Goal: Task Accomplishment & Management: Manage account settings

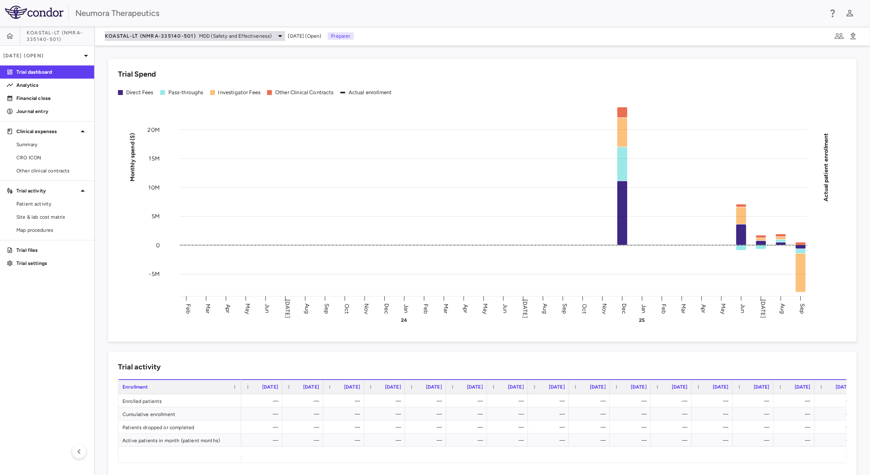
click at [152, 33] on span "KOASTAL-LT (NMRA-335140-501)" at bounding box center [150, 36] width 91 height 7
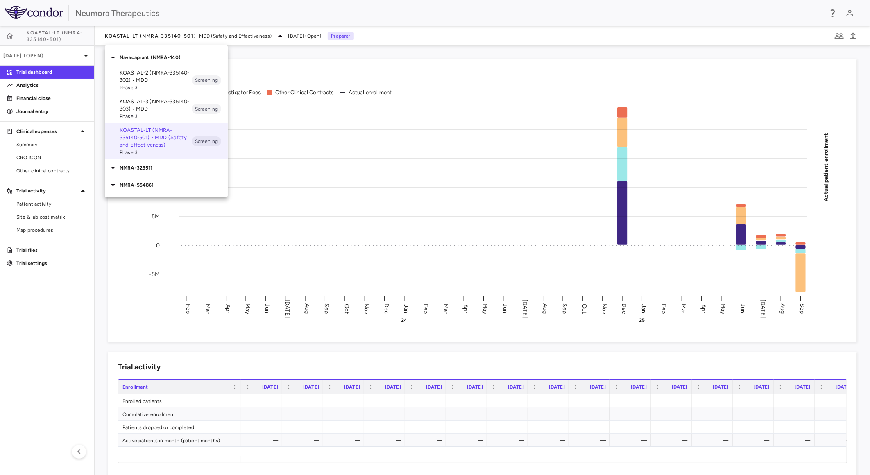
click at [147, 172] on div "NMRA-323511" at bounding box center [166, 167] width 123 height 17
click at [156, 203] on p "NMRA-323511-104 • [MEDICAL_DATA] Associated With [MEDICAL_DATA] Due to [MEDICAL…" at bounding box center [156, 198] width 72 height 37
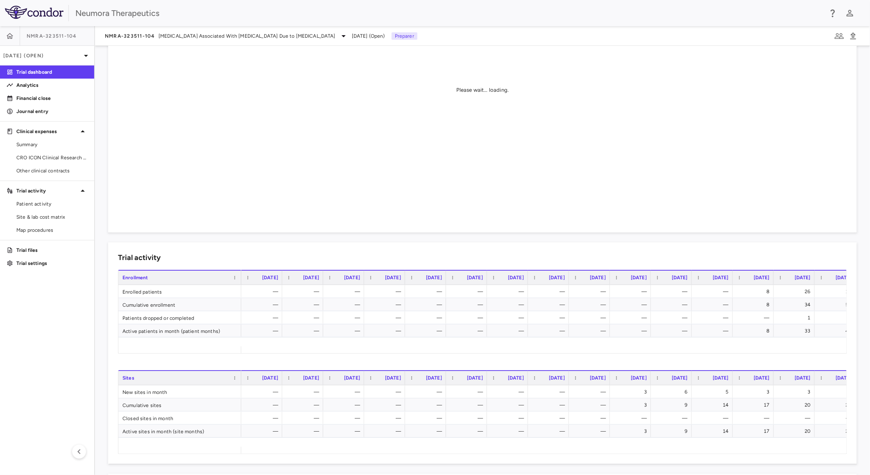
scroll to position [45, 0]
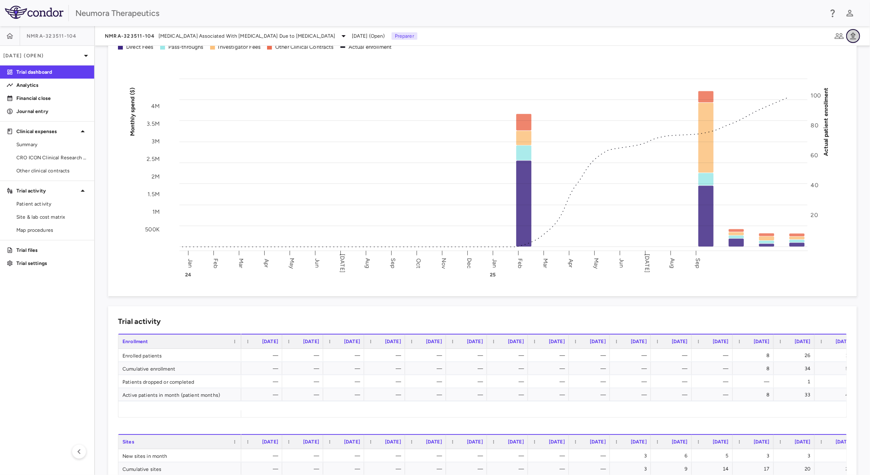
click at [850, 33] on icon "button" at bounding box center [853, 36] width 10 height 10
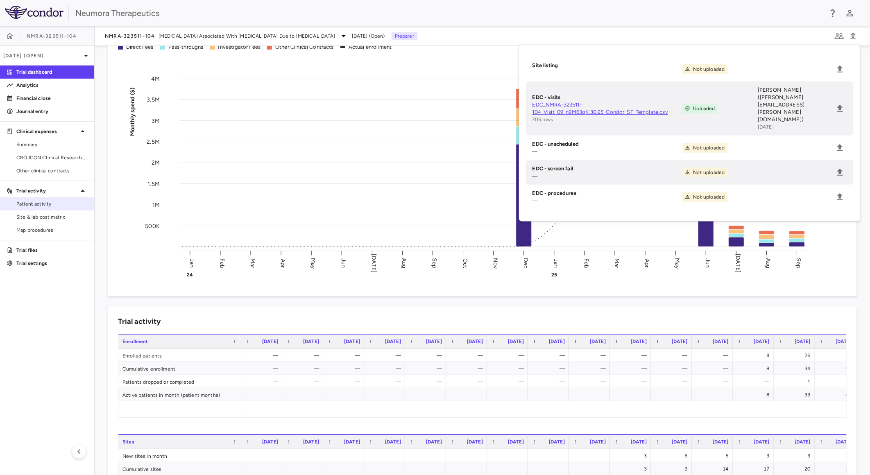
click at [48, 206] on span "Patient activity" at bounding box center [51, 203] width 71 height 7
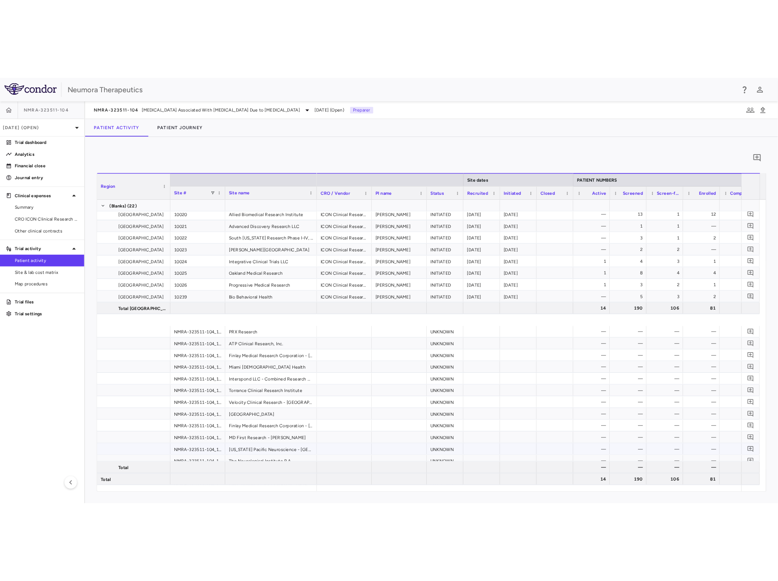
scroll to position [226, 0]
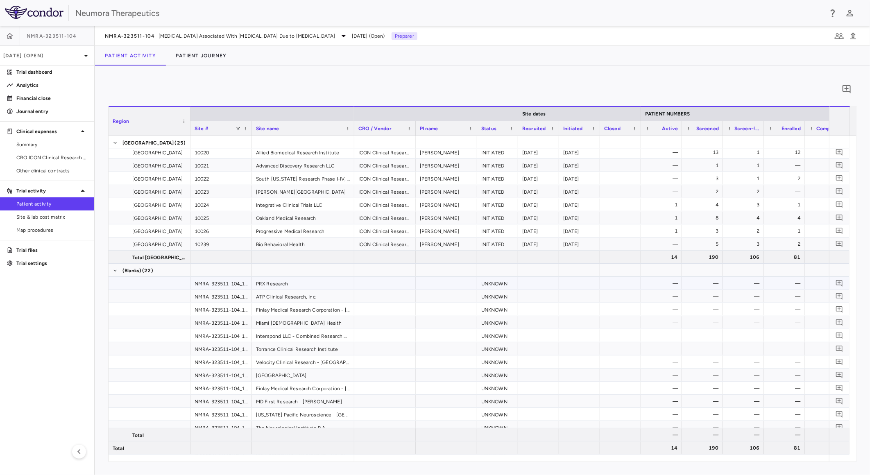
click at [238, 288] on div "NMRA-323511-104_10001" at bounding box center [221, 283] width 61 height 13
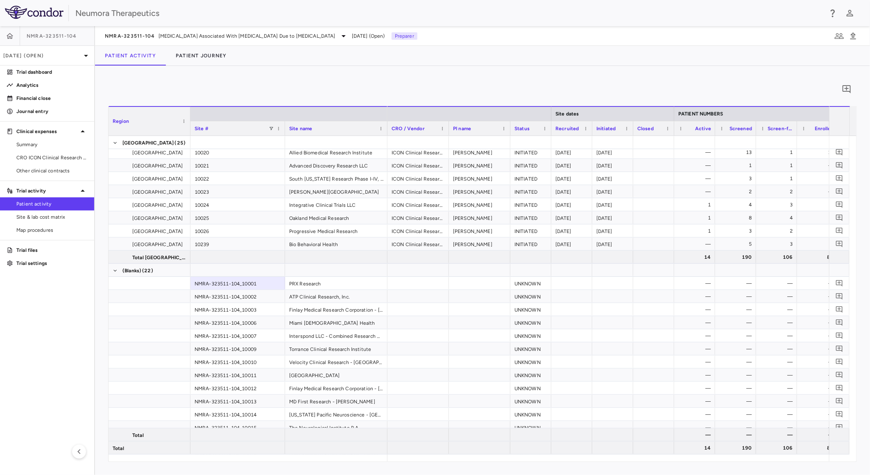
drag, startPoint x: 251, startPoint y: 125, endPoint x: 284, endPoint y: 188, distance: 71.3
click at [284, 188] on div "Region Site # Site name Site dates PATIENT NUMBERS 4" at bounding box center [483, 284] width 748 height 356
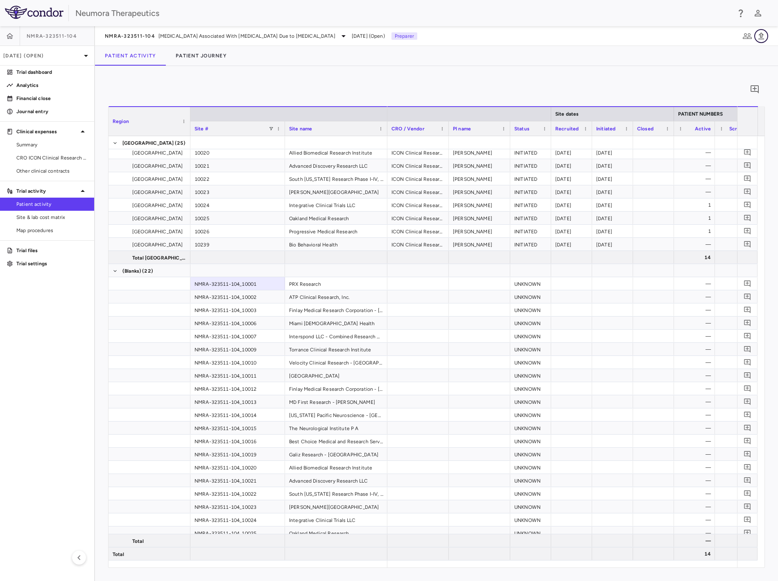
click at [767, 37] on button "button" at bounding box center [762, 36] width 14 height 14
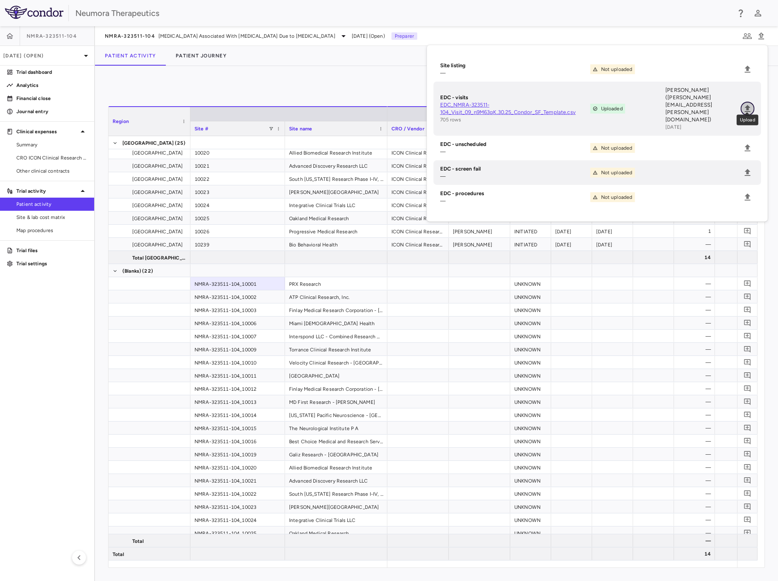
click at [750, 104] on icon "Upload" at bounding box center [748, 109] width 10 height 10
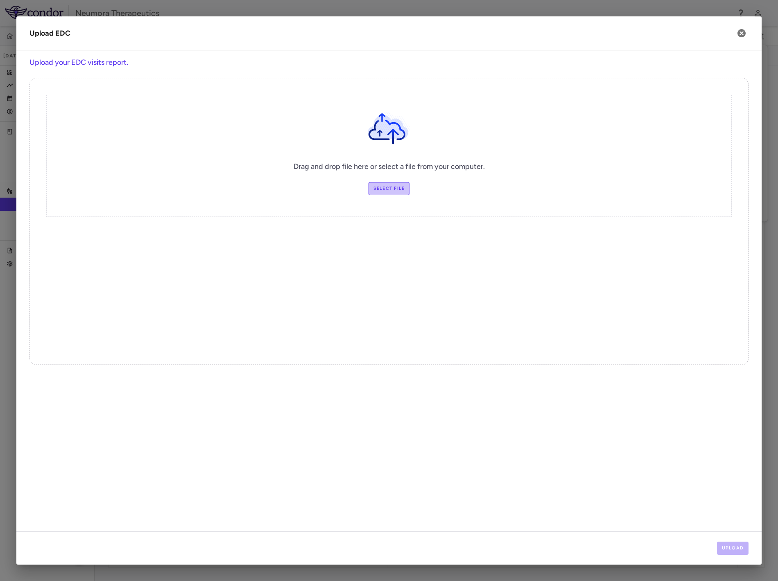
click at [399, 186] on label "Select file" at bounding box center [389, 188] width 41 height 13
click at [0, 0] on input "Select file" at bounding box center [0, 0] width 0 height 0
click at [731, 475] on button "Upload" at bounding box center [733, 547] width 32 height 13
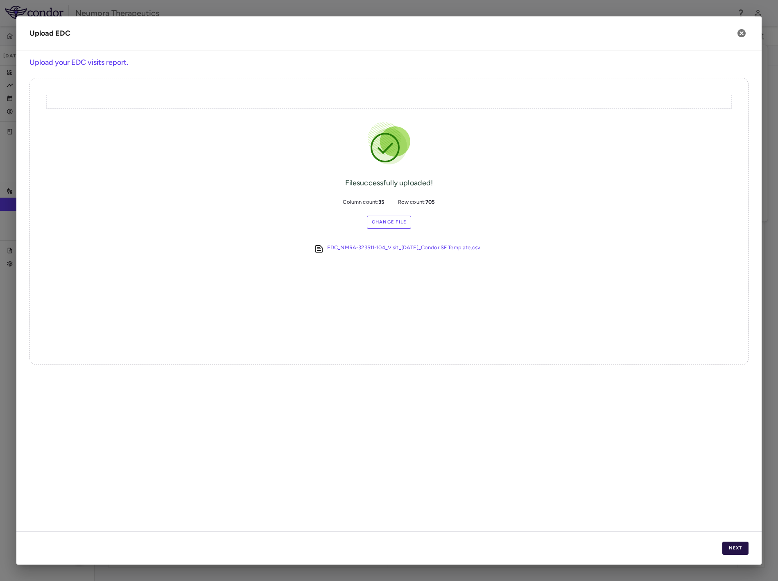
click at [740, 475] on button "Next" at bounding box center [736, 547] width 26 height 13
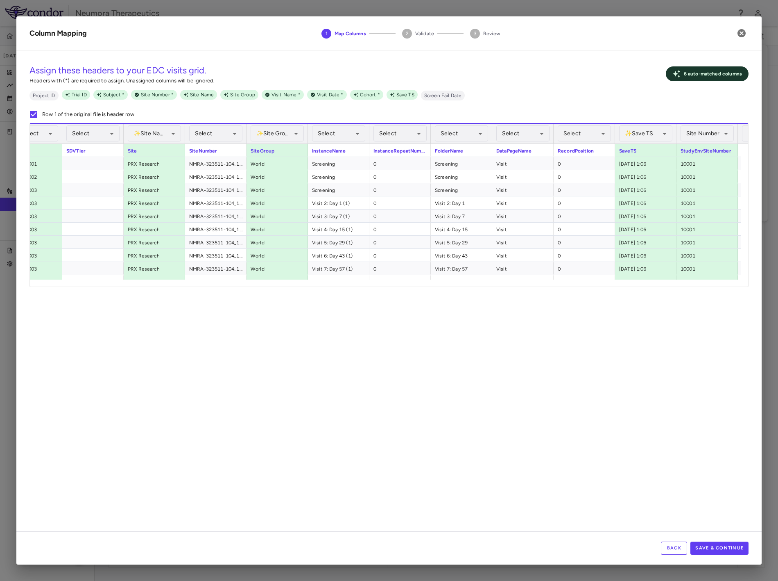
scroll to position [0, 203]
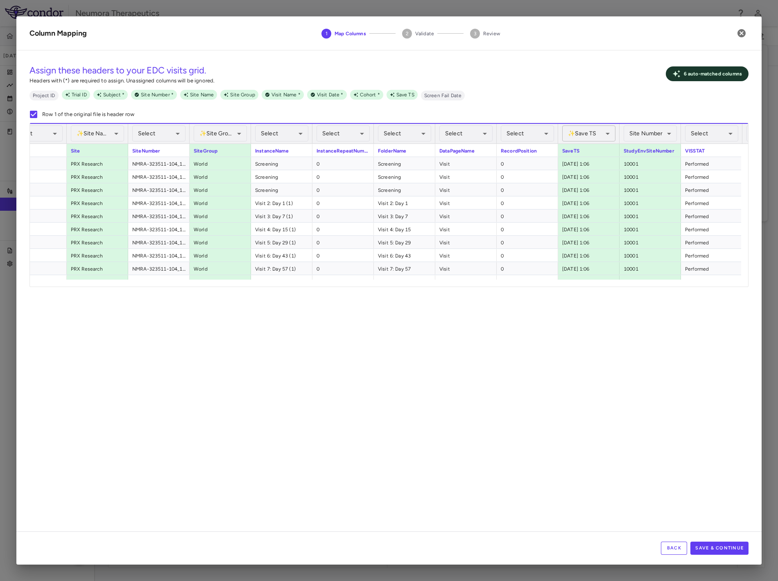
click at [583, 133] on div "✨ Save TS Assigned" at bounding box center [589, 133] width 53 height 16
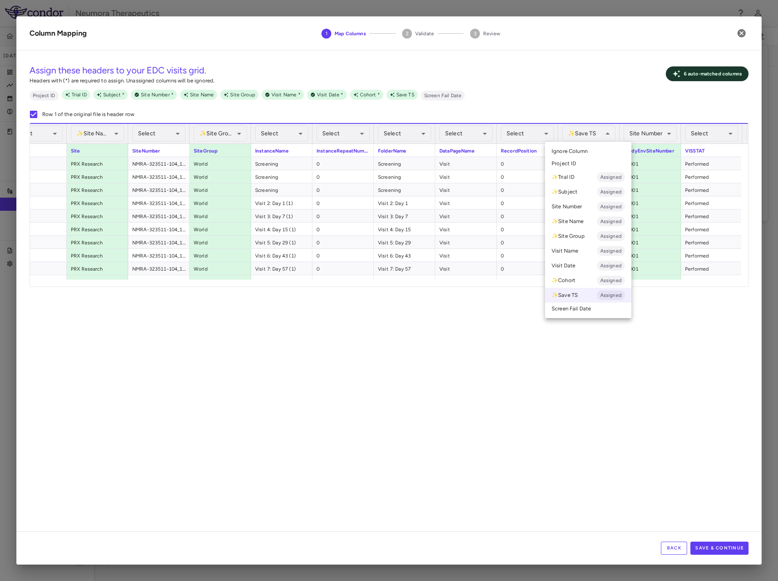
click at [581, 150] on span "Ignore Column" at bounding box center [570, 150] width 36 height 7
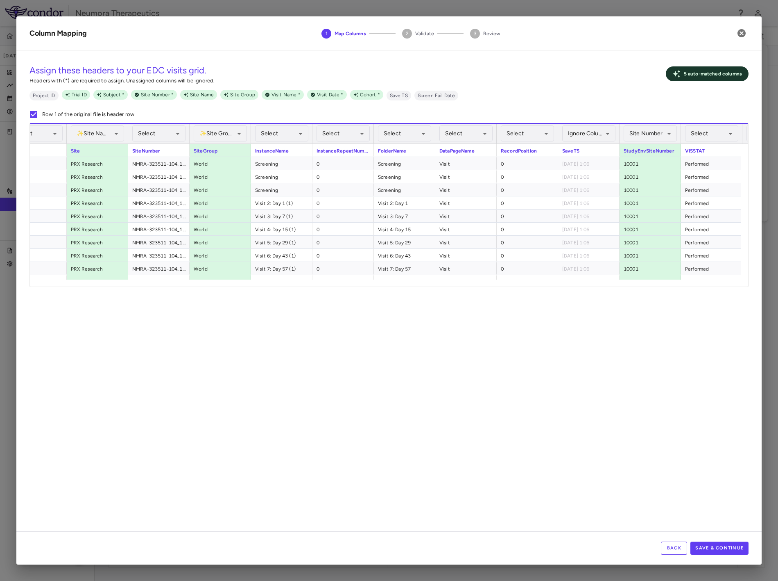
drag, startPoint x: 267, startPoint y: 279, endPoint x: 340, endPoint y: 283, distance: 73.4
click at [342, 283] on div at bounding box center [386, 282] width 712 height 7
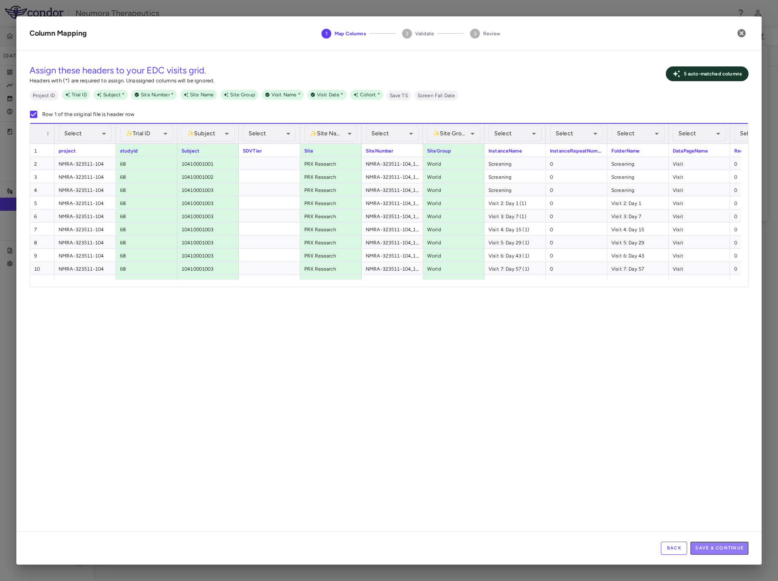
click at [733, 475] on div "Back Save & Continue" at bounding box center [389, 547] width 746 height 33
click at [735, 475] on button "Save & Continue" at bounding box center [720, 547] width 58 height 13
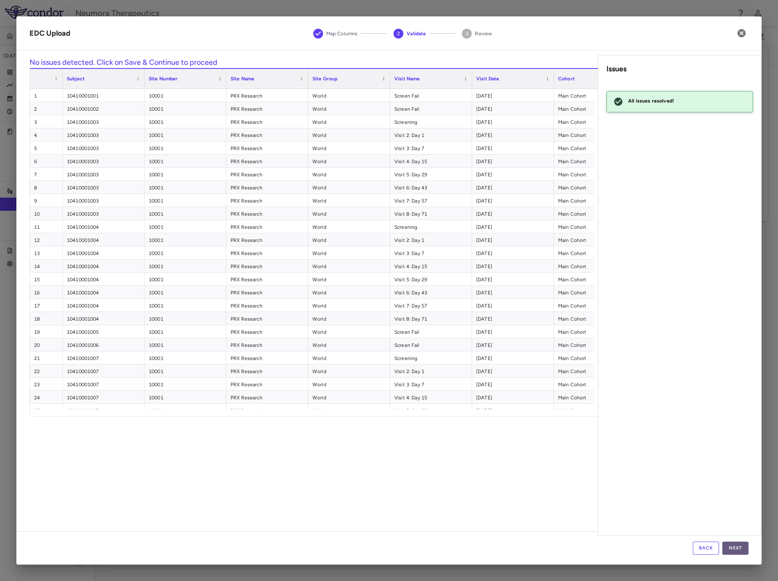
click at [738, 475] on button "Next" at bounding box center [736, 547] width 26 height 13
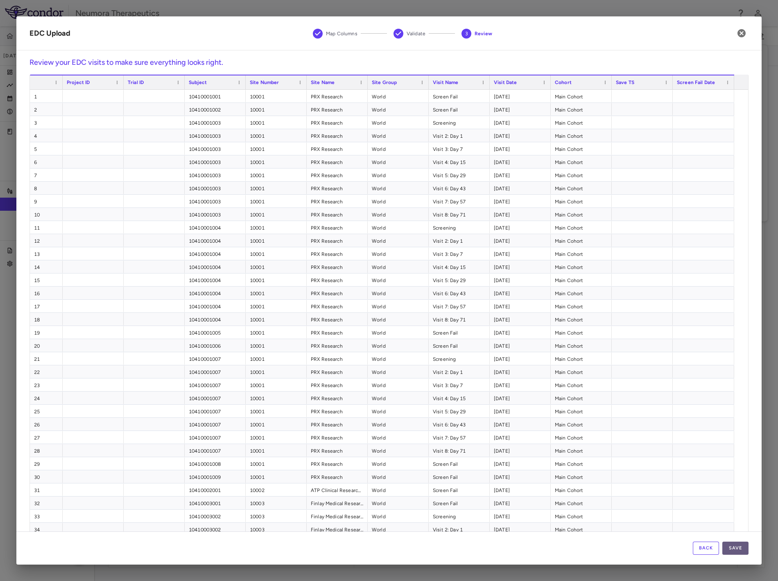
click at [739, 475] on button "Save" at bounding box center [736, 547] width 26 height 13
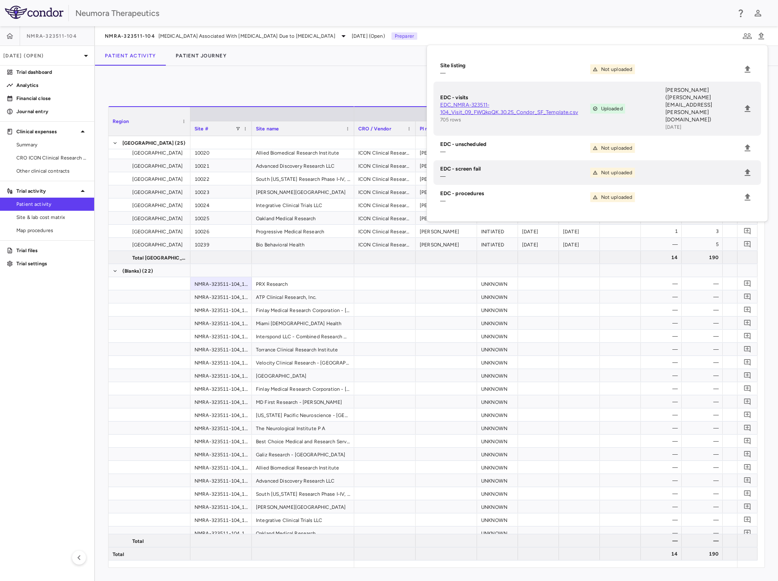
click at [197, 87] on div "0" at bounding box center [436, 89] width 657 height 20
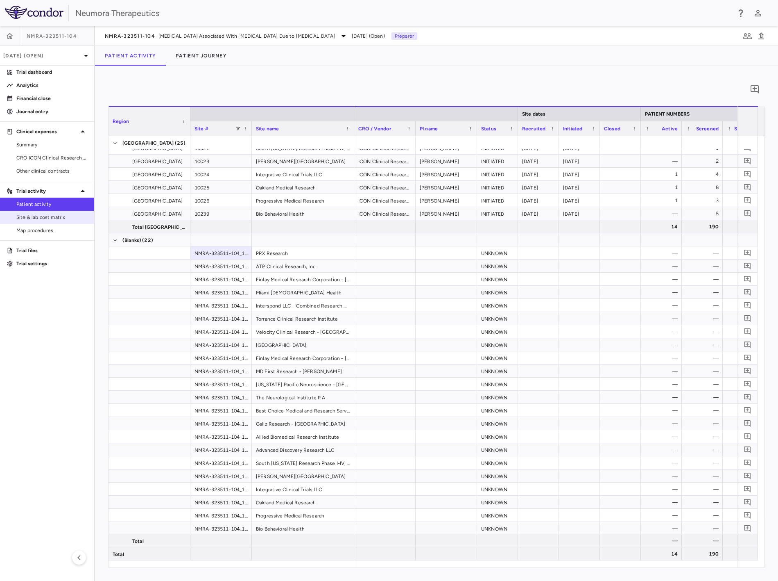
click at [28, 212] on link "Site & lab cost matrix" at bounding box center [47, 217] width 94 height 12
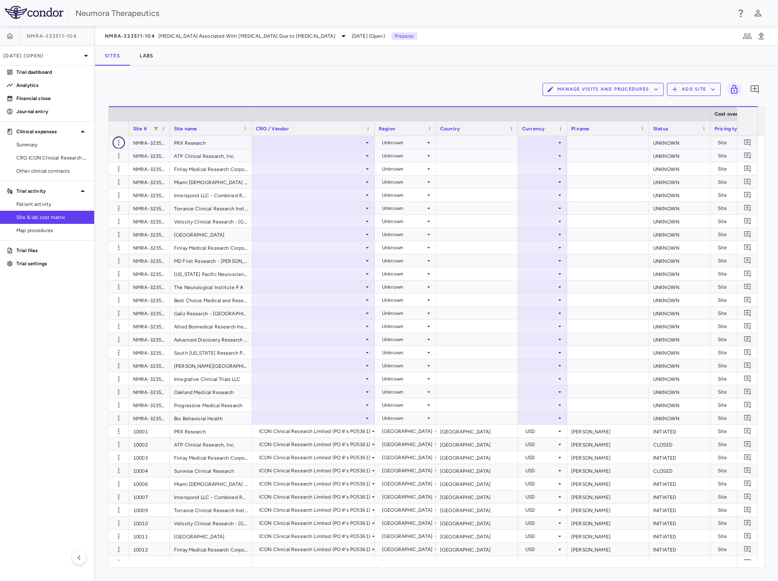
click at [117, 141] on icon "button" at bounding box center [119, 142] width 8 height 8
click at [95, 189] on div "Delete site" at bounding box center [87, 188] width 76 height 15
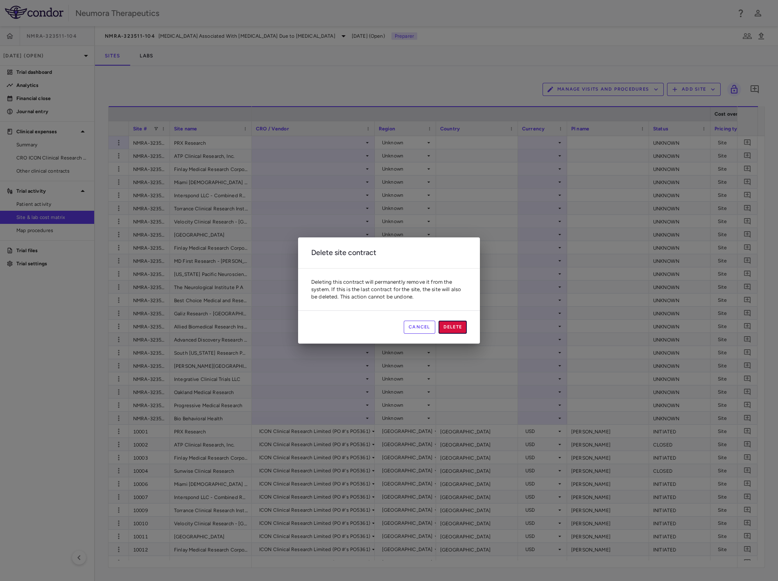
click at [460, 329] on button "Delete" at bounding box center [453, 326] width 29 height 13
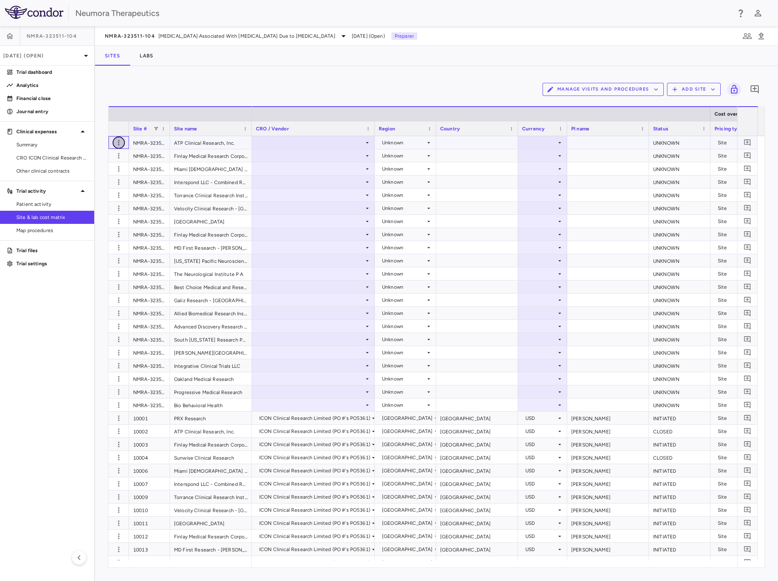
click at [119, 141] on icon "button" at bounding box center [119, 142] width 8 height 8
click at [92, 186] on div "Delete site" at bounding box center [87, 188] width 76 height 15
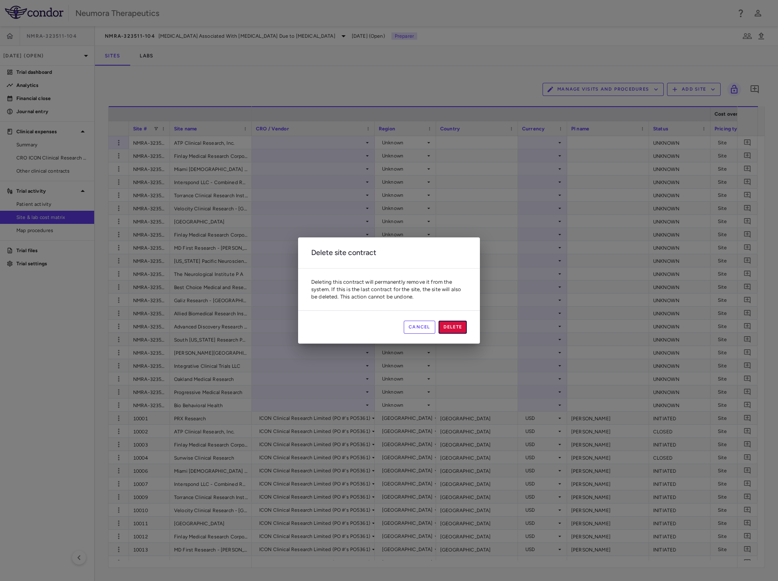
click at [454, 325] on button "Delete" at bounding box center [453, 326] width 29 height 13
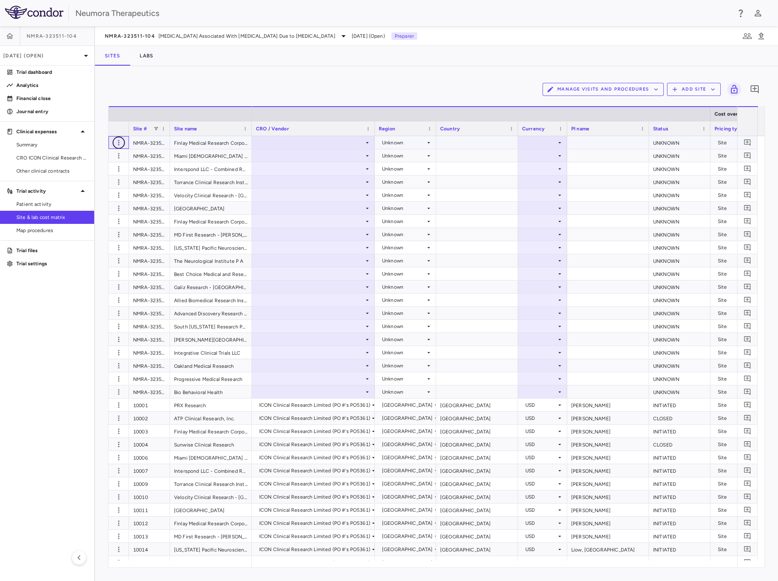
click at [119, 140] on icon "button" at bounding box center [118, 142] width 1 height 5
click at [99, 189] on div "Delete site" at bounding box center [87, 188] width 76 height 15
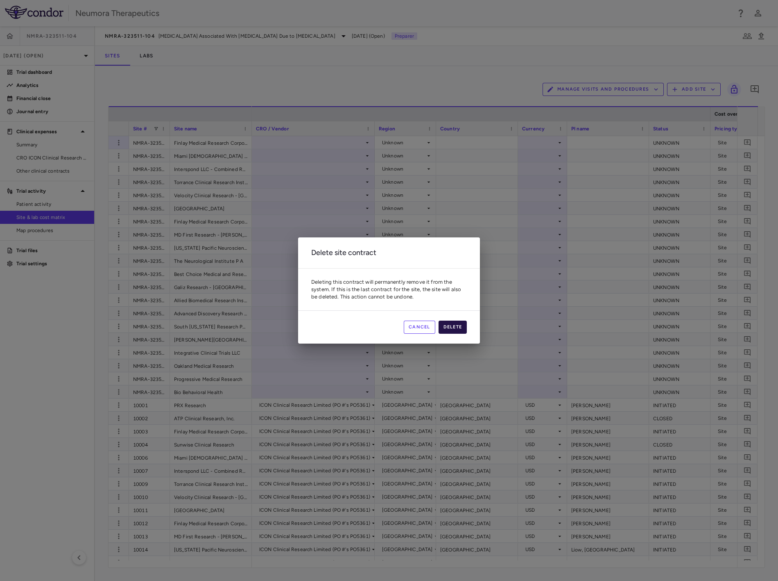
click at [456, 328] on button "Delete" at bounding box center [453, 326] width 29 height 13
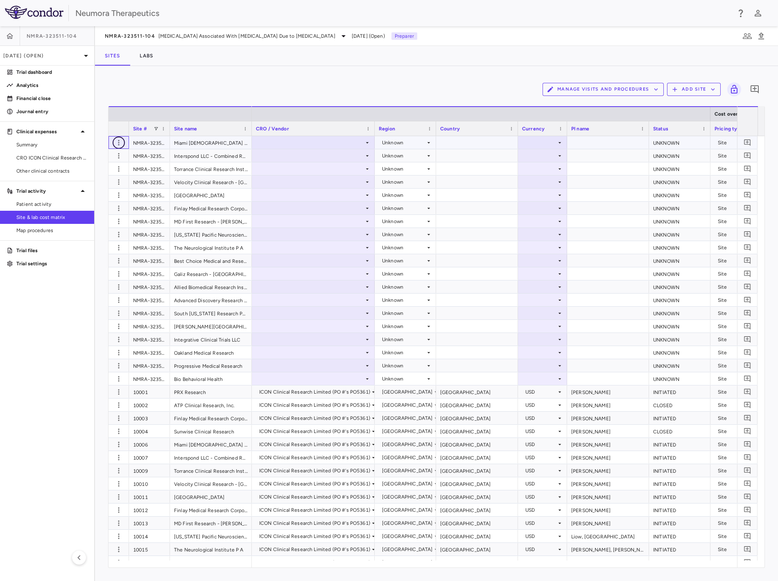
click at [117, 139] on icon "button" at bounding box center [119, 142] width 8 height 8
click at [93, 183] on div "Delete site" at bounding box center [87, 188] width 76 height 15
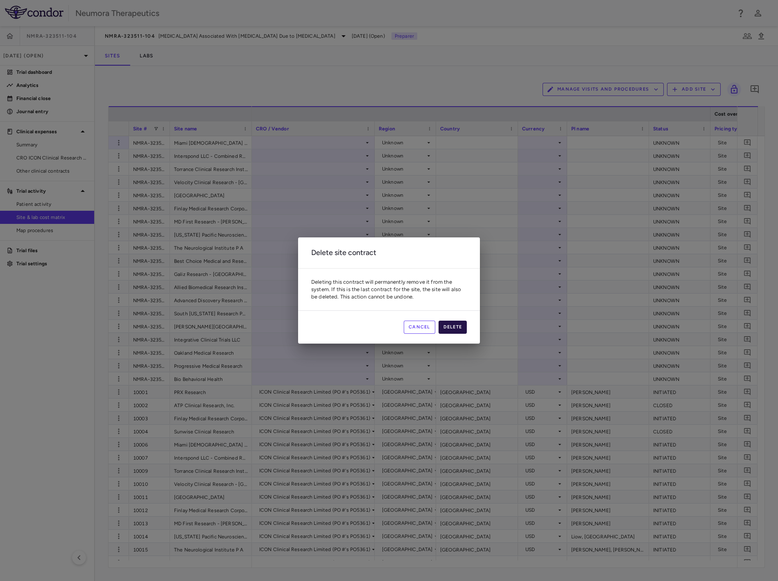
click at [452, 329] on button "Delete" at bounding box center [453, 326] width 29 height 13
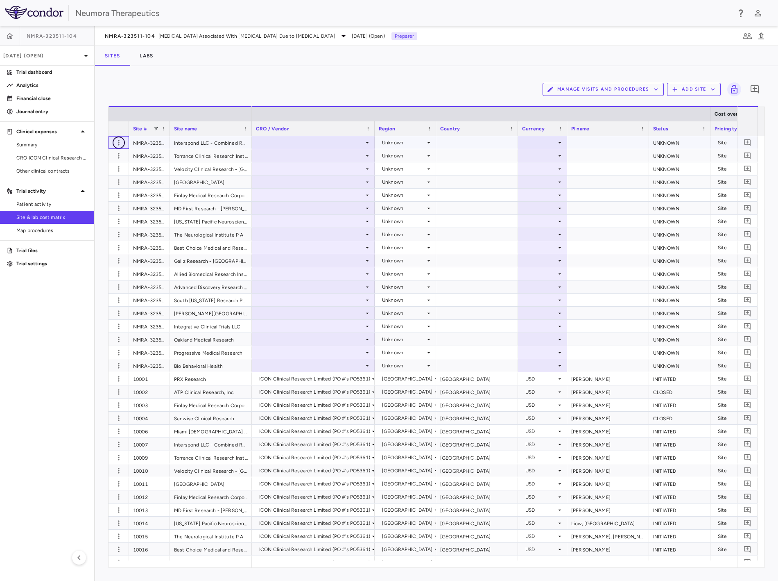
click at [118, 141] on icon "button" at bounding box center [119, 142] width 8 height 8
click at [98, 188] on div "Delete site" at bounding box center [87, 188] width 76 height 15
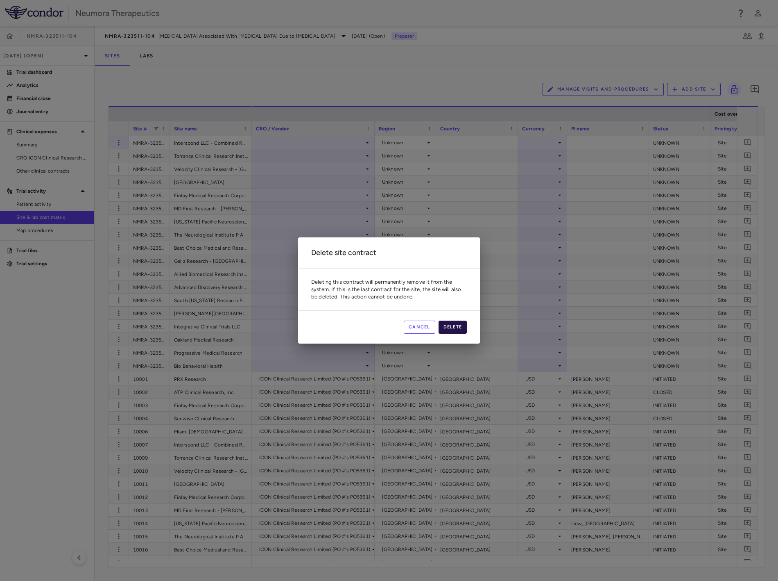
click at [459, 326] on button "Delete" at bounding box center [453, 326] width 29 height 13
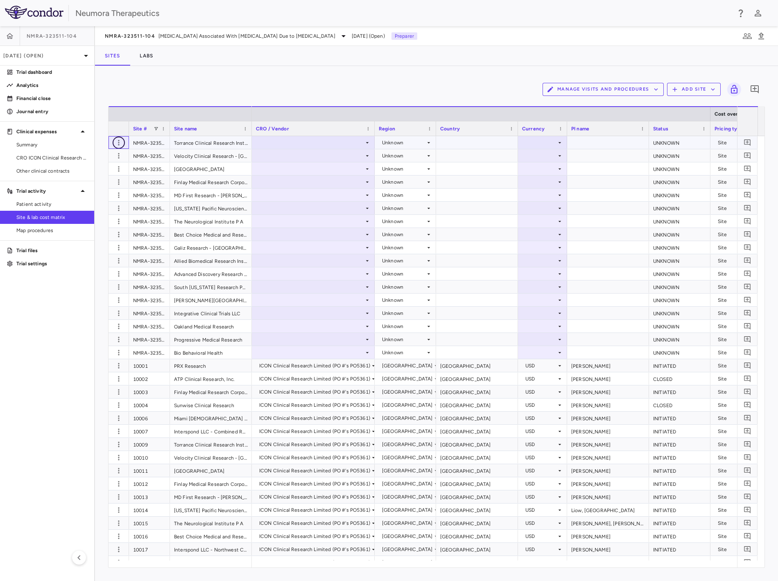
click at [117, 141] on icon "button" at bounding box center [119, 142] width 8 height 8
click at [101, 189] on div "Delete site" at bounding box center [87, 188] width 76 height 15
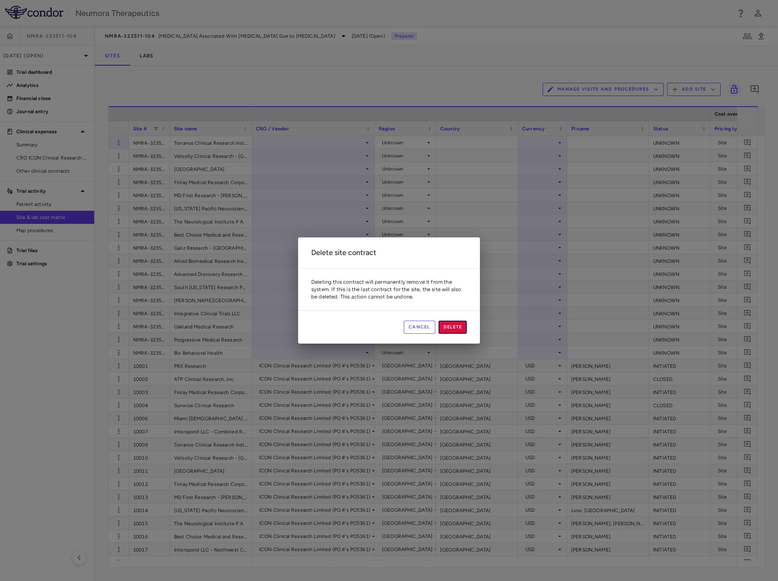
click at [456, 327] on button "Delete" at bounding box center [453, 326] width 29 height 13
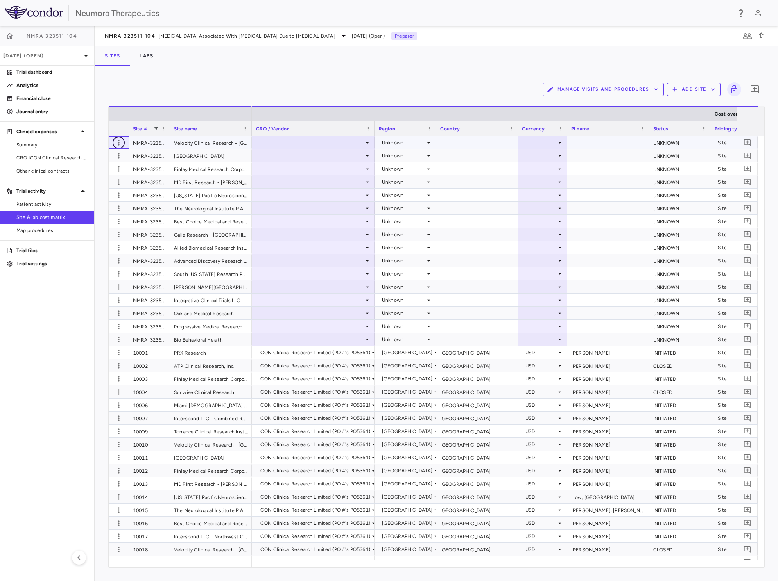
click at [120, 141] on icon "button" at bounding box center [119, 142] width 8 height 8
click at [93, 188] on div "Delete site" at bounding box center [87, 188] width 76 height 15
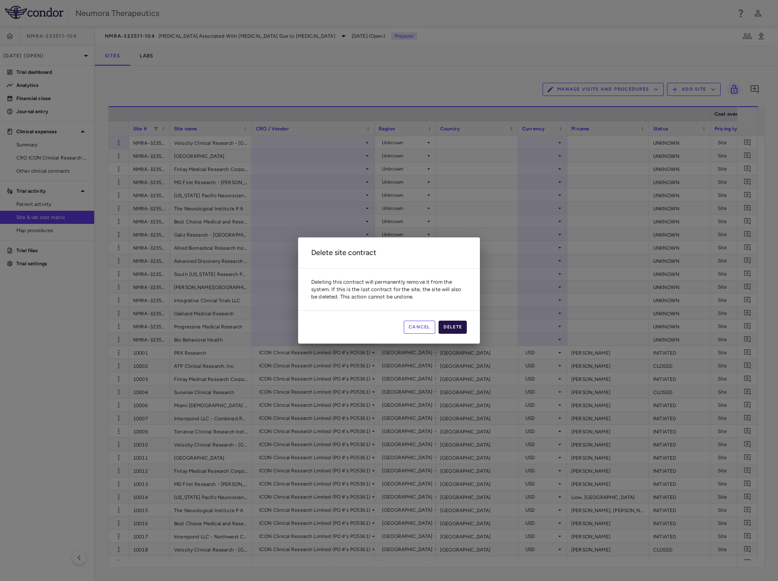
click at [452, 331] on button "Delete" at bounding box center [453, 326] width 29 height 13
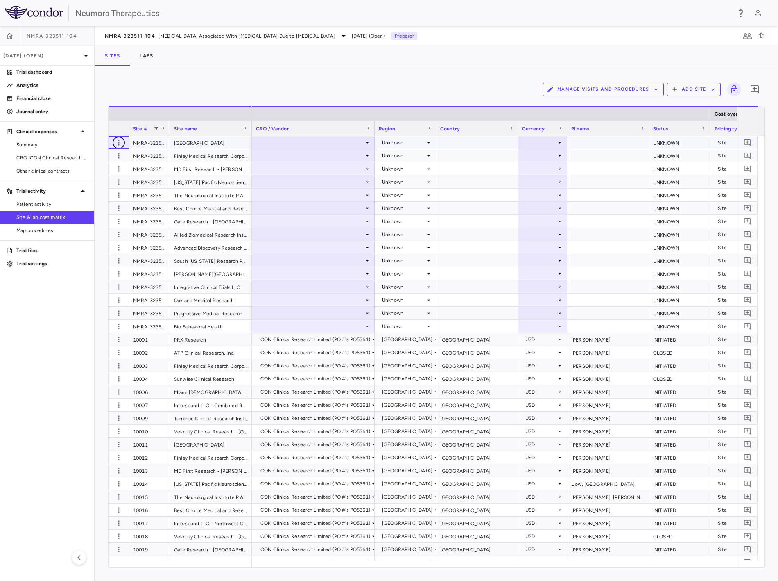
click at [118, 142] on icon "button" at bounding box center [119, 142] width 8 height 8
click at [100, 194] on div "Delete site" at bounding box center [87, 188] width 76 height 15
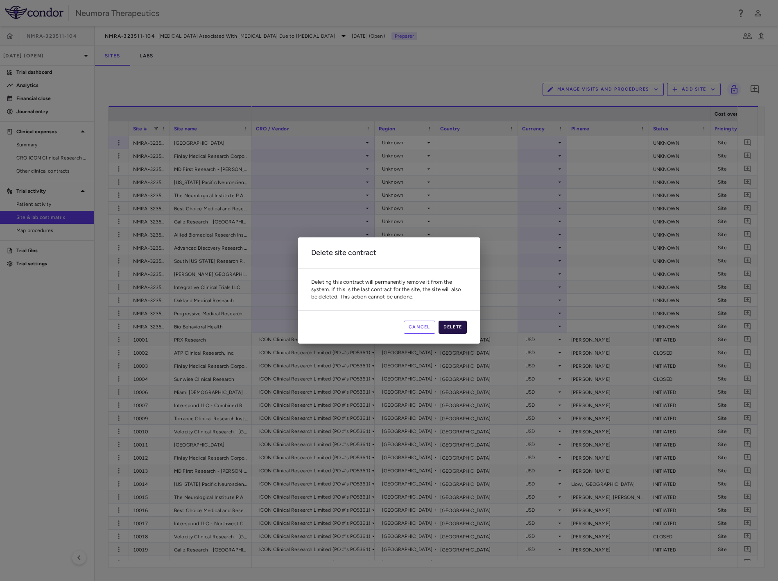
click at [459, 328] on button "Delete" at bounding box center [453, 326] width 29 height 13
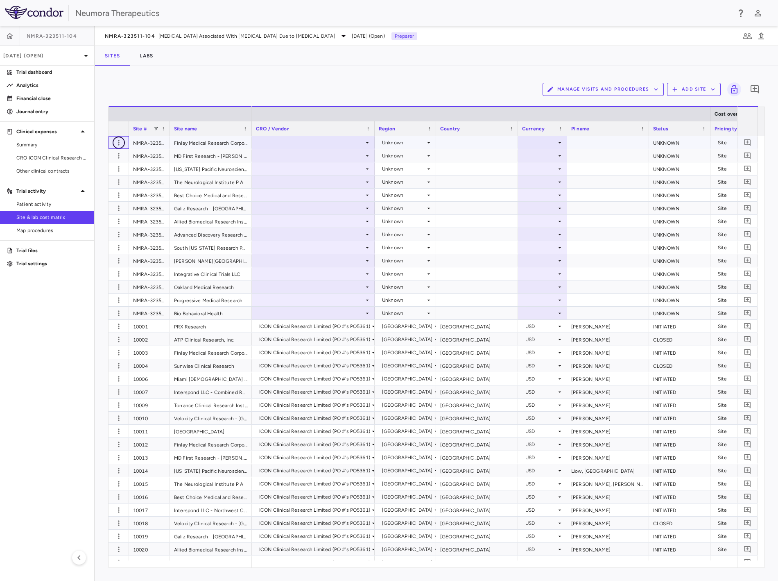
click at [120, 140] on icon "button" at bounding box center [119, 142] width 8 height 8
click at [91, 189] on div "Delete site" at bounding box center [87, 188] width 76 height 15
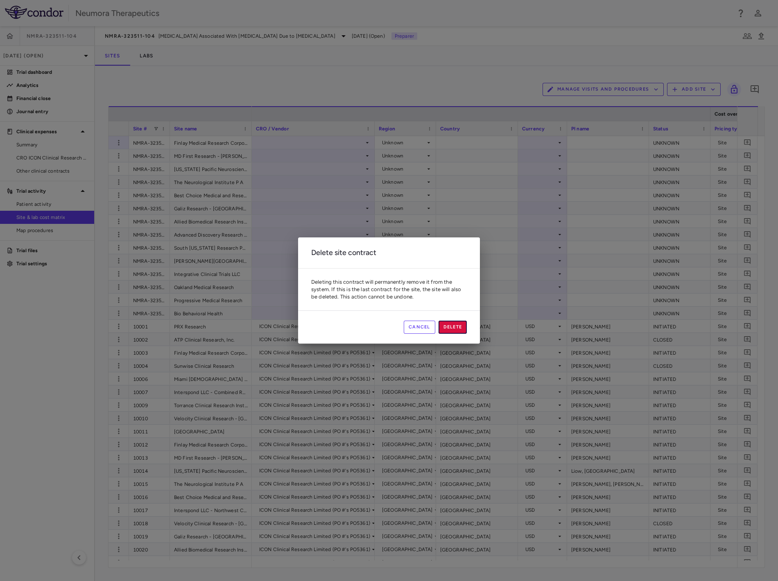
click at [448, 326] on button "Delete" at bounding box center [453, 326] width 29 height 13
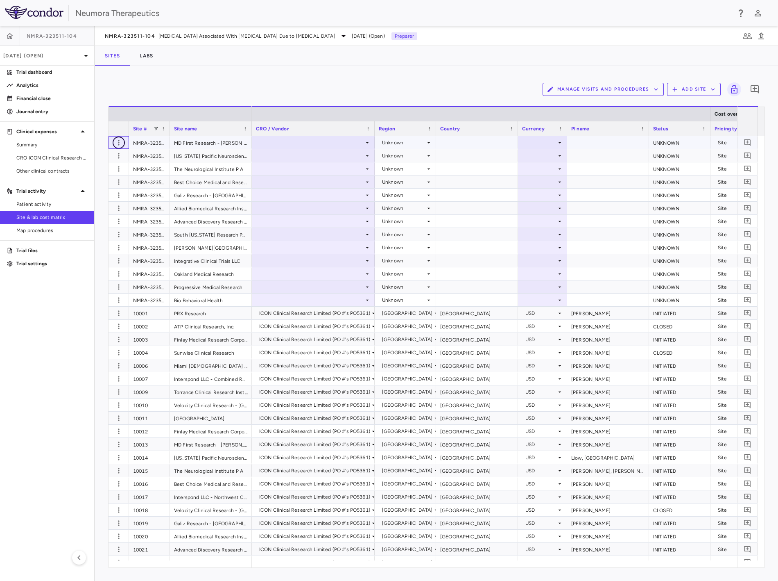
click at [120, 139] on icon "button" at bounding box center [119, 142] width 8 height 8
click at [93, 190] on div "Delete site" at bounding box center [87, 188] width 76 height 15
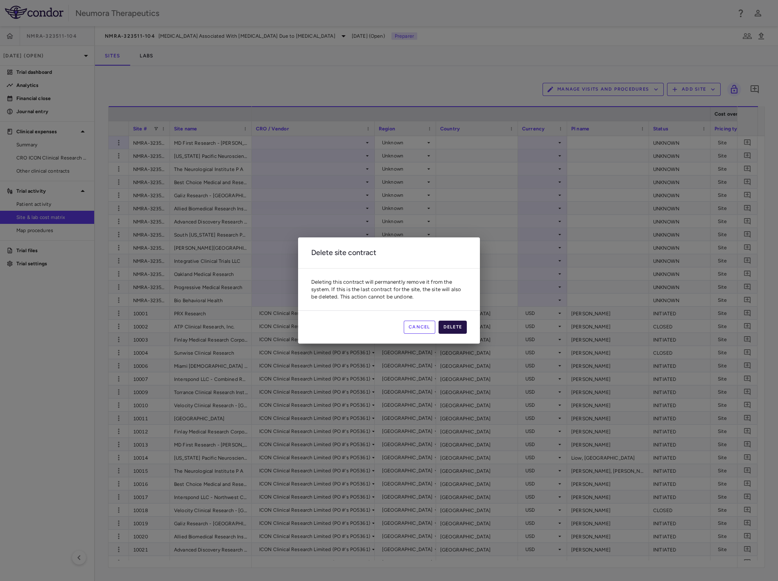
click at [461, 324] on button "Delete" at bounding box center [453, 326] width 29 height 13
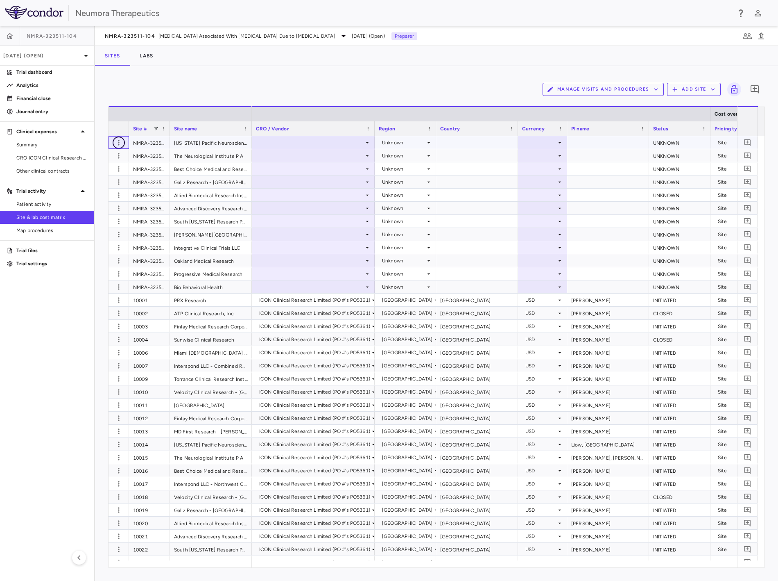
click at [121, 141] on icon "button" at bounding box center [119, 142] width 8 height 8
click at [100, 186] on div "Delete site" at bounding box center [87, 188] width 76 height 15
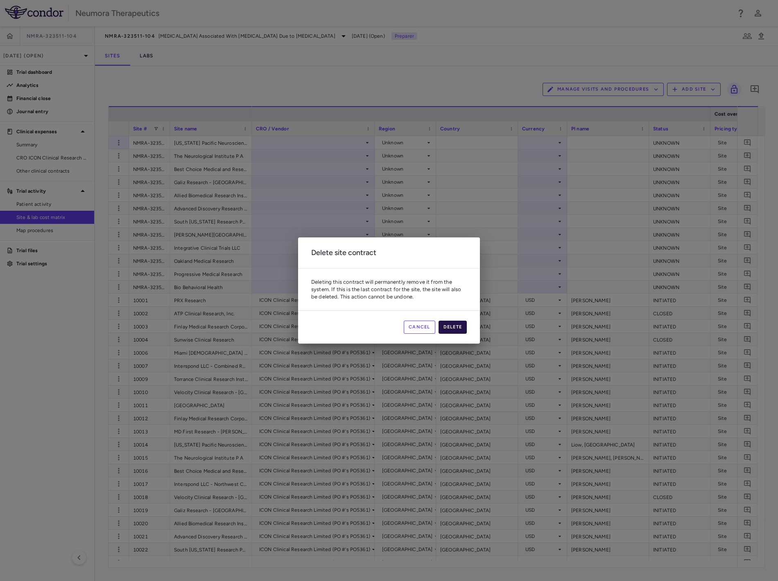
click at [443, 324] on button "Delete" at bounding box center [453, 326] width 29 height 13
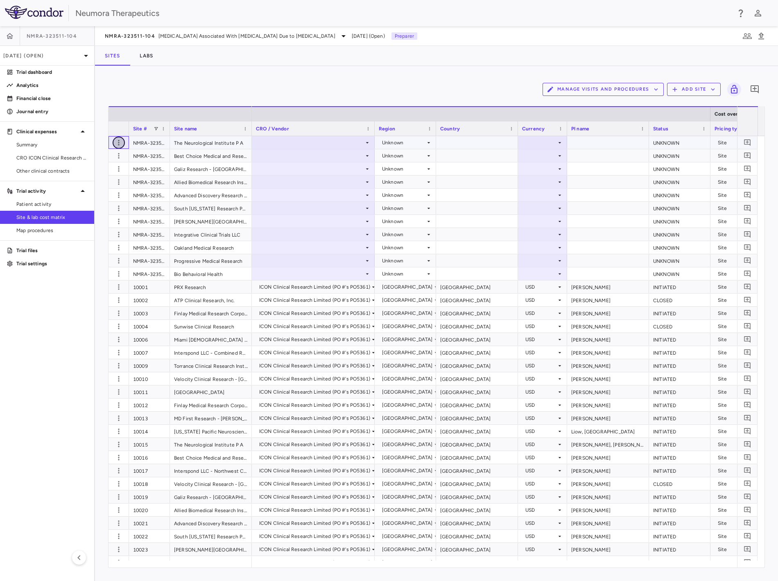
click at [120, 141] on icon "button" at bounding box center [119, 142] width 8 height 8
click at [112, 188] on div "Delete site" at bounding box center [87, 188] width 76 height 15
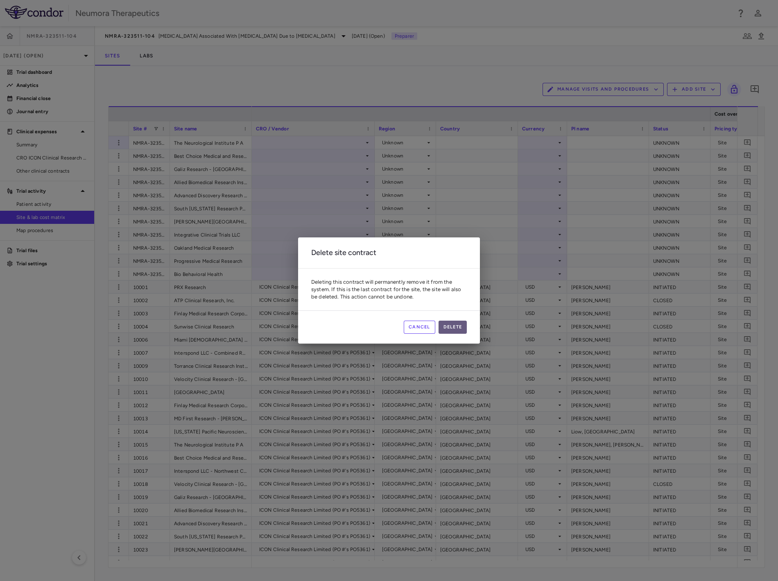
click at [450, 327] on button "Delete" at bounding box center [453, 326] width 29 height 13
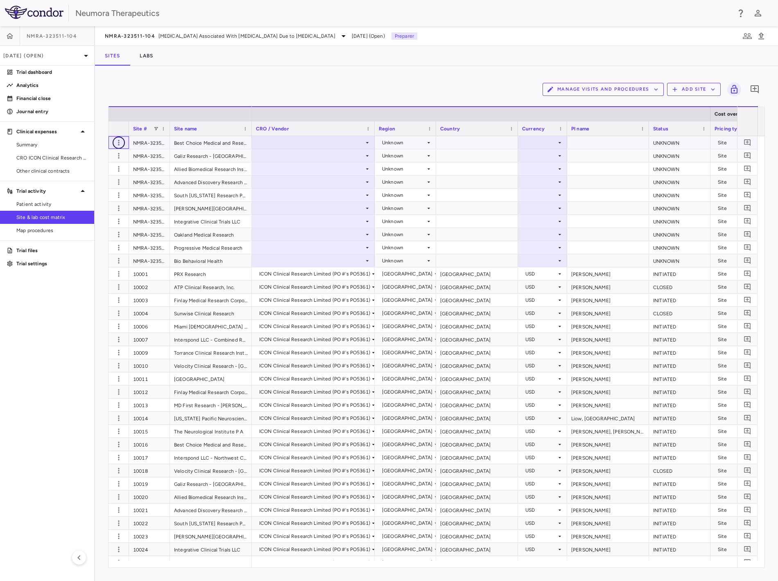
click at [120, 138] on icon "button" at bounding box center [119, 142] width 8 height 8
click at [99, 189] on div "Delete site" at bounding box center [87, 188] width 76 height 15
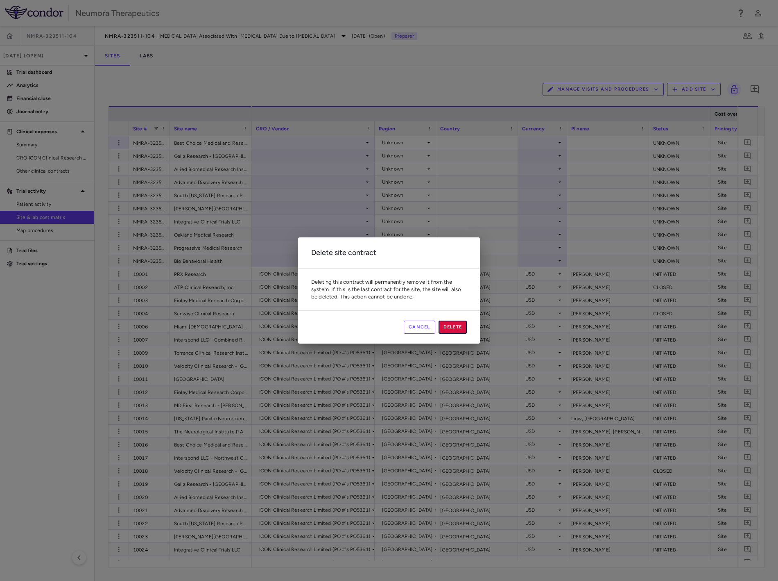
click at [451, 333] on button "Delete" at bounding box center [453, 326] width 29 height 13
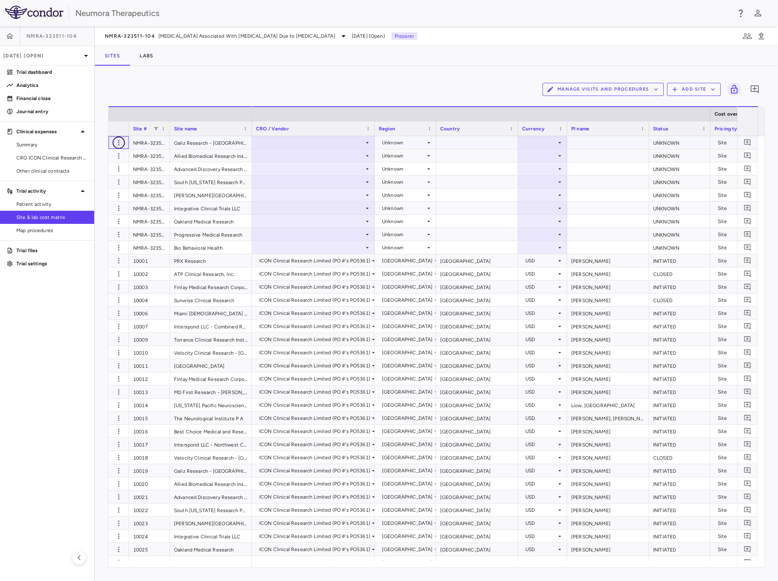
click at [119, 141] on icon "button" at bounding box center [118, 142] width 1 height 5
click at [76, 188] on div "Delete site" at bounding box center [87, 188] width 76 height 15
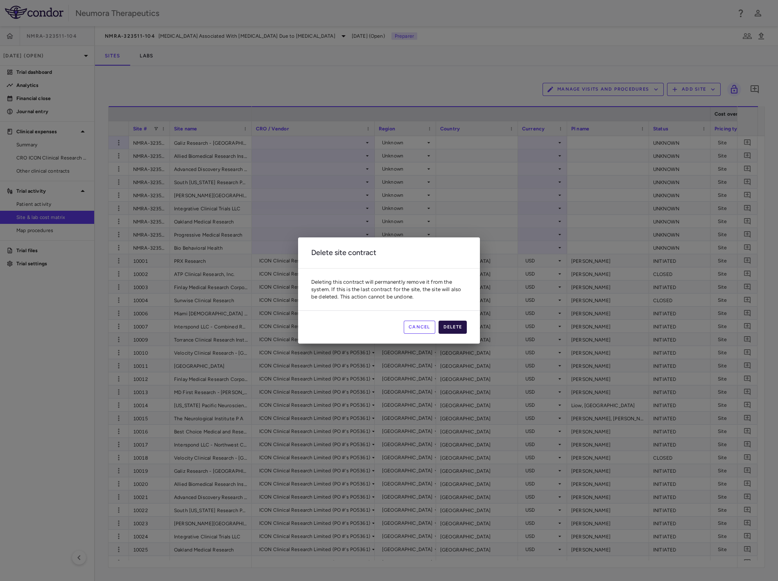
click at [457, 323] on button "Delete" at bounding box center [453, 326] width 29 height 13
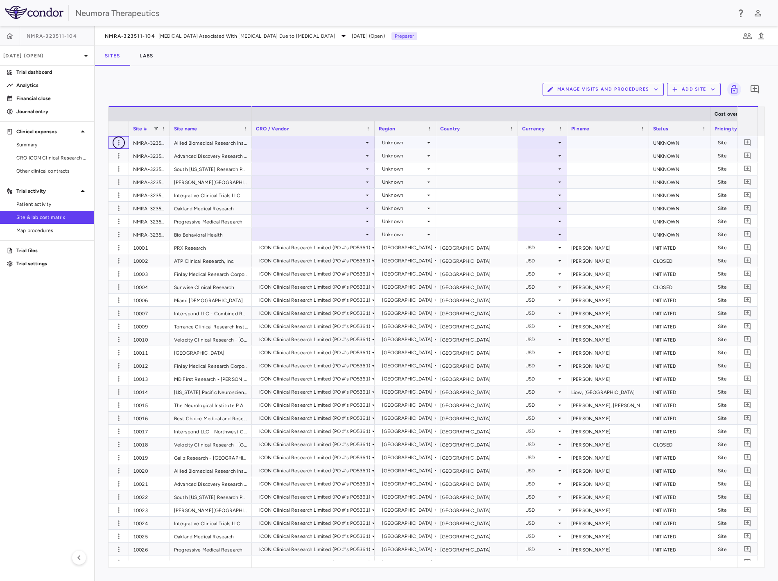
click at [118, 139] on icon "button" at bounding box center [119, 142] width 8 height 8
click at [92, 188] on div "Delete site" at bounding box center [87, 188] width 76 height 15
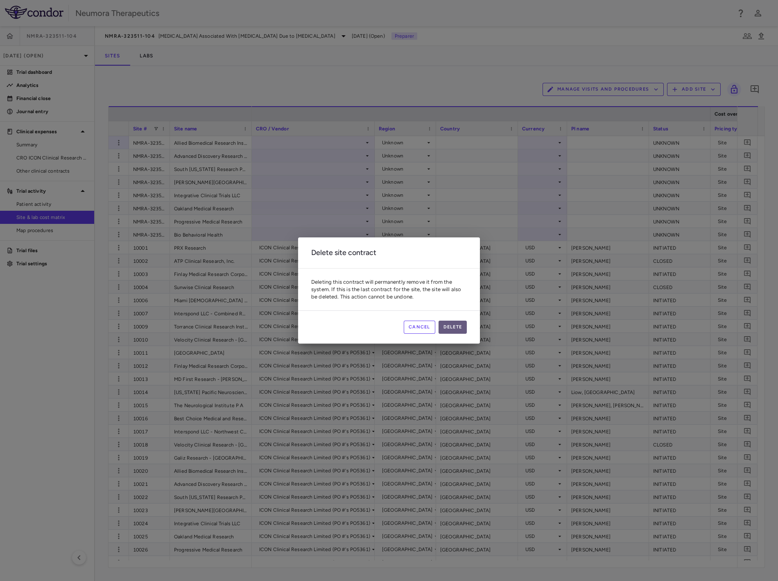
click at [450, 326] on button "Delete" at bounding box center [453, 326] width 29 height 13
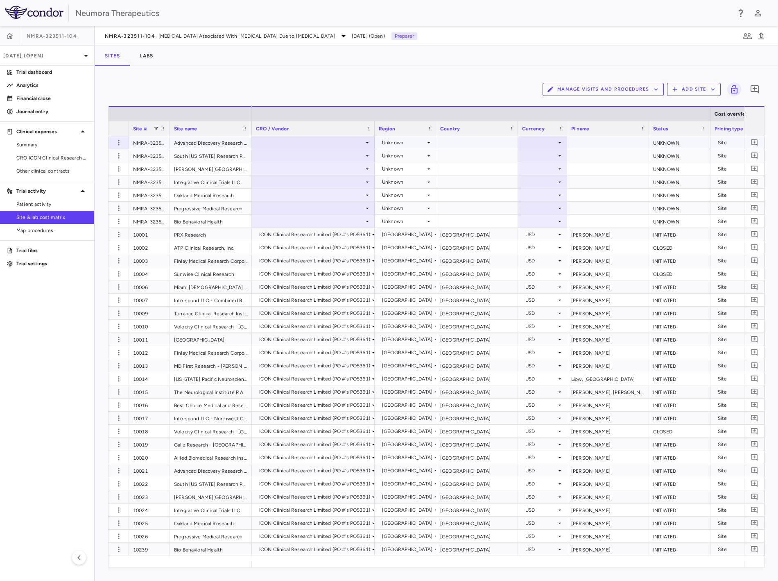
click at [120, 141] on icon "button" at bounding box center [119, 142] width 8 height 8
click at [96, 184] on div "Delete site" at bounding box center [87, 188] width 76 height 15
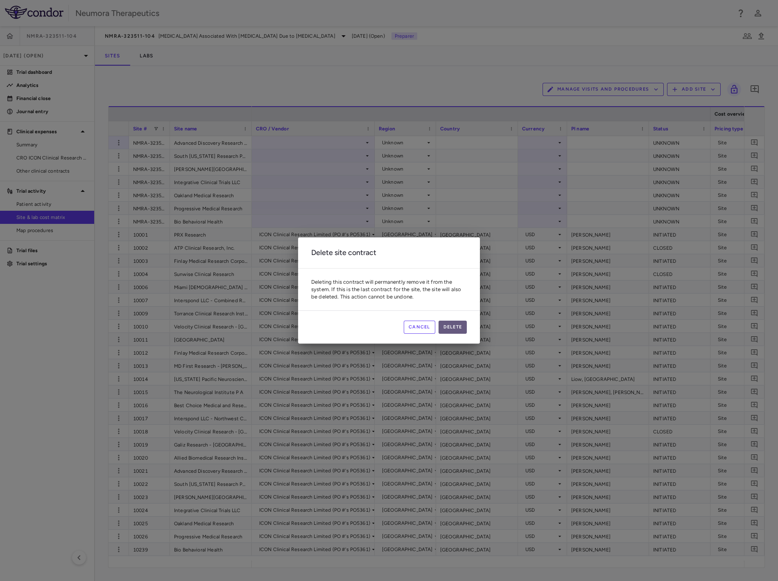
click at [456, 326] on button "Delete" at bounding box center [453, 326] width 29 height 13
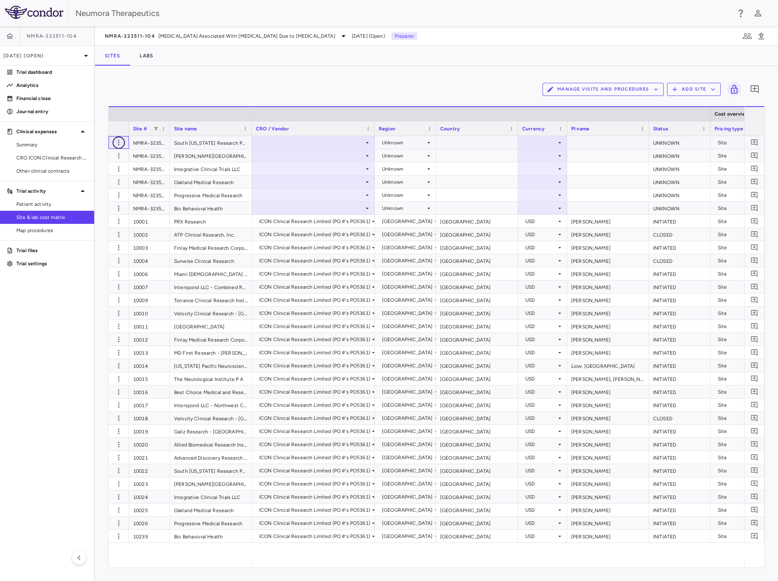
click at [120, 144] on icon "button" at bounding box center [119, 142] width 8 height 8
click at [100, 187] on div "Delete site" at bounding box center [87, 188] width 76 height 15
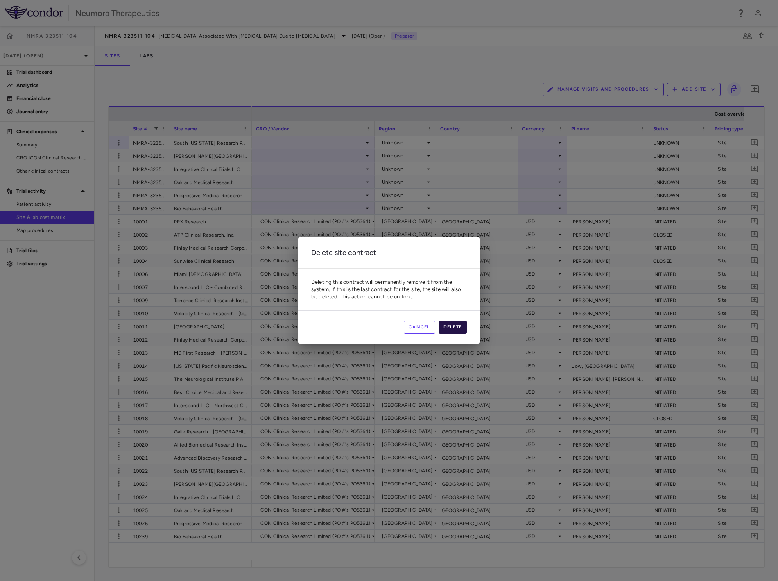
drag, startPoint x: 449, startPoint y: 325, endPoint x: 278, endPoint y: 234, distance: 194.3
click at [450, 325] on button "Delete" at bounding box center [453, 326] width 29 height 13
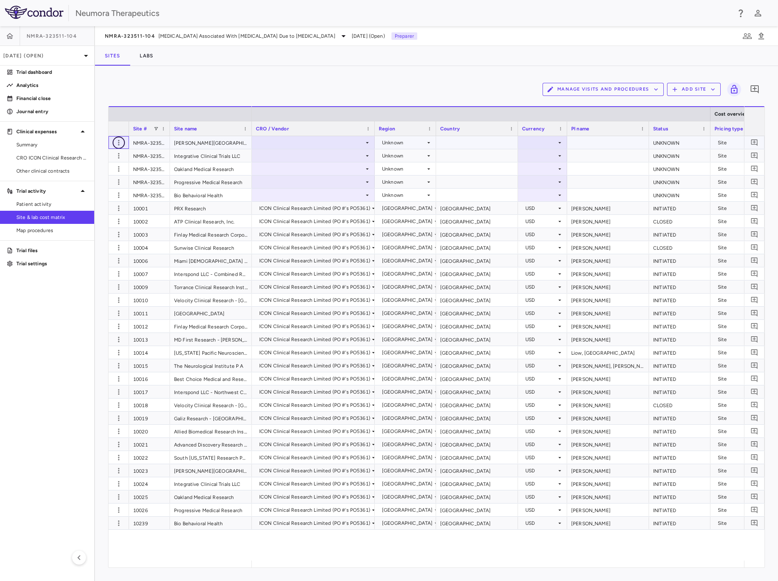
click at [116, 138] on icon "button" at bounding box center [119, 142] width 8 height 8
click at [96, 188] on div "Delete site" at bounding box center [87, 188] width 76 height 15
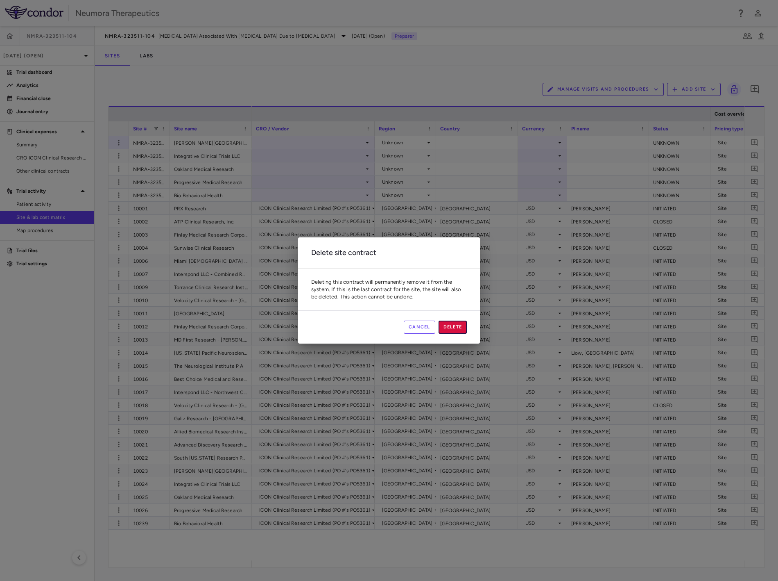
drag, startPoint x: 458, startPoint y: 327, endPoint x: 453, endPoint y: 321, distance: 7.0
click at [458, 326] on button "Delete" at bounding box center [453, 326] width 29 height 13
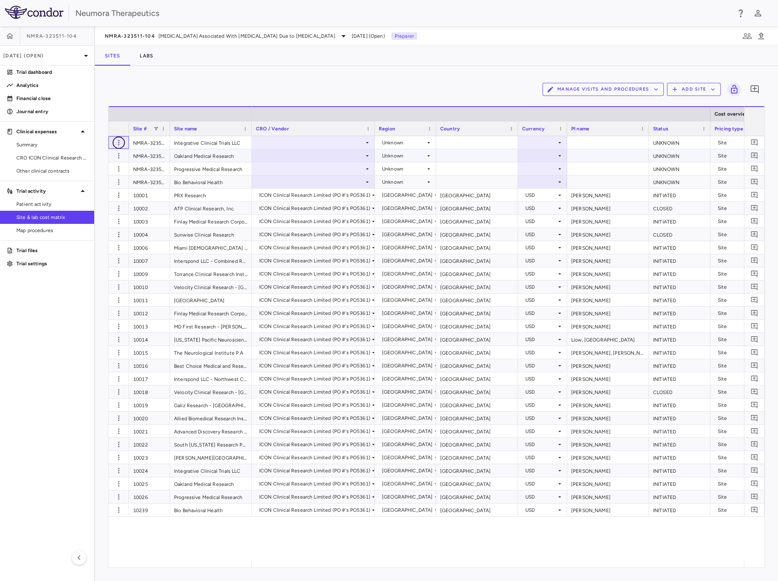
click at [120, 144] on icon "button" at bounding box center [119, 142] width 8 height 8
click at [97, 183] on div "Delete site" at bounding box center [87, 188] width 76 height 15
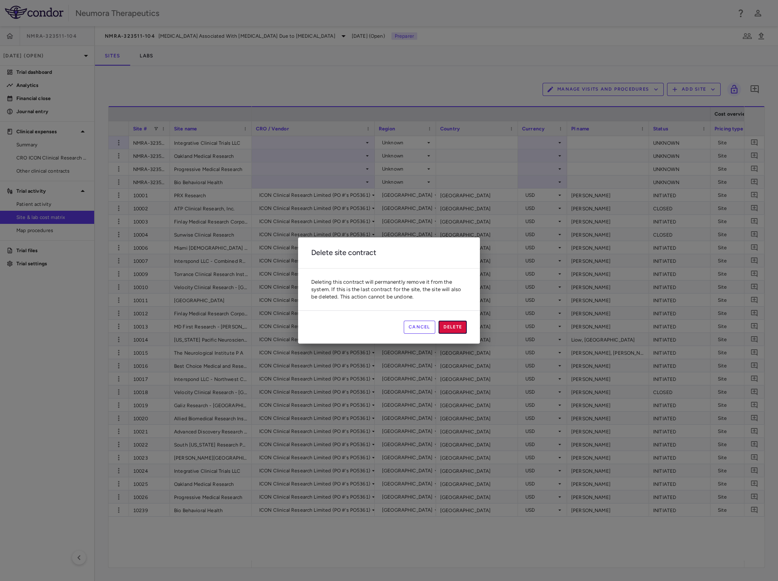
drag, startPoint x: 452, startPoint y: 325, endPoint x: 380, endPoint y: 279, distance: 85.7
click at [453, 324] on button "Delete" at bounding box center [453, 326] width 29 height 13
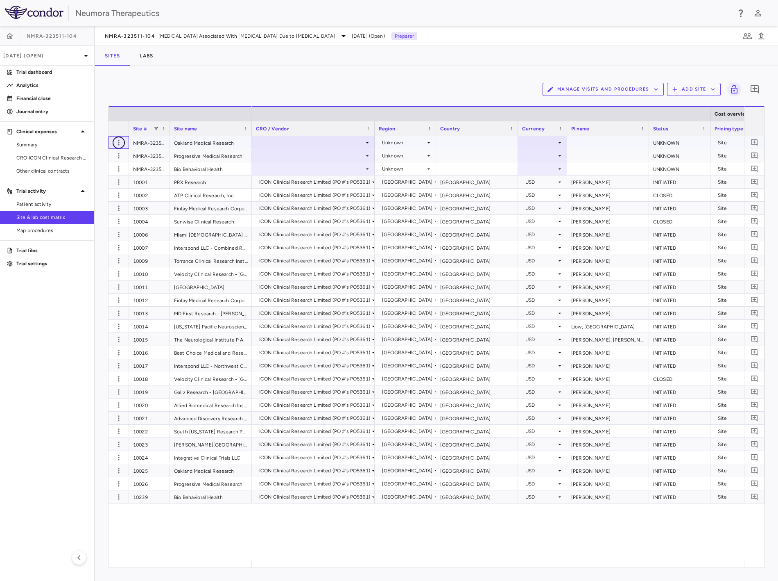
click at [119, 140] on icon "button" at bounding box center [118, 142] width 1 height 5
click at [91, 187] on div "Delete site" at bounding box center [87, 188] width 76 height 15
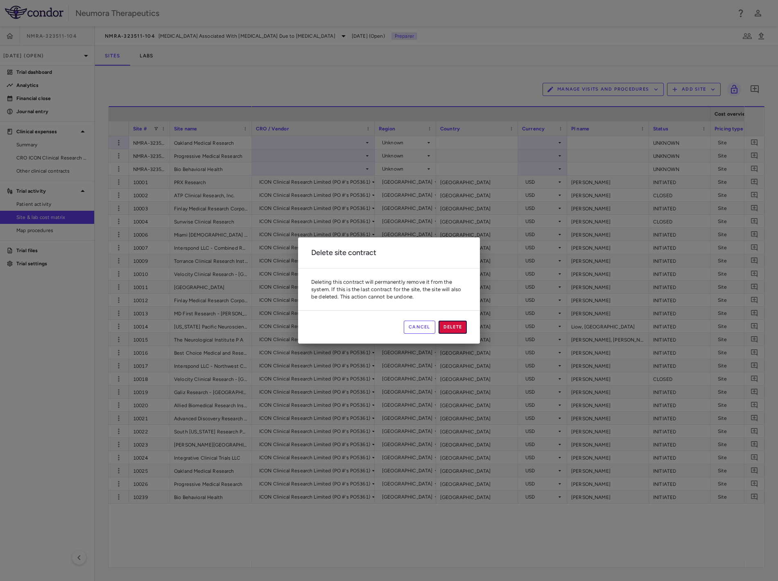
click at [459, 329] on button "Delete" at bounding box center [453, 326] width 29 height 13
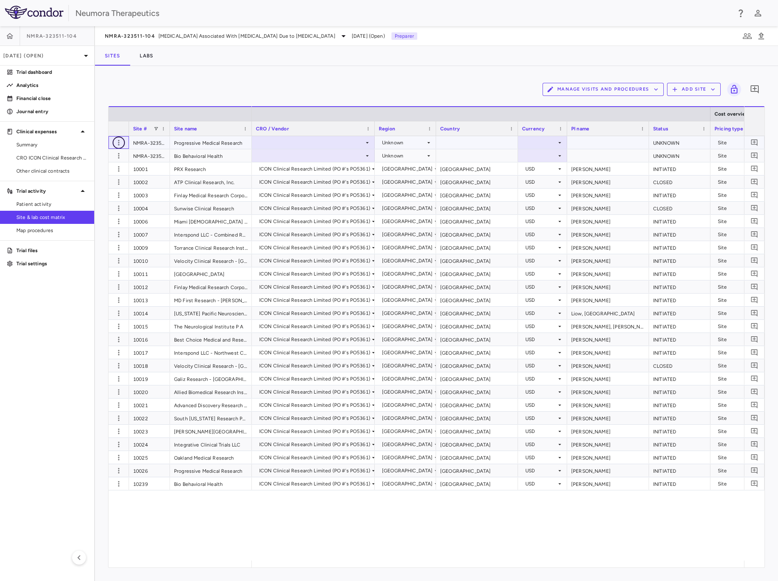
click at [119, 140] on icon "button" at bounding box center [118, 142] width 1 height 5
click at [103, 190] on div "Delete site" at bounding box center [87, 188] width 76 height 15
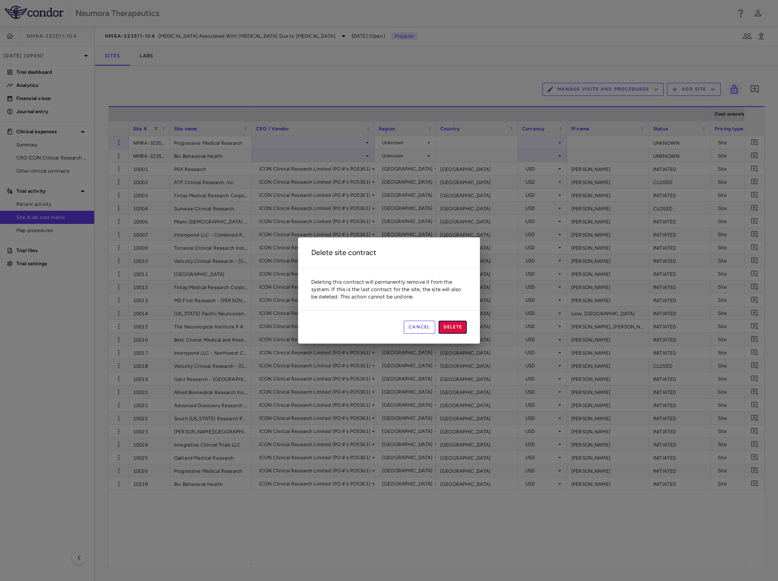
click at [463, 327] on button "Delete" at bounding box center [453, 326] width 29 height 13
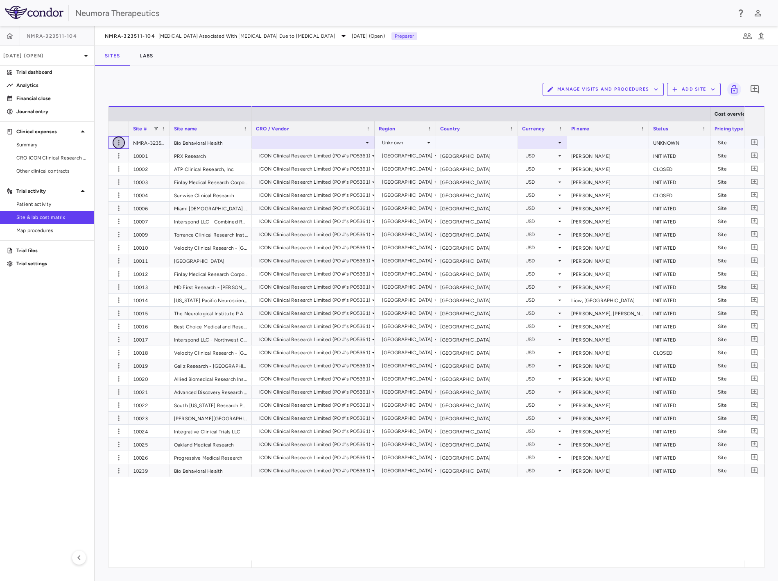
click at [119, 142] on icon "button" at bounding box center [118, 142] width 1 height 5
click at [97, 189] on div "Delete site" at bounding box center [87, 188] width 76 height 15
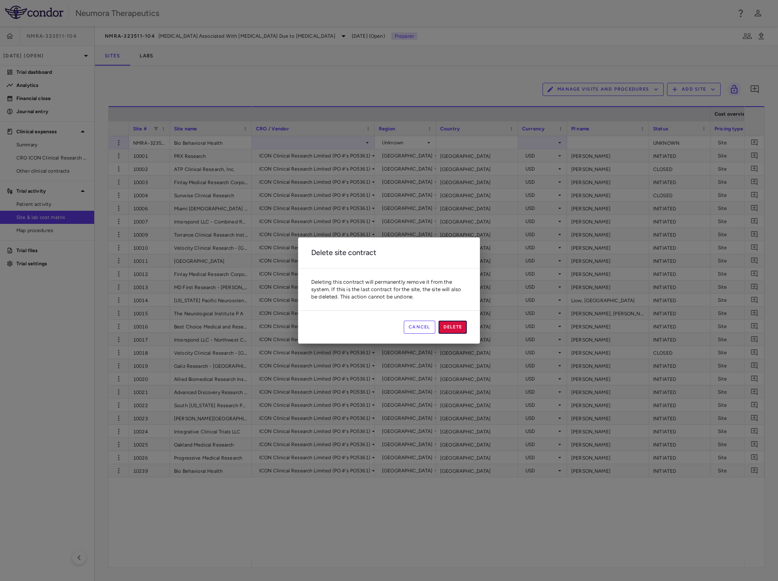
click at [442, 328] on button "Delete" at bounding box center [453, 326] width 29 height 13
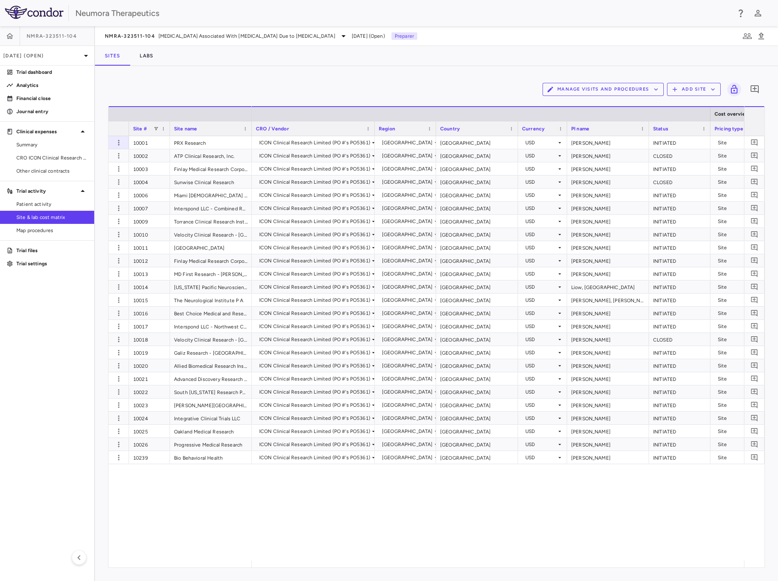
click at [411, 78] on div "Manage Visits and Procedures Add Site 0 Drag here to set row groups Drag here t…" at bounding box center [436, 323] width 683 height 515
click at [765, 34] on icon "button" at bounding box center [762, 36] width 10 height 10
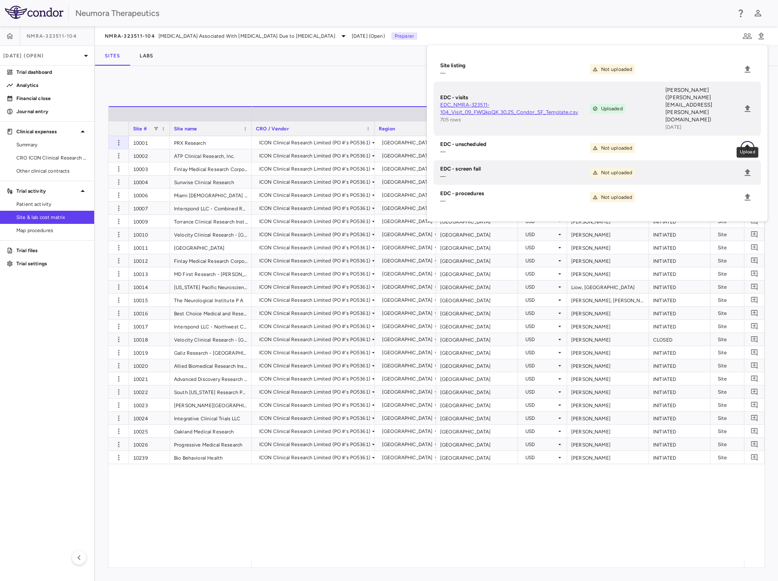
click at [747, 144] on icon "Upload" at bounding box center [748, 147] width 6 height 7
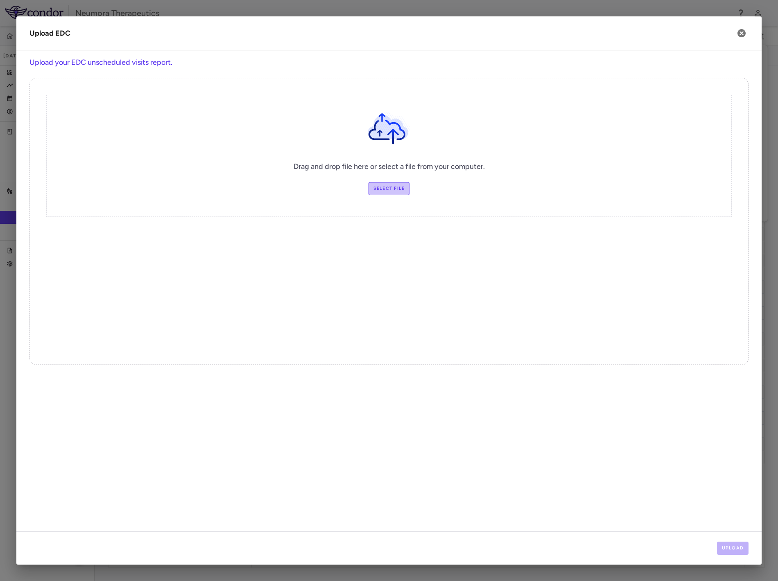
click at [383, 189] on label "Select file" at bounding box center [389, 188] width 41 height 13
click at [0, 0] on input "Select file" at bounding box center [0, 0] width 0 height 0
click at [735, 475] on button "Upload" at bounding box center [733, 547] width 32 height 13
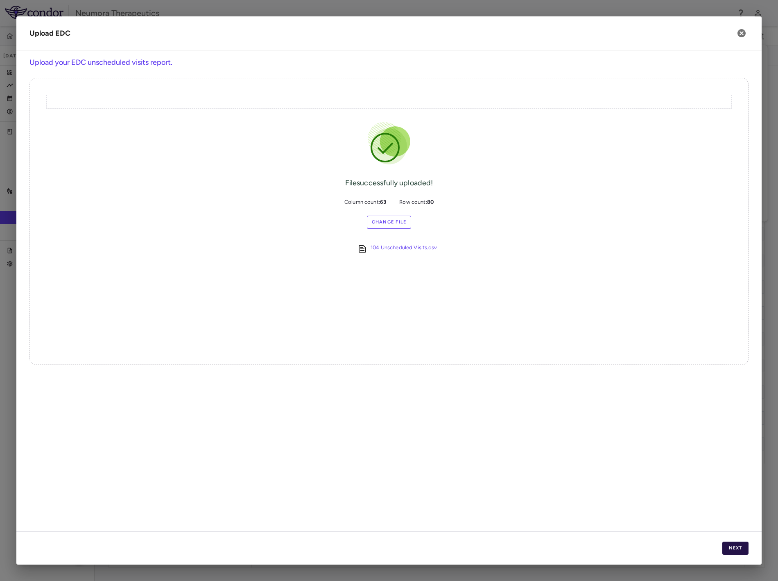
click at [743, 475] on button "Next" at bounding box center [736, 547] width 26 height 13
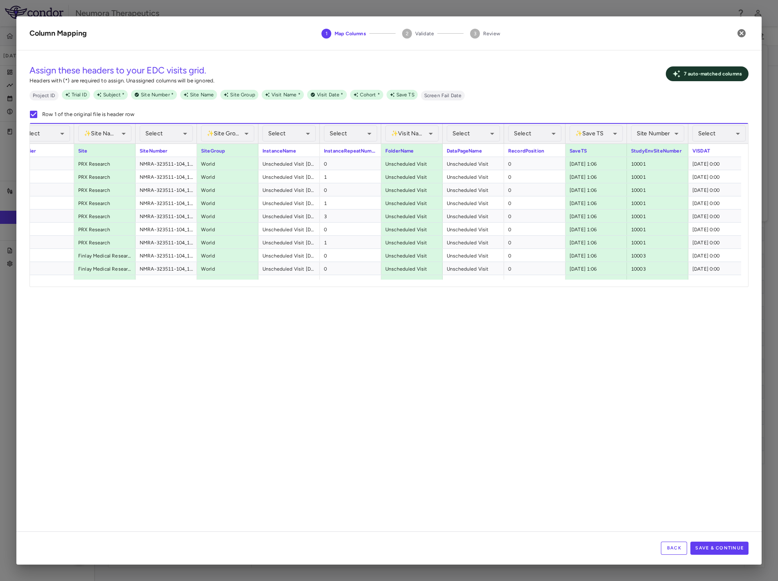
scroll to position [0, 357]
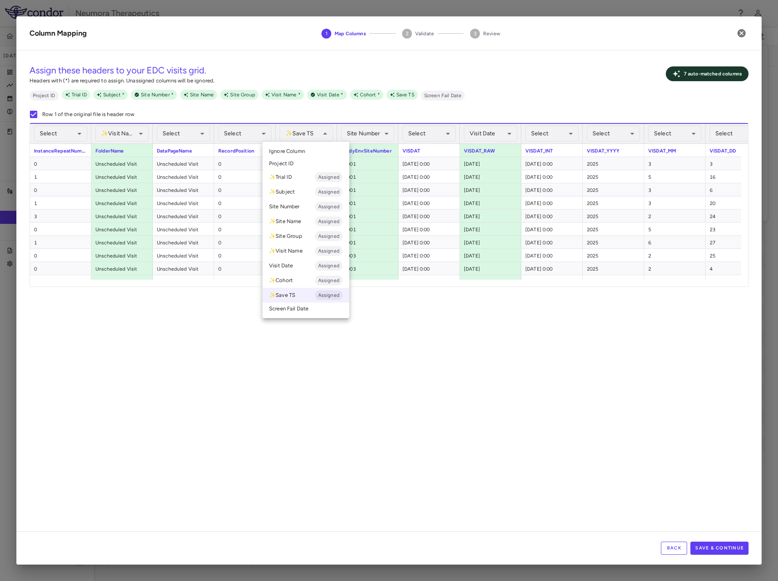
click at [310, 149] on li "Ignore Column" at bounding box center [306, 151] width 87 height 12
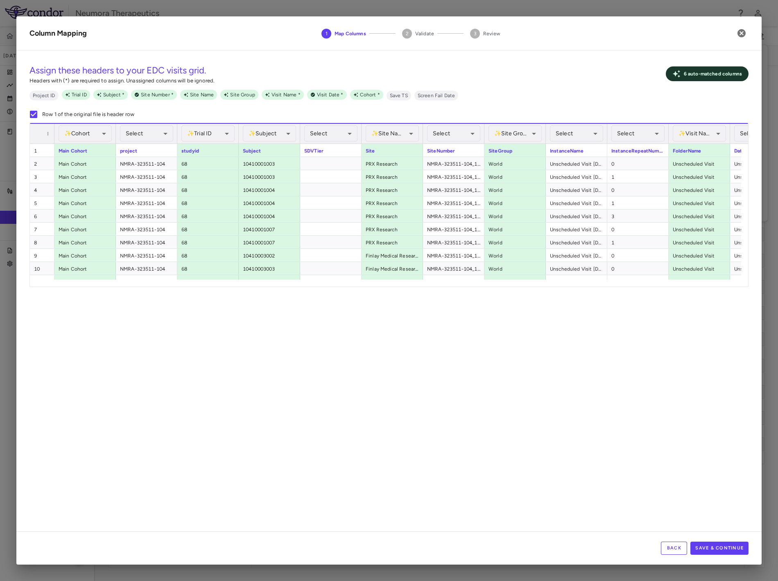
click at [722, 475] on div "Back Save & Continue" at bounding box center [389, 547] width 746 height 33
drag, startPoint x: 726, startPoint y: 548, endPoint x: 726, endPoint y: 543, distance: 4.5
click at [726, 475] on button "Save & Continue" at bounding box center [720, 547] width 58 height 13
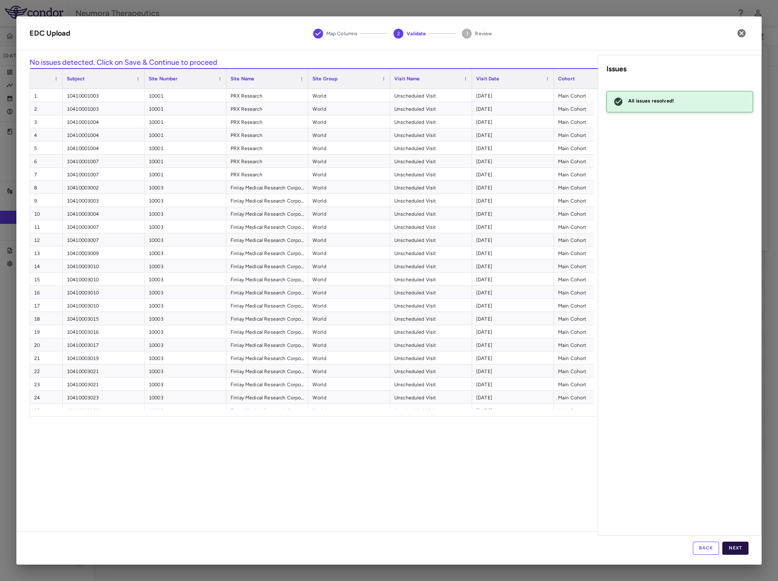
click at [737, 475] on button "Next" at bounding box center [736, 547] width 26 height 13
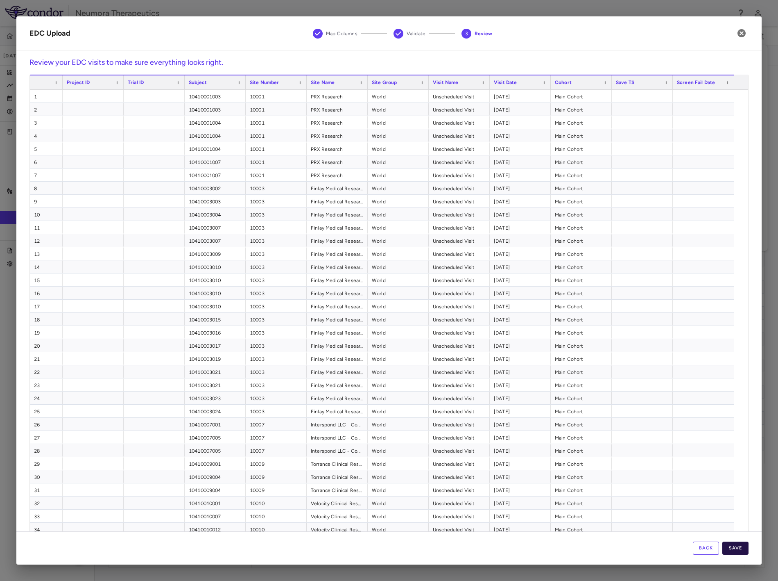
click at [740, 475] on button "Save" at bounding box center [736, 547] width 26 height 13
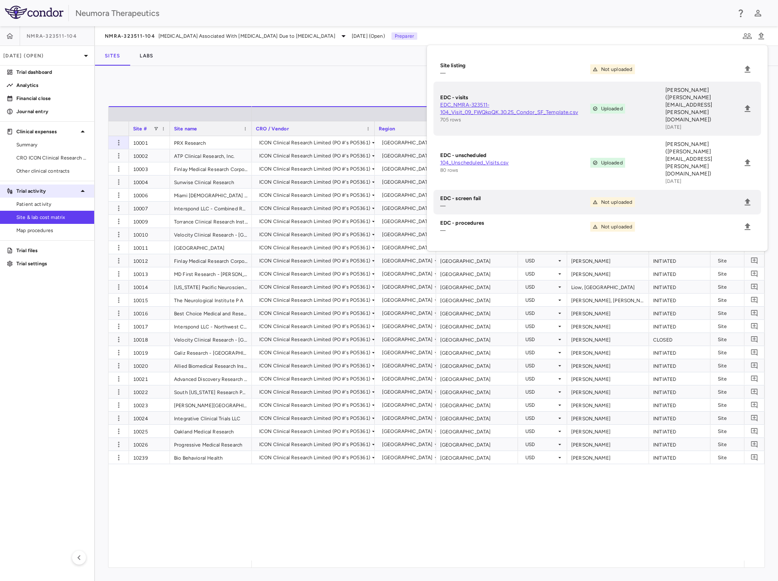
click at [67, 195] on div "Trial activity" at bounding box center [47, 191] width 94 height 15
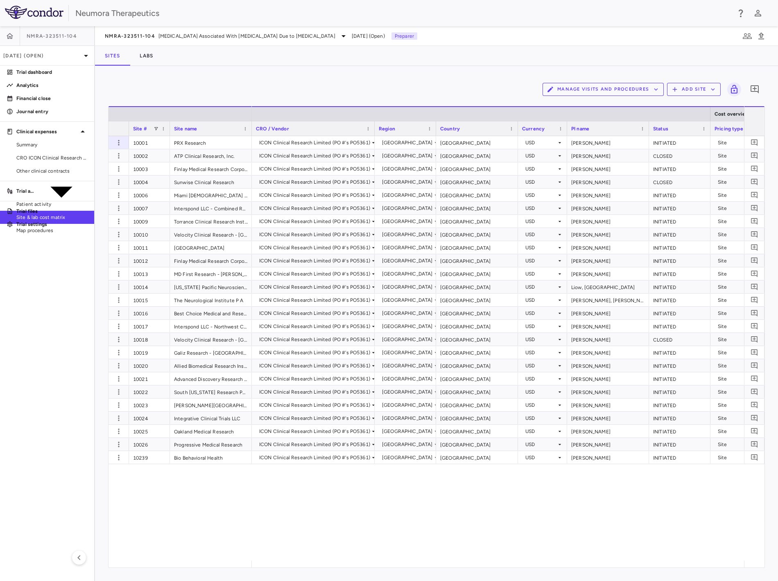
click at [64, 199] on aside "NMRA-323511-104 Sep 2025 (Open) Trial dashboard Analytics Financial close Journ…" at bounding box center [47, 303] width 95 height 554
click at [35, 190] on p "Trial activity" at bounding box center [25, 190] width 19 height 7
click at [59, 202] on span "Patient activity" at bounding box center [51, 203] width 71 height 7
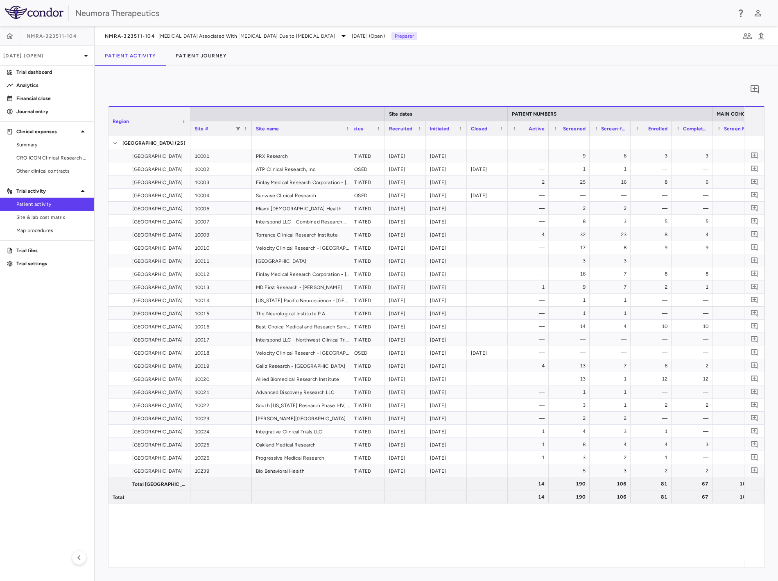
scroll to position [0, 231]
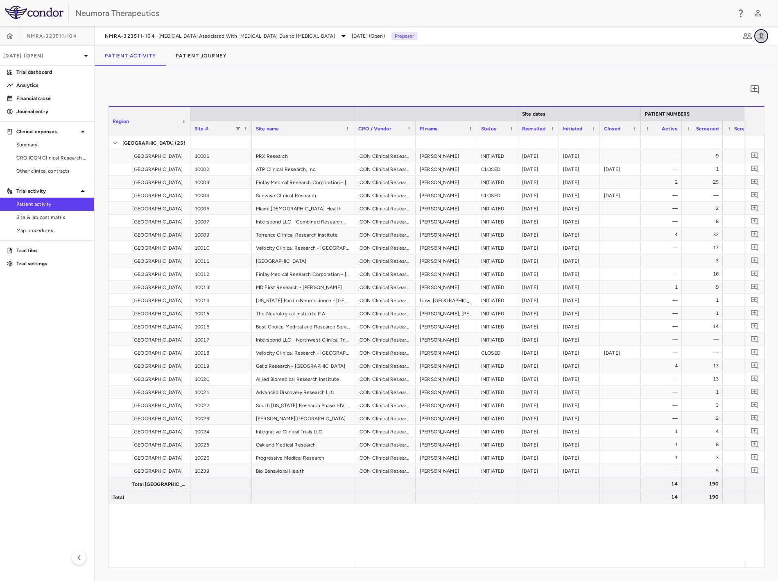
click at [761, 35] on icon "button" at bounding box center [762, 35] width 6 height 7
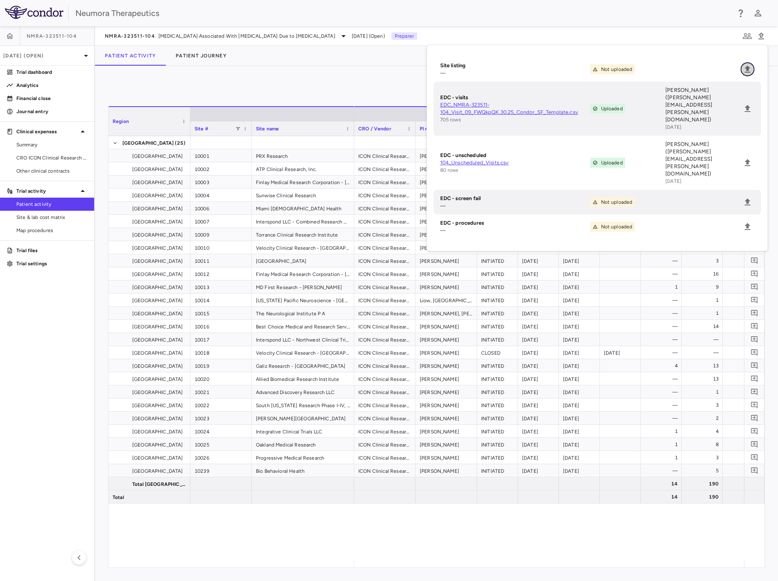
click at [742, 66] on button "Upload" at bounding box center [748, 69] width 14 height 14
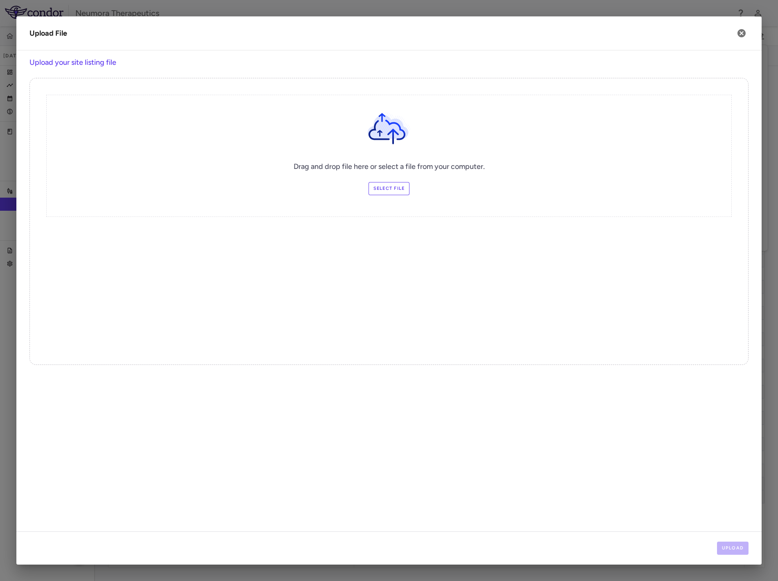
click at [402, 186] on label "Select file" at bounding box center [389, 188] width 41 height 13
click at [0, 0] on input "Select file" at bounding box center [0, 0] width 0 height 0
drag, startPoint x: 379, startPoint y: 339, endPoint x: 389, endPoint y: 338, distance: 9.9
click at [386, 334] on div "Drag and drop file here or select a file from your computer. Change Files Selec…" at bounding box center [388, 221] width 719 height 287
click at [735, 475] on button "Upload" at bounding box center [733, 547] width 32 height 13
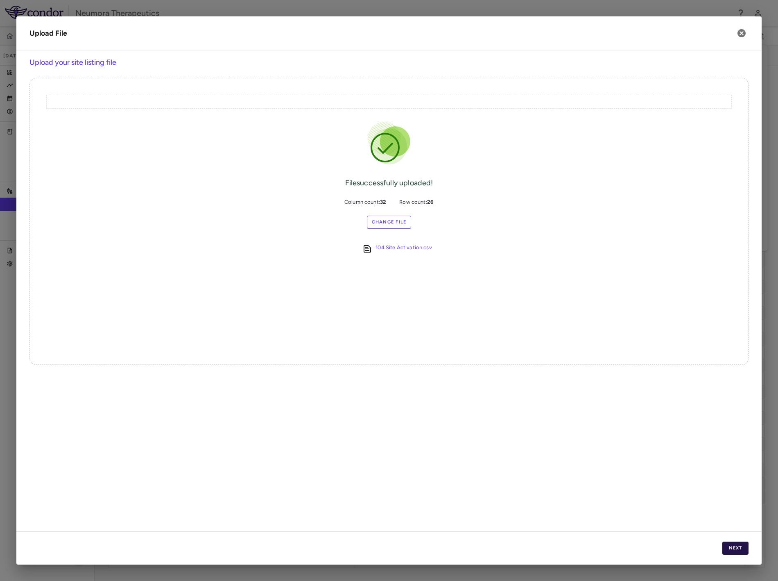
click at [739, 475] on button "Next" at bounding box center [736, 547] width 26 height 13
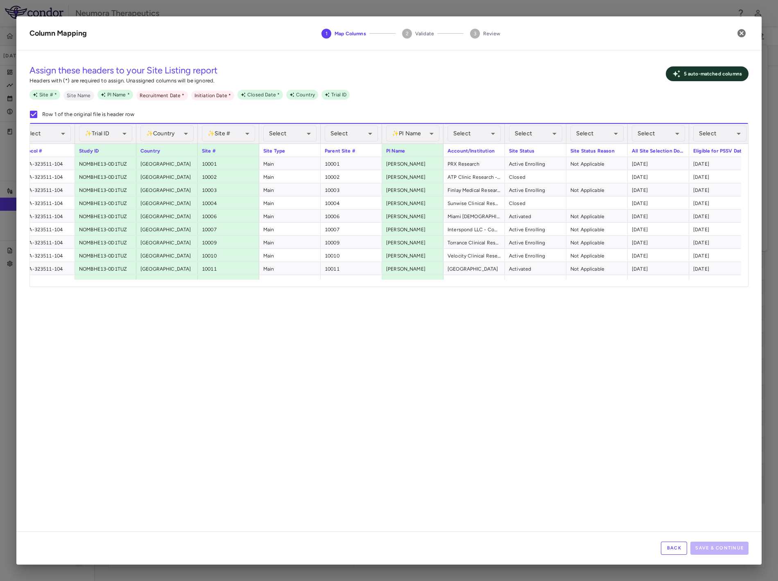
scroll to position [0, 113]
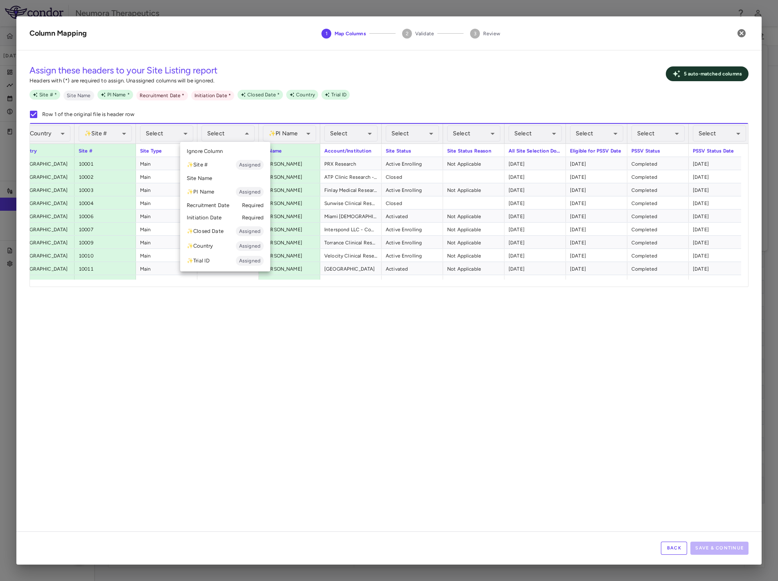
click at [288, 281] on div at bounding box center [389, 290] width 778 height 581
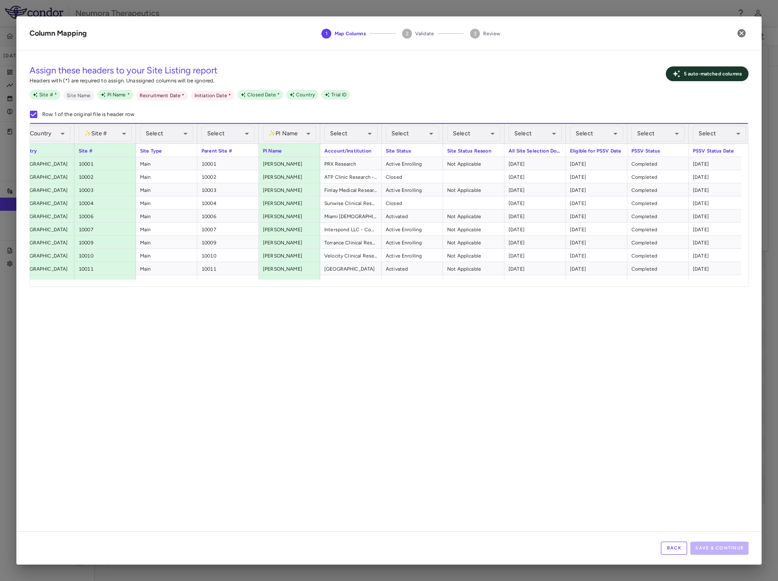
scroll to position [0, 220]
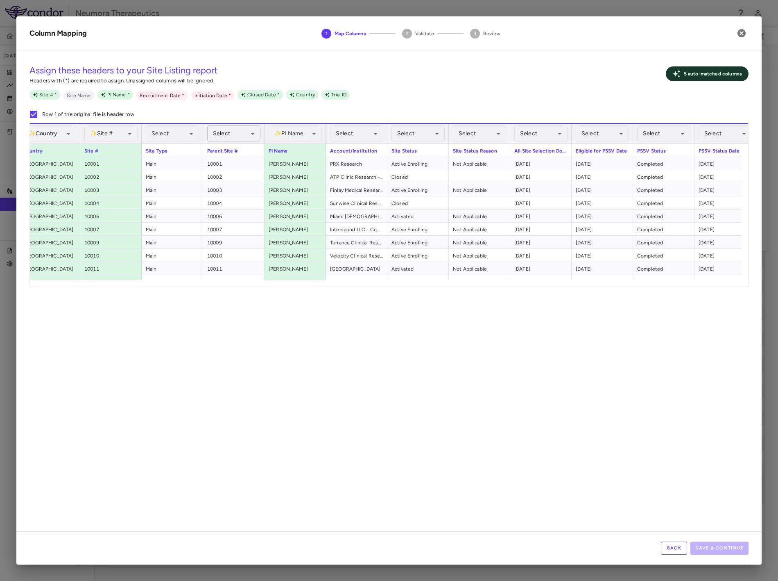
click at [236, 132] on div "Select" at bounding box center [233, 133] width 53 height 16
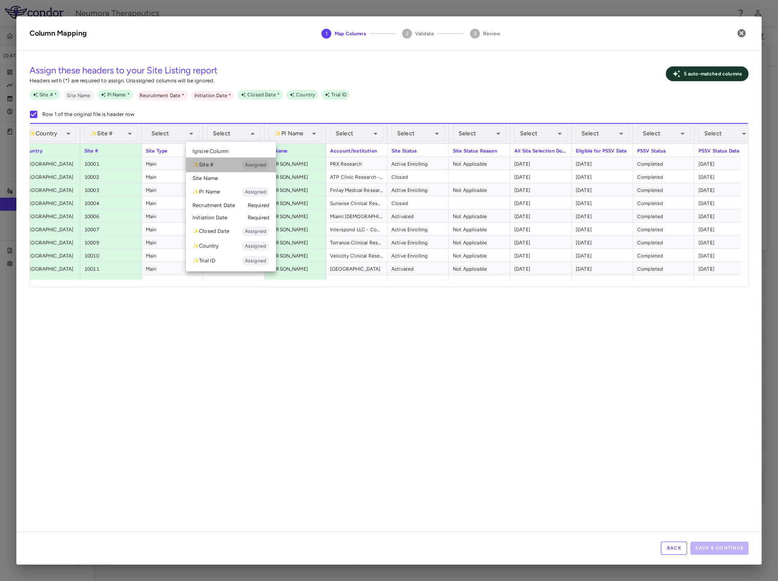
click at [221, 161] on li "✨ Site # Assigned" at bounding box center [231, 164] width 90 height 15
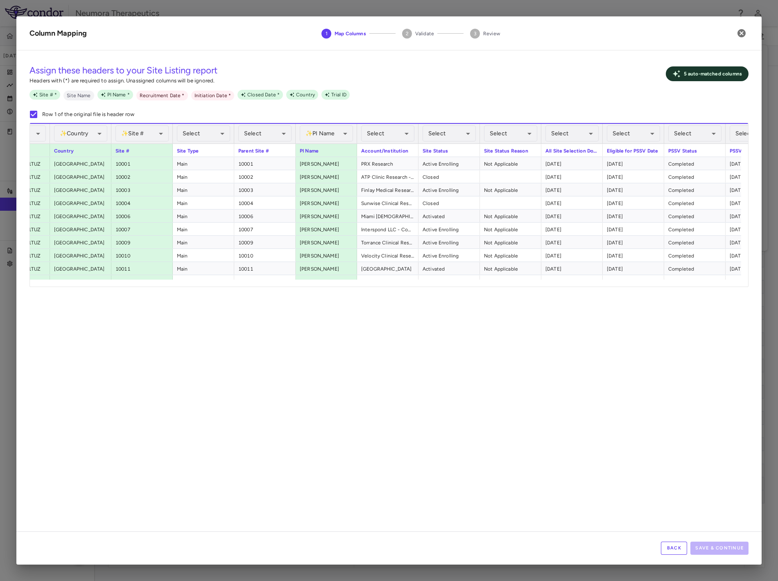
scroll to position [0, 153]
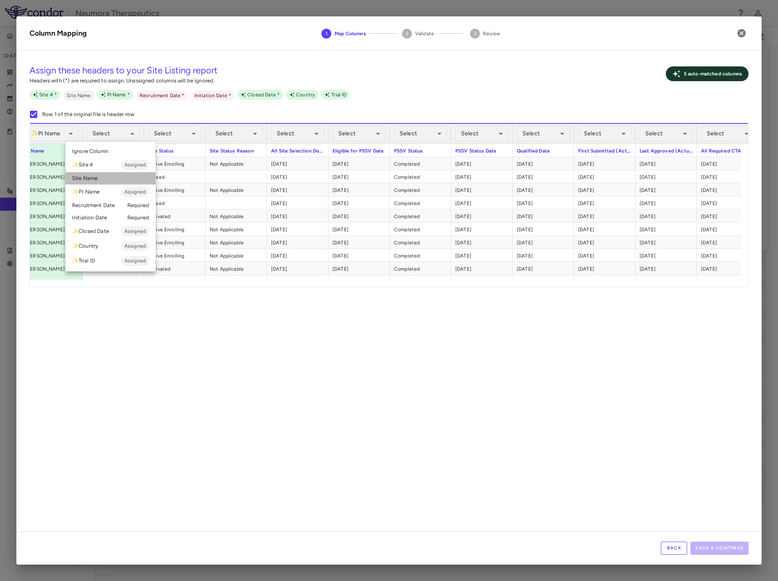
click at [108, 175] on li "Site Name" at bounding box center [111, 178] width 90 height 12
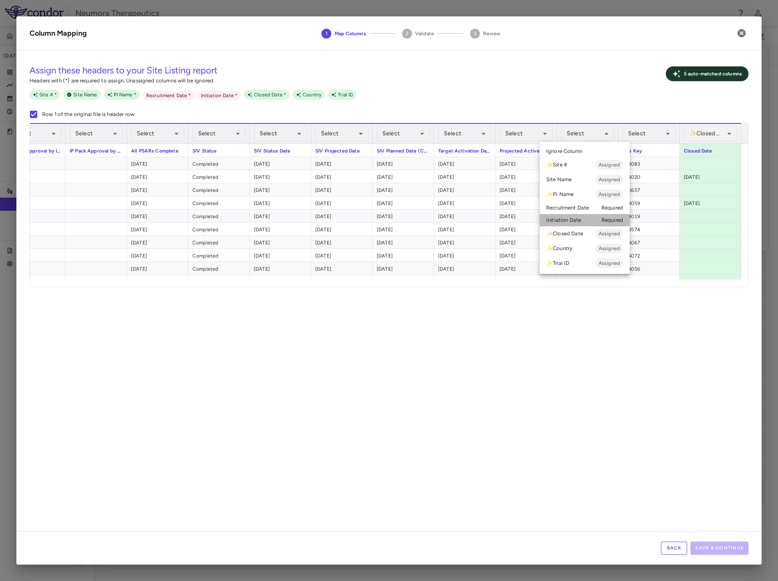
click at [601, 225] on li "Initiation Date Required" at bounding box center [585, 220] width 90 height 12
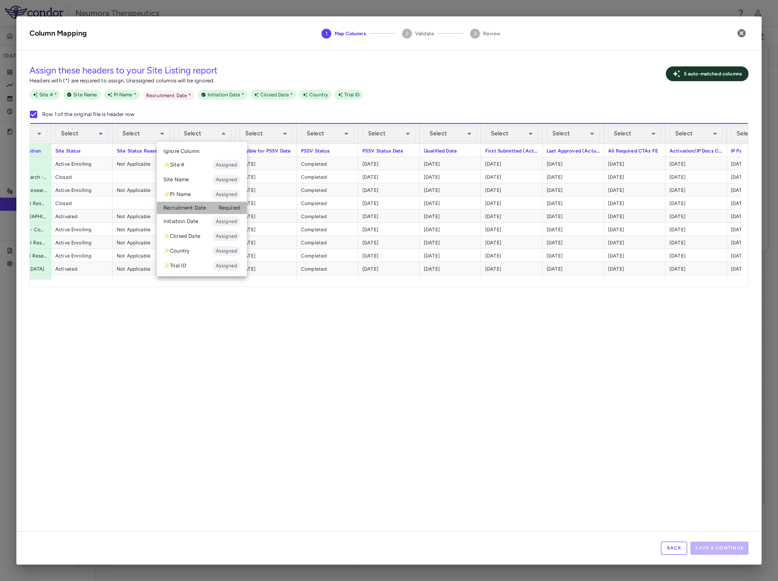
click at [201, 206] on li "Recruitment Date Required" at bounding box center [202, 208] width 90 height 12
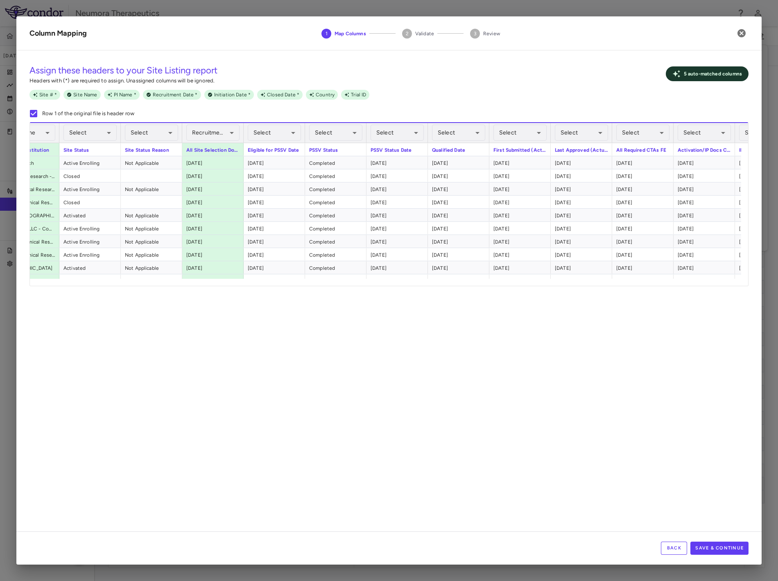
scroll to position [0, 649]
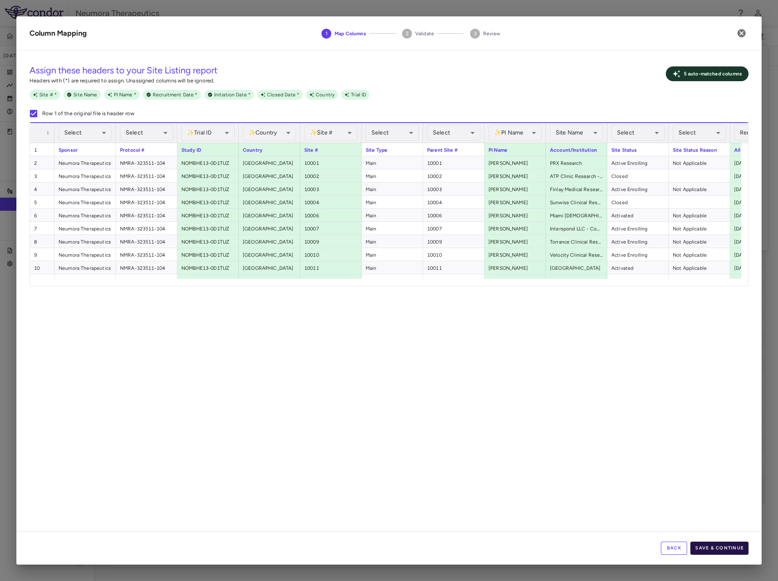
click at [730, 475] on button "Save & Continue" at bounding box center [720, 547] width 58 height 13
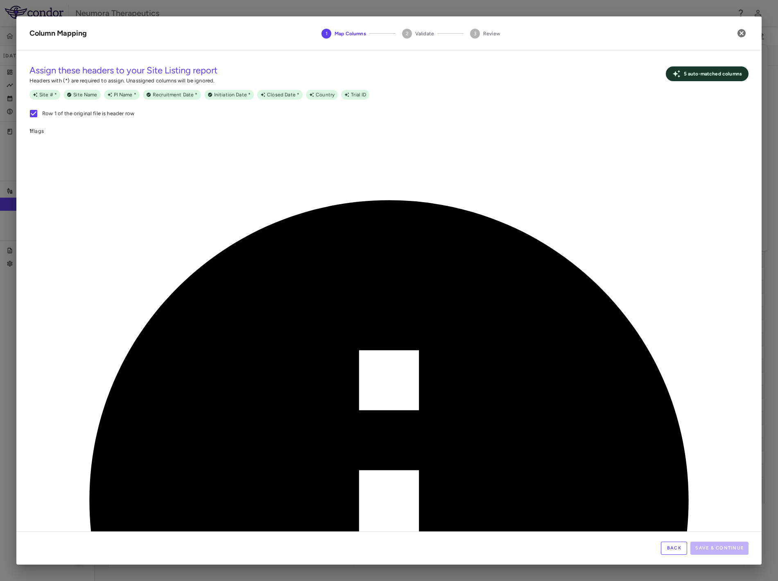
click at [379, 431] on div "Assign these headers to your Site Listing report Headers with (*) are required …" at bounding box center [389, 294] width 746 height 474
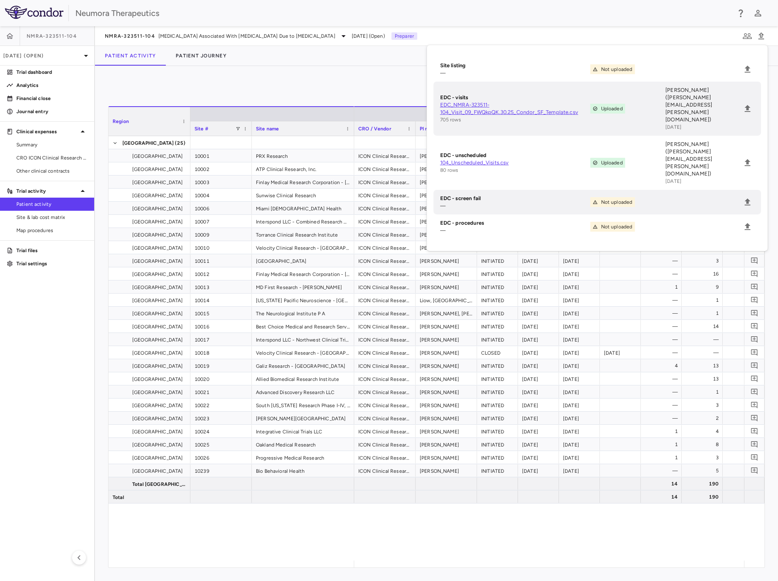
drag, startPoint x: 345, startPoint y: 68, endPoint x: 440, endPoint y: 118, distance: 106.3
click at [345, 68] on div "0 Region Drag here to set column labels Region Site # Site name 9" at bounding box center [436, 323] width 683 height 515
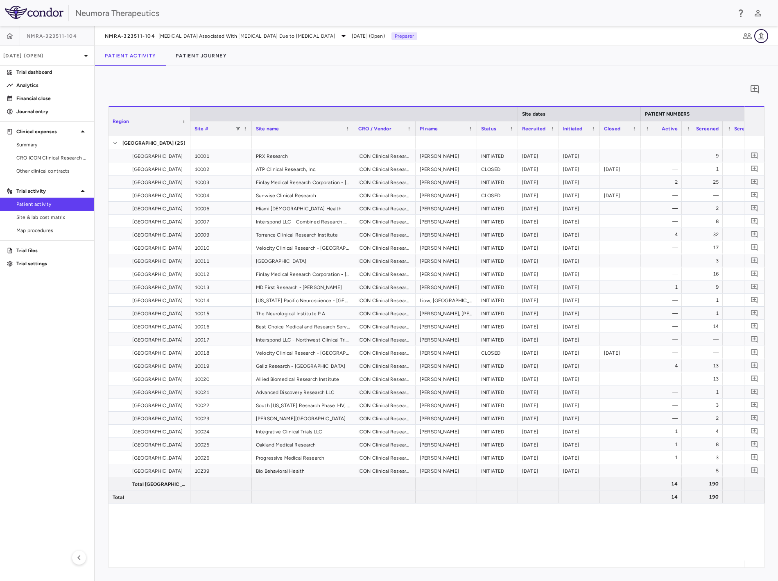
click at [766, 34] on icon "button" at bounding box center [762, 36] width 10 height 10
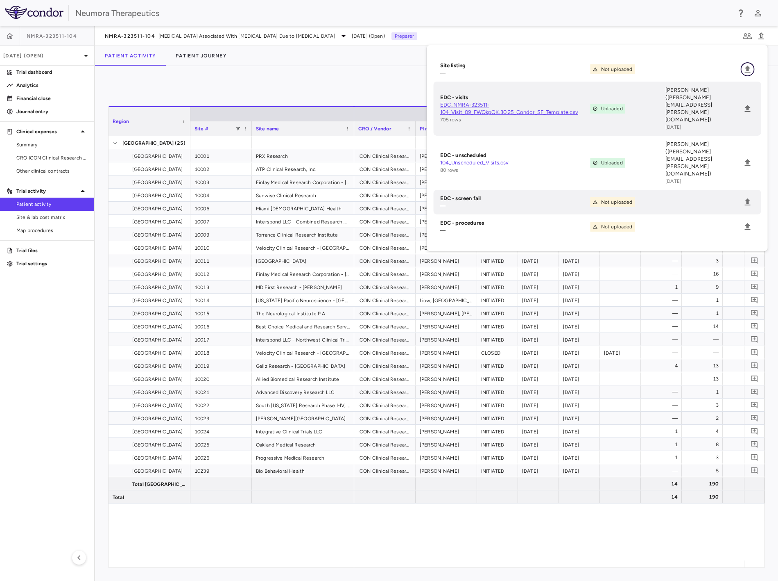
click at [744, 68] on icon "Upload" at bounding box center [748, 69] width 10 height 10
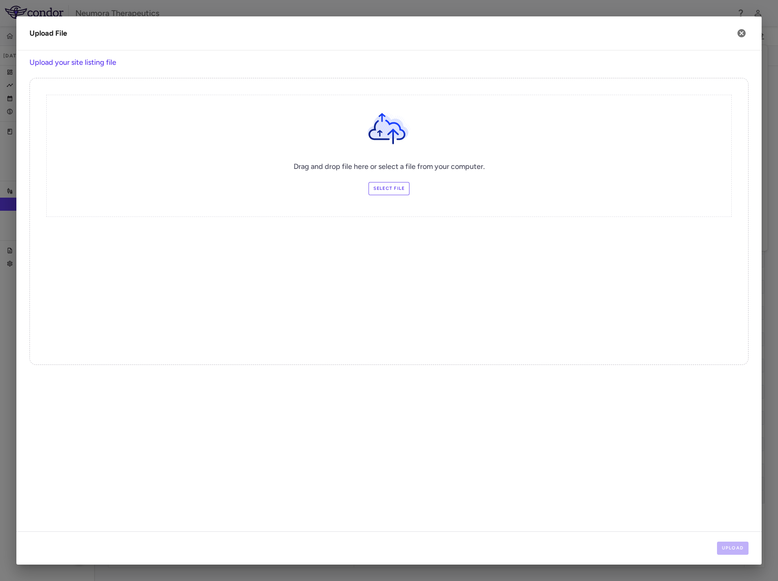
click at [393, 183] on label "Select file" at bounding box center [389, 188] width 41 height 13
click at [0, 0] on input "Select file" at bounding box center [0, 0] width 0 height 0
click at [729, 475] on button "Upload" at bounding box center [733, 547] width 32 height 13
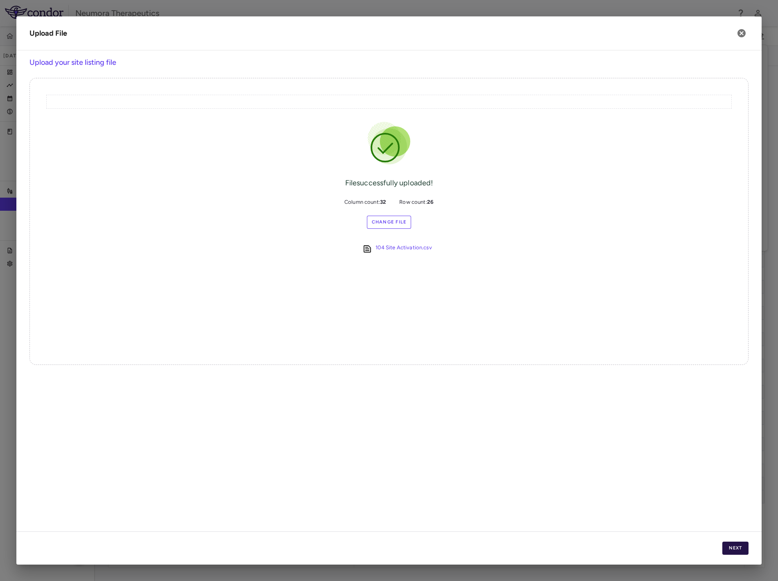
click at [733, 475] on button "Next" at bounding box center [736, 547] width 26 height 13
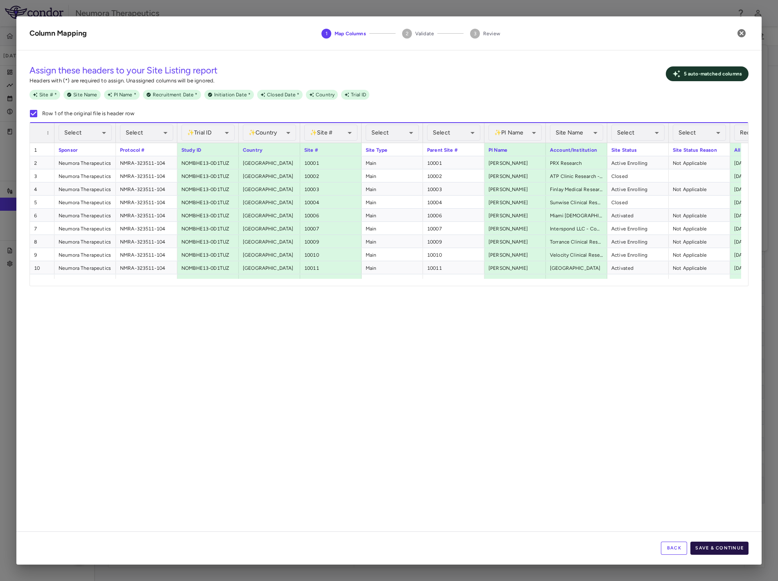
click at [738, 475] on button "Save & Continue" at bounding box center [720, 547] width 58 height 13
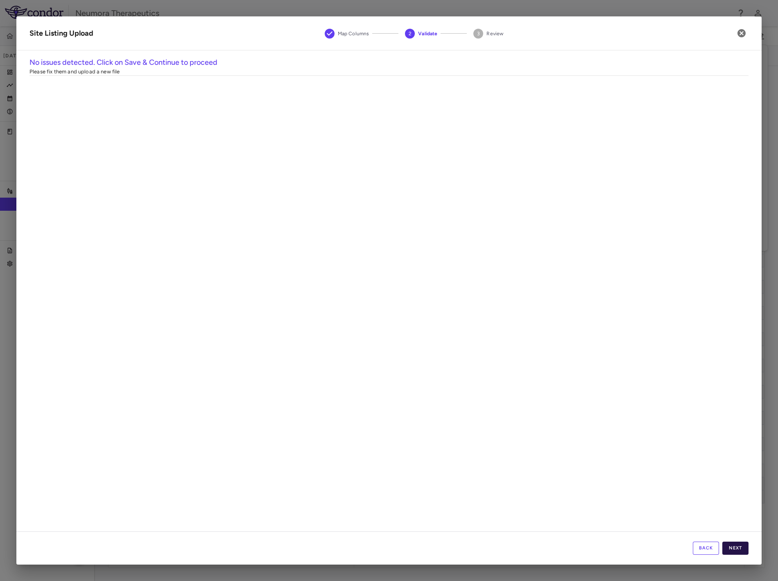
click at [740, 475] on button "Next" at bounding box center [736, 547] width 26 height 13
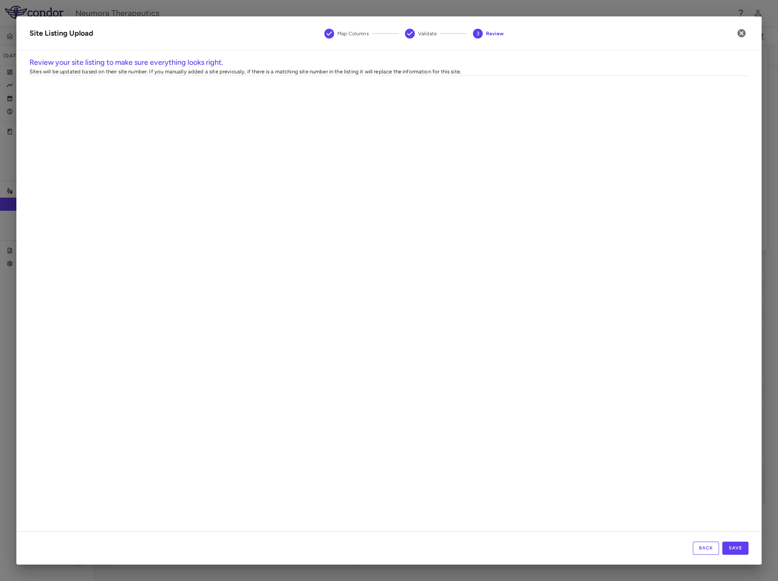
click at [703, 475] on button "Back" at bounding box center [706, 547] width 26 height 13
click at [702, 475] on button "Back" at bounding box center [706, 547] width 26 height 13
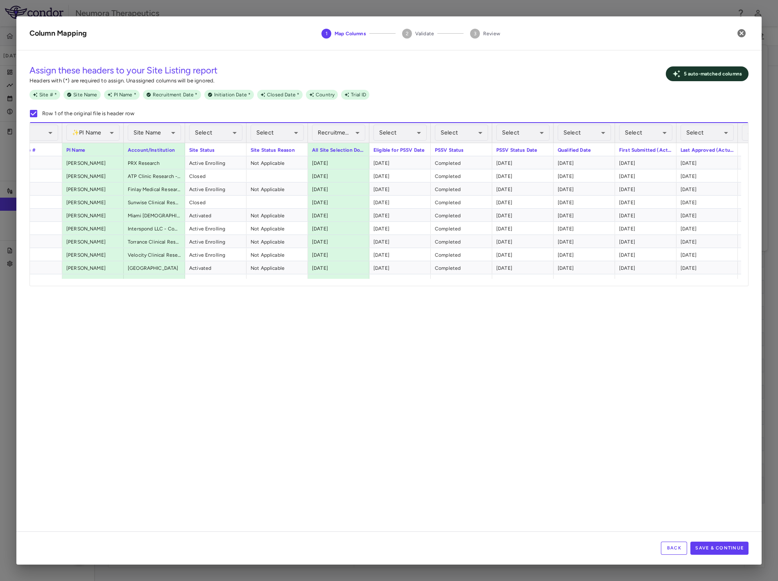
scroll to position [0, 456]
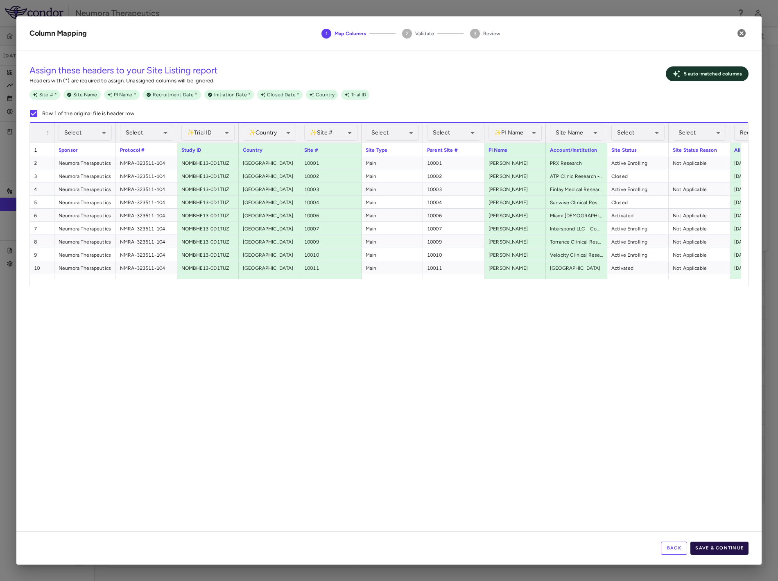
click at [720, 475] on button "Save & Continue" at bounding box center [720, 547] width 58 height 13
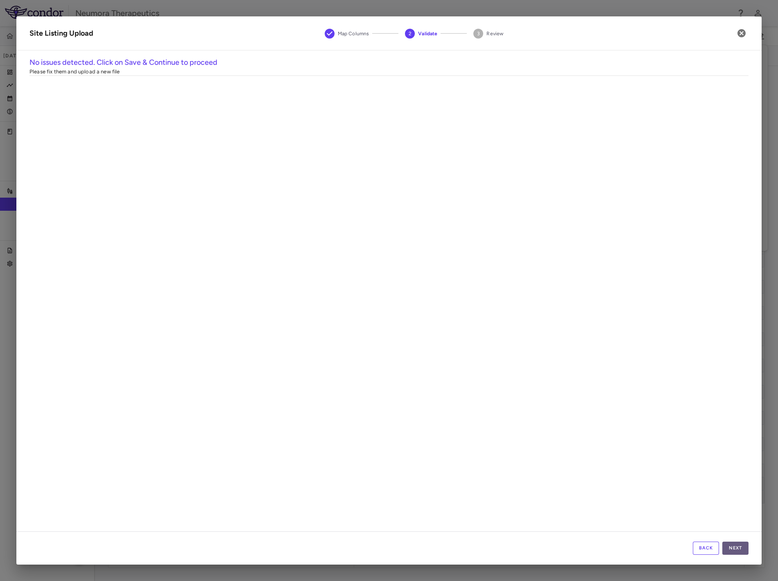
click at [732, 475] on button "Next" at bounding box center [736, 547] width 26 height 13
click at [740, 475] on button "Save" at bounding box center [736, 547] width 26 height 13
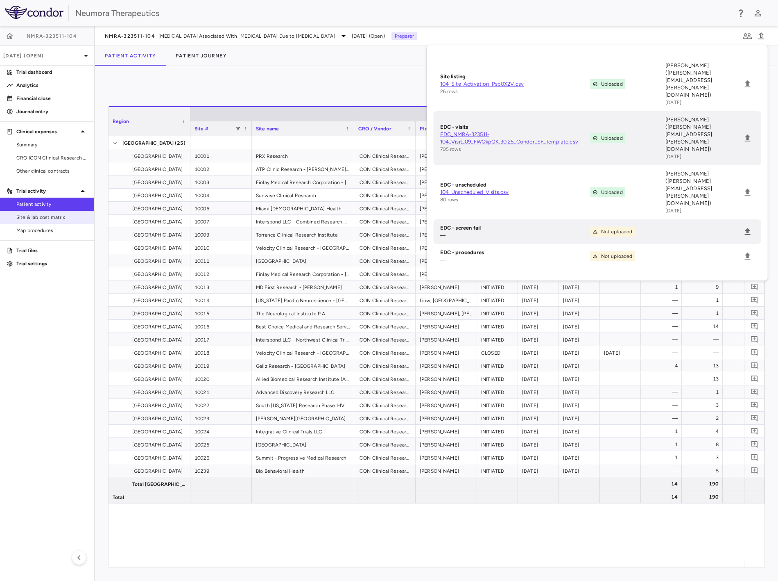
click at [51, 222] on link "Site & lab cost matrix" at bounding box center [47, 217] width 94 height 12
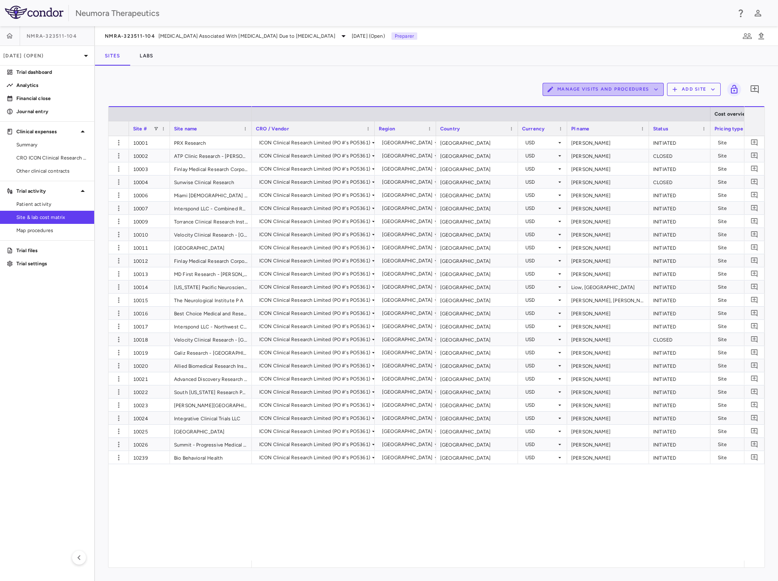
click at [636, 85] on button "Manage Visits and Procedures" at bounding box center [603, 89] width 121 height 13
click at [601, 101] on li "Visit Schedules" at bounding box center [604, 107] width 87 height 12
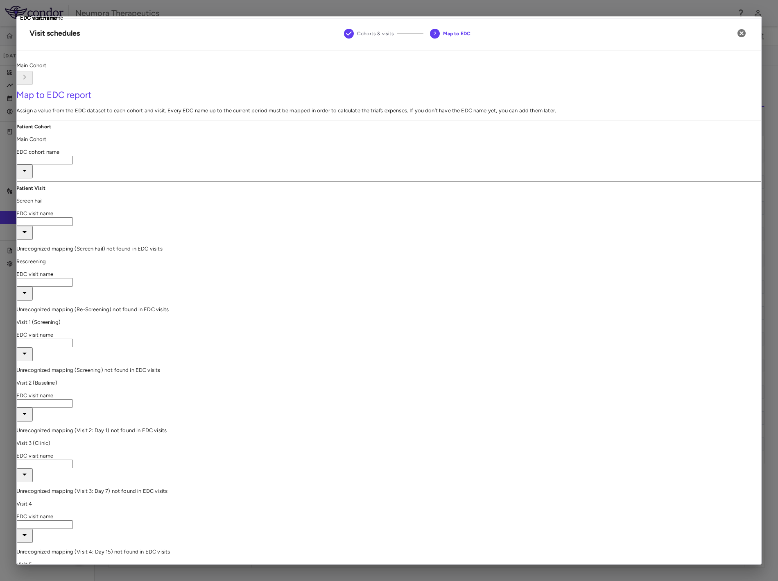
type input "**********"
type input "*********"
type input "**********"
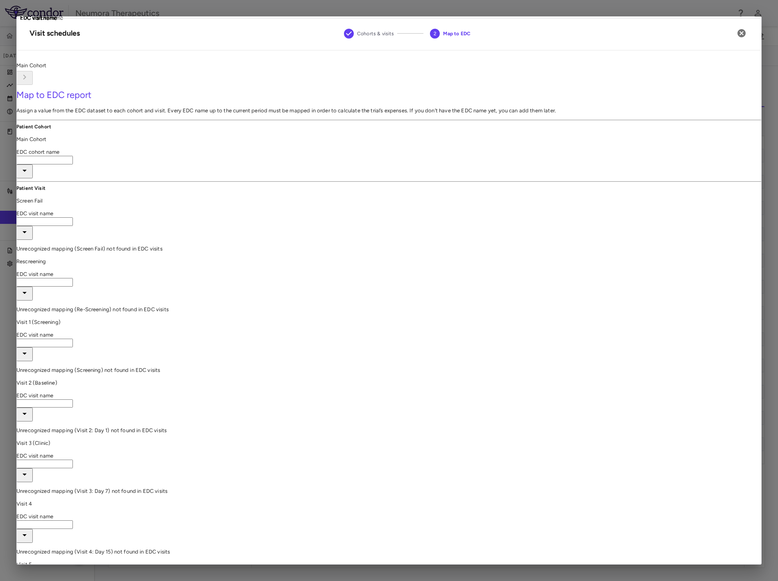
type input "**********"
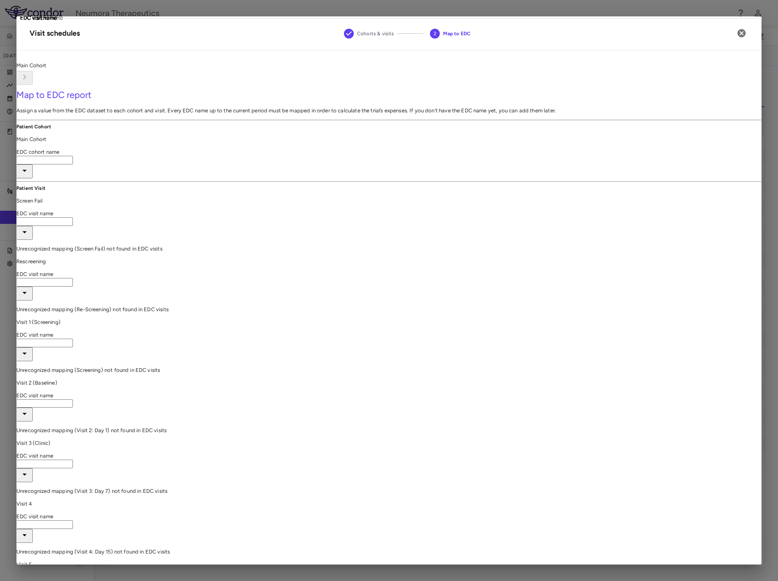
type input "**********"
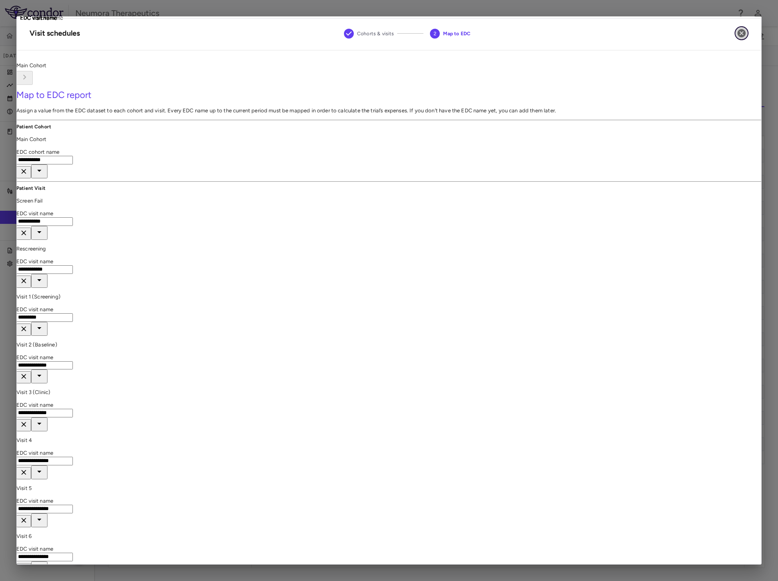
click at [738, 34] on icon "button" at bounding box center [742, 33] width 8 height 8
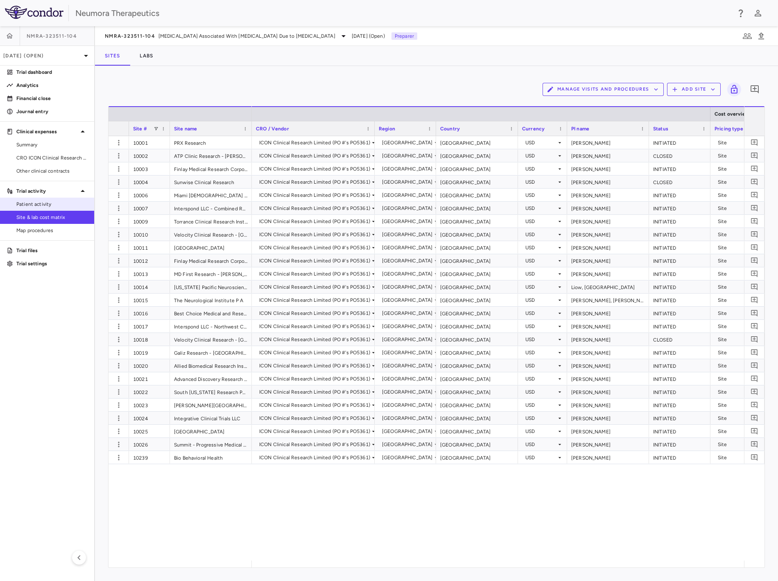
click at [44, 202] on span "Patient activity" at bounding box center [51, 203] width 71 height 7
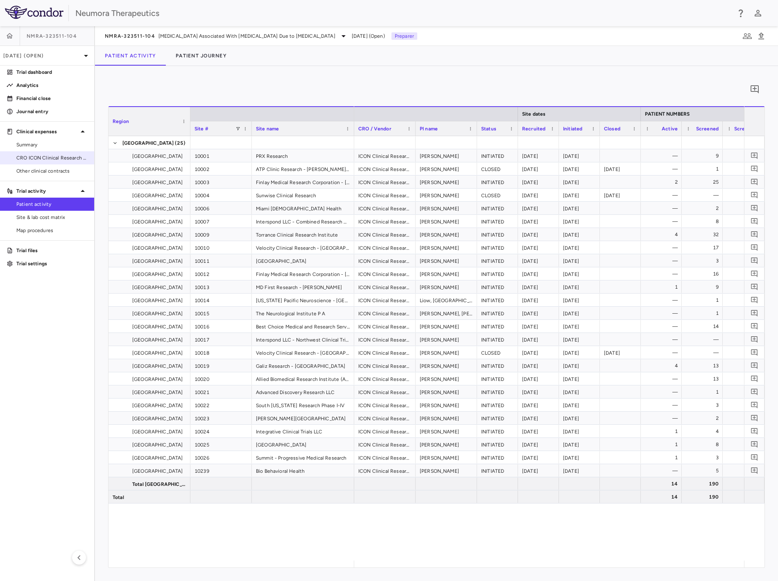
click at [44, 158] on span "CRO ICON Clinical Research Limited" at bounding box center [51, 157] width 71 height 7
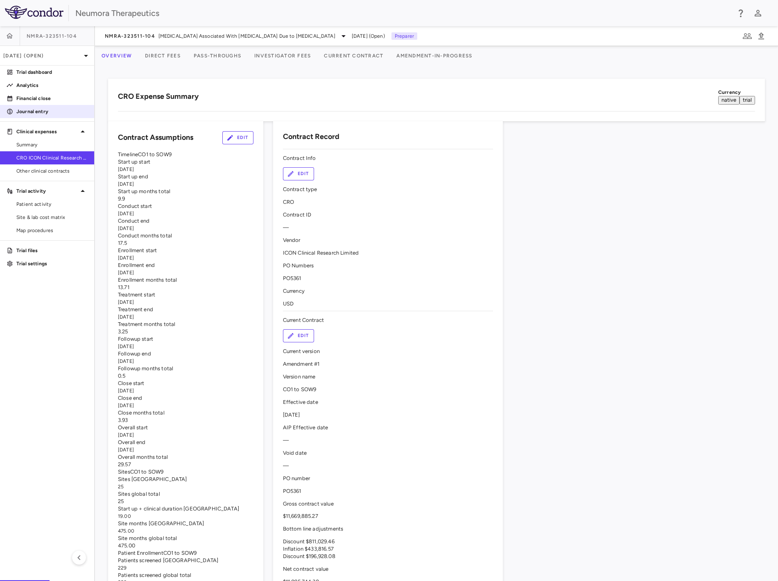
drag, startPoint x: 43, startPoint y: 96, endPoint x: 64, endPoint y: 108, distance: 23.8
click at [43, 96] on p "Financial close" at bounding box center [51, 98] width 71 height 7
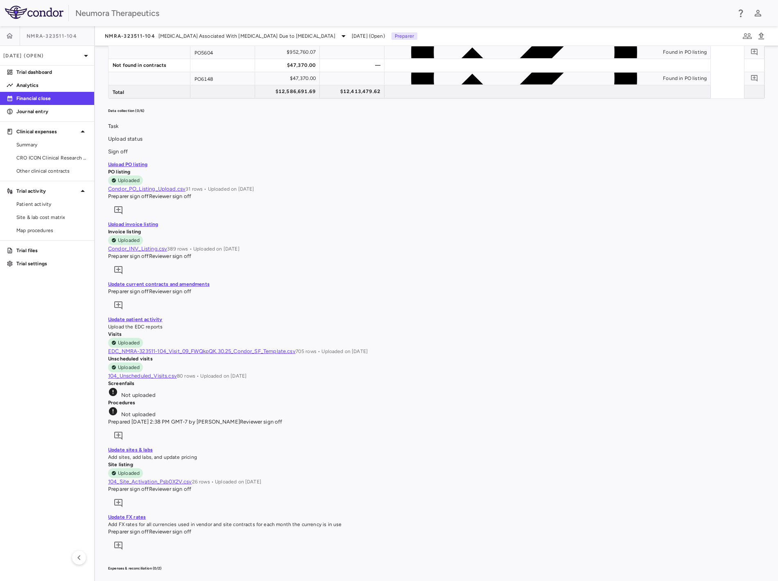
scroll to position [182, 0]
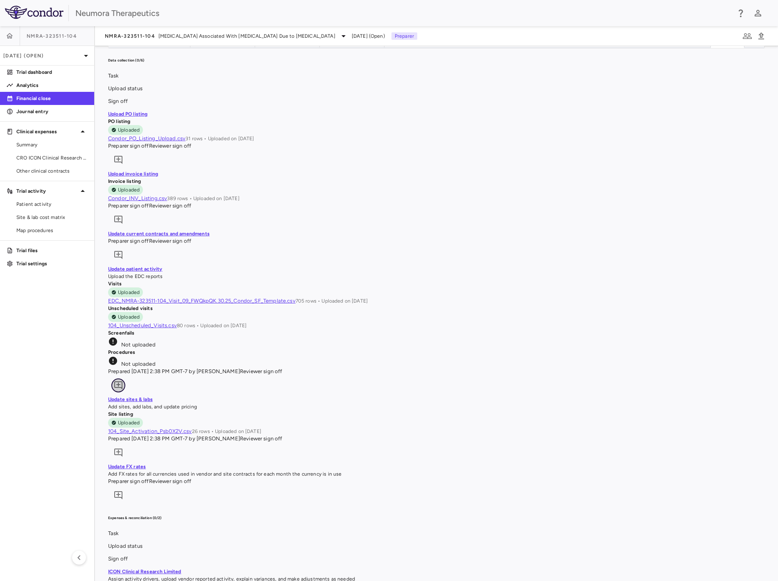
click at [123, 380] on icon "Add comment" at bounding box center [118, 385] width 10 height 10
click at [647, 168] on textarea at bounding box center [675, 163] width 56 height 9
type textarea "**********"
click at [618, 182] on icon at bounding box center [613, 177] width 10 height 10
click at [0, 0] on input "file" at bounding box center [0, 0] width 0 height 0
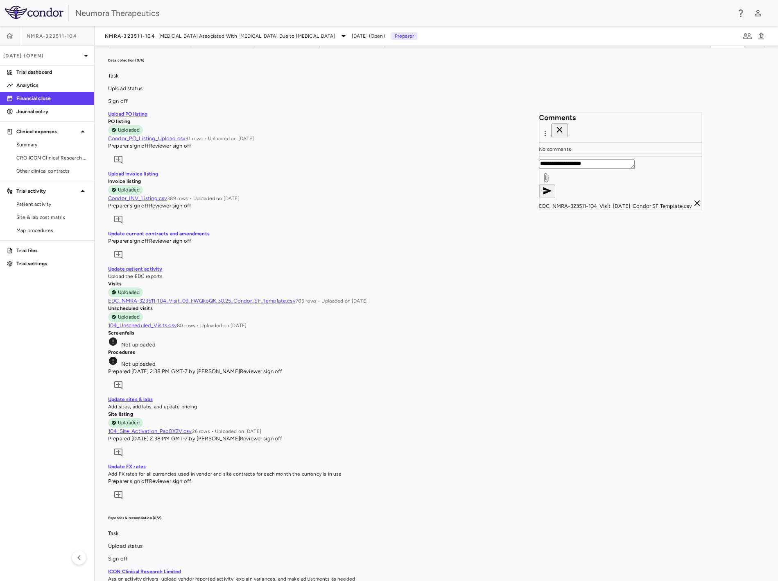
click at [552, 195] on icon "button" at bounding box center [547, 191] width 10 height 10
drag, startPoint x: 444, startPoint y: 431, endPoint x: 449, endPoint y: 429, distance: 5.3
click at [444, 431] on div "Site listing Uploaded 104_Site_Activation_Psb0X2V.csv 26 rows • Uploaded on 10/…" at bounding box center [436, 422] width 657 height 25
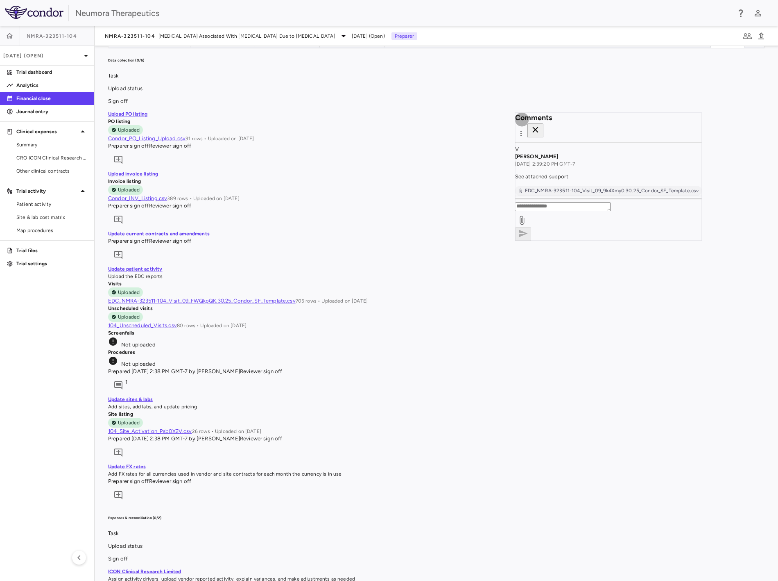
drag, startPoint x: 687, startPoint y: 125, endPoint x: 682, endPoint y: 143, distance: 19.2
click at [541, 125] on icon "button" at bounding box center [536, 130] width 10 height 10
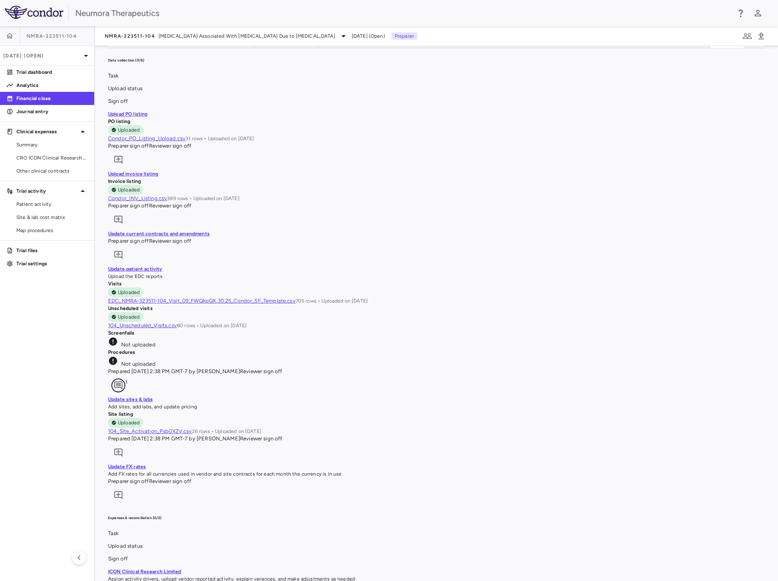
click at [123, 381] on icon "Add comment" at bounding box center [118, 385] width 8 height 8
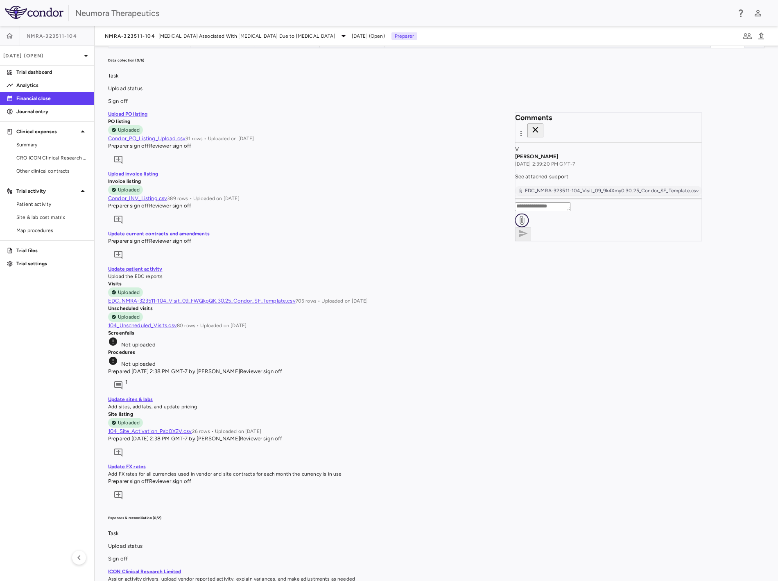
click at [527, 225] on icon at bounding box center [522, 220] width 10 height 10
click at [0, 0] on input "file" at bounding box center [0, 0] width 0 height 0
click at [571, 211] on textarea at bounding box center [543, 206] width 56 height 9
type textarea "**********"
click at [528, 237] on icon "button" at bounding box center [524, 232] width 9 height 7
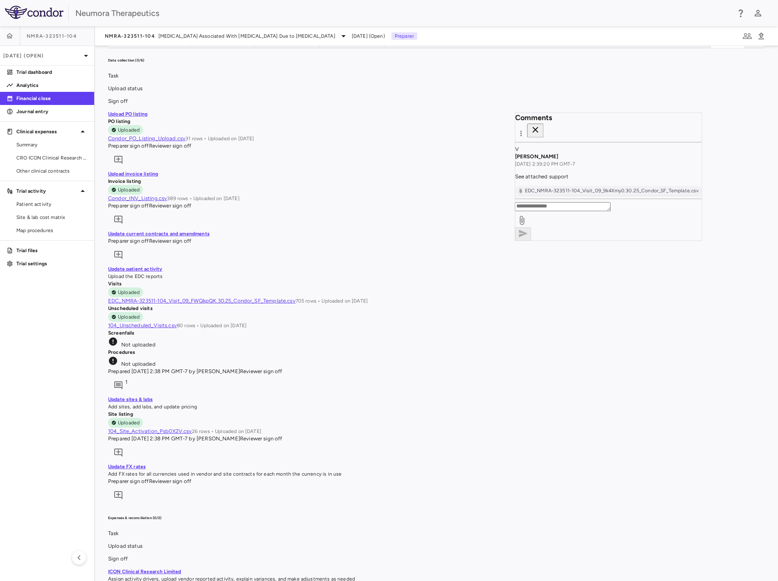
click at [598, 173] on p "See attached support" at bounding box center [608, 176] width 187 height 7
click at [539, 127] on icon "button" at bounding box center [536, 130] width 6 height 6
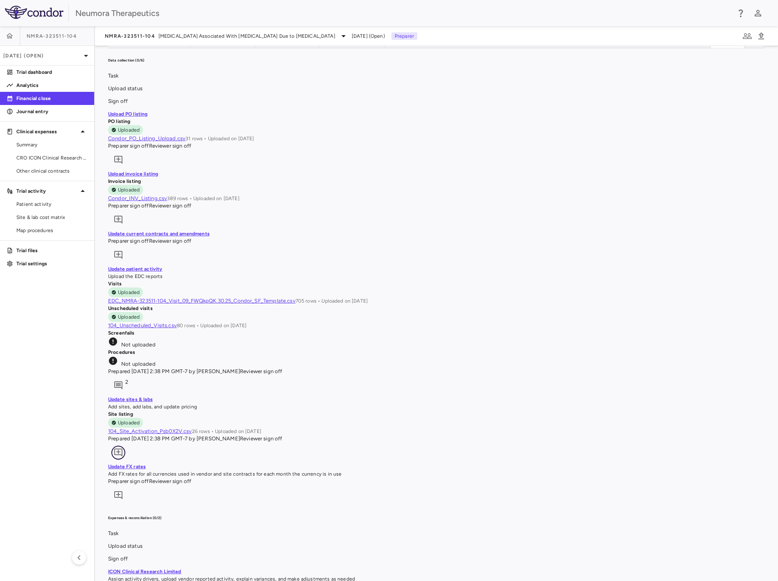
click at [123, 447] on icon "Add comment" at bounding box center [118, 452] width 10 height 10
click at [660, 279] on label at bounding box center [654, 272] width 14 height 14
click at [0, 0] on input "file" at bounding box center [0, 0] width 0 height 0
click at [636, 263] on textarea at bounding box center [664, 258] width 56 height 9
type textarea "**********"
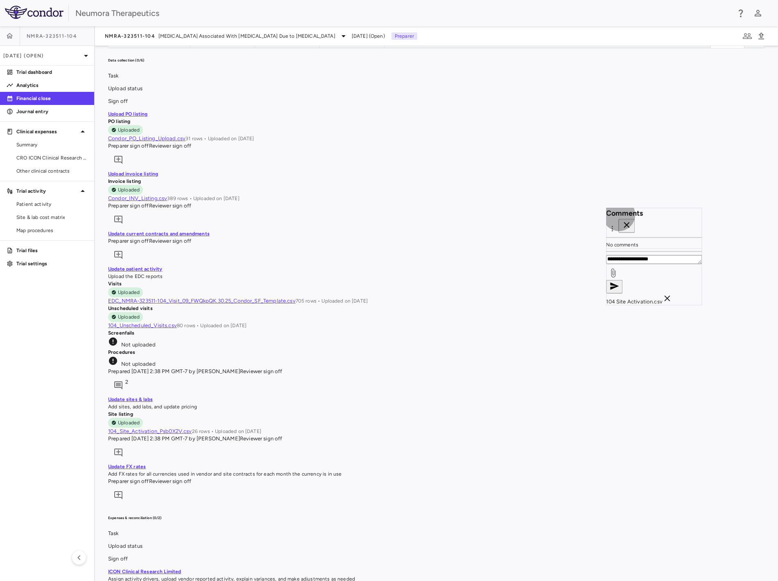
click at [619, 290] on icon "button" at bounding box center [615, 286] width 10 height 10
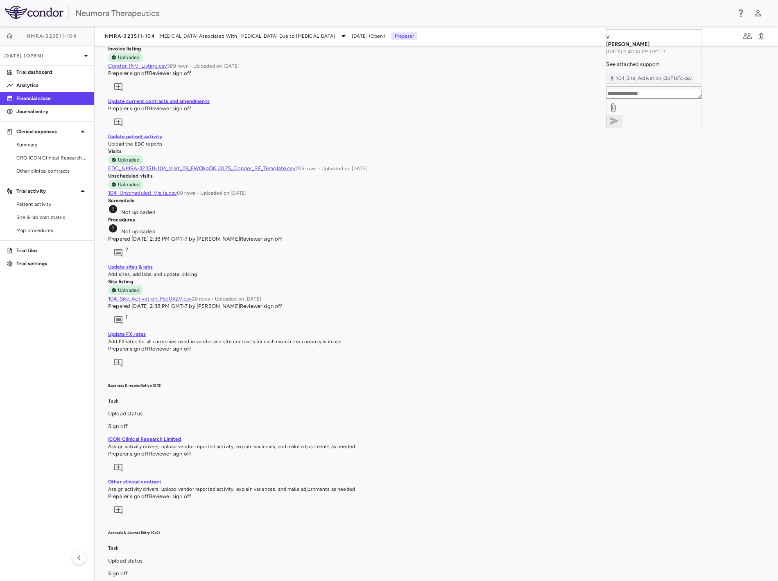
scroll to position [234, 0]
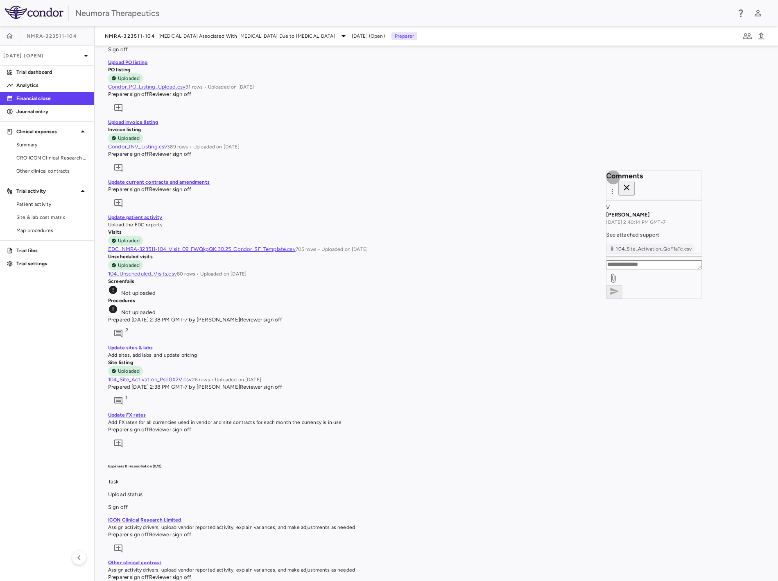
drag, startPoint x: 687, startPoint y: 182, endPoint x: 683, endPoint y: 236, distance: 54.3
click at [630, 185] on icon "button" at bounding box center [627, 188] width 6 height 6
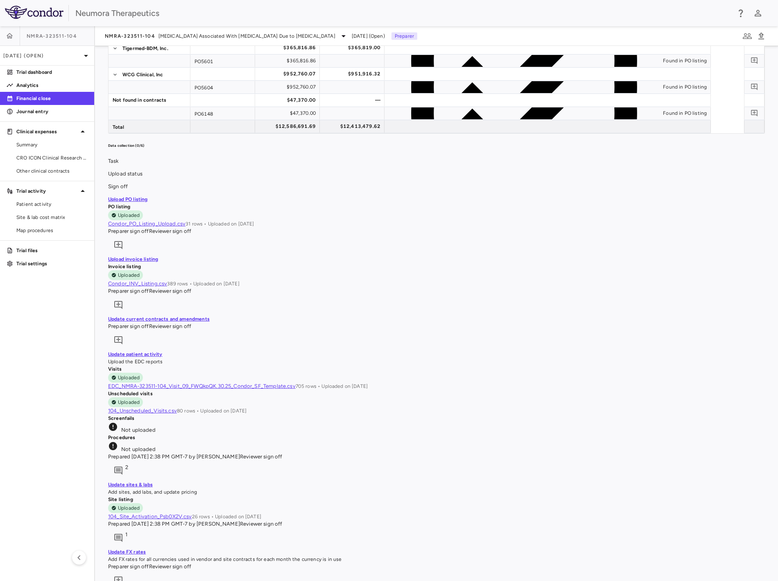
scroll to position [0, 0]
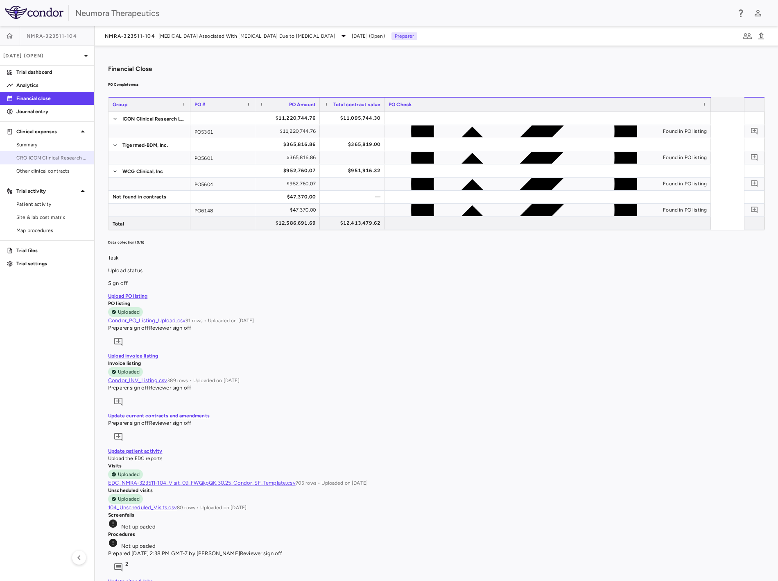
click at [41, 161] on span "CRO ICON Clinical Research Limited" at bounding box center [51, 157] width 71 height 7
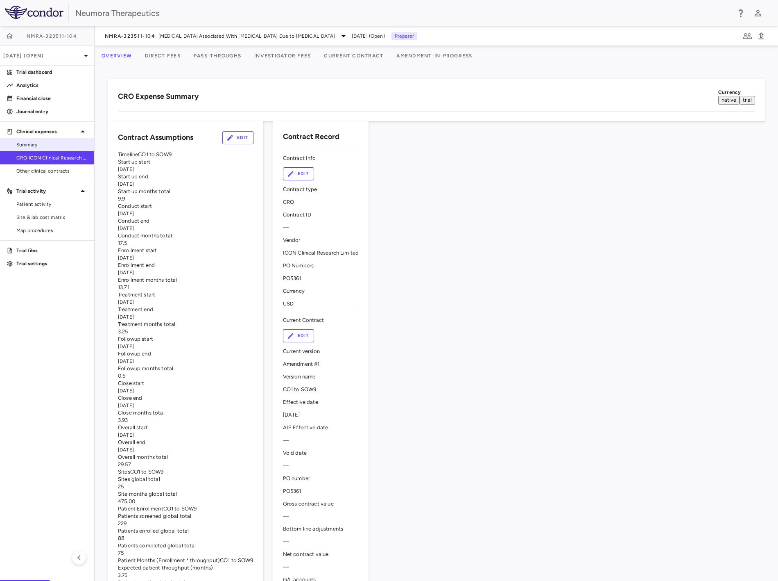
click at [48, 141] on span "Summary" at bounding box center [51, 144] width 71 height 7
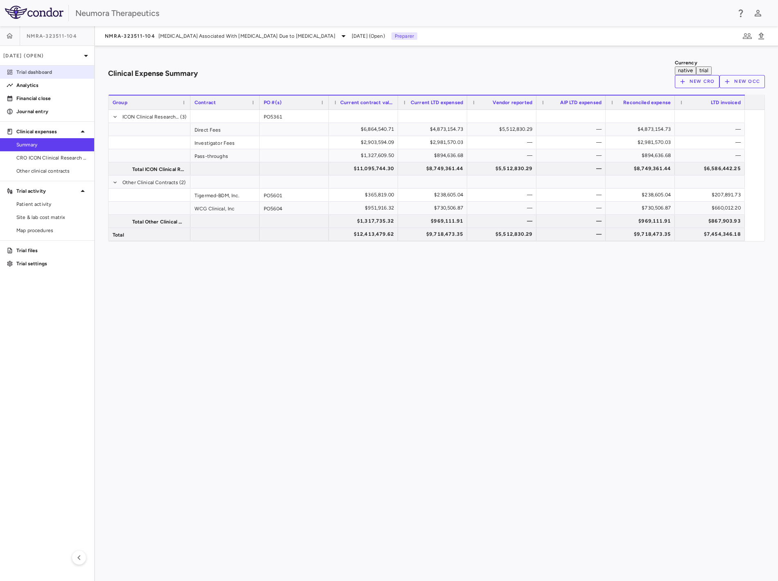
click at [66, 71] on p "Trial dashboard" at bounding box center [51, 71] width 71 height 7
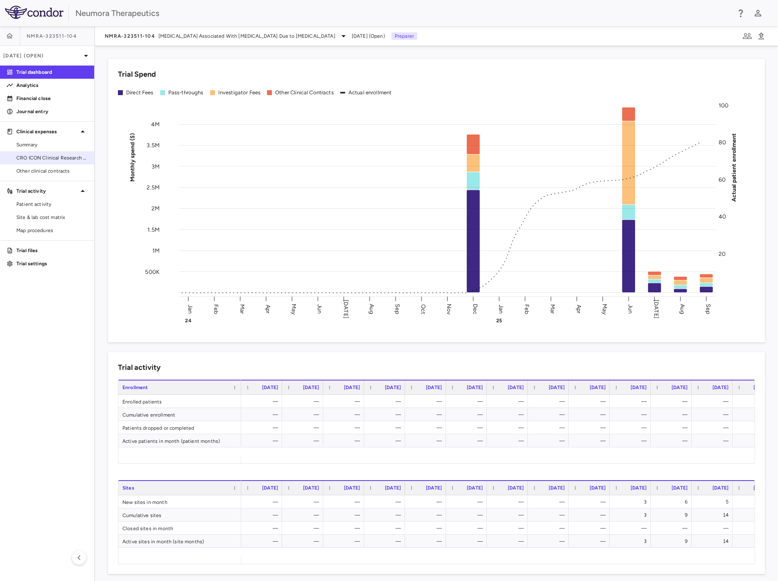
click at [63, 160] on span "CRO ICON Clinical Research Limited" at bounding box center [51, 157] width 71 height 7
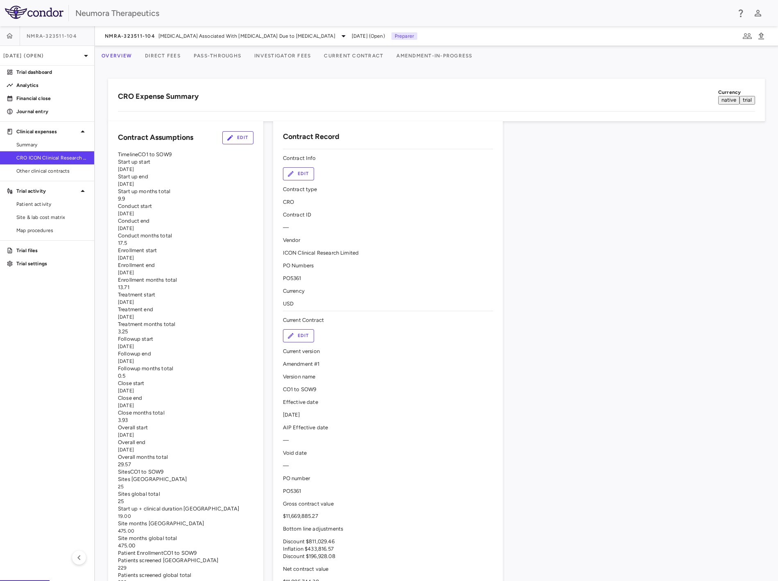
click at [308, 51] on button "Investigator Fees" at bounding box center [283, 56] width 70 height 20
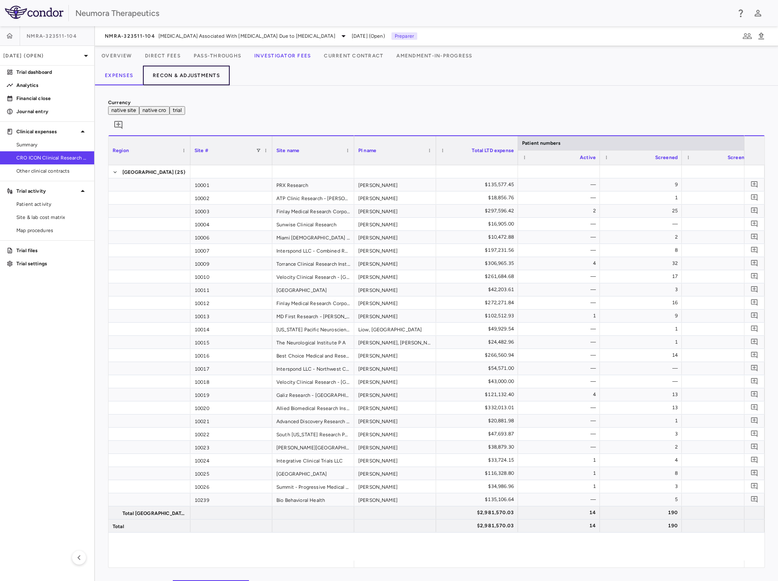
click at [212, 75] on button "Recon & Adjustments" at bounding box center [186, 76] width 87 height 20
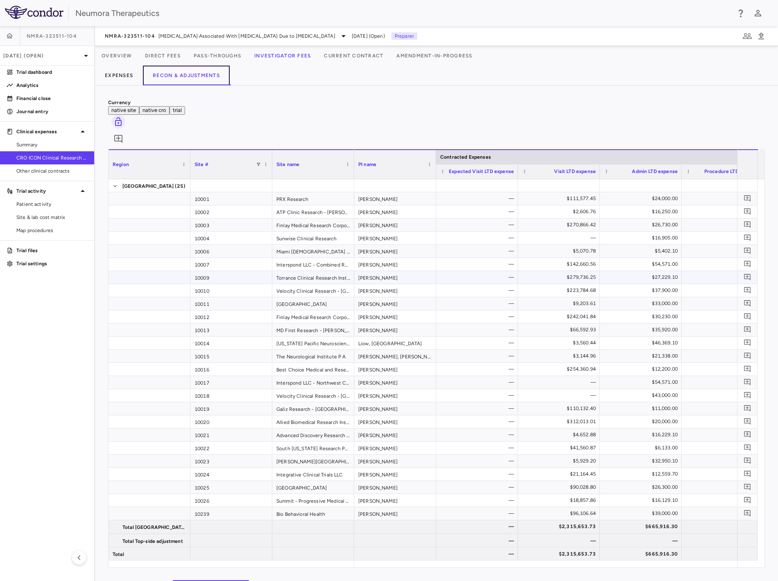
scroll to position [2, 0]
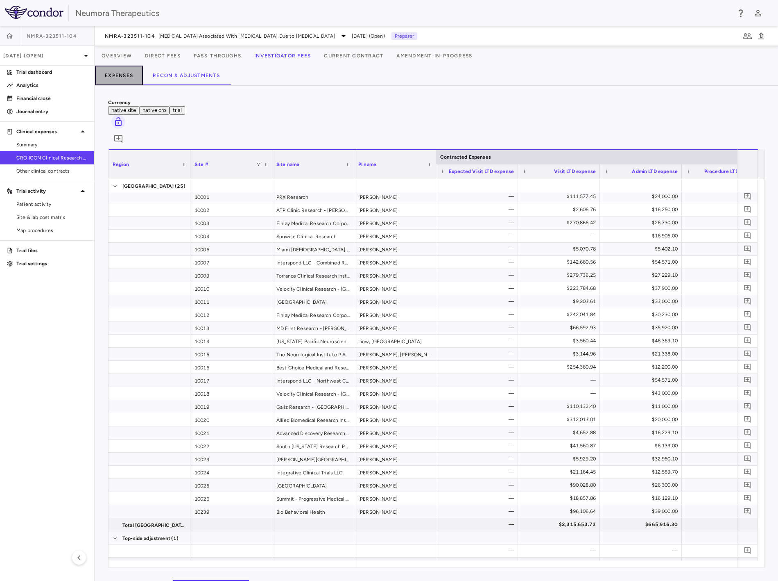
click at [113, 74] on button "Expenses" at bounding box center [119, 76] width 48 height 20
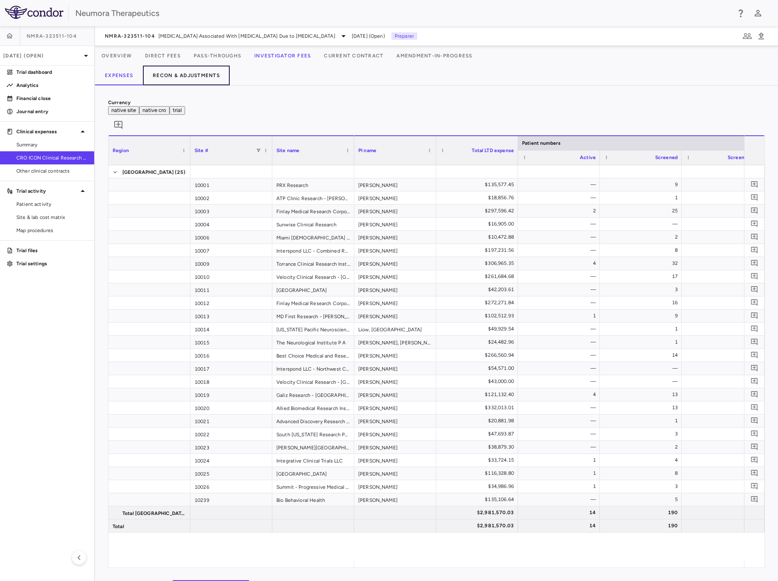
click at [177, 75] on button "Recon & Adjustments" at bounding box center [186, 76] width 87 height 20
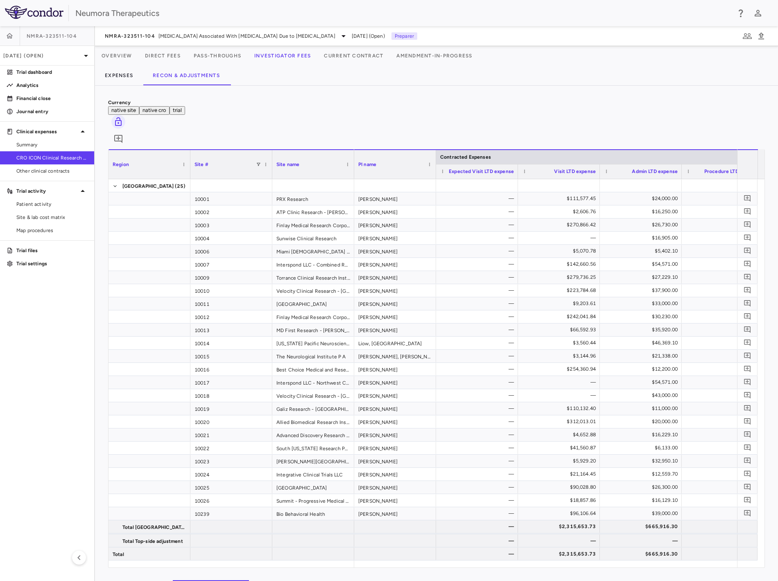
click at [139, 110] on button "native site" at bounding box center [123, 110] width 31 height 9
click at [170, 106] on button "native cro" at bounding box center [154, 110] width 30 height 9
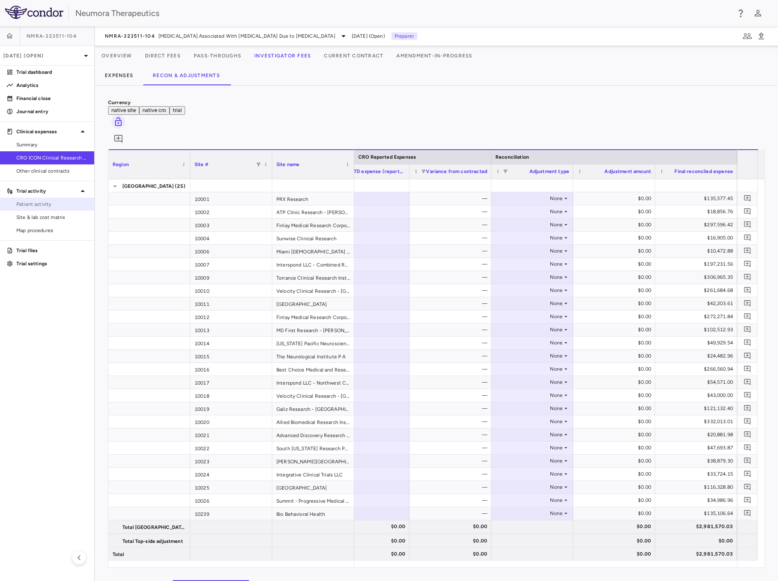
click at [59, 200] on span "Patient activity" at bounding box center [51, 203] width 71 height 7
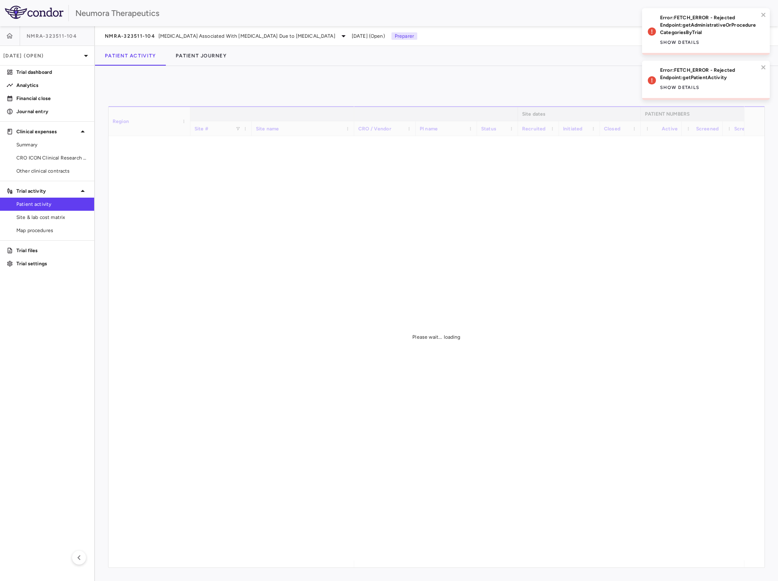
click at [711, 92] on div "Error: FETCH_ERROR - Rejected Endpoint: getPatientActivity Show details" at bounding box center [709, 80] width 98 height 28
click at [687, 48] on button "Show details" at bounding box center [679, 42] width 39 height 13
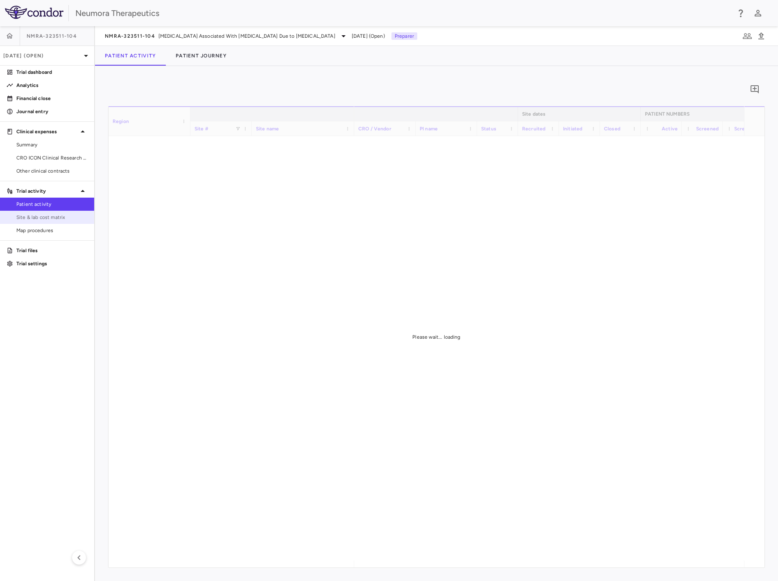
click at [62, 212] on link "Site & lab cost matrix" at bounding box center [47, 217] width 94 height 12
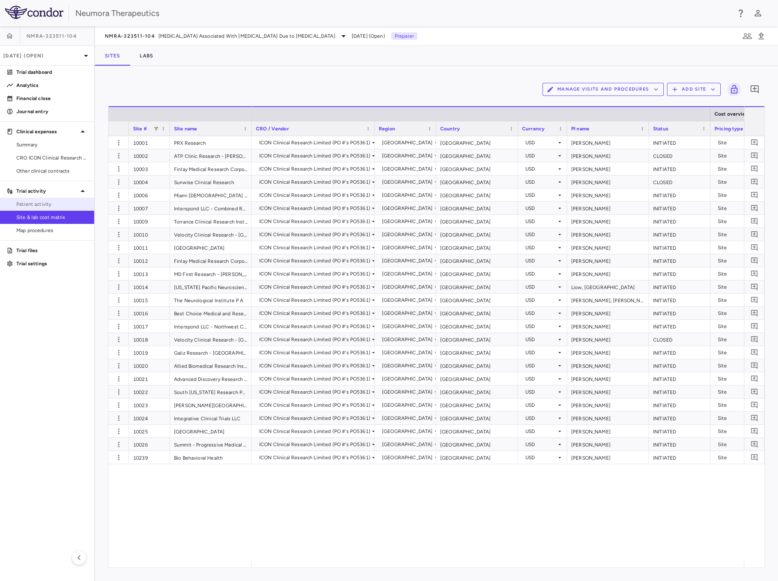
click at [68, 204] on span "Patient activity" at bounding box center [51, 203] width 71 height 7
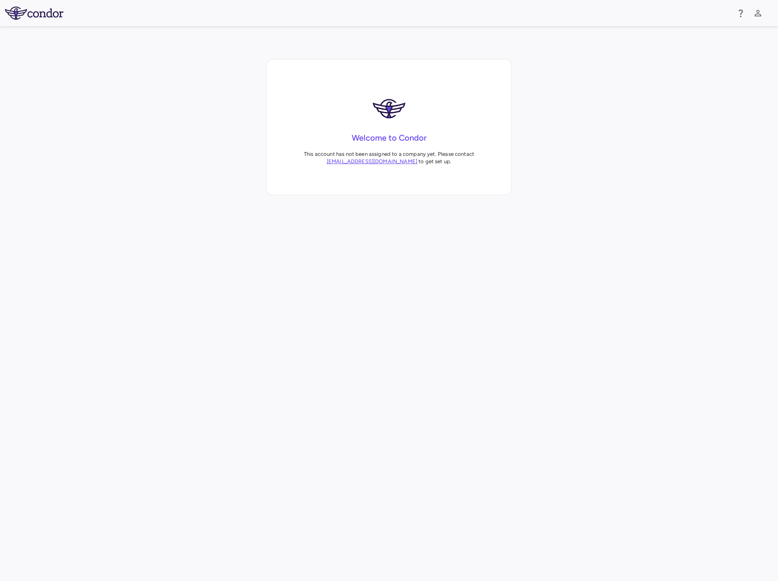
click at [52, 14] on img at bounding box center [34, 13] width 59 height 13
drag, startPoint x: 40, startPoint y: 15, endPoint x: 68, endPoint y: 0, distance: 31.5
click at [40, 15] on img at bounding box center [34, 13] width 59 height 13
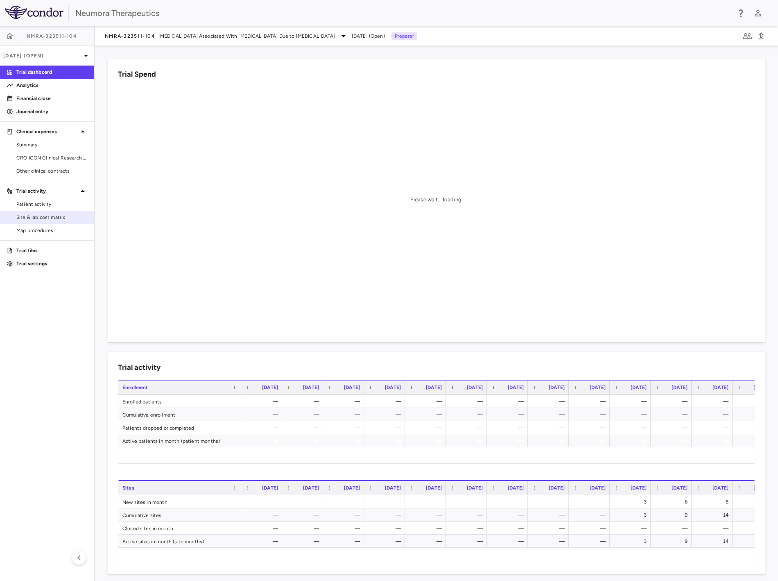
click at [55, 218] on span "Site & lab cost matrix" at bounding box center [51, 216] width 71 height 7
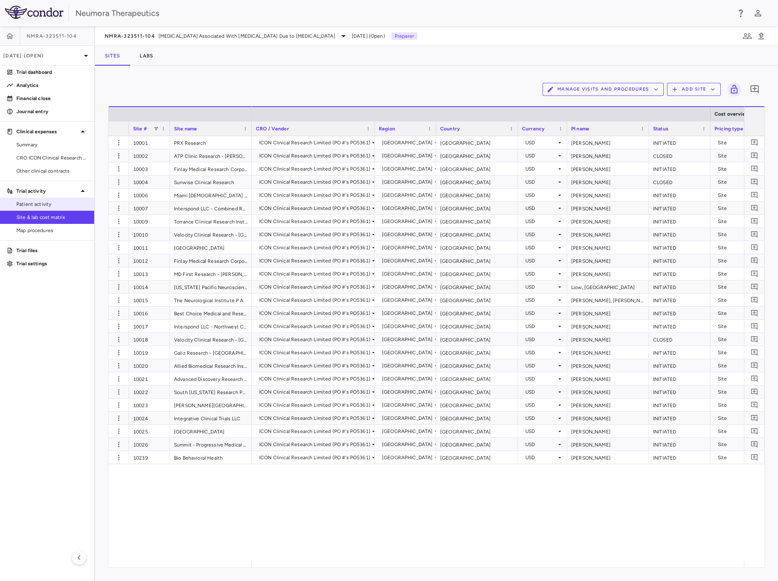
click at [59, 205] on span "Patient activity" at bounding box center [51, 203] width 71 height 7
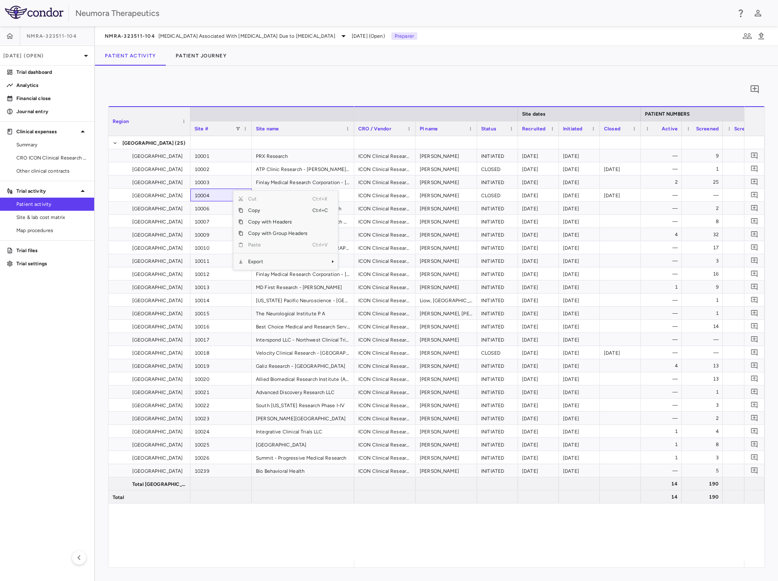
click at [269, 265] on span "Export" at bounding box center [277, 261] width 69 height 11
click at [373, 264] on span "CSV Export" at bounding box center [365, 264] width 39 height 11
click at [39, 156] on span "CRO ICON Clinical Research Limited" at bounding box center [51, 157] width 71 height 7
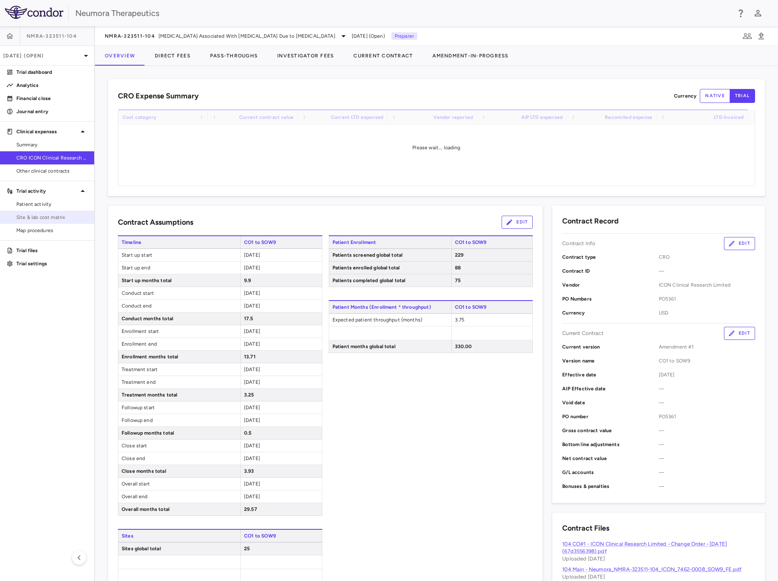
click at [39, 216] on span "Site & lab cost matrix" at bounding box center [51, 216] width 71 height 7
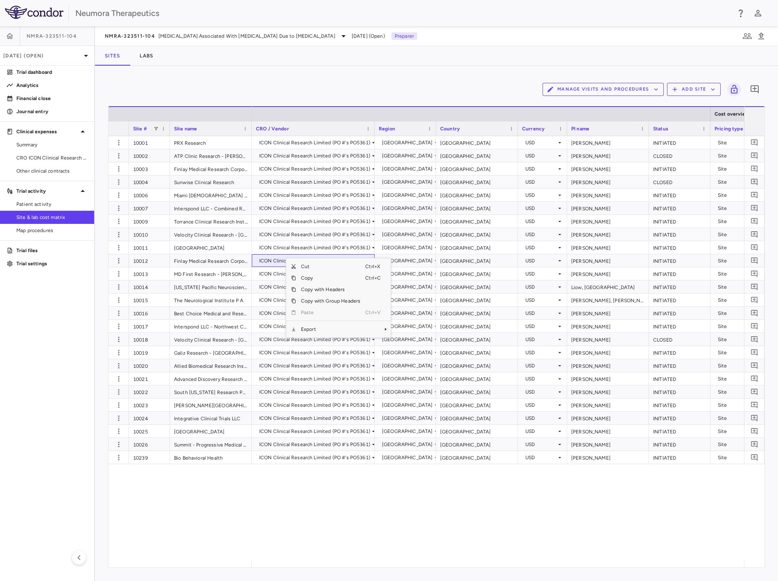
click at [316, 327] on span "Export" at bounding box center [330, 328] width 69 height 11
click at [414, 333] on span "CSV Export" at bounding box center [418, 331] width 39 height 11
click at [316, 59] on div "Sites Labs" at bounding box center [436, 56] width 683 height 20
drag, startPoint x: 514, startPoint y: 252, endPoint x: 561, endPoint y: 258, distance: 48.0
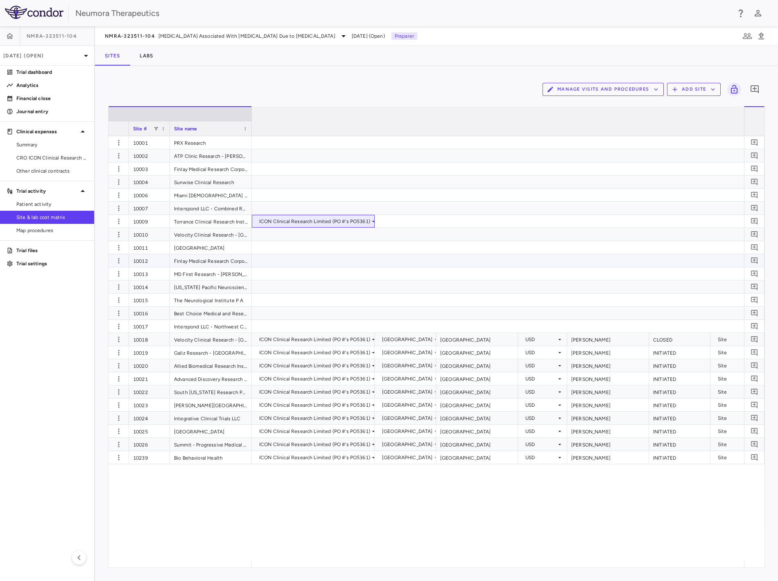
scroll to position [0, 1789]
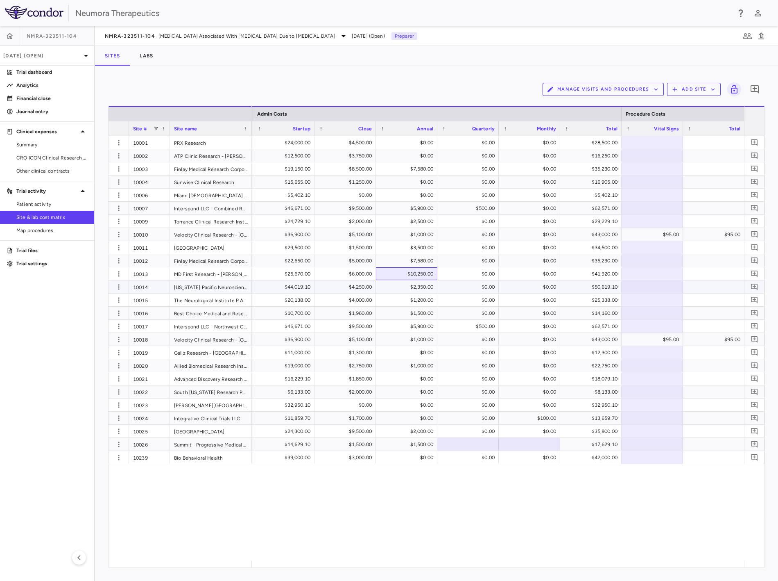
drag, startPoint x: 434, startPoint y: 271, endPoint x: 707, endPoint y: 297, distance: 274.0
click at [51, 156] on span "CRO ICON Clinical Research Limited" at bounding box center [51, 157] width 71 height 7
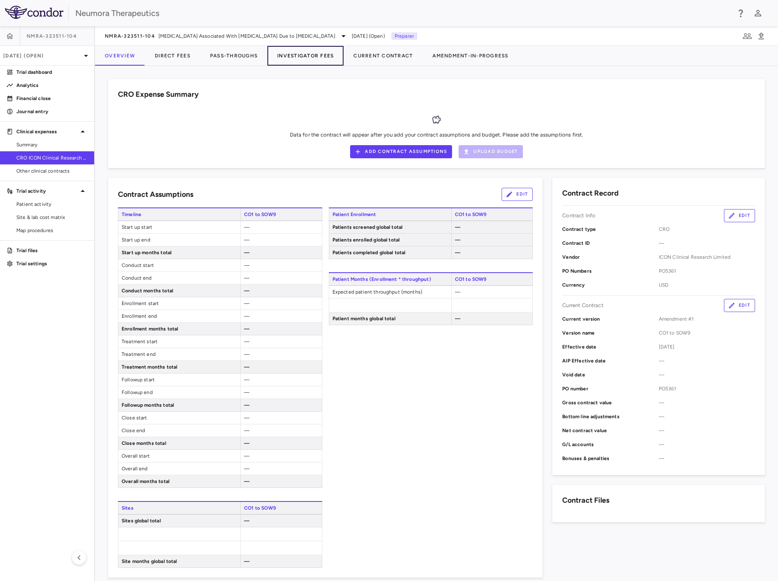
click at [304, 48] on button "Investigator Fees" at bounding box center [306, 56] width 76 height 20
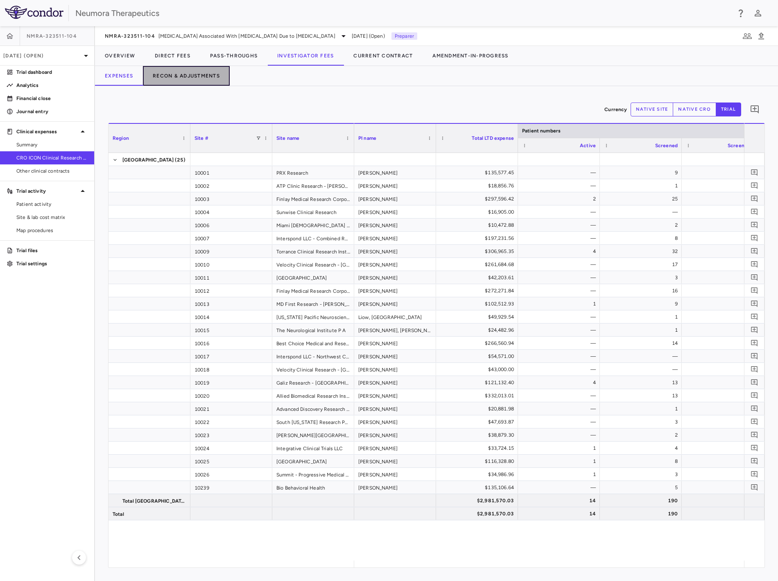
click at [183, 72] on button "Recon & Adjustments" at bounding box center [186, 76] width 87 height 20
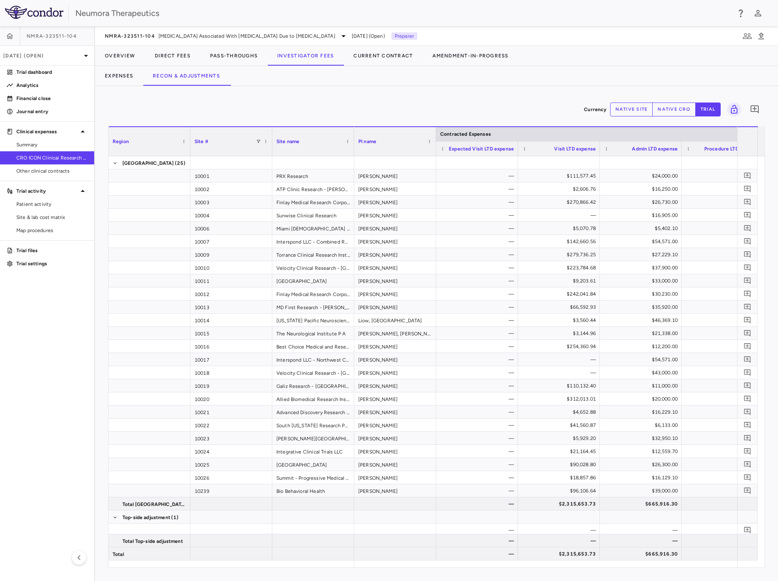
click at [635, 107] on button "native site" at bounding box center [631, 109] width 43 height 14
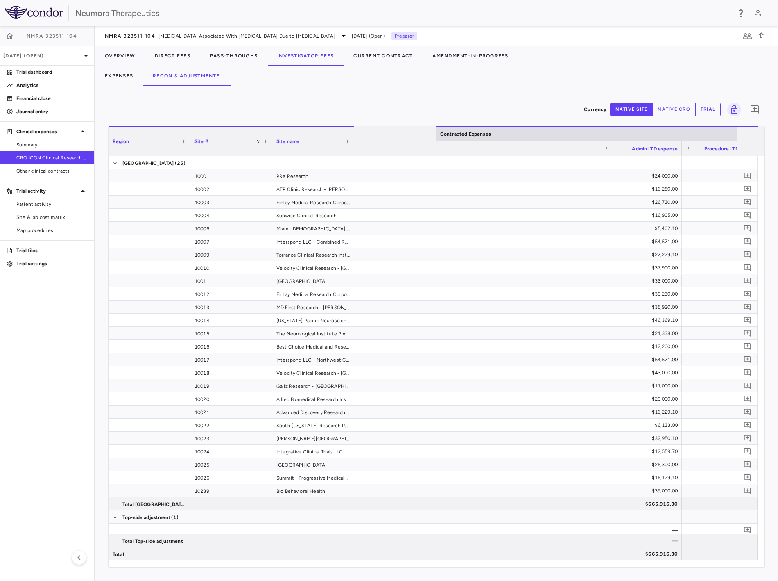
scroll to position [0, 518]
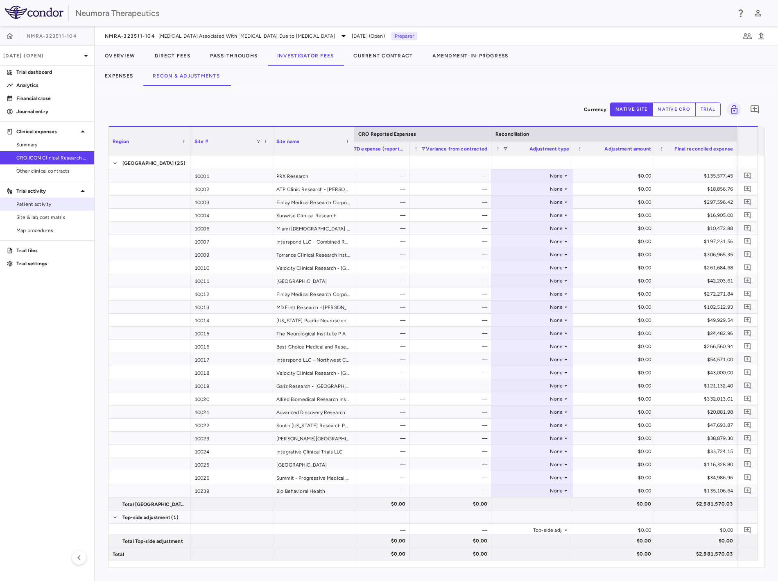
click at [60, 204] on span "Patient activity" at bounding box center [51, 203] width 71 height 7
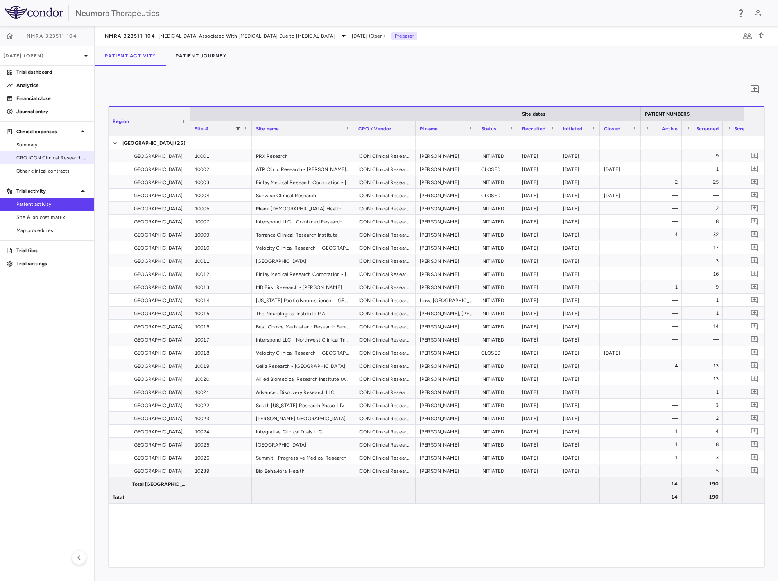
click at [50, 161] on span "CRO ICON Clinical Research Limited" at bounding box center [51, 157] width 71 height 7
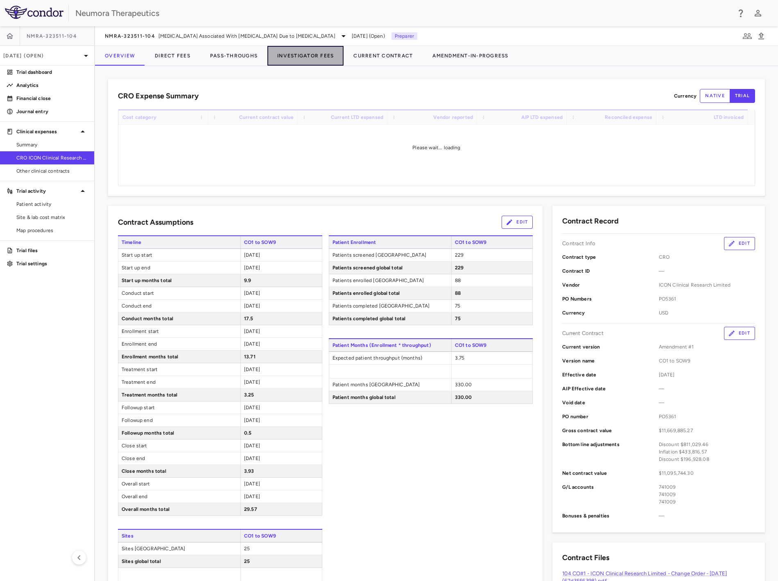
click at [313, 56] on button "Investigator Fees" at bounding box center [306, 56] width 76 height 20
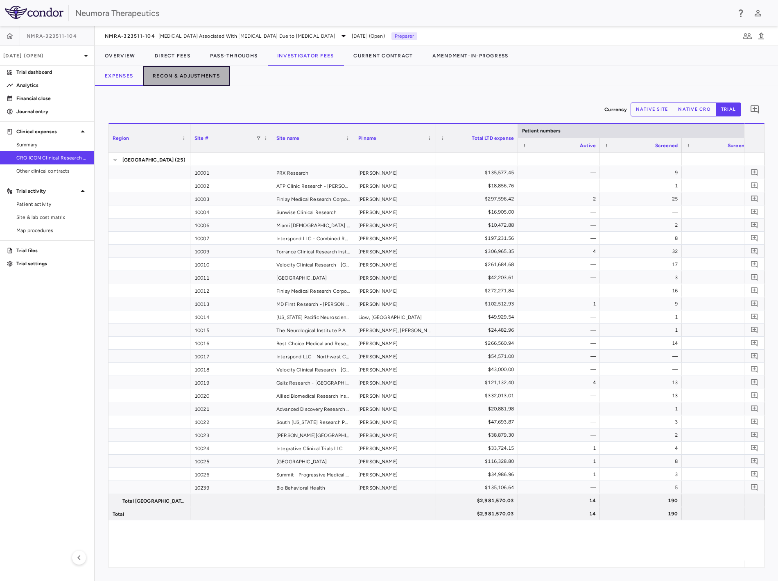
click at [189, 77] on button "Recon & Adjustments" at bounding box center [186, 76] width 87 height 20
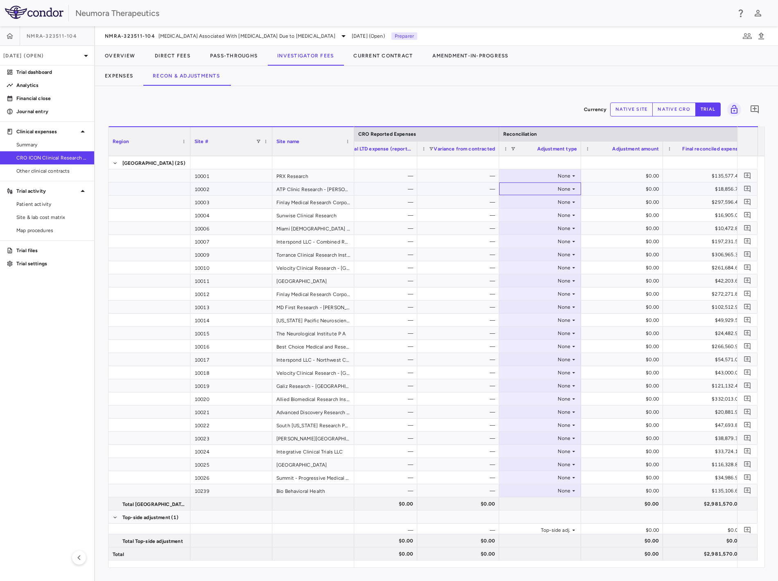
click at [523, 186] on div "None" at bounding box center [539, 188] width 64 height 13
click at [531, 216] on div "Other" at bounding box center [524, 216] width 17 height 7
click at [615, 189] on div "$0.00" at bounding box center [624, 188] width 70 height 13
click at [665, 107] on button "native cro" at bounding box center [674, 109] width 43 height 14
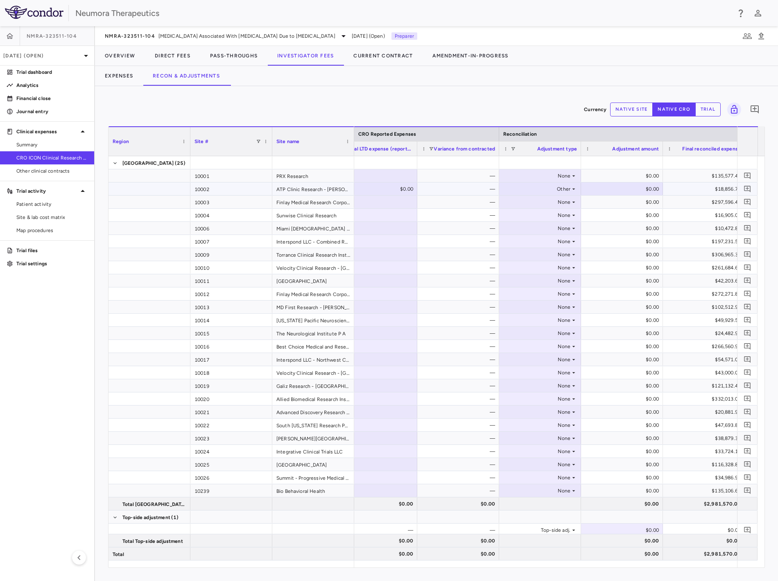
click at [399, 191] on div "$0.00" at bounding box center [378, 188] width 70 height 13
drag, startPoint x: 449, startPoint y: 220, endPoint x: 438, endPoint y: 222, distance: 11.3
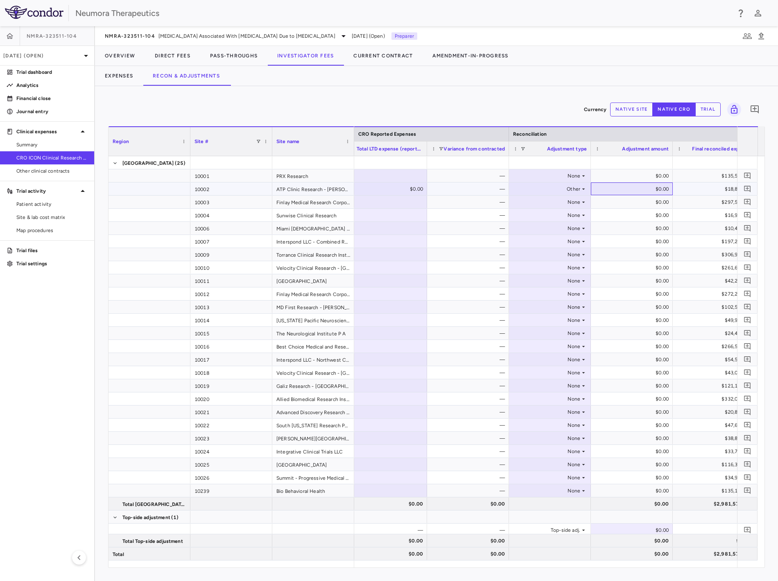
click at [622, 187] on div "$0.00" at bounding box center [634, 188] width 70 height 13
type input "********"
click at [632, 226] on div "$0.00" at bounding box center [634, 228] width 70 height 13
click at [648, 229] on div "$0.00" at bounding box center [634, 228] width 70 height 13
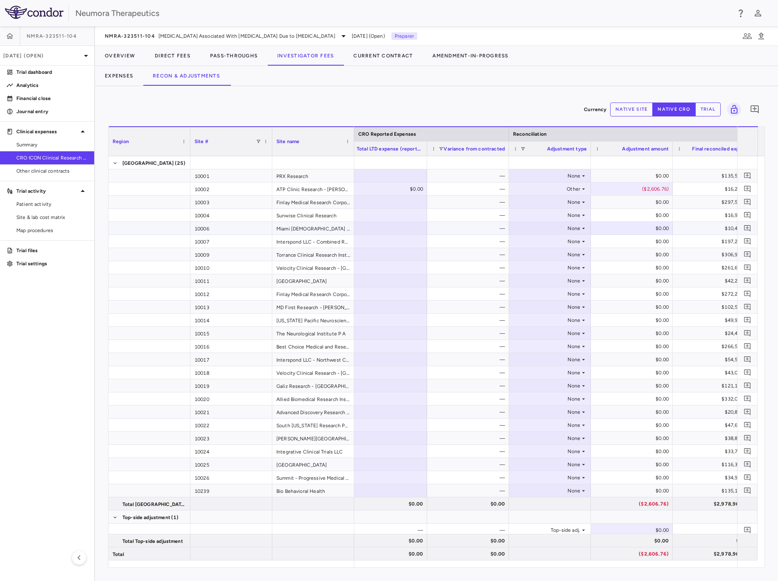
click at [585, 228] on icon at bounding box center [584, 228] width 7 height 7
click at [558, 256] on li "Other" at bounding box center [550, 256] width 81 height 12
click at [645, 229] on div "$0.00" at bounding box center [634, 228] width 70 height 13
type input "********"
click at [562, 305] on div "None" at bounding box center [549, 306] width 64 height 13
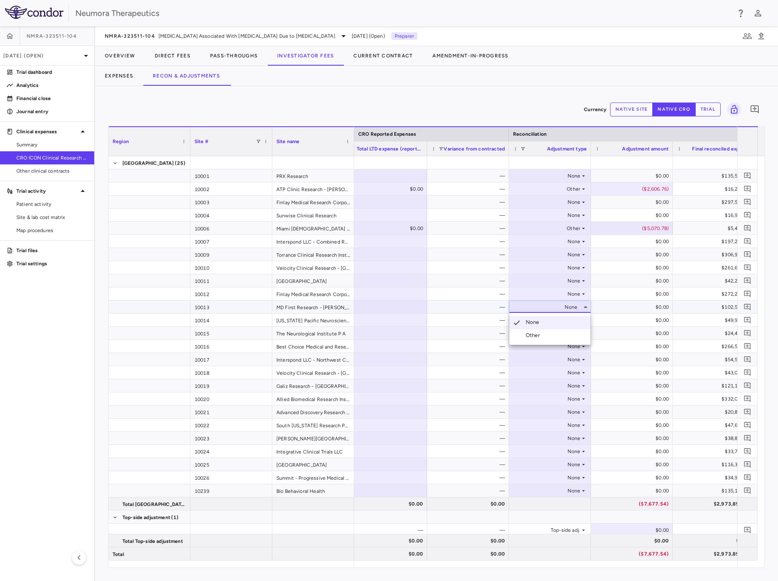
click at [558, 331] on li "Other" at bounding box center [550, 335] width 81 height 12
click at [653, 304] on div "$0.00" at bounding box center [634, 306] width 70 height 13
click at [636, 306] on div "$0.00" at bounding box center [634, 306] width 70 height 13
type input "********"
click at [576, 321] on div "None" at bounding box center [549, 319] width 64 height 13
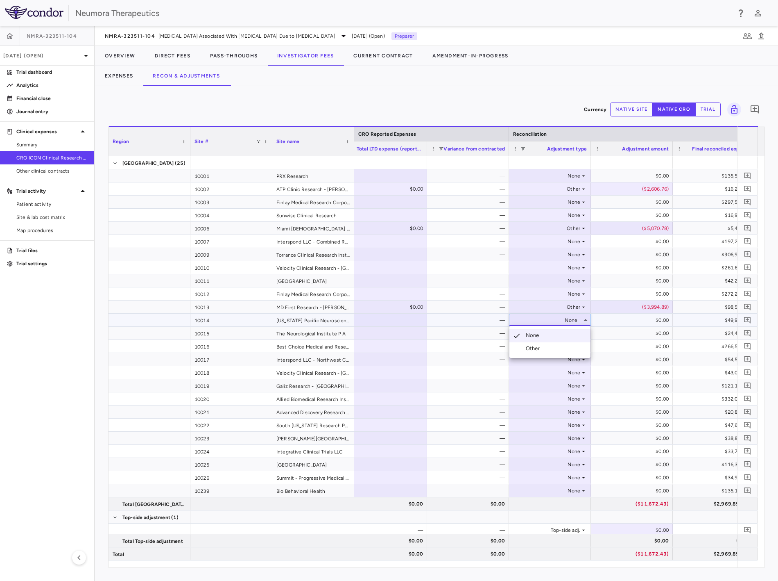
click at [562, 345] on li "Other" at bounding box center [550, 348] width 81 height 12
click at [643, 320] on div "$0.00" at bounding box center [634, 319] width 70 height 13
click at [642, 319] on div "$0.00" at bounding box center [634, 319] width 70 height 13
click at [642, 319] on input "*" at bounding box center [638, 321] width 69 height 14
type input "********"
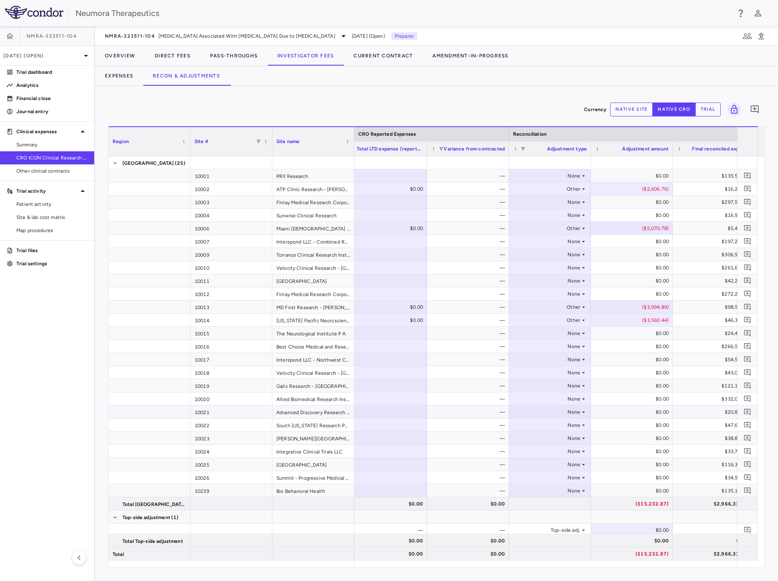
click at [565, 407] on div "None" at bounding box center [549, 411] width 64 height 13
click at [560, 435] on li "Other" at bounding box center [550, 440] width 81 height 12
click at [630, 411] on div "$0.00" at bounding box center [634, 411] width 70 height 13
drag, startPoint x: 658, startPoint y: 412, endPoint x: 687, endPoint y: 410, distance: 29.2
click at [687, 410] on div "$20,881.98 $0.00 — Other $0.00 $20,881.98" at bounding box center [304, 411] width 901 height 13
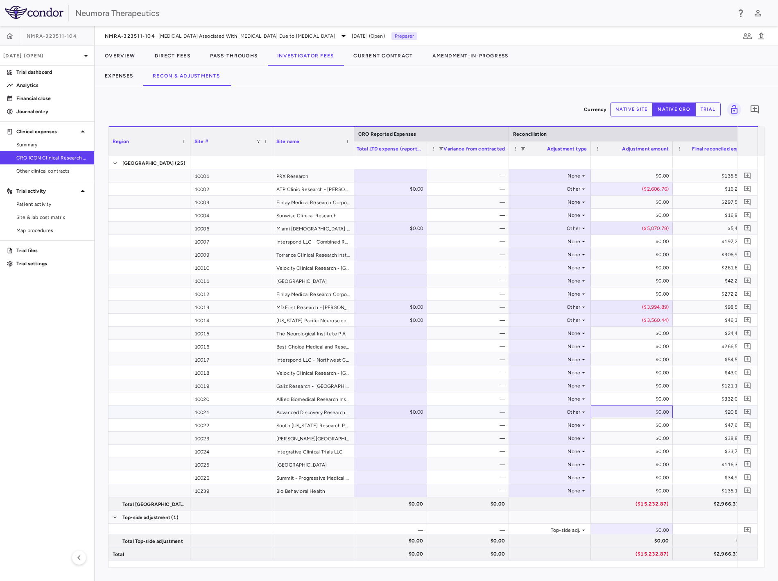
click at [649, 409] on div "$0.00" at bounding box center [634, 411] width 70 height 13
type input "********"
click at [633, 441] on div "$0.00" at bounding box center [634, 437] width 70 height 13
click at [574, 440] on div "None" at bounding box center [549, 437] width 64 height 13
click at [555, 466] on li "Other" at bounding box center [550, 466] width 81 height 12
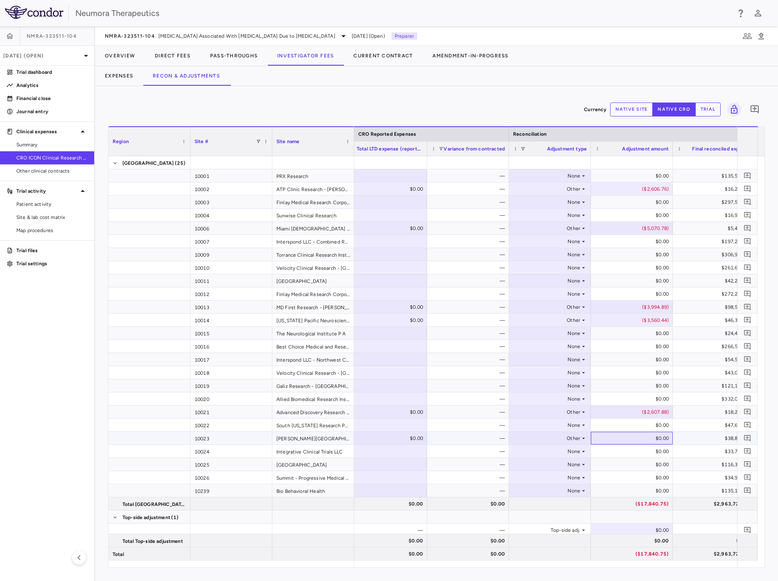
click at [644, 437] on div "$0.00" at bounding box center [634, 437] width 70 height 13
type input "********"
click at [575, 336] on div "None" at bounding box center [549, 333] width 64 height 13
click at [568, 359] on li "Other" at bounding box center [550, 361] width 81 height 12
click at [647, 333] on div "$0.00" at bounding box center [634, 333] width 70 height 13
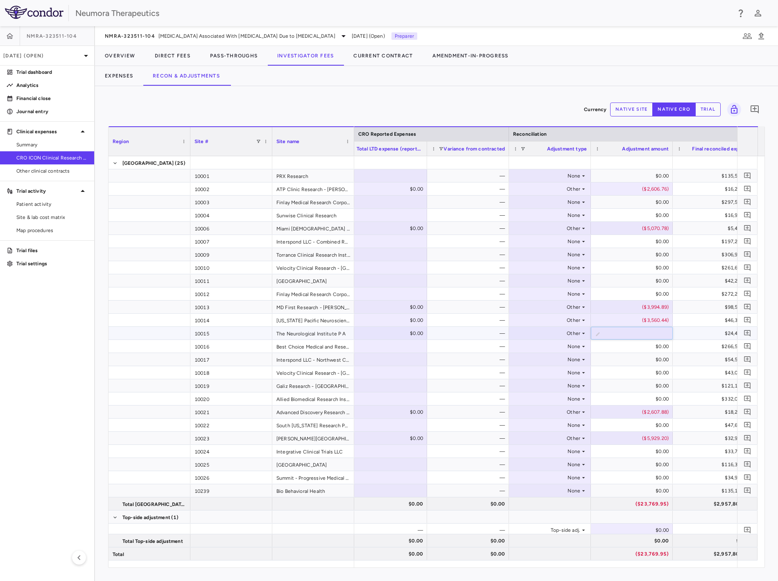
type input "********"
click at [757, 109] on icon "Add comment" at bounding box center [755, 109] width 8 height 8
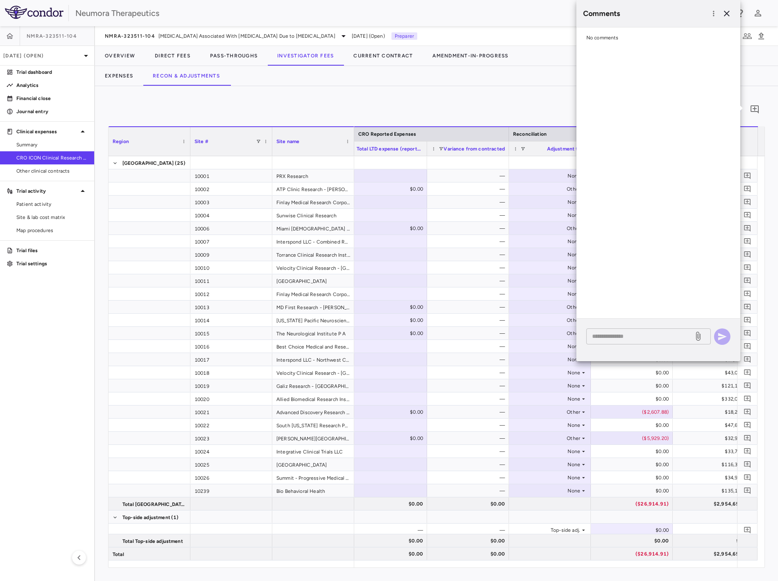
click at [642, 336] on textarea at bounding box center [640, 335] width 96 height 9
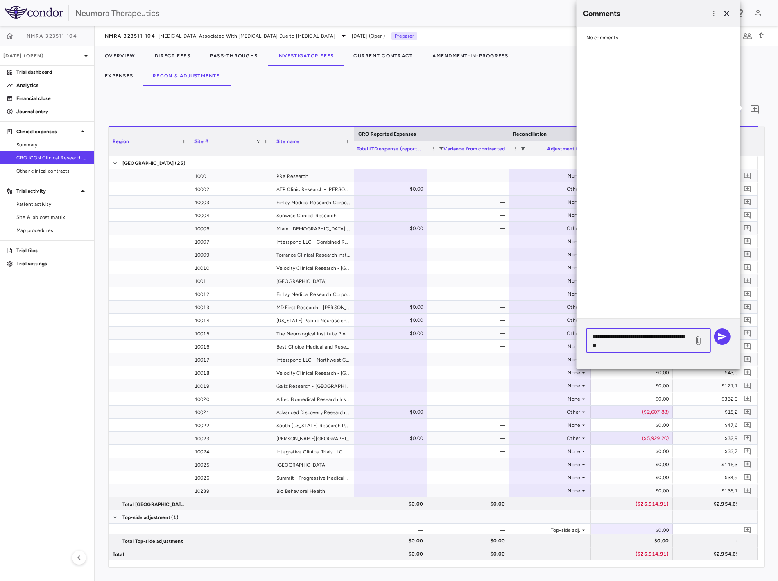
type textarea "**********"
click at [701, 342] on icon at bounding box center [699, 341] width 10 height 10
click at [0, 0] on input "file" at bounding box center [0, 0] width 0 height 0
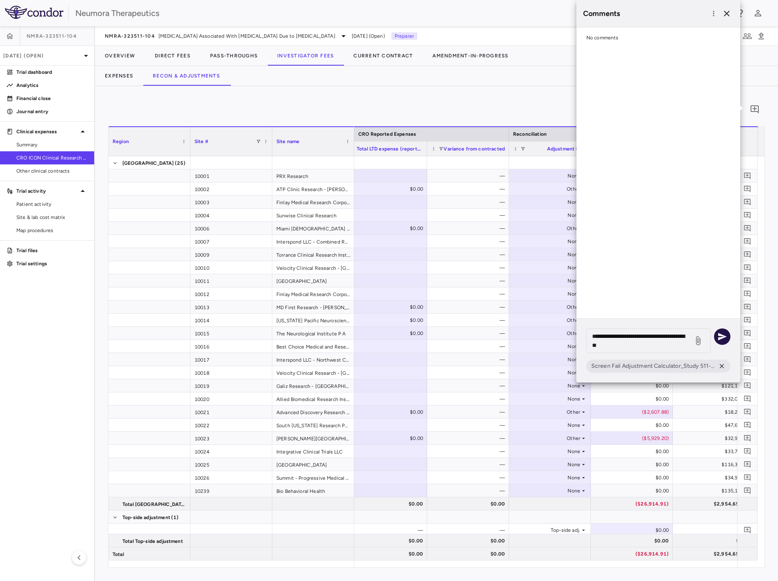
click at [724, 336] on icon "button" at bounding box center [723, 336] width 9 height 7
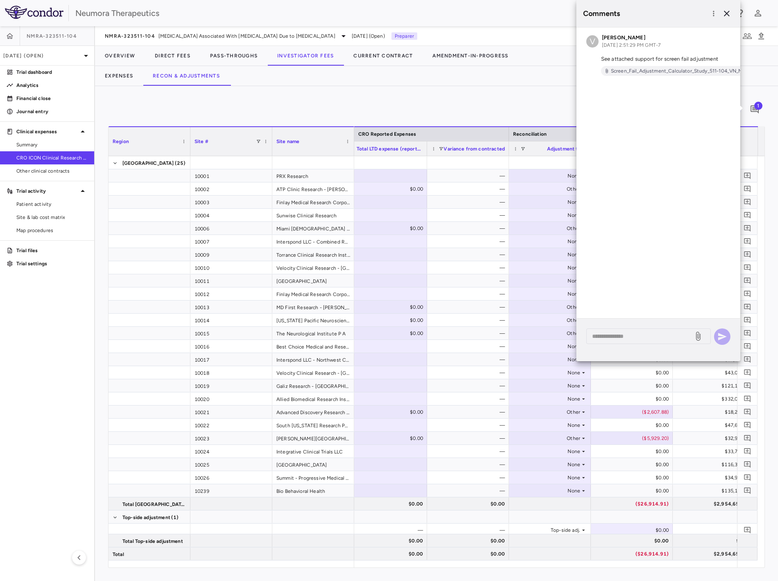
click at [543, 84] on div "Expenses Recon & Adjustments" at bounding box center [436, 76] width 683 height 20
click at [724, 11] on icon "button" at bounding box center [727, 14] width 6 height 6
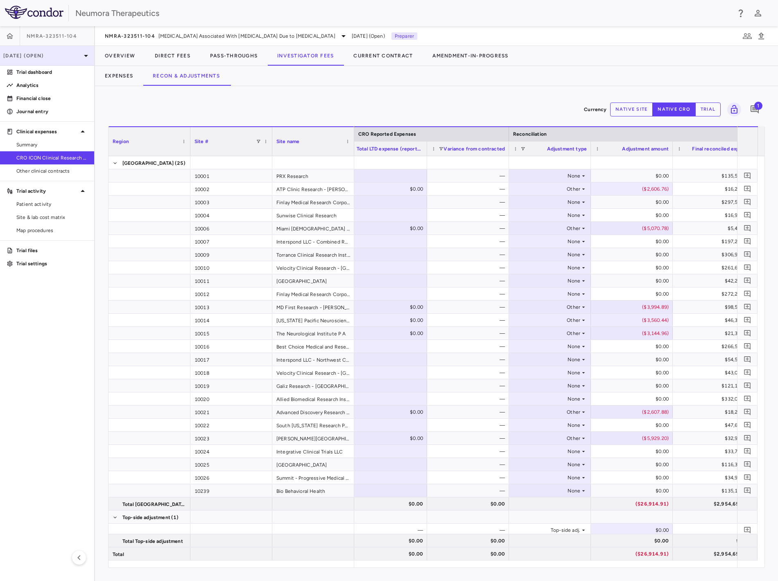
click at [62, 52] on p "[DATE] (Open)" at bounding box center [42, 55] width 78 height 7
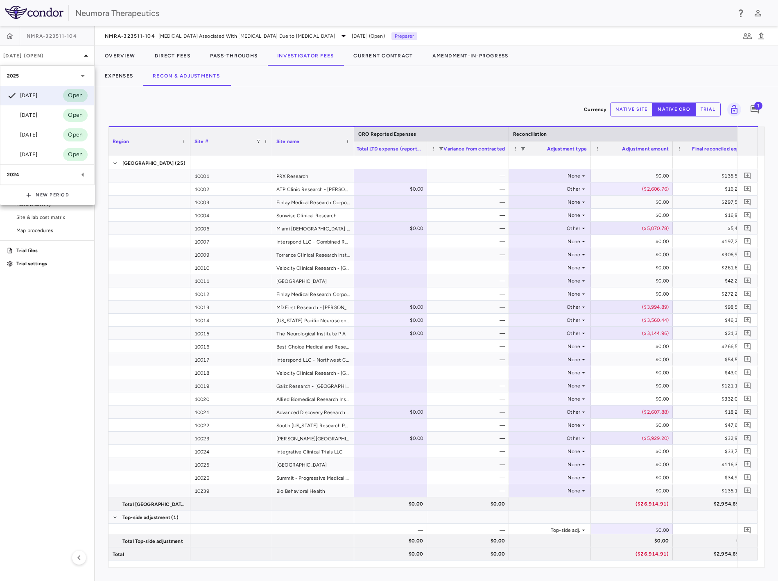
click at [66, 53] on div at bounding box center [389, 290] width 778 height 581
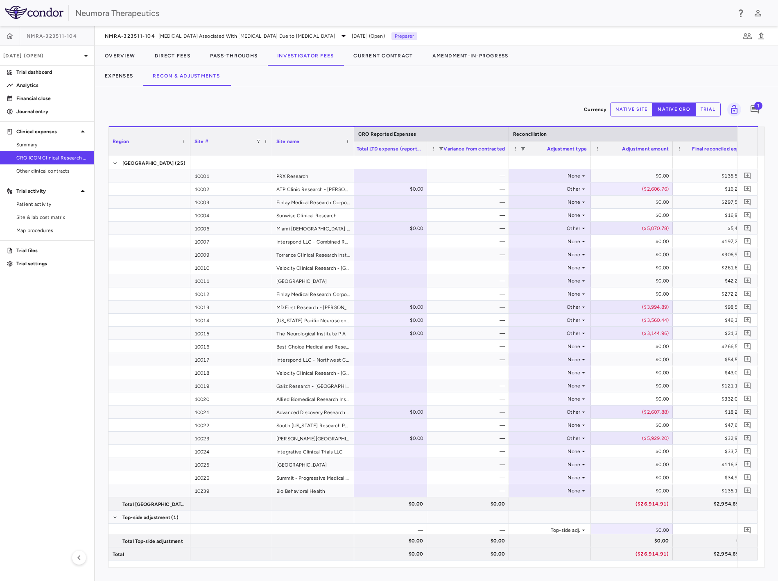
click at [131, 36] on span "NMRA-323511-104" at bounding box center [130, 36] width 50 height 7
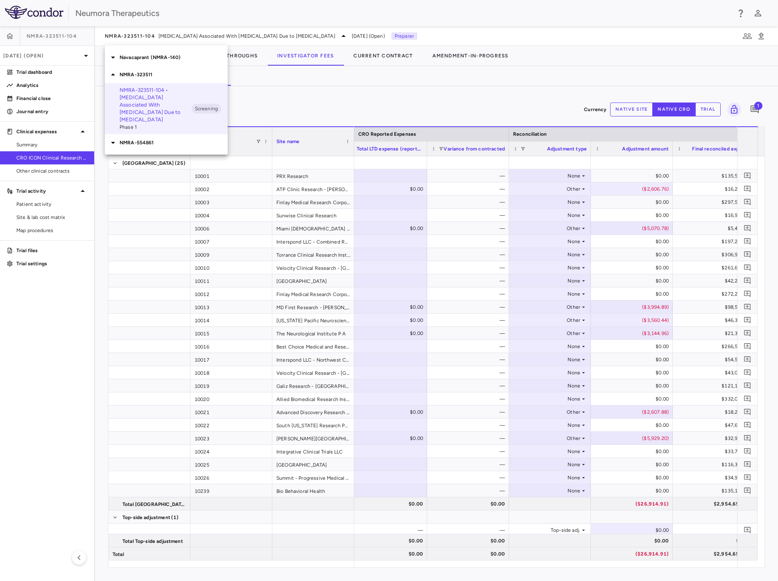
click at [140, 34] on div at bounding box center [389, 290] width 778 height 581
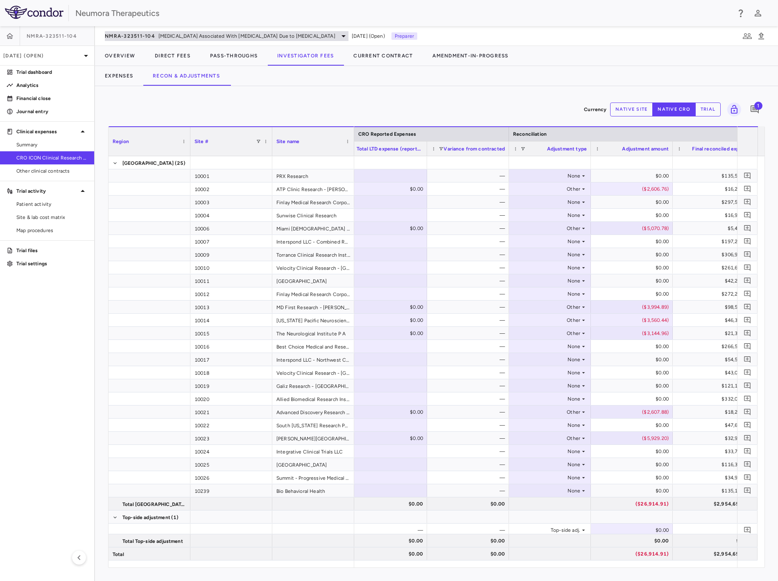
click at [154, 35] on span "NMRA-323511-104" at bounding box center [130, 36] width 50 height 7
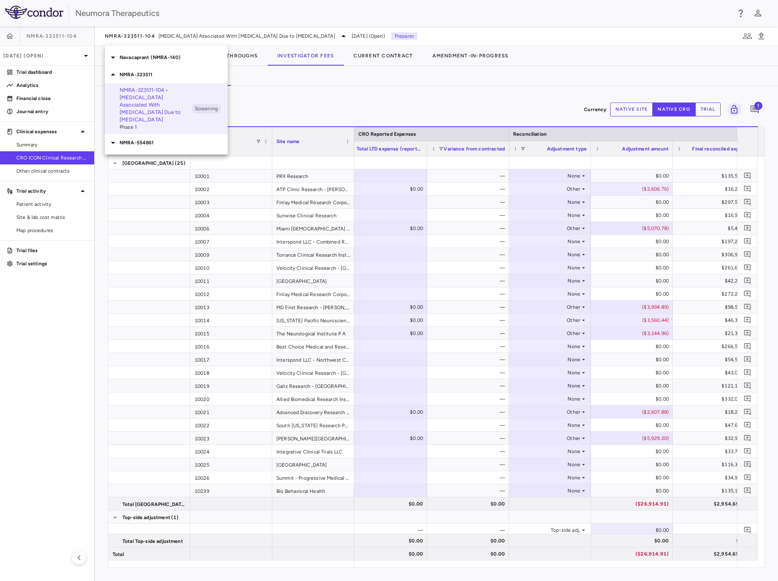
click at [159, 59] on p "Navacaprant (NMRA-140)" at bounding box center [174, 57] width 108 height 7
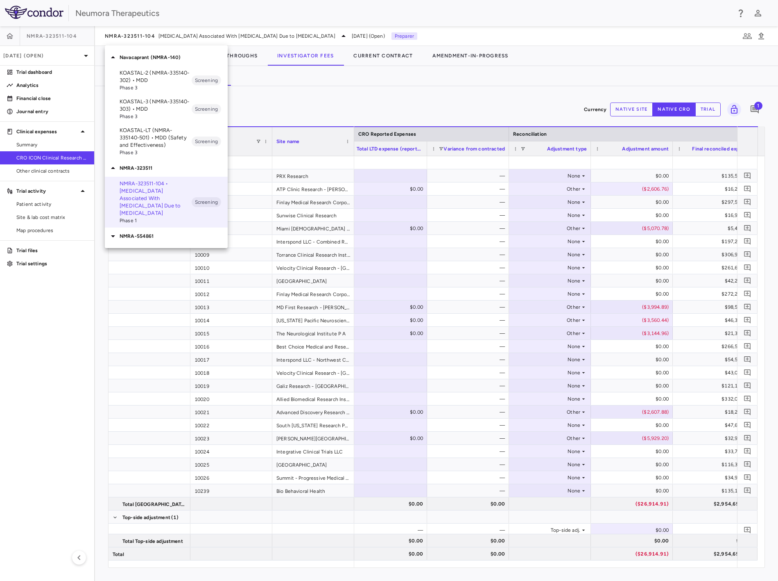
click at [161, 77] on p "KOASTAL-2 (NMRA-335140-302) • MDD" at bounding box center [156, 76] width 72 height 15
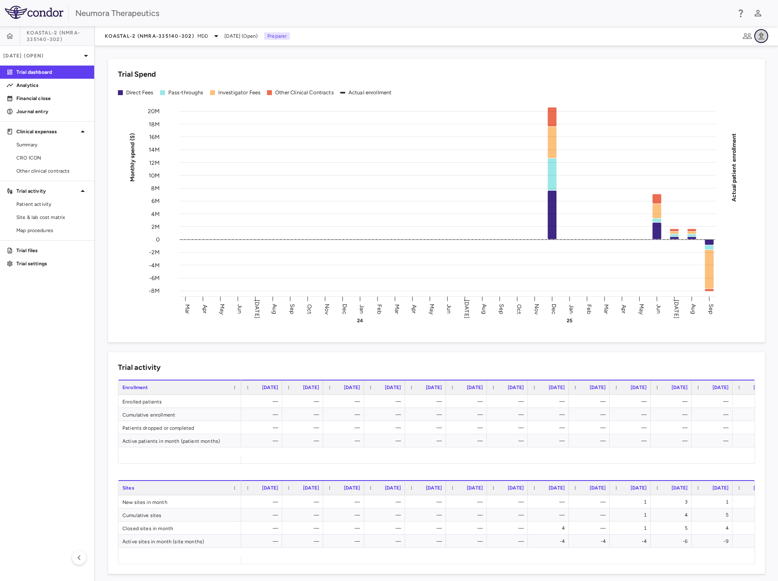
click at [767, 37] on button "button" at bounding box center [762, 36] width 14 height 14
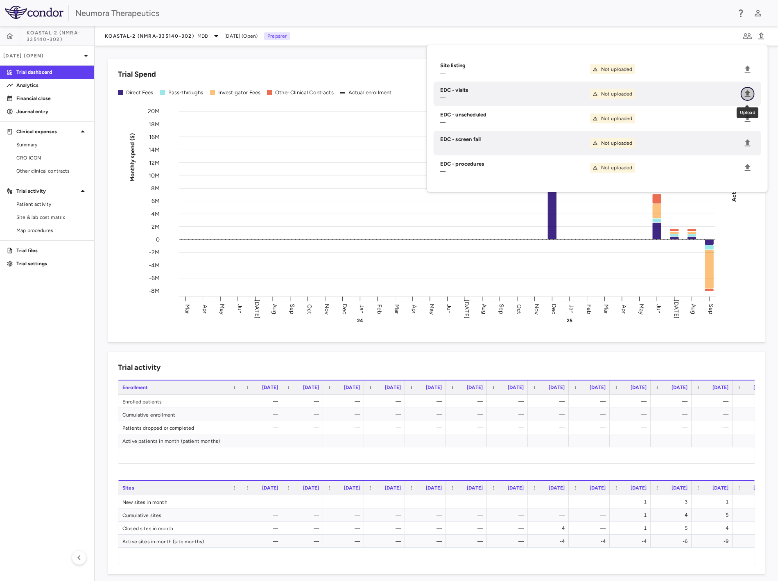
click at [746, 91] on icon "Upload" at bounding box center [748, 94] width 10 height 10
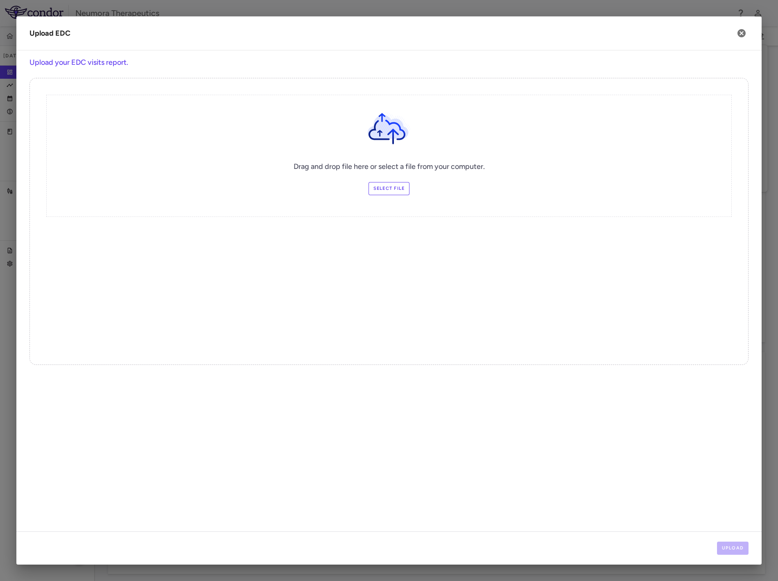
click at [393, 187] on label "Select file" at bounding box center [389, 188] width 41 height 13
click at [0, 0] on input "Select file" at bounding box center [0, 0] width 0 height 0
click at [738, 548] on button "Upload" at bounding box center [733, 547] width 32 height 13
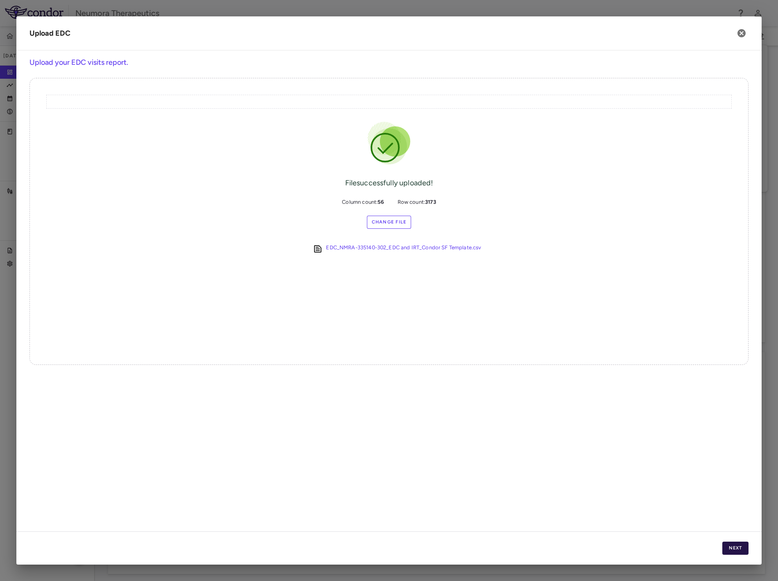
click at [730, 547] on button "Next" at bounding box center [736, 547] width 26 height 13
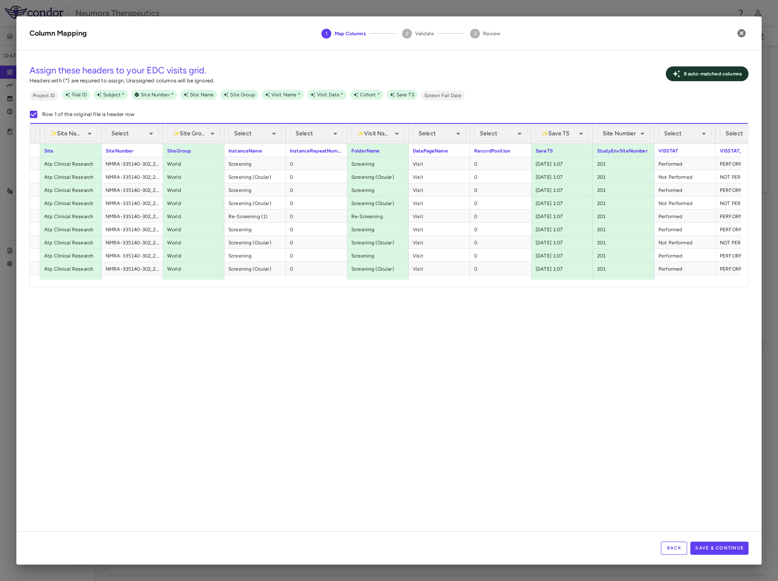
scroll to position [0, 269]
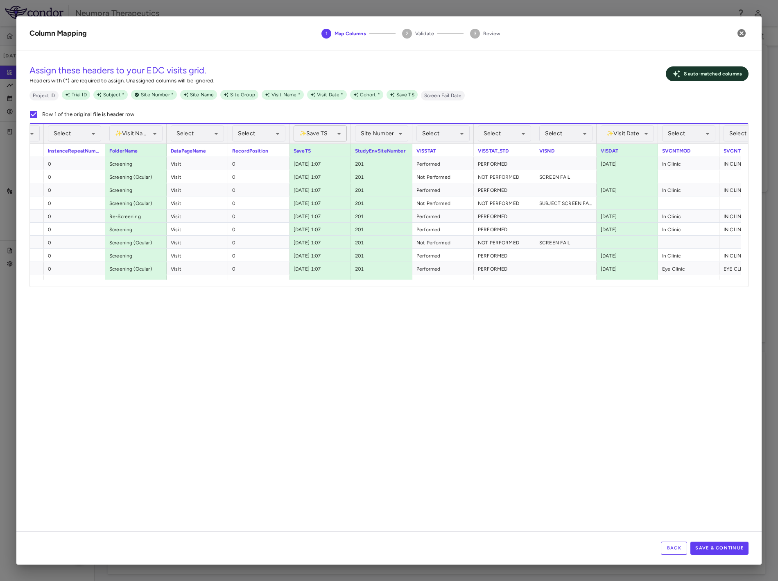
click at [331, 133] on div "✨ Save TS Assigned" at bounding box center [320, 133] width 53 height 16
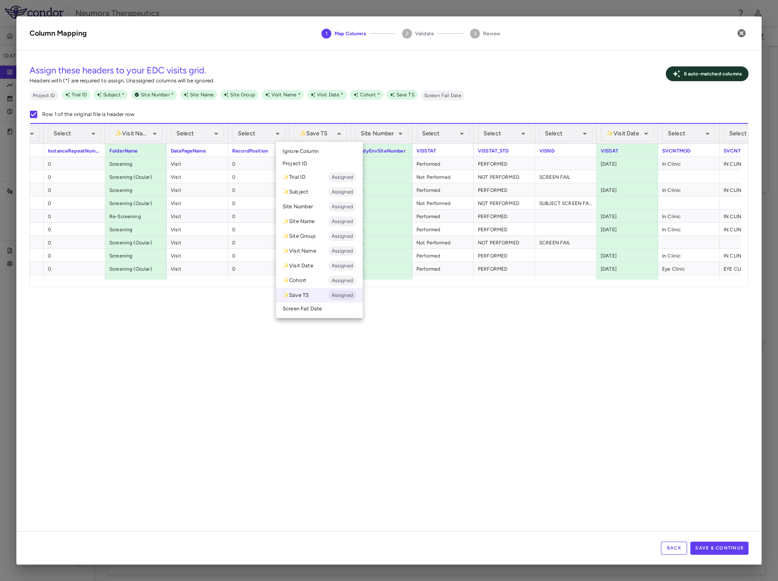
click at [321, 149] on li "Ignore Column" at bounding box center [319, 151] width 87 height 12
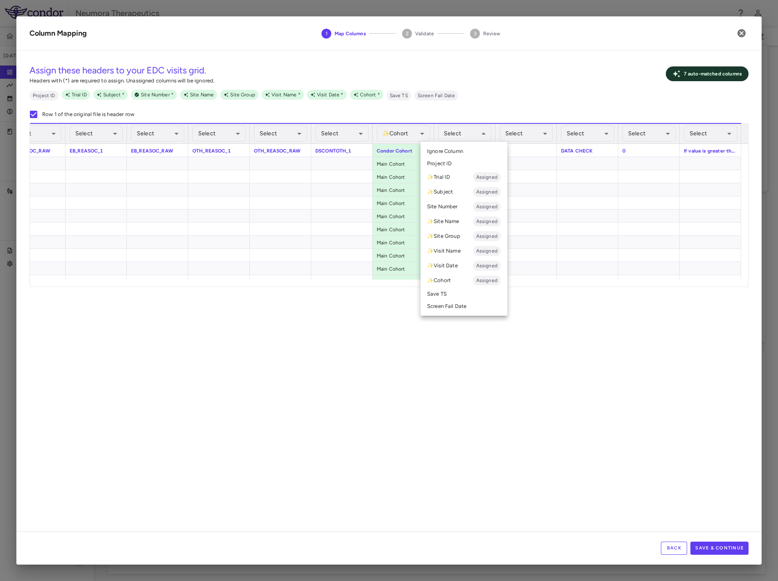
click at [456, 251] on li "✨ Visit Name Assigned" at bounding box center [464, 250] width 87 height 15
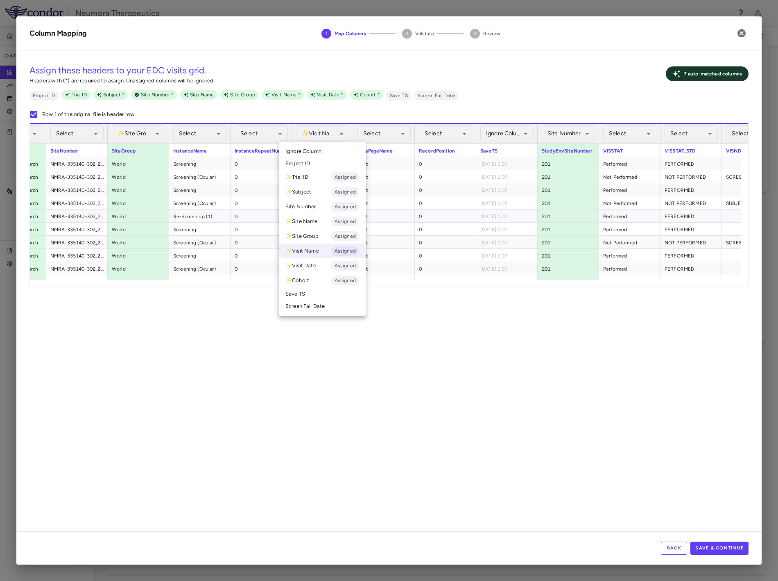
drag, startPoint x: 323, startPoint y: 149, endPoint x: 201, endPoint y: 300, distance: 194.1
click at [322, 149] on li "Ignore Column" at bounding box center [322, 151] width 87 height 12
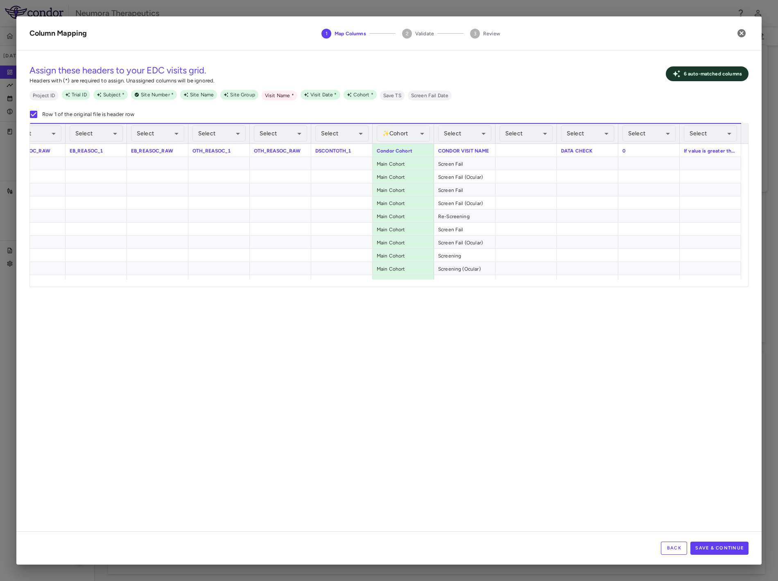
click at [456, 124] on div "Select ​" at bounding box center [464, 134] width 53 height 20
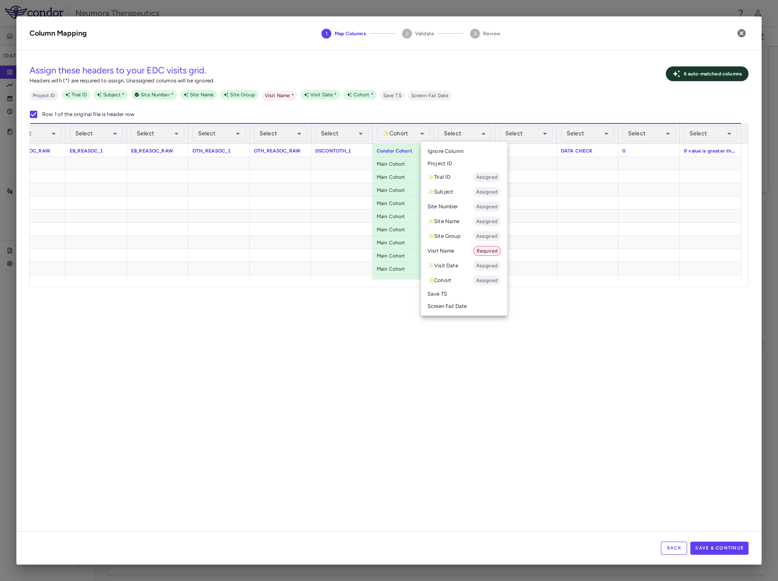
click at [456, 251] on li "Visit Name Required" at bounding box center [464, 250] width 86 height 15
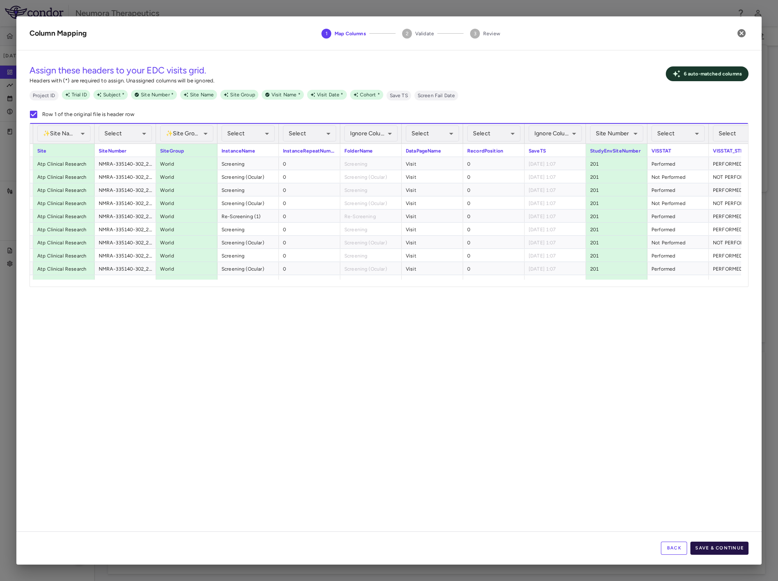
click at [719, 547] on button "Save & Continue" at bounding box center [720, 547] width 58 height 13
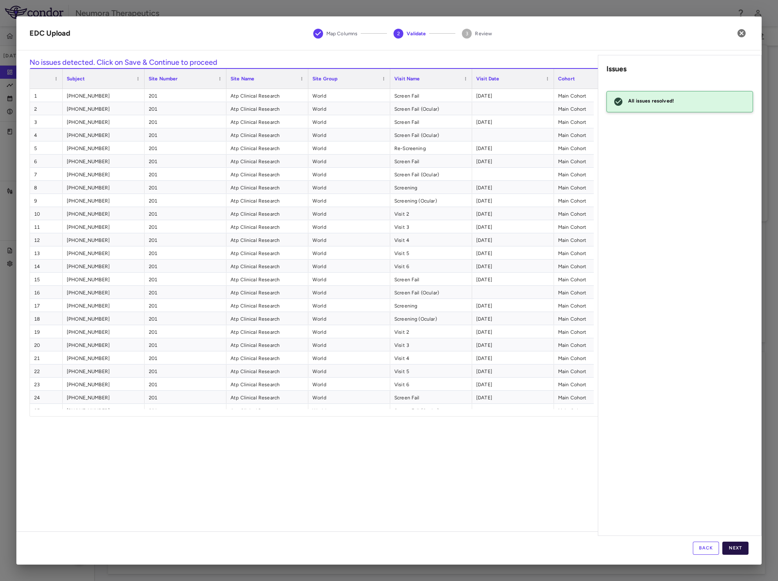
click at [744, 548] on button "Next" at bounding box center [736, 547] width 26 height 13
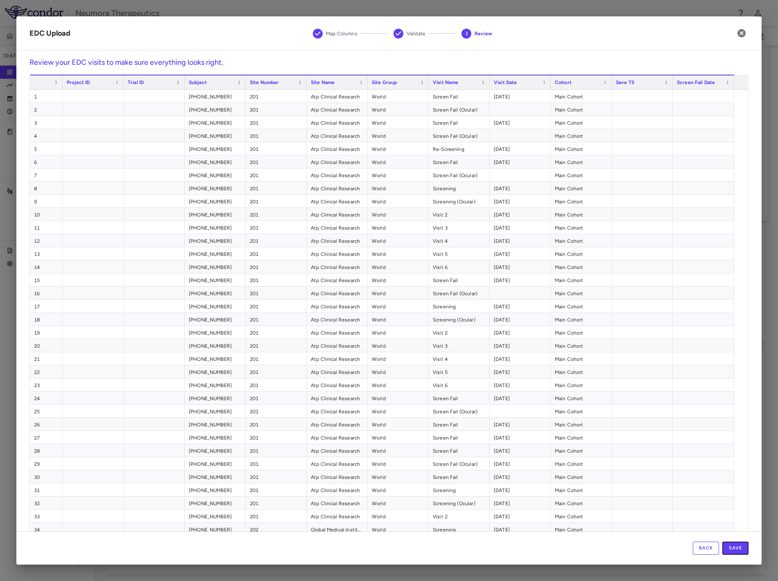
click at [744, 546] on button "Save" at bounding box center [736, 547] width 26 height 13
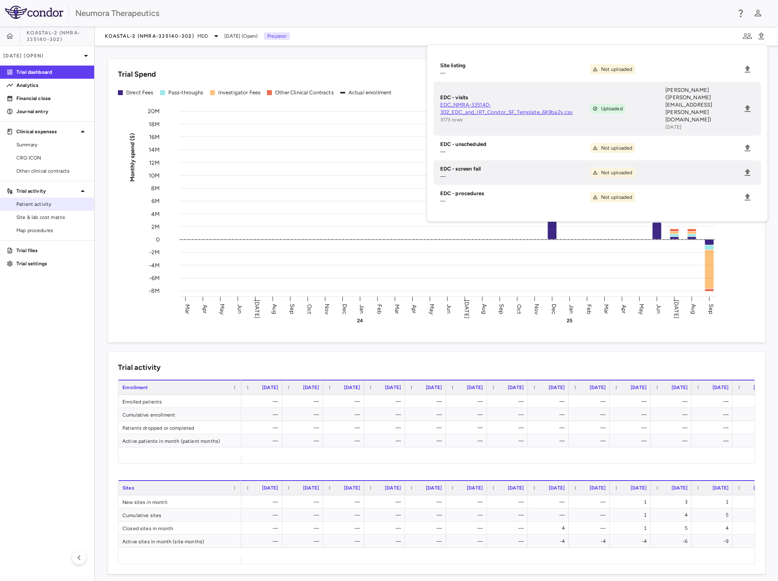
click at [54, 205] on span "Patient activity" at bounding box center [51, 203] width 71 height 7
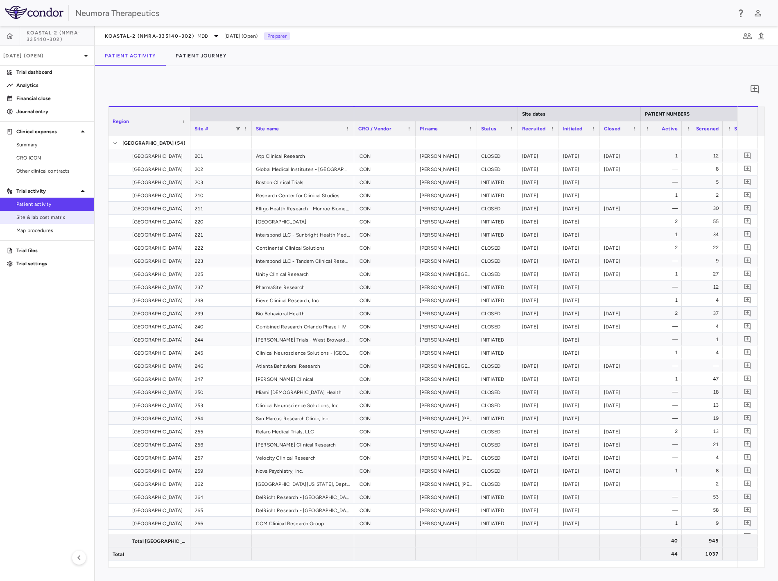
click at [51, 217] on span "Site & lab cost matrix" at bounding box center [51, 216] width 71 height 7
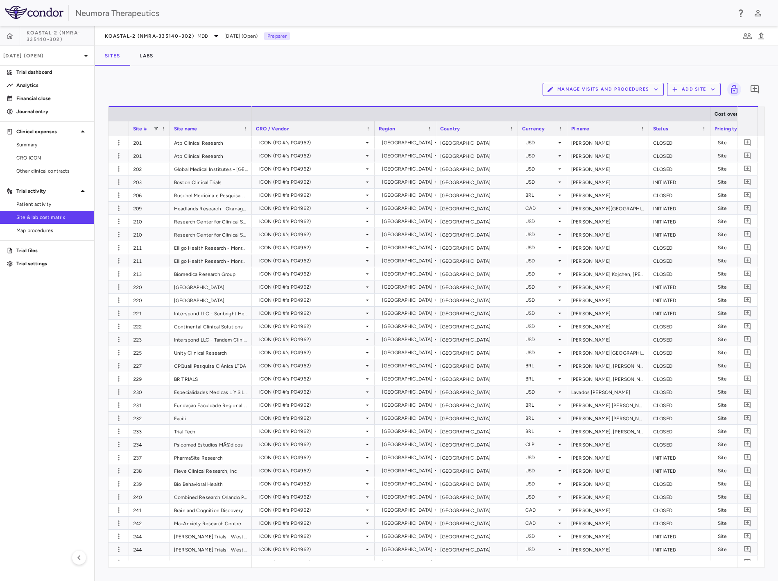
click at [426, 82] on div "Manage Visits and Procedures Add Site 0" at bounding box center [436, 89] width 657 height 20
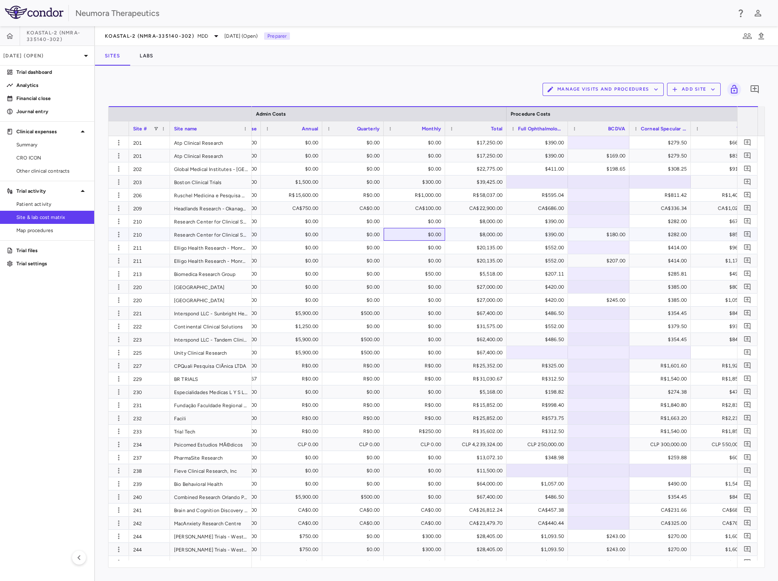
scroll to position [0, 2104]
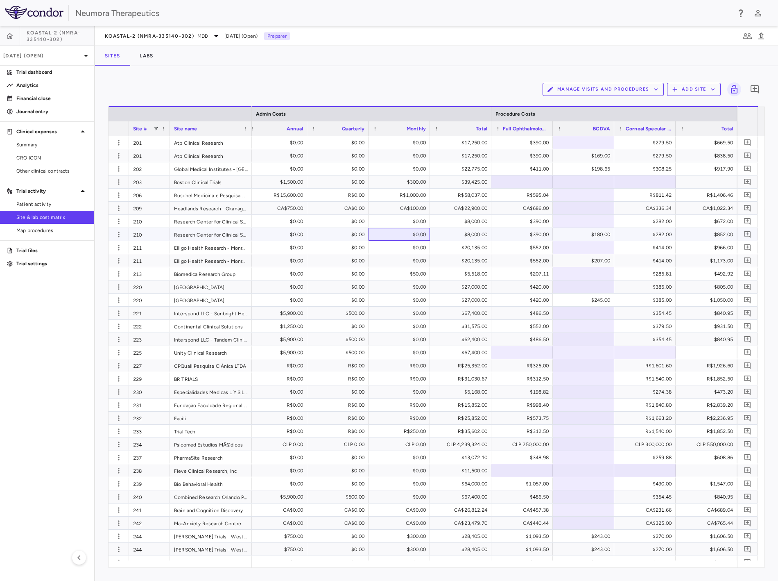
drag, startPoint x: 406, startPoint y: 232, endPoint x: 511, endPoint y: 244, distance: 106.0
drag, startPoint x: 509, startPoint y: 244, endPoint x: 603, endPoint y: 250, distance: 94.5
drag, startPoint x: 607, startPoint y: 243, endPoint x: 238, endPoint y: 227, distance: 369.9
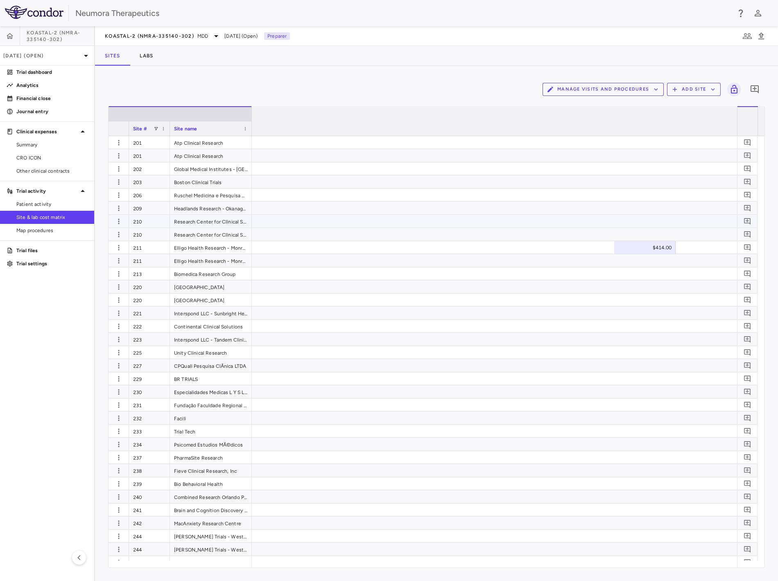
scroll to position [0, 0]
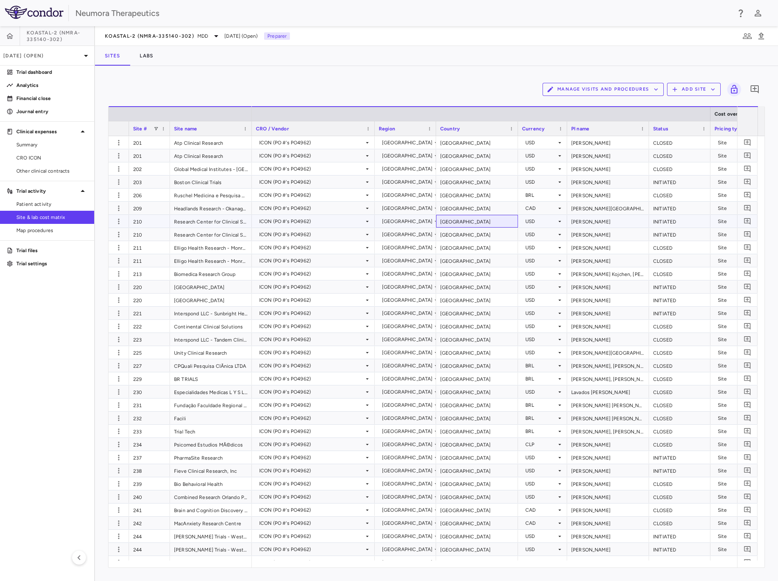
drag, startPoint x: 339, startPoint y: 220, endPoint x: 145, endPoint y: 215, distance: 193.5
click at [761, 33] on icon "button" at bounding box center [762, 35] width 6 height 7
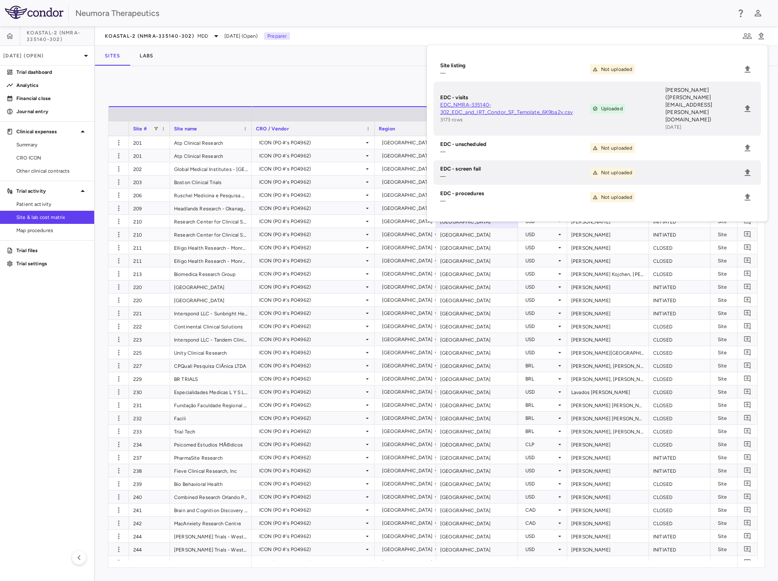
click at [739, 136] on li "EDC - unscheduled — Not uploaded" at bounding box center [598, 148] width 328 height 25
click at [748, 144] on icon "Upload" at bounding box center [748, 147] width 6 height 7
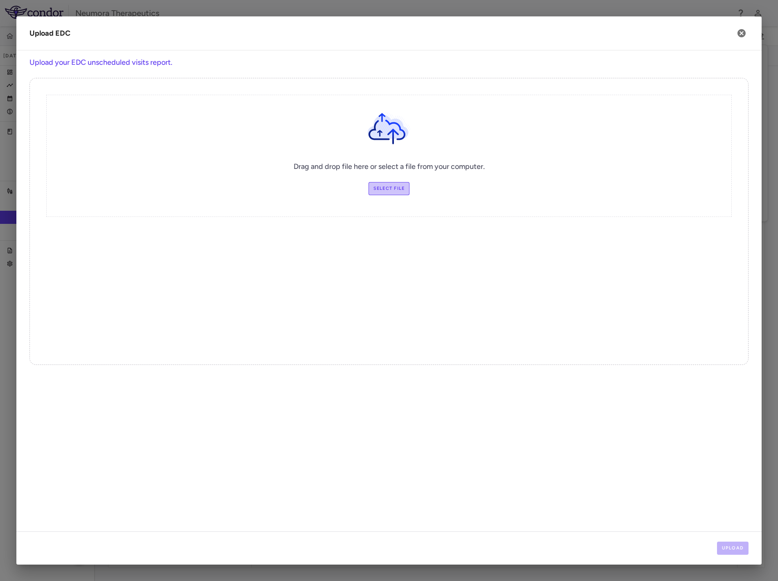
click at [378, 184] on label "Select file" at bounding box center [389, 188] width 41 height 13
click at [0, 0] on input "Select file" at bounding box center [0, 0] width 0 height 0
drag, startPoint x: 737, startPoint y: 547, endPoint x: 681, endPoint y: 516, distance: 63.6
click at [737, 547] on button "Upload" at bounding box center [733, 547] width 32 height 13
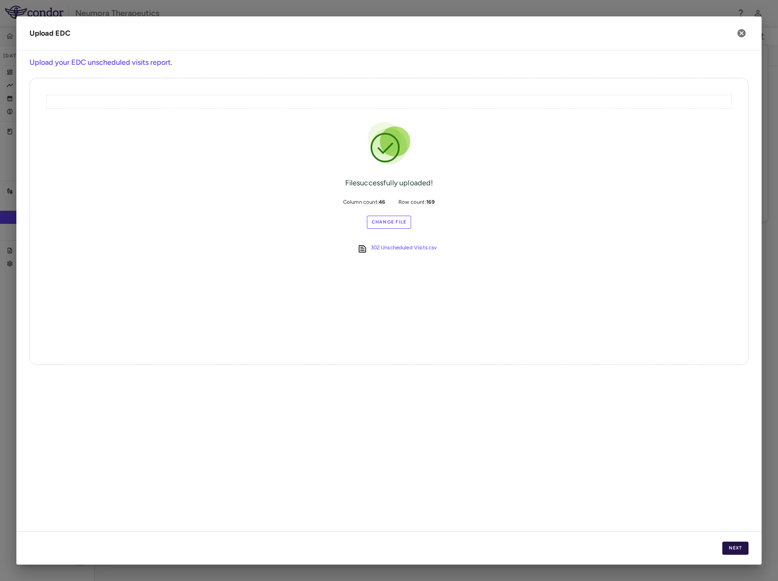
click at [730, 548] on button "Next" at bounding box center [736, 547] width 26 height 13
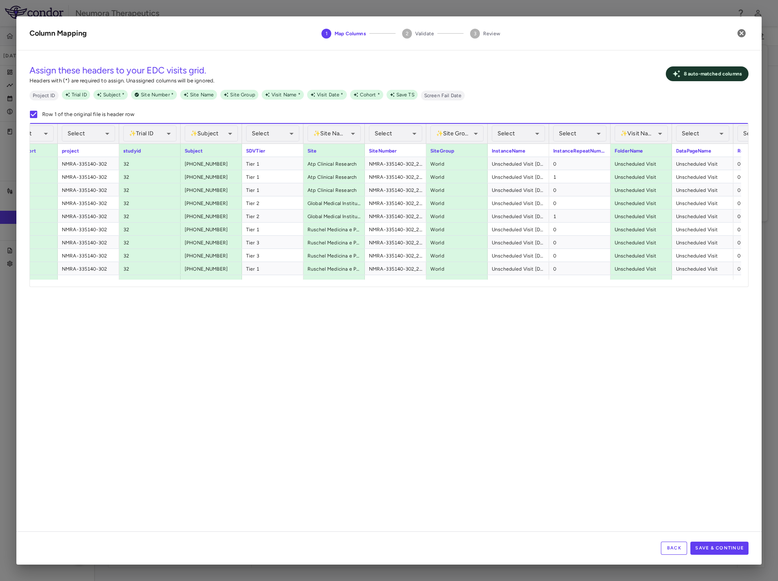
scroll to position [0, 75]
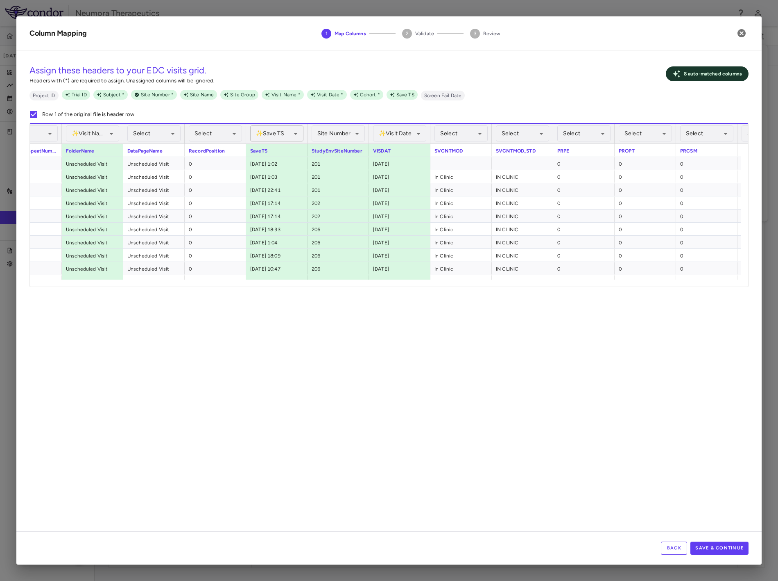
click at [289, 131] on div "✨ Save TS Assigned" at bounding box center [276, 133] width 53 height 16
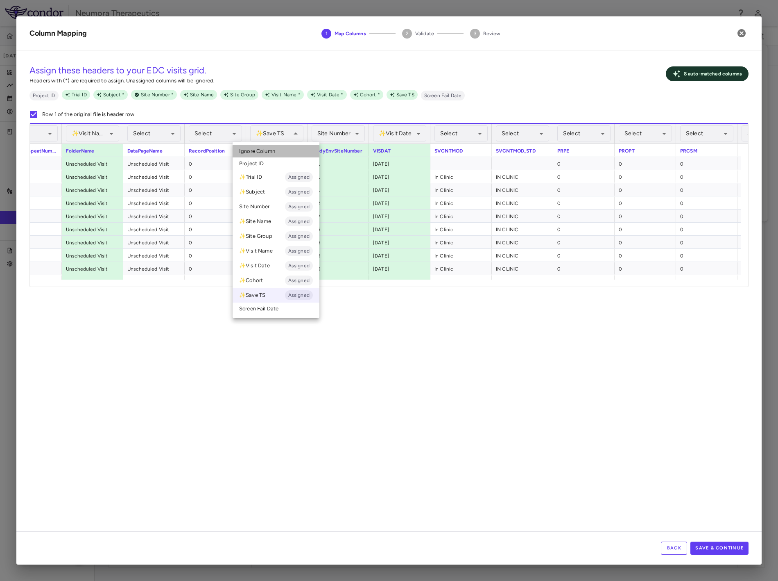
click at [284, 148] on li "Ignore Column" at bounding box center [276, 151] width 87 height 12
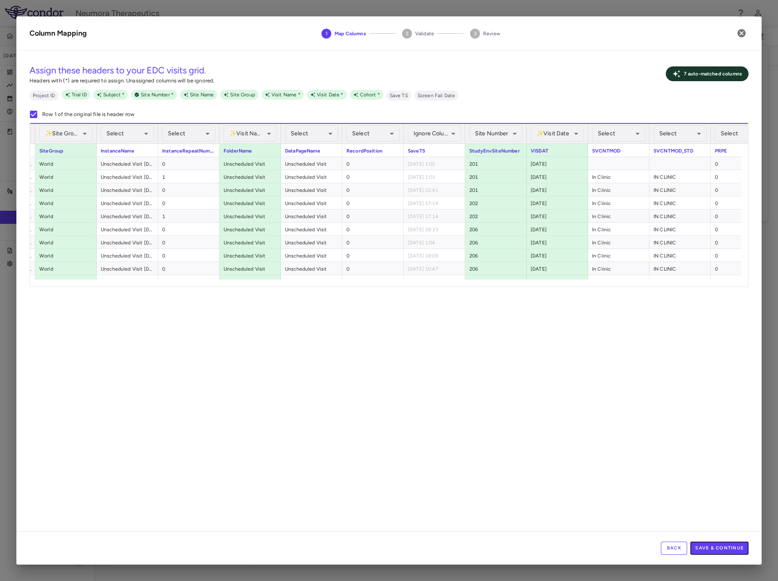
click at [726, 545] on button "Save & Continue" at bounding box center [720, 547] width 58 height 13
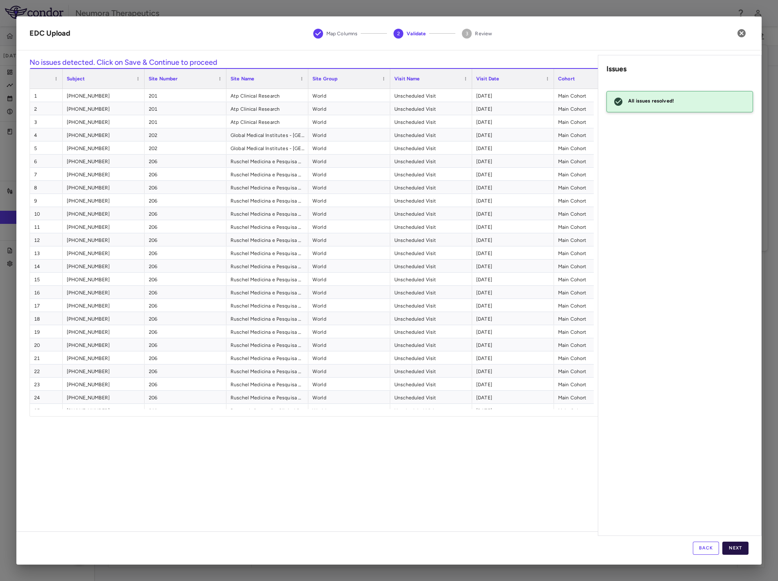
click at [732, 547] on button "Next" at bounding box center [736, 547] width 26 height 13
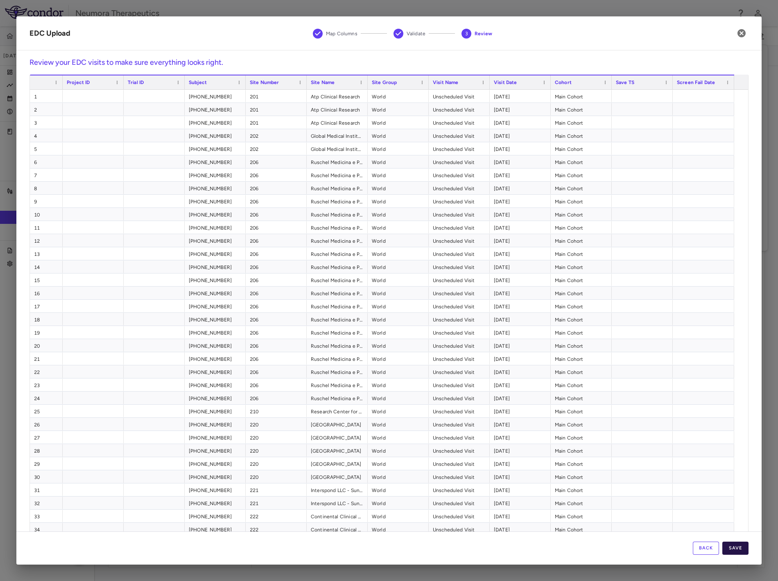
click at [729, 548] on button "Save" at bounding box center [736, 547] width 26 height 13
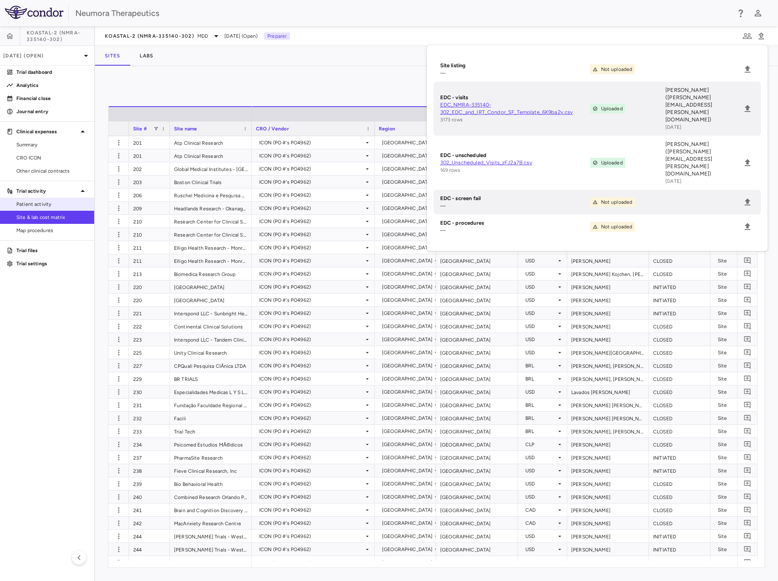
click at [74, 201] on span "Patient activity" at bounding box center [51, 203] width 71 height 7
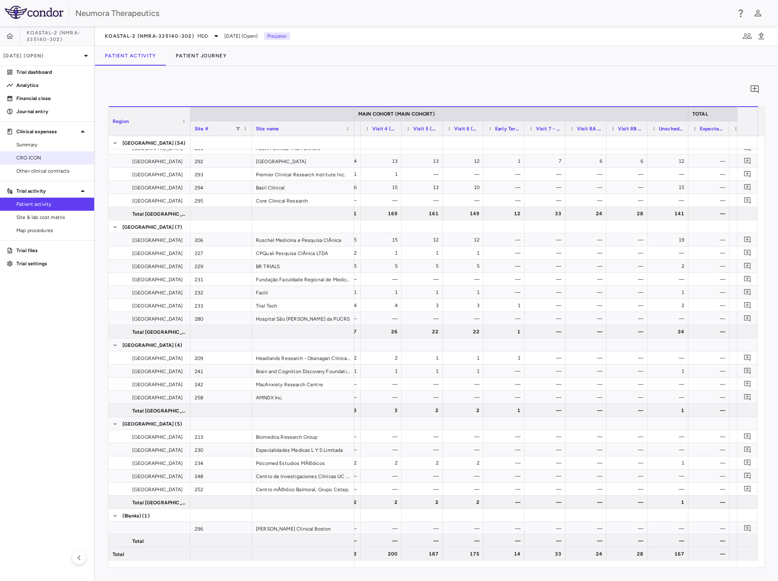
click at [47, 156] on span "CRO ICON" at bounding box center [51, 157] width 71 height 7
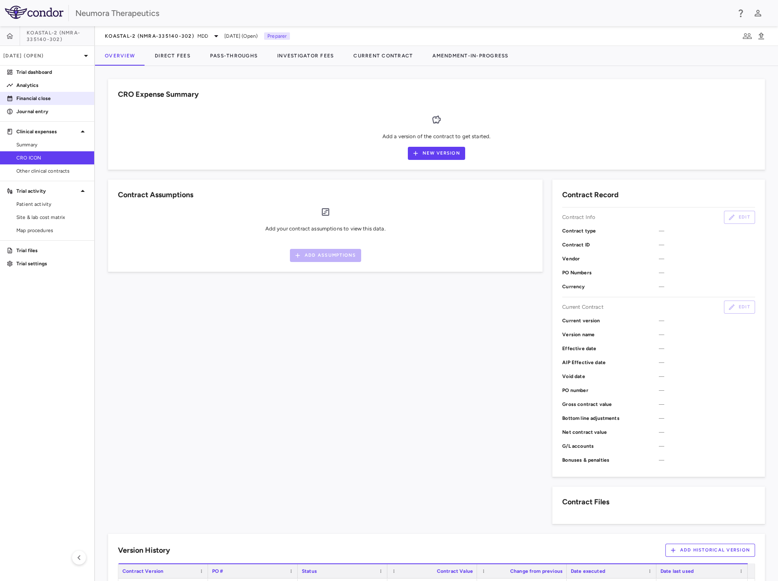
click at [63, 99] on p "Financial close" at bounding box center [51, 98] width 71 height 7
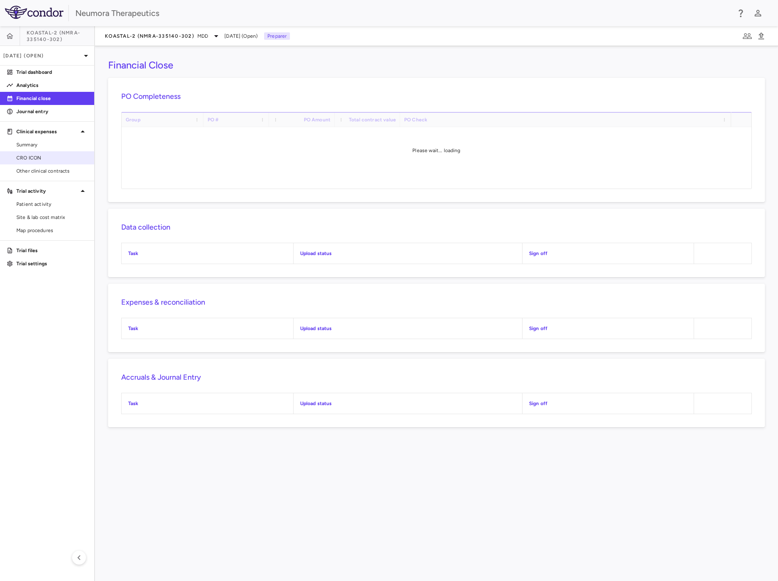
click at [47, 160] on span "CRO ICON" at bounding box center [51, 157] width 71 height 7
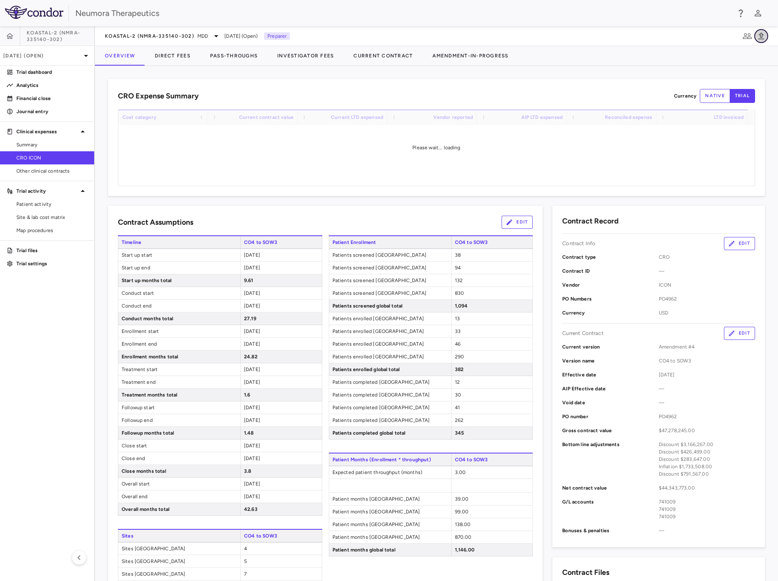
click at [761, 32] on icon "button" at bounding box center [762, 36] width 10 height 10
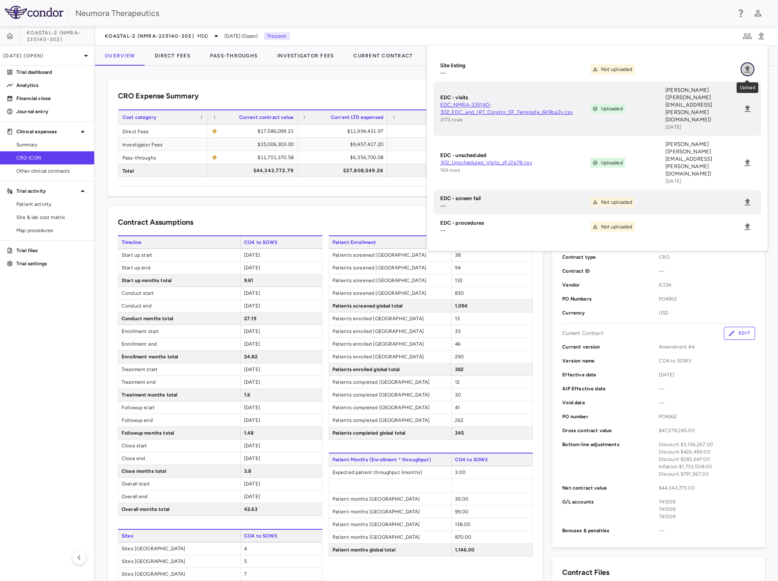
click at [746, 67] on icon "Upload" at bounding box center [748, 69] width 10 height 10
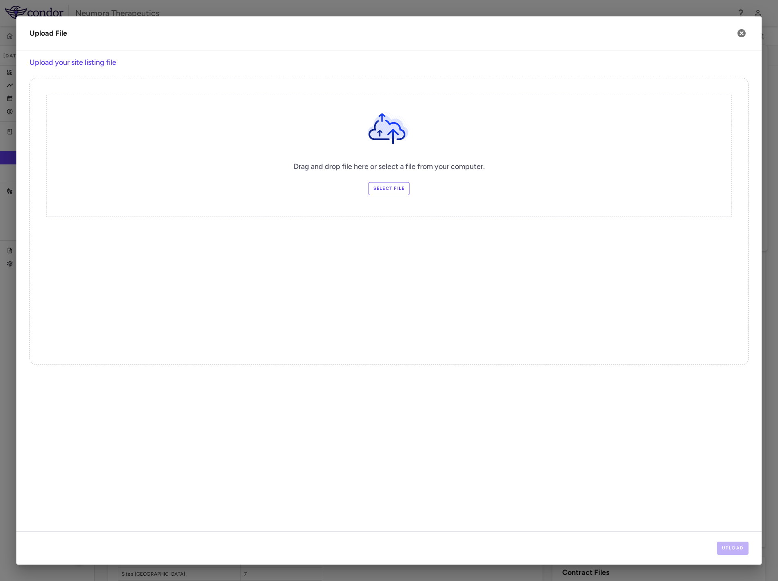
click at [380, 192] on label "Select file" at bounding box center [389, 188] width 41 height 13
click at [0, 0] on input "Select file" at bounding box center [0, 0] width 0 height 0
click at [398, 187] on label "Change Files" at bounding box center [389, 188] width 48 height 13
click at [0, 0] on input "Change Files" at bounding box center [0, 0] width 0 height 0
click at [733, 545] on button "Upload" at bounding box center [733, 547] width 32 height 13
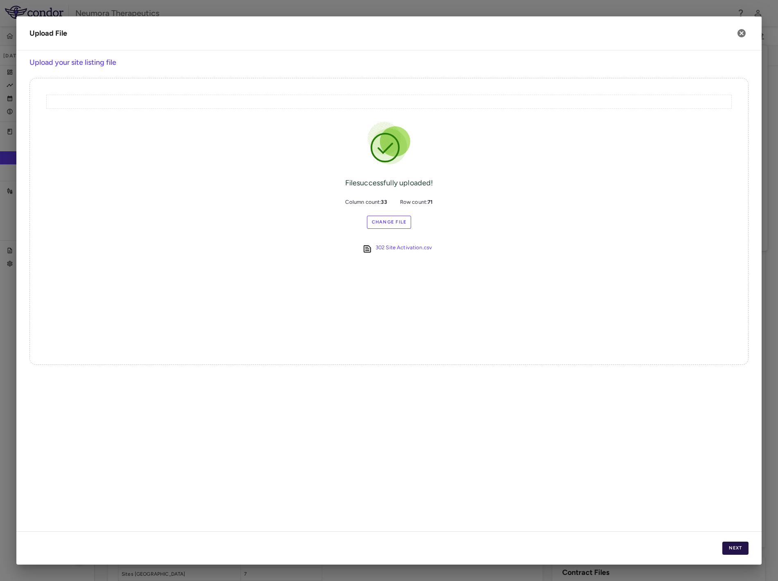
click at [734, 551] on button "Next" at bounding box center [736, 547] width 26 height 13
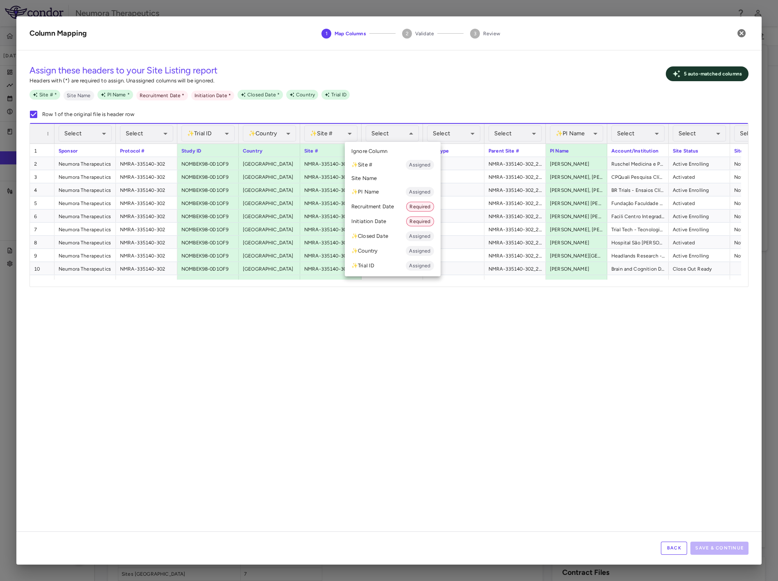
click at [374, 134] on div at bounding box center [389, 290] width 778 height 581
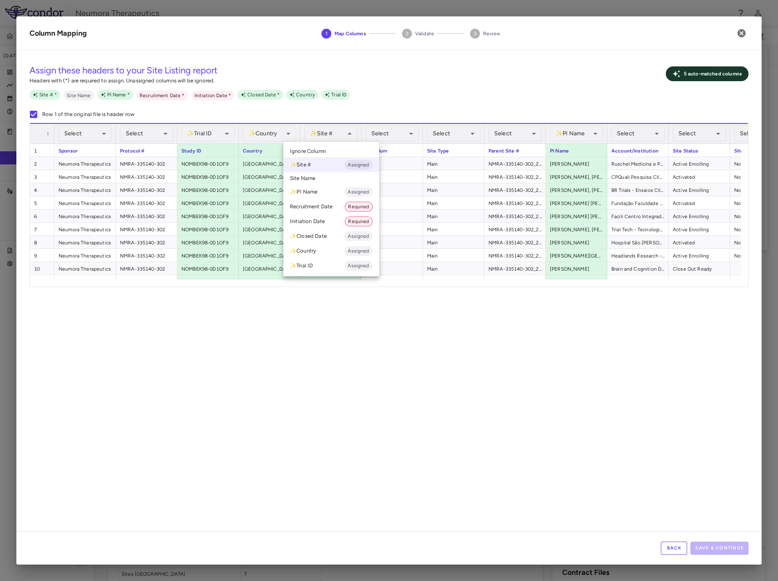
click at [331, 162] on li "✨ Site # Assigned" at bounding box center [332, 164] width 96 height 15
click at [334, 148] on li "Ignore Column" at bounding box center [332, 151] width 96 height 12
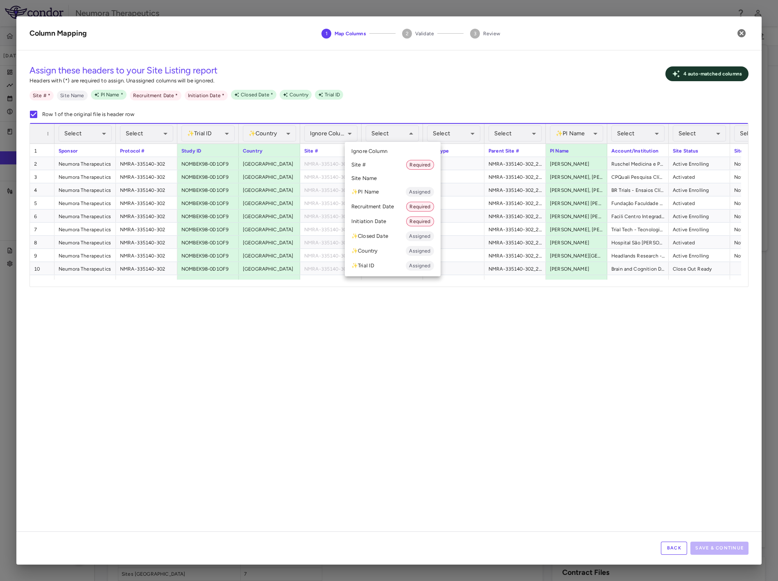
click at [382, 163] on li "Site # Required" at bounding box center [393, 164] width 96 height 15
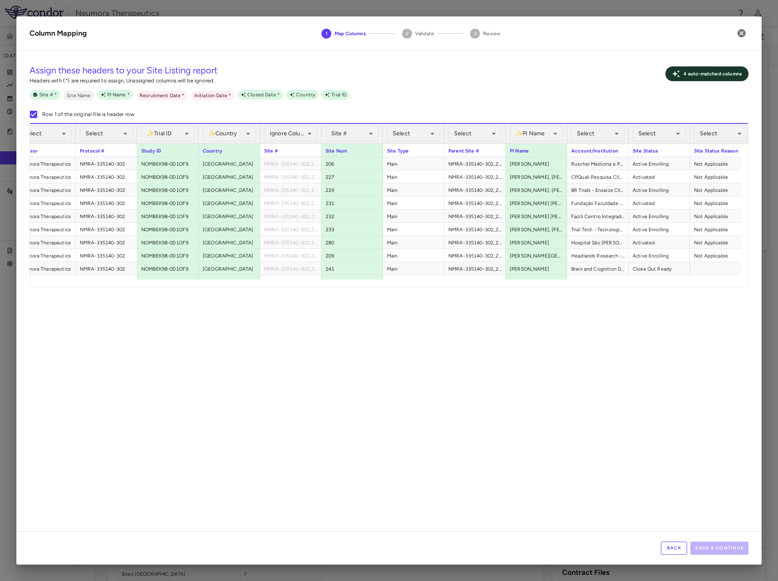
scroll to position [0, 122]
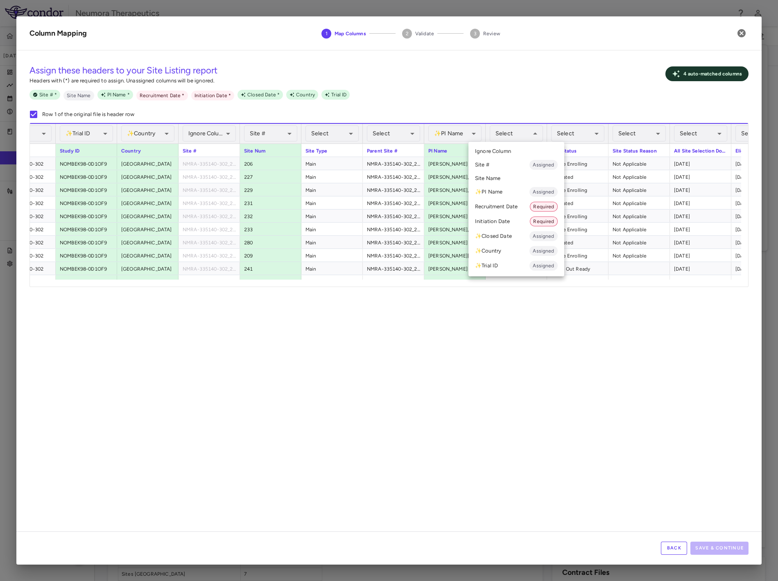
click at [498, 175] on li "Site Name" at bounding box center [517, 178] width 96 height 12
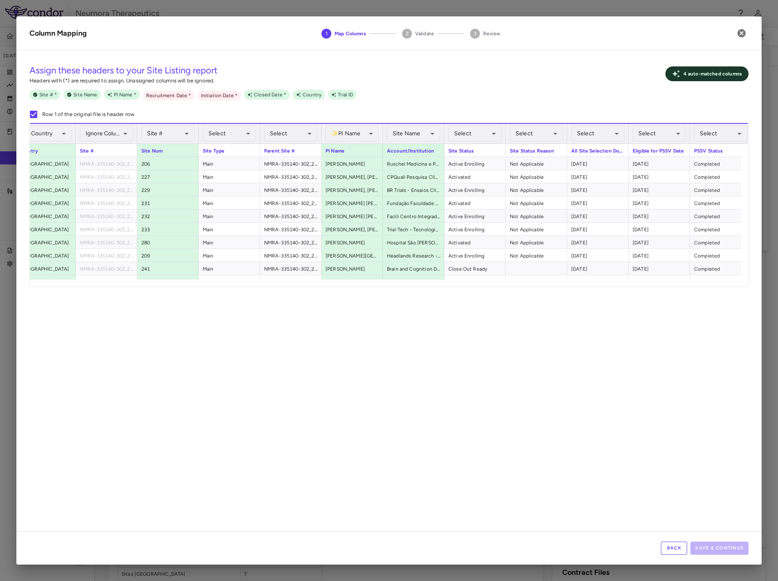
scroll to position [0, 261]
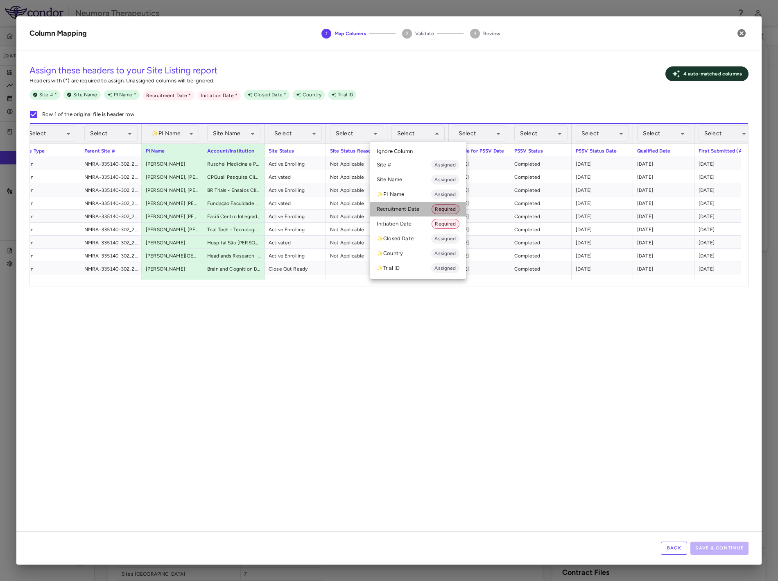
click at [415, 211] on li "Recruitment Date Required" at bounding box center [418, 209] width 96 height 15
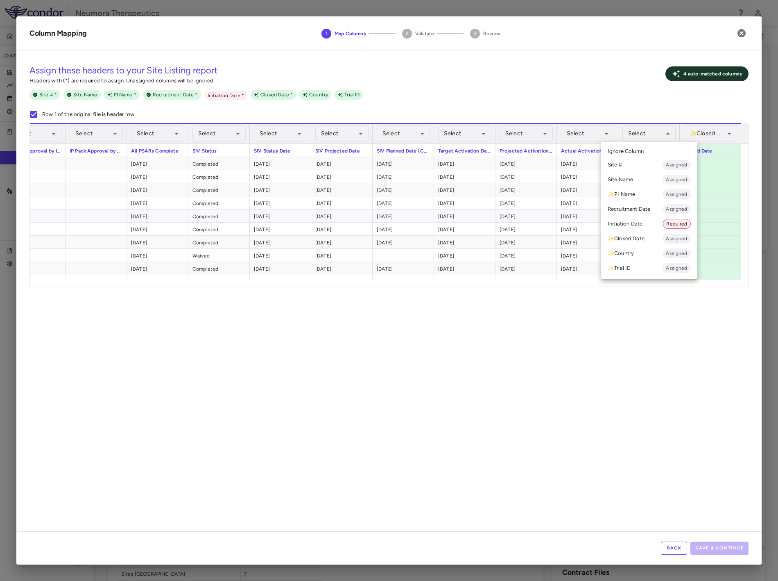
click at [648, 226] on li "Initiation Date Required" at bounding box center [649, 223] width 96 height 15
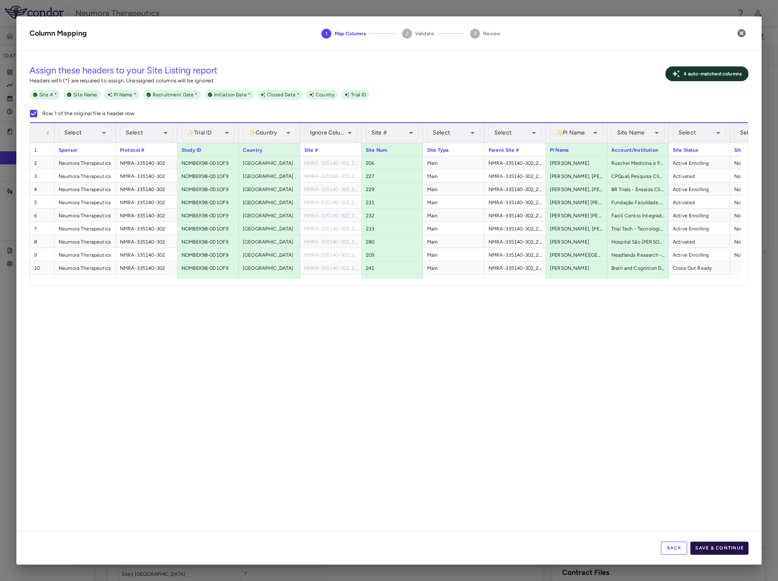
click at [715, 547] on button "Save & Continue" at bounding box center [720, 547] width 58 height 13
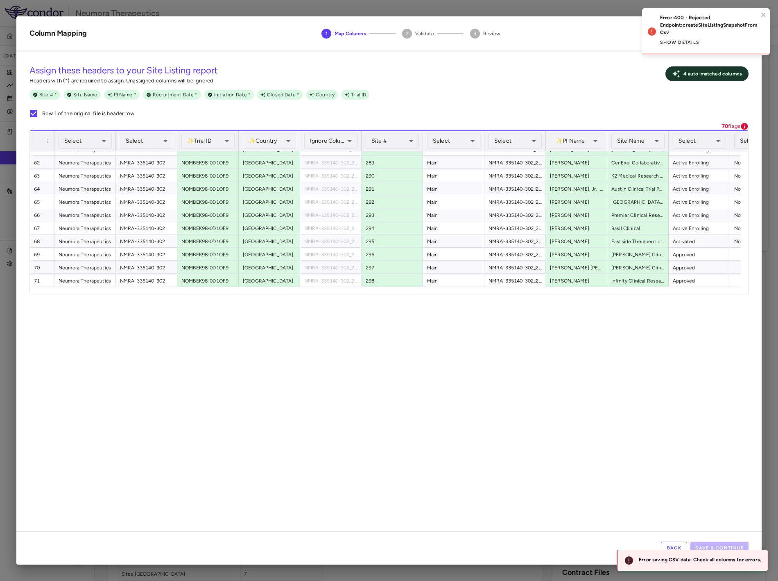
drag, startPoint x: 258, startPoint y: 286, endPoint x: 388, endPoint y: 293, distance: 130.1
click at [396, 293] on div at bounding box center [386, 290] width 712 height 7
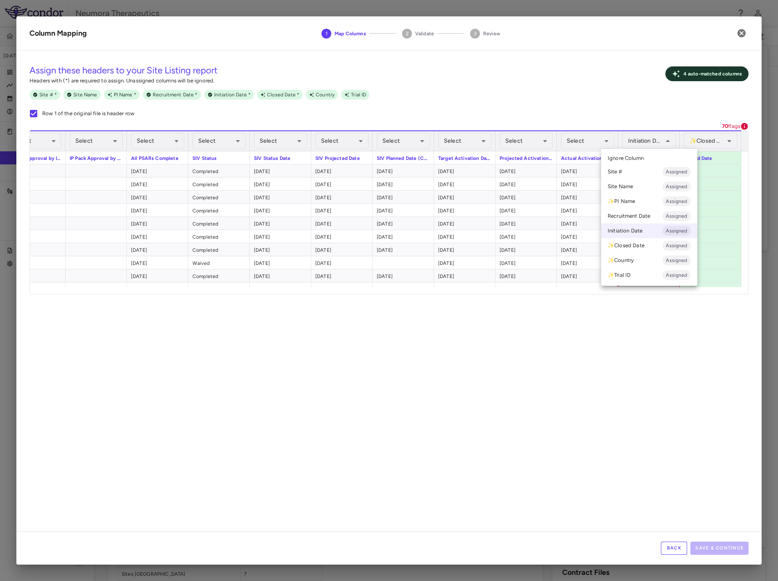
click at [647, 156] on li "Ignore Column" at bounding box center [649, 158] width 96 height 12
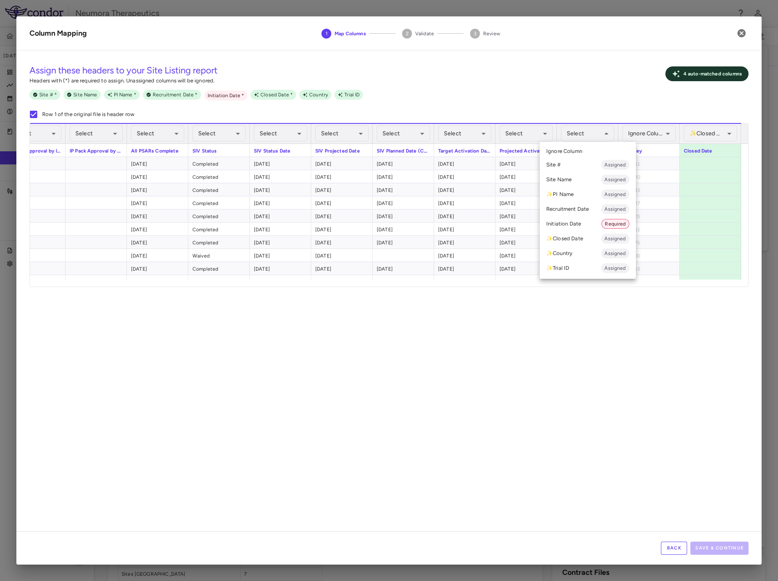
click at [579, 224] on li "Initiation Date Required" at bounding box center [588, 223] width 96 height 15
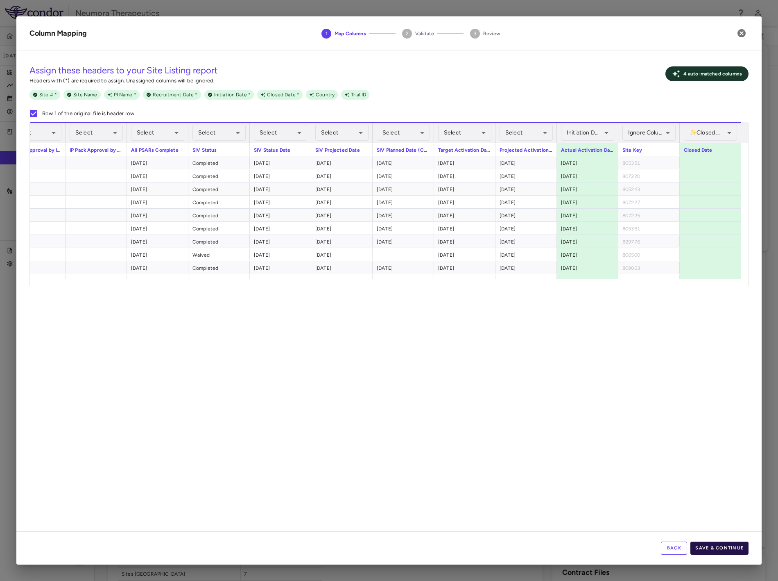
click at [719, 550] on button "Save & Continue" at bounding box center [720, 547] width 58 height 13
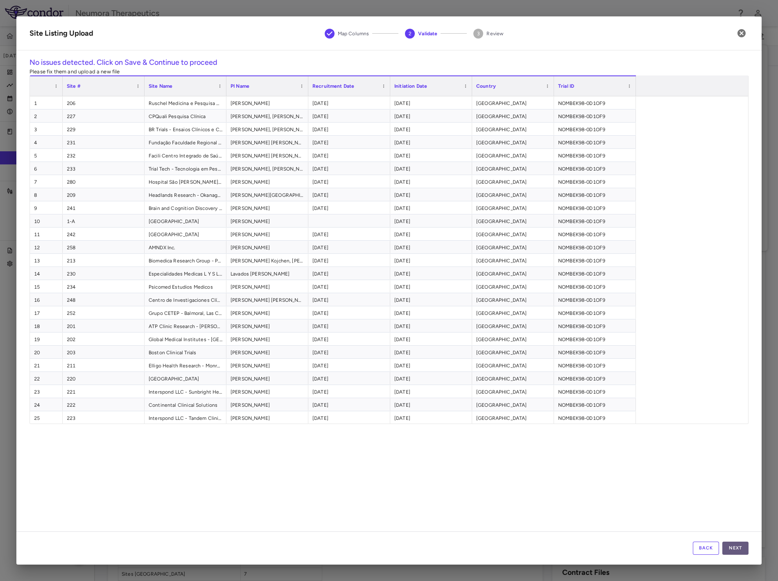
click at [737, 549] on button "Next" at bounding box center [736, 547] width 26 height 13
click at [738, 550] on button "Save" at bounding box center [736, 547] width 26 height 13
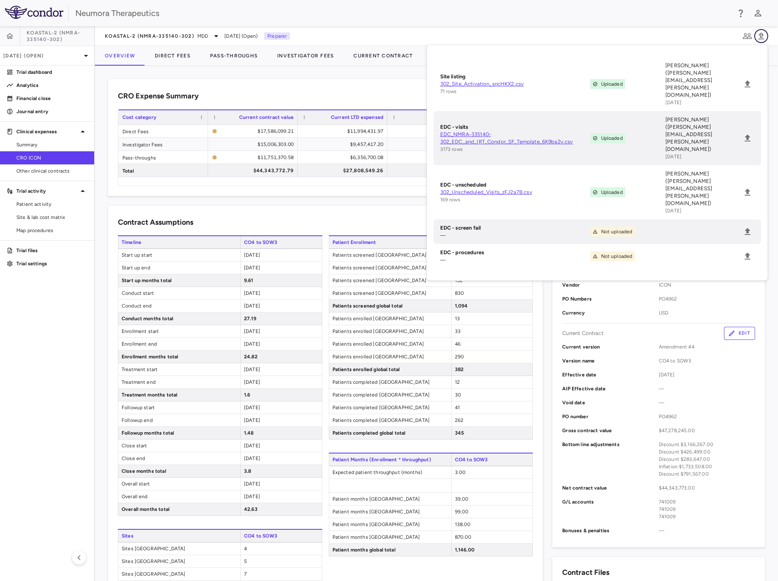
click at [760, 33] on icon "button" at bounding box center [762, 36] width 10 height 10
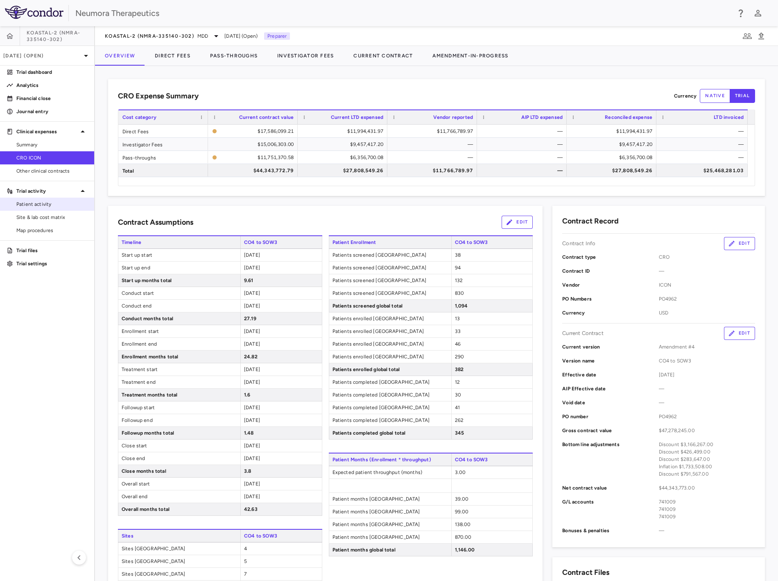
click at [54, 207] on span "Patient activity" at bounding box center [51, 203] width 71 height 7
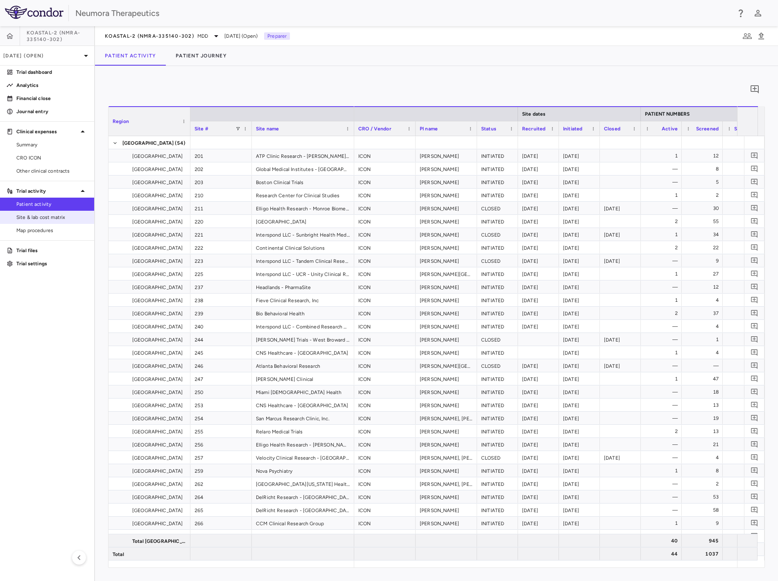
click at [52, 216] on span "Site & lab cost matrix" at bounding box center [51, 216] width 71 height 7
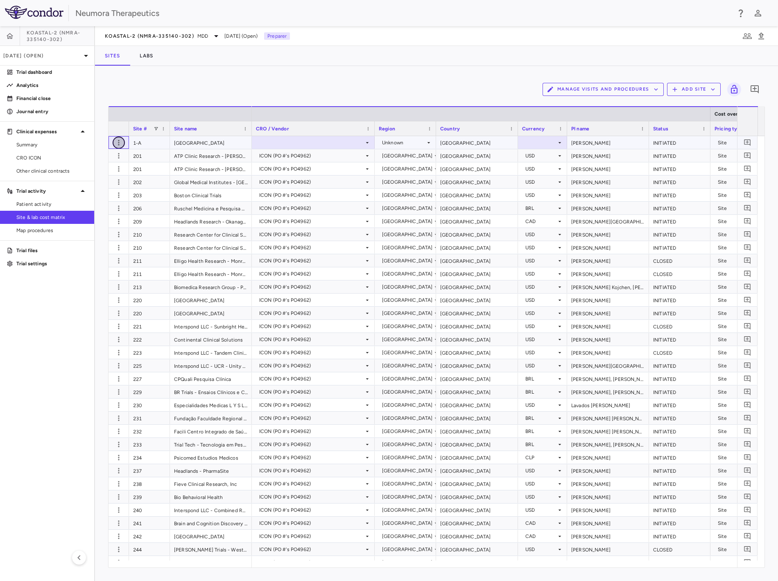
click at [118, 141] on icon "button" at bounding box center [119, 142] width 8 height 8
click at [103, 191] on div "Delete site" at bounding box center [87, 188] width 76 height 15
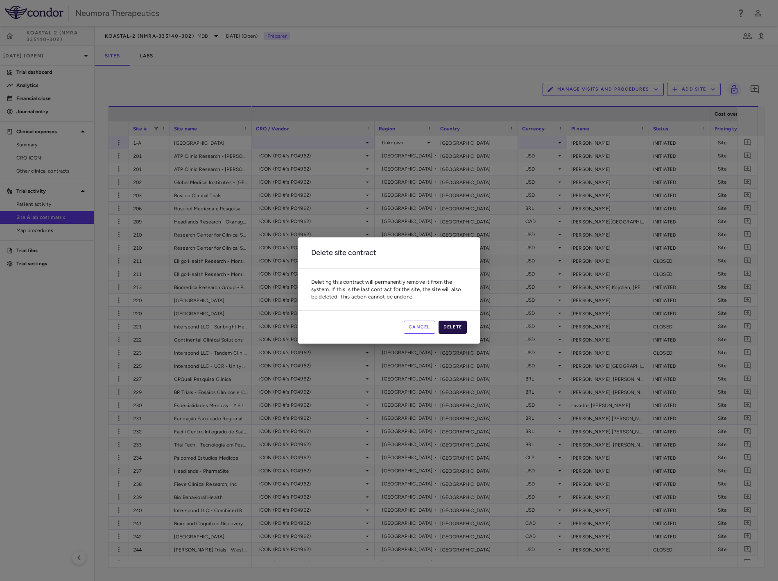
click at [454, 329] on button "Delete" at bounding box center [453, 326] width 29 height 13
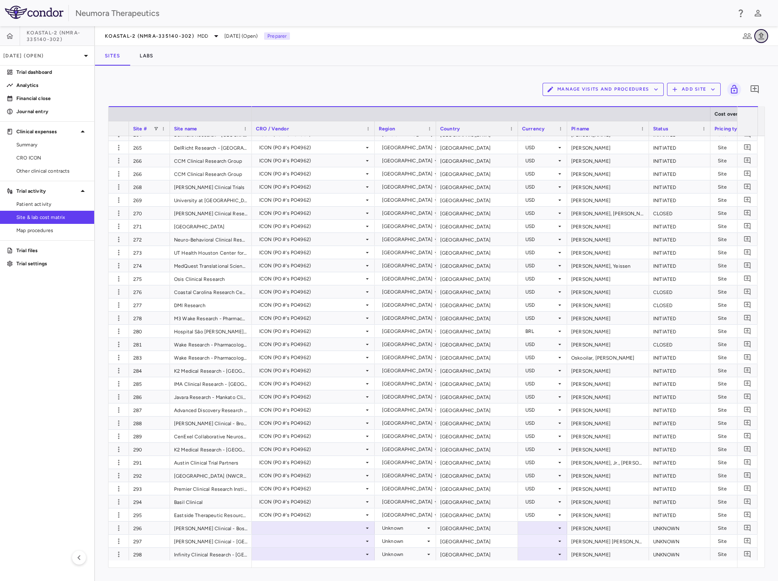
click at [760, 34] on icon "button" at bounding box center [762, 35] width 6 height 7
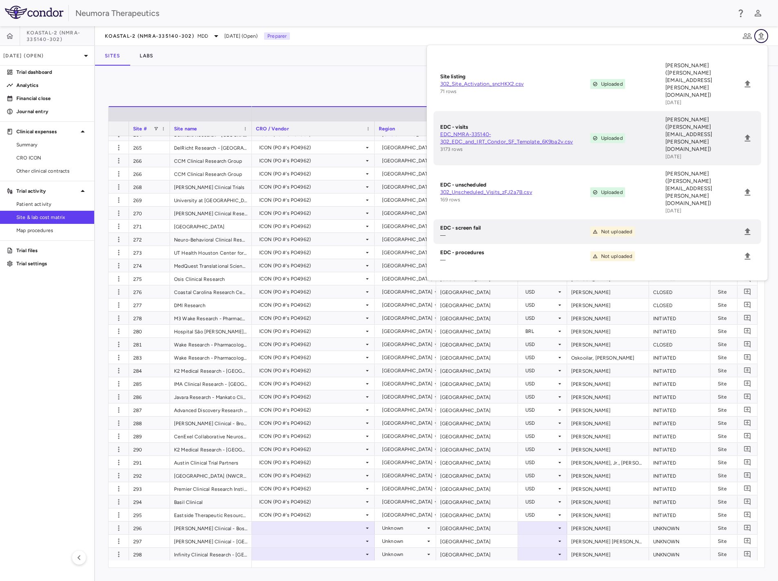
click at [761, 34] on icon "button" at bounding box center [762, 35] width 6 height 7
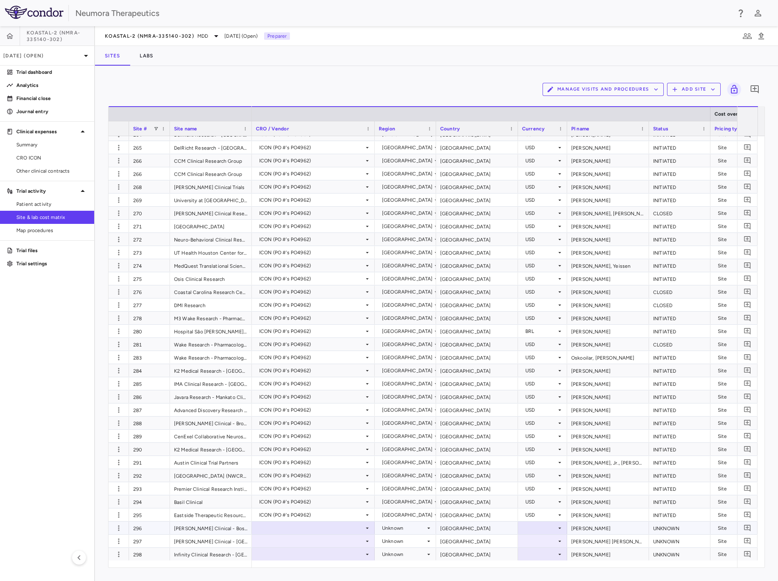
click at [280, 526] on div at bounding box center [313, 528] width 115 height 12
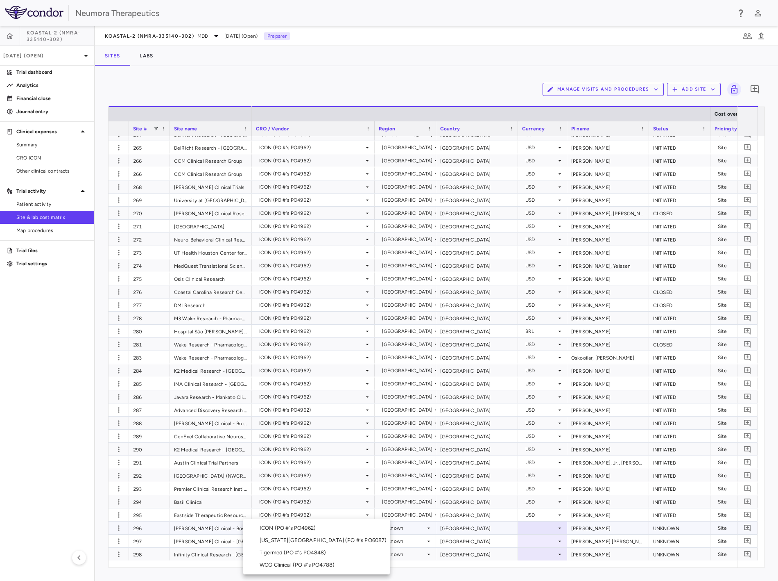
click at [306, 529] on div "ICON (PO #'s PO4962)" at bounding box center [289, 527] width 59 height 7
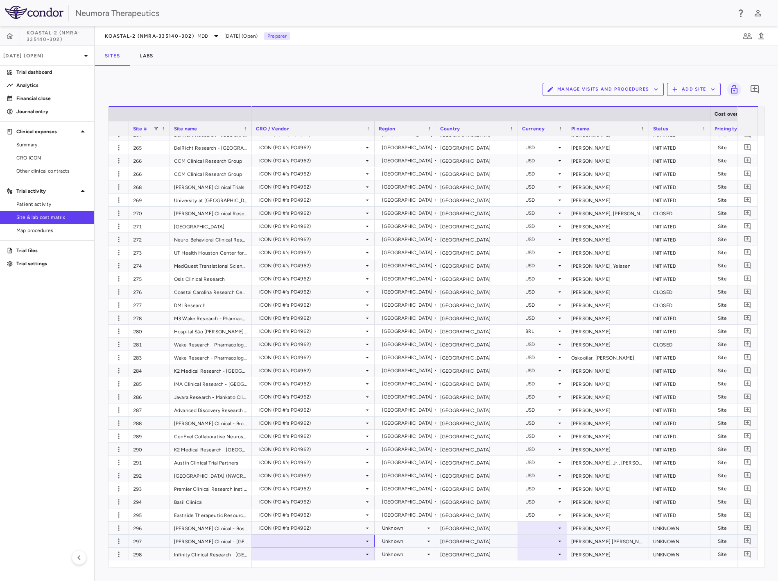
click at [312, 537] on div at bounding box center [313, 541] width 115 height 12
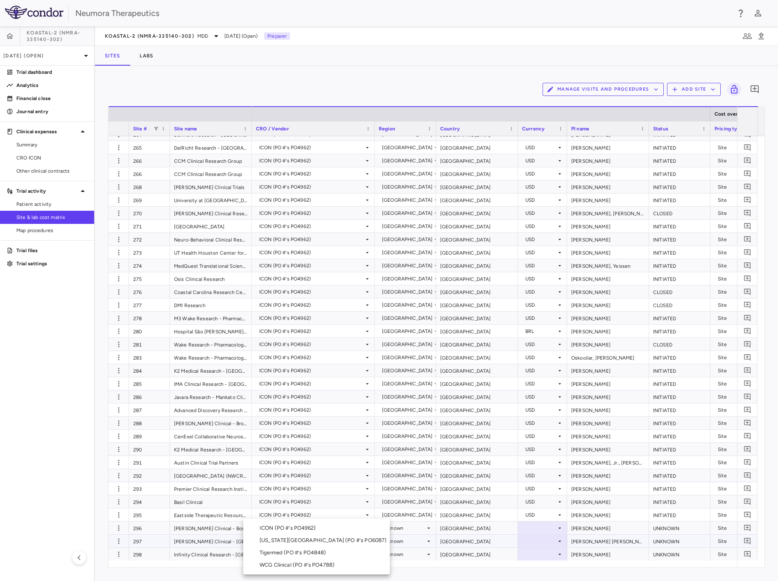
click at [316, 526] on div "ICON (PO #'s PO4962)" at bounding box center [289, 527] width 59 height 7
click at [330, 525] on li "ICON (PO #'s PO4962)" at bounding box center [316, 527] width 147 height 13
click at [359, 555] on div at bounding box center [313, 554] width 115 height 12
click at [338, 523] on li "ICON (PO #'s PO4962)" at bounding box center [316, 528] width 147 height 12
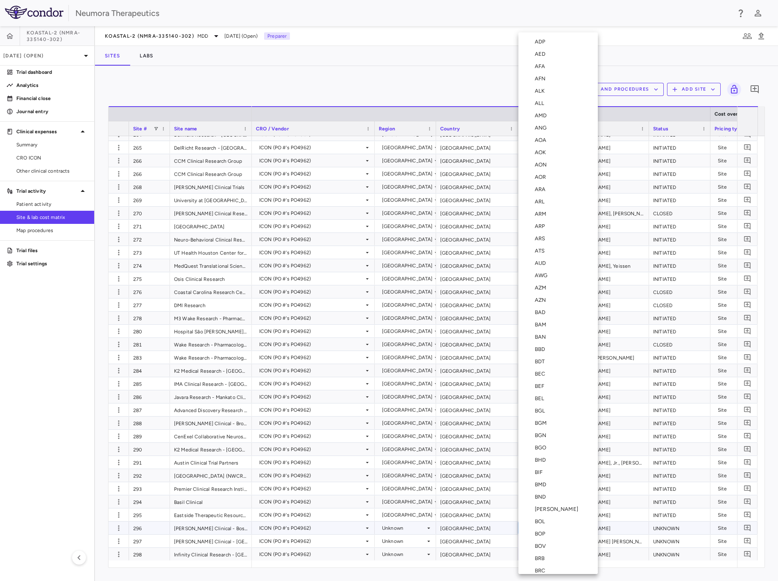
click at [321, 563] on div at bounding box center [389, 290] width 778 height 581
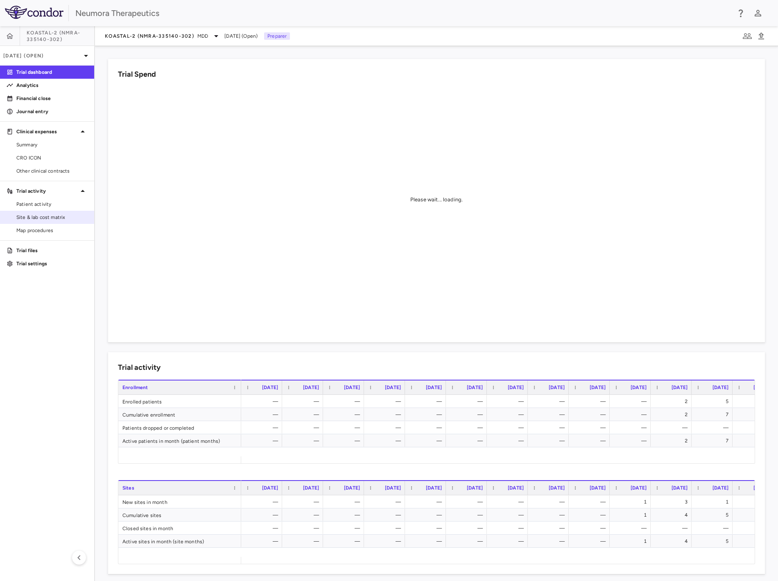
drag, startPoint x: 54, startPoint y: 216, endPoint x: 63, endPoint y: 220, distance: 9.4
click at [54, 216] on span "Site & lab cost matrix" at bounding box center [51, 216] width 71 height 7
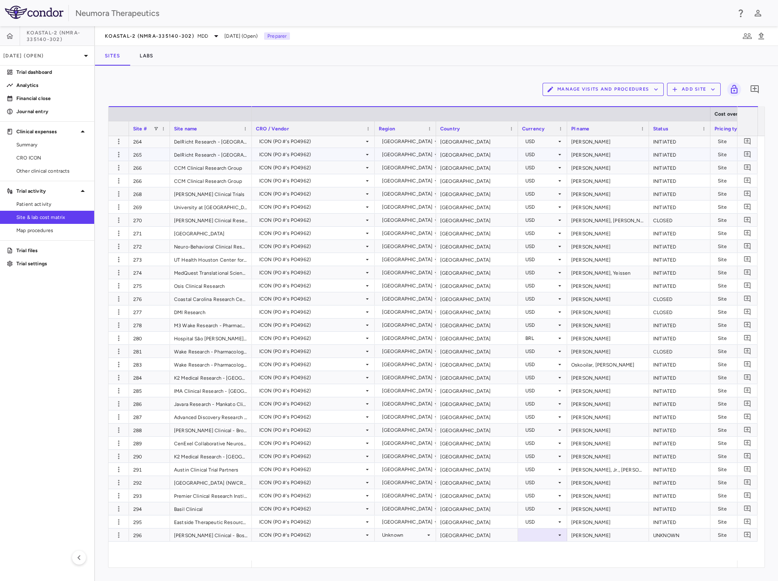
scroll to position [624, 0]
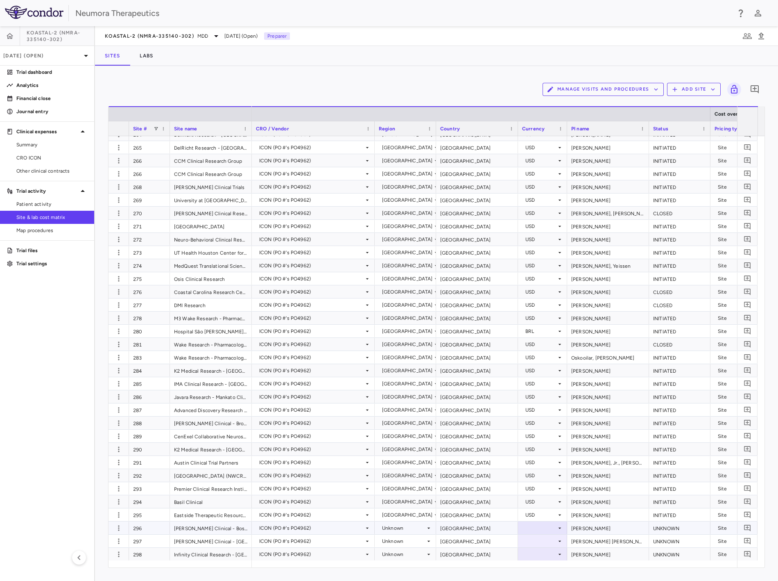
click at [547, 529] on div at bounding box center [542, 528] width 41 height 12
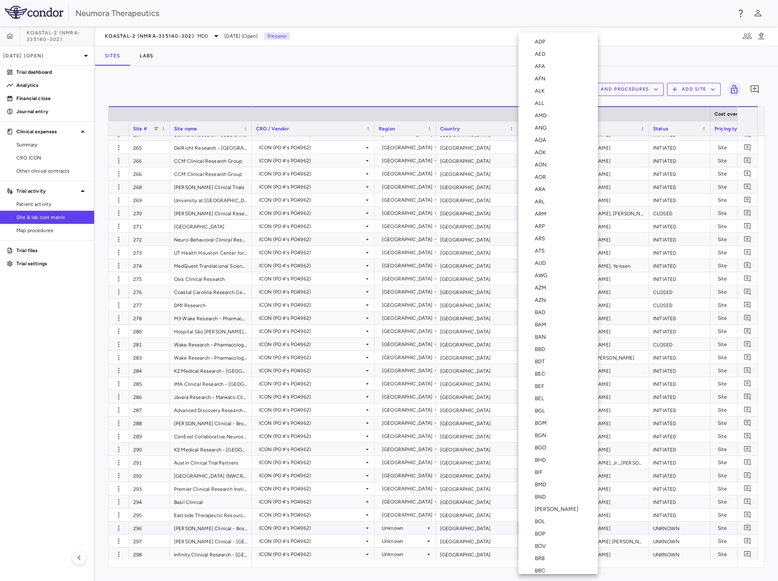
click at [64, 502] on div at bounding box center [389, 290] width 778 height 581
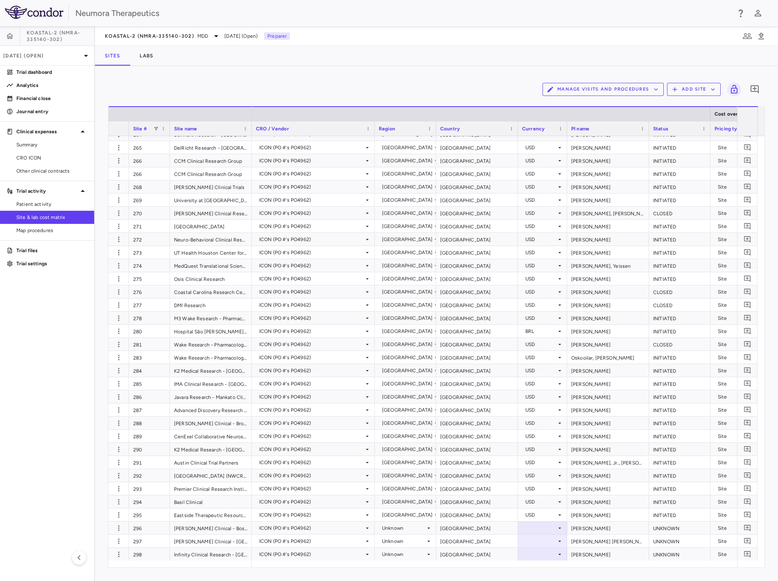
drag, startPoint x: 369, startPoint y: 84, endPoint x: 373, endPoint y: 86, distance: 4.8
click at [369, 84] on div "Manage Visits and Procedures Add Site 0" at bounding box center [436, 89] width 657 height 20
click at [559, 522] on div at bounding box center [542, 528] width 41 height 12
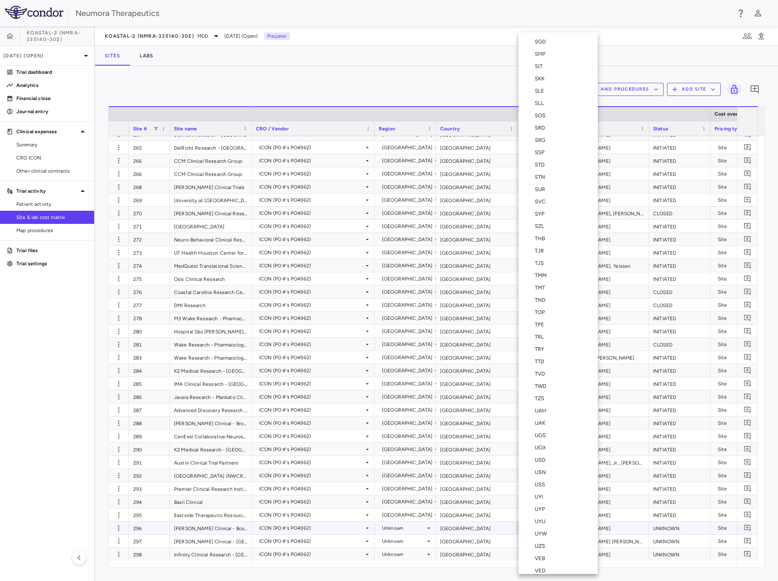
scroll to position [2750, 0]
click at [543, 425] on div "USD" at bounding box center [542, 425] width 14 height 7
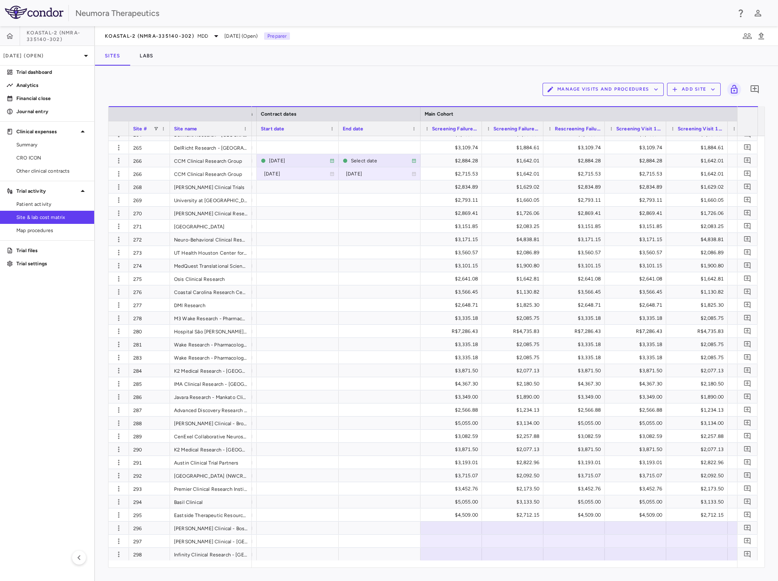
scroll to position [0, 784]
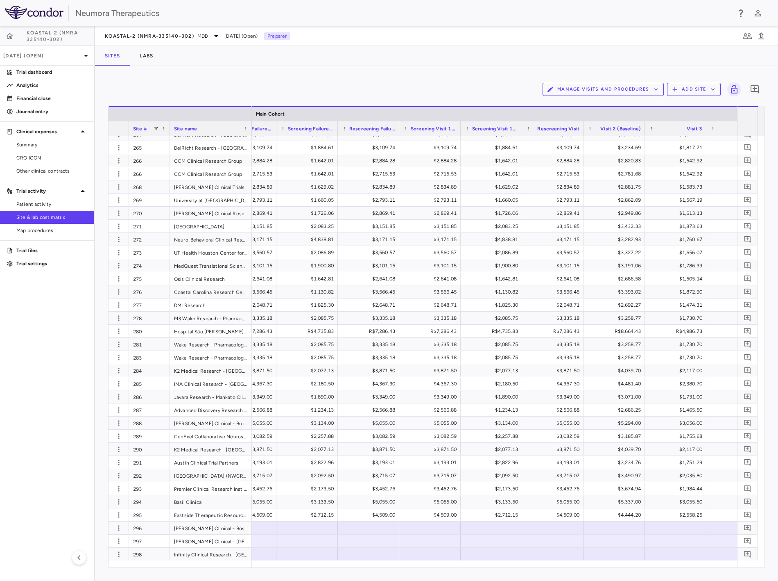
drag, startPoint x: 471, startPoint y: 64, endPoint x: 487, endPoint y: 175, distance: 111.7
click at [471, 64] on div "Sites Labs" at bounding box center [436, 56] width 683 height 20
click at [429, 526] on div at bounding box center [430, 528] width 53 height 12
type input "**********"
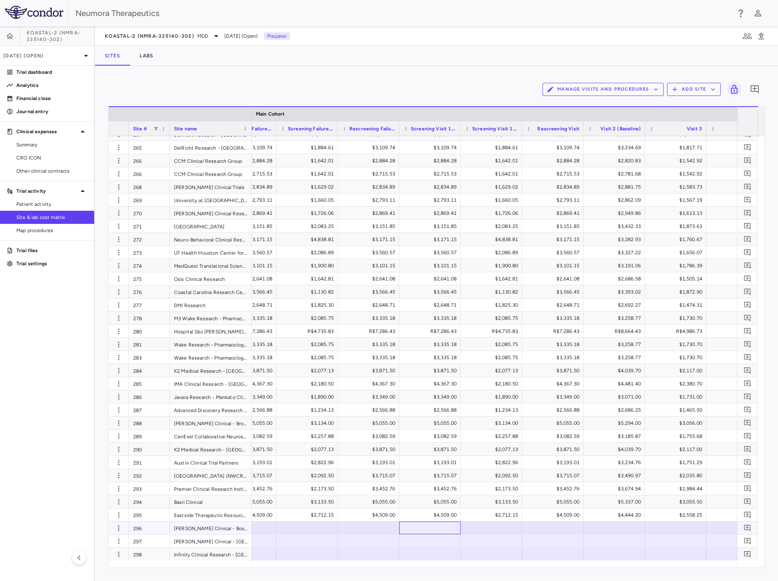
click at [426, 527] on div at bounding box center [430, 528] width 53 height 12
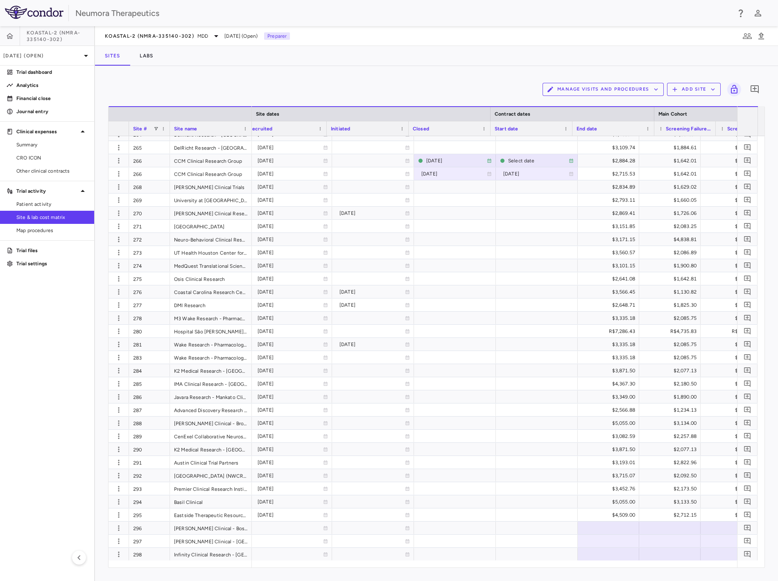
scroll to position [0, 604]
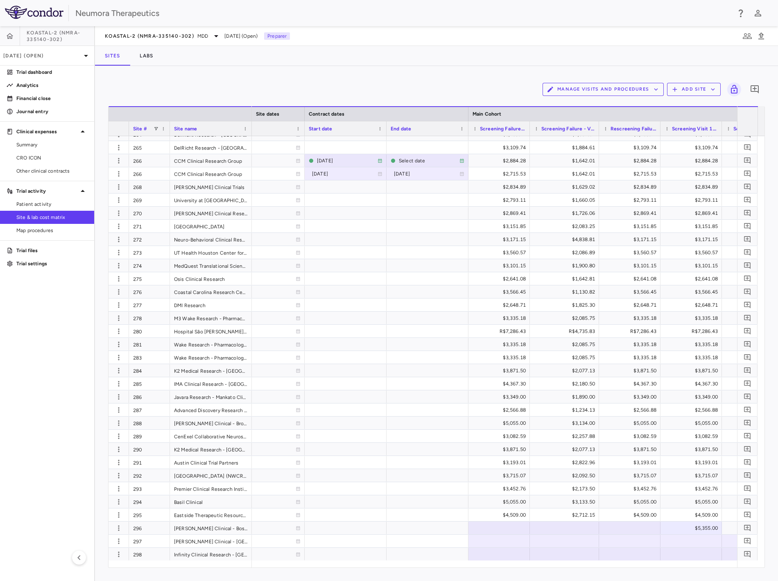
drag, startPoint x: 591, startPoint y: 127, endPoint x: 599, endPoint y: 147, distance: 21.2
click at [599, 147] on div "Site # Site name Site dates Contract dates Main Cohort" at bounding box center [437, 336] width 656 height 461
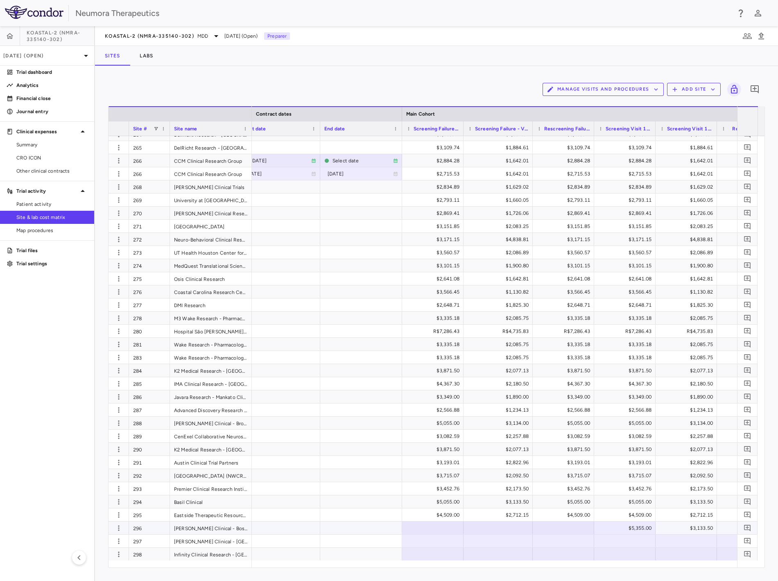
click at [438, 526] on div at bounding box center [432, 528] width 53 height 12
type input "**********"
click at [443, 525] on div at bounding box center [432, 528] width 53 height 12
click at [576, 525] on div at bounding box center [563, 528] width 53 height 12
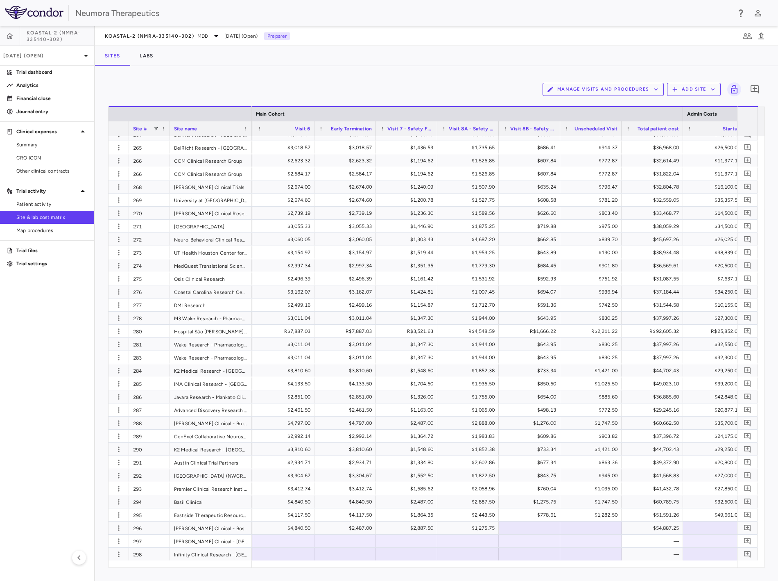
scroll to position [0, 1554]
click at [472, 525] on div "$1,275.75" at bounding box center [467, 527] width 50 height 13
click at [354, 524] on div "$2,487.00" at bounding box center [345, 527] width 50 height 13
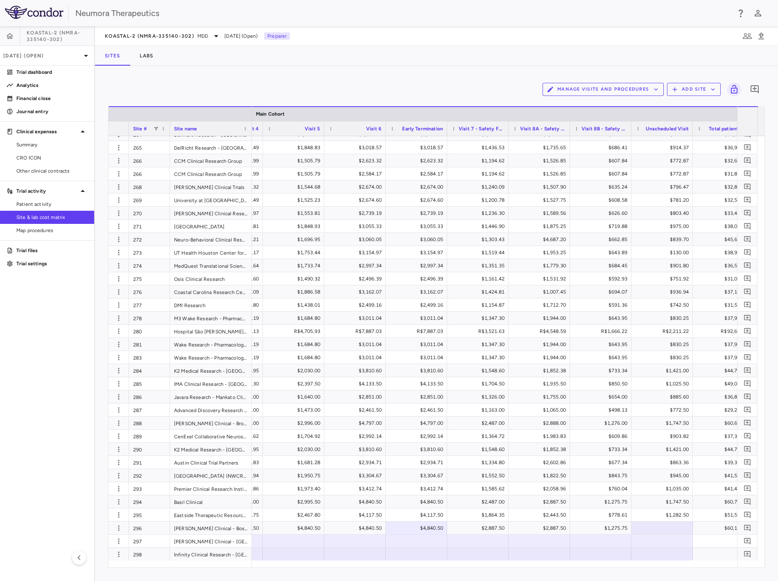
scroll to position [0, 1452]
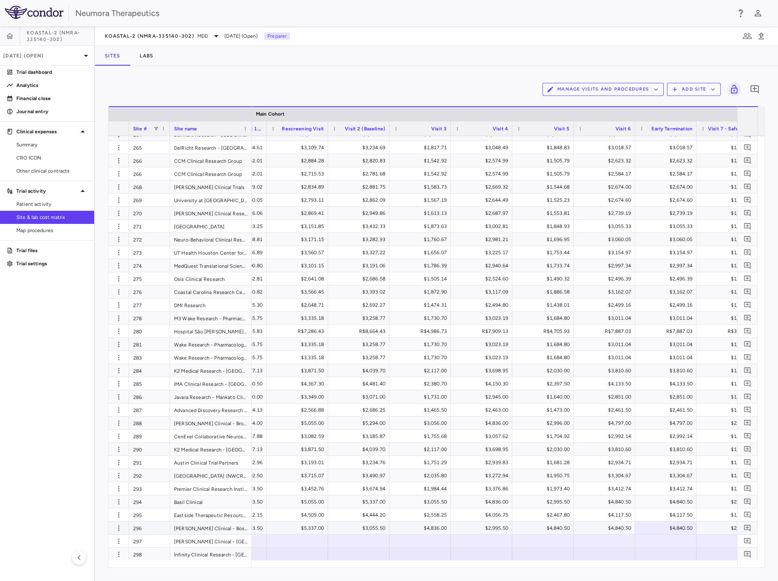
click at [369, 522] on div "$3,055.50" at bounding box center [361, 527] width 50 height 13
click at [356, 527] on div at bounding box center [358, 528] width 53 height 12
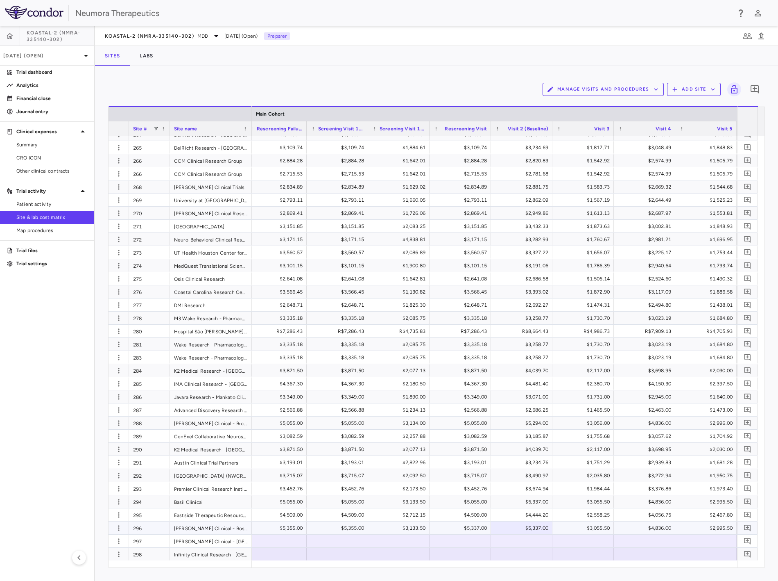
click at [469, 527] on div "$5,337.00" at bounding box center [462, 527] width 50 height 13
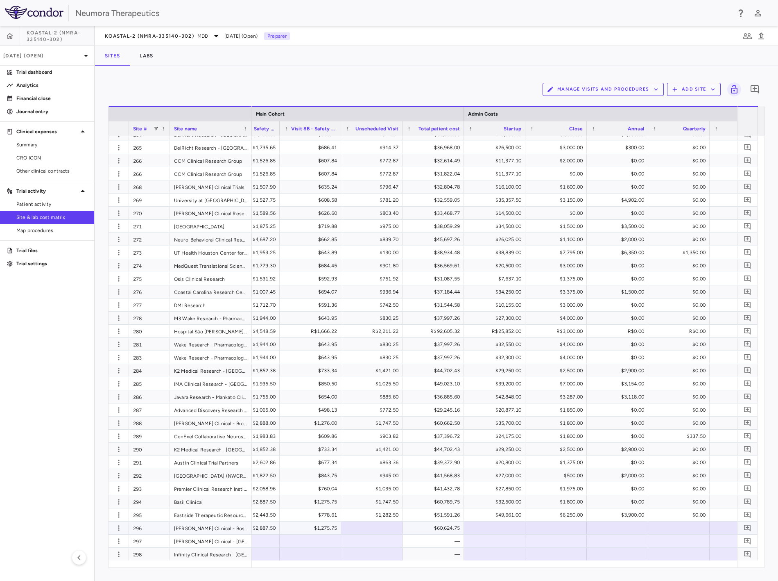
click at [510, 529] on div at bounding box center [494, 528] width 53 height 12
type input "****"
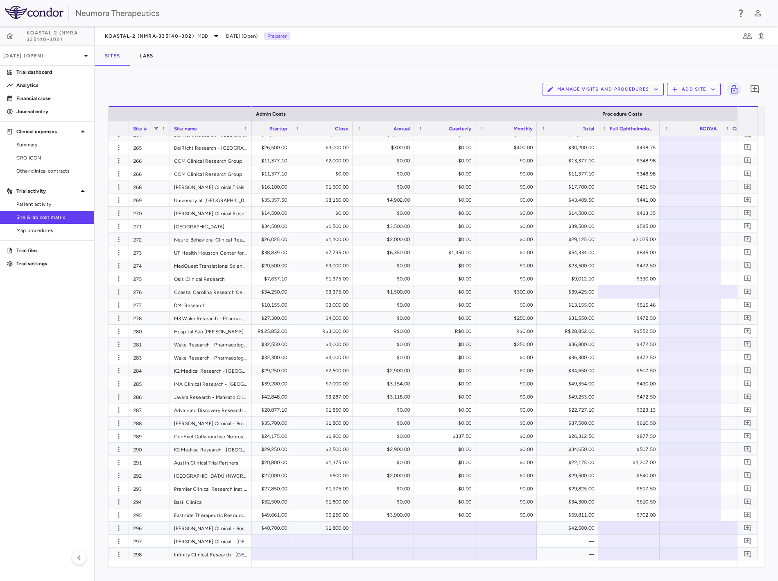
click at [630, 529] on div at bounding box center [629, 528] width 53 height 12
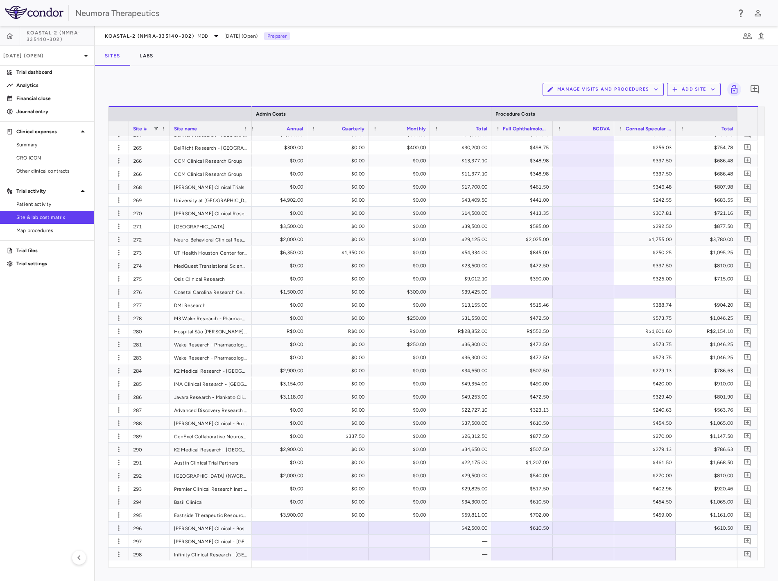
click at [660, 526] on div at bounding box center [645, 528] width 53 height 12
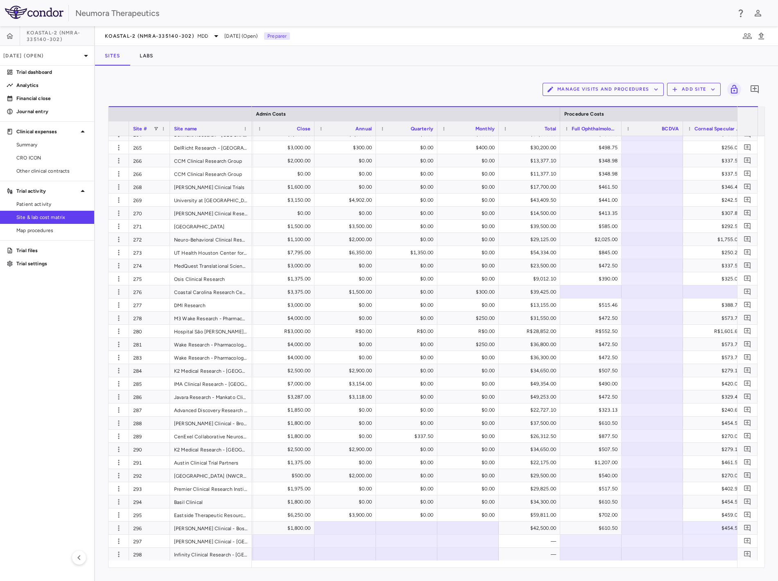
scroll to position [0, 2020]
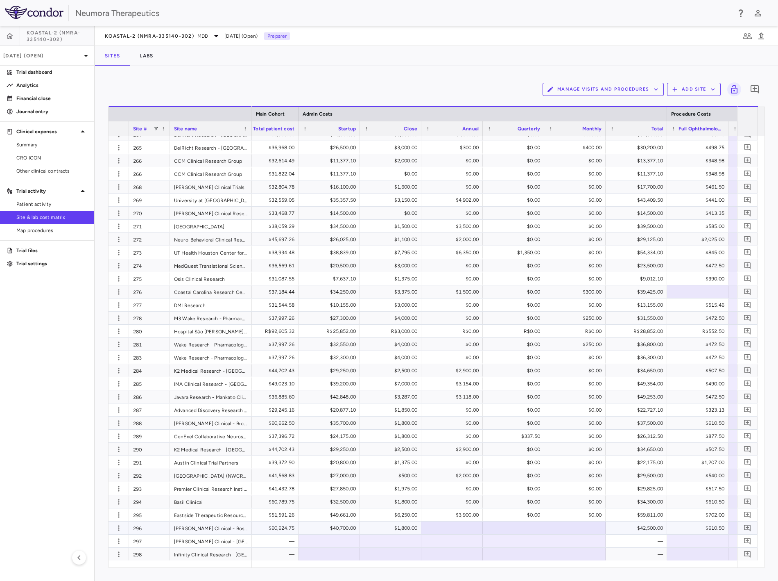
click at [471, 523] on div at bounding box center [452, 528] width 53 height 12
type input "*"
click at [522, 525] on div at bounding box center [513, 528] width 53 height 12
type input "*"
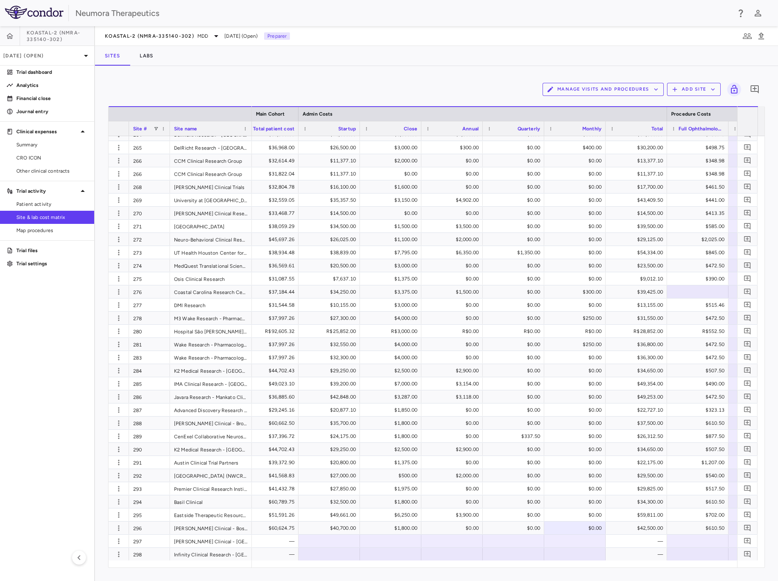
drag, startPoint x: 627, startPoint y: 562, endPoint x: 615, endPoint y: 564, distance: 12.1
click at [615, 564] on div at bounding box center [494, 563] width 485 height 7
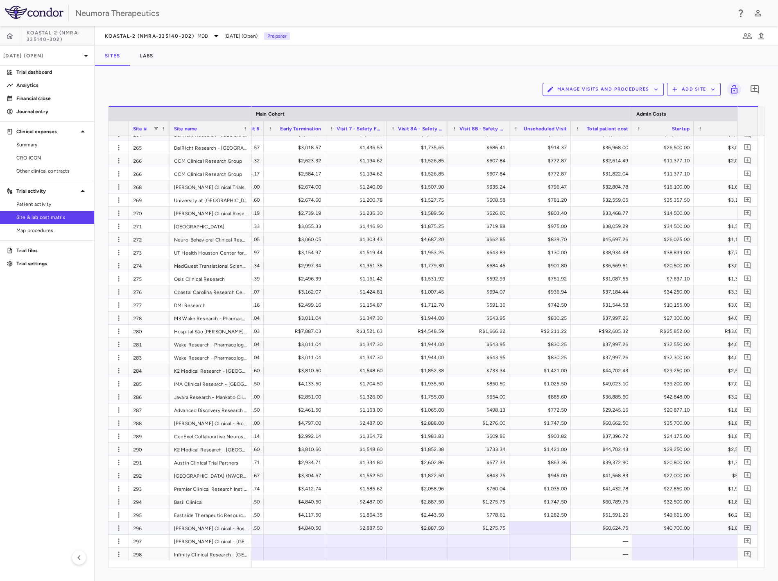
click at [527, 525] on div at bounding box center [540, 528] width 53 height 12
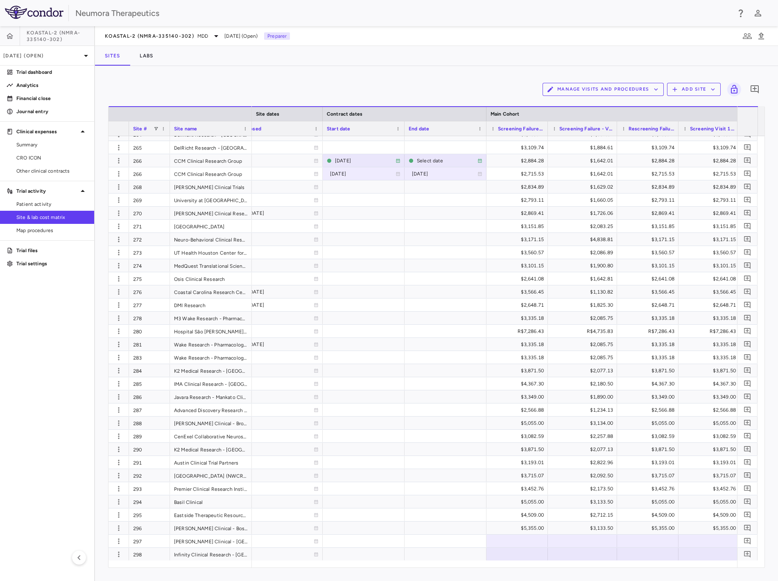
scroll to position [0, 698]
click at [515, 538] on div at bounding box center [514, 541] width 53 height 12
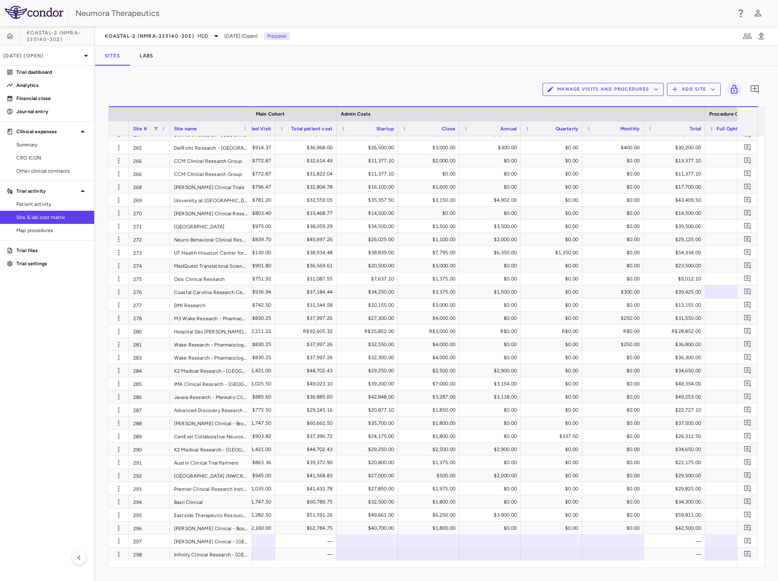
scroll to position [0, 1964]
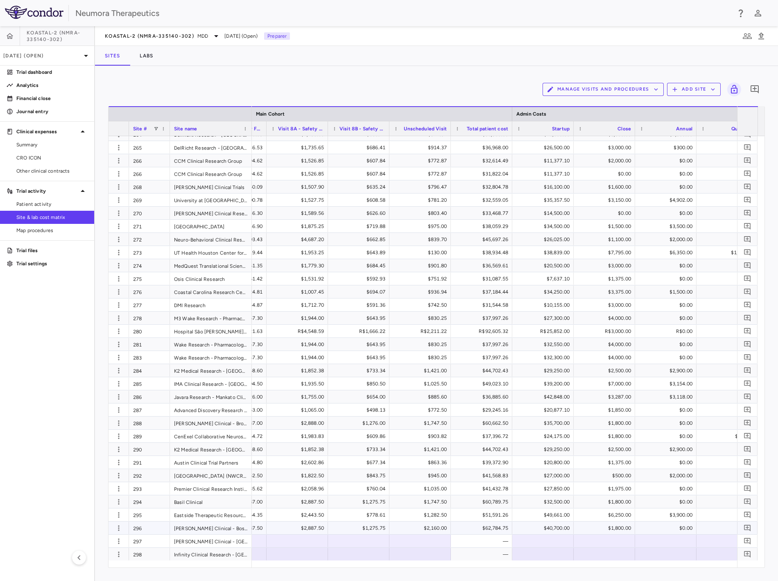
click at [426, 530] on div "$2,160.00" at bounding box center [422, 527] width 50 height 13
click at [431, 533] on div "​ ****" at bounding box center [420, 527] width 61 height 13
click at [424, 540] on div at bounding box center [420, 541] width 53 height 12
drag, startPoint x: 582, startPoint y: 562, endPoint x: 596, endPoint y: 563, distance: 14.4
click at [535, 564] on div at bounding box center [494, 563] width 485 height 7
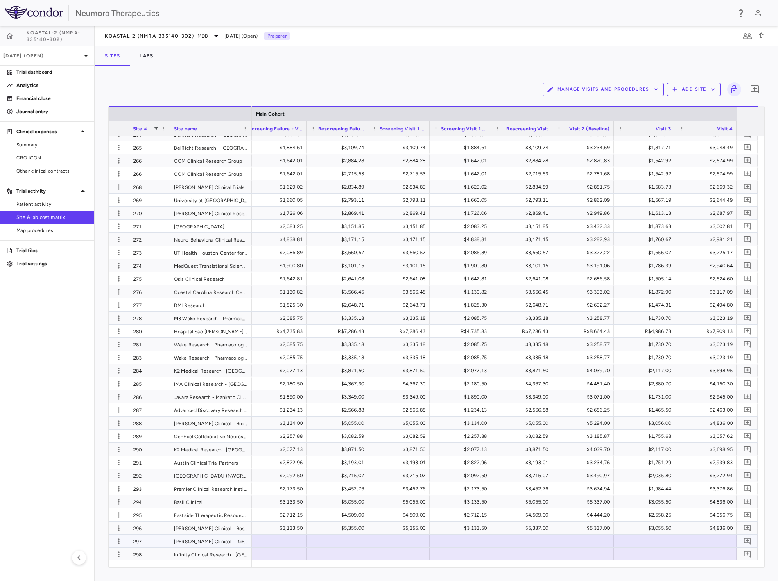
click at [412, 540] on div at bounding box center [398, 541] width 53 height 12
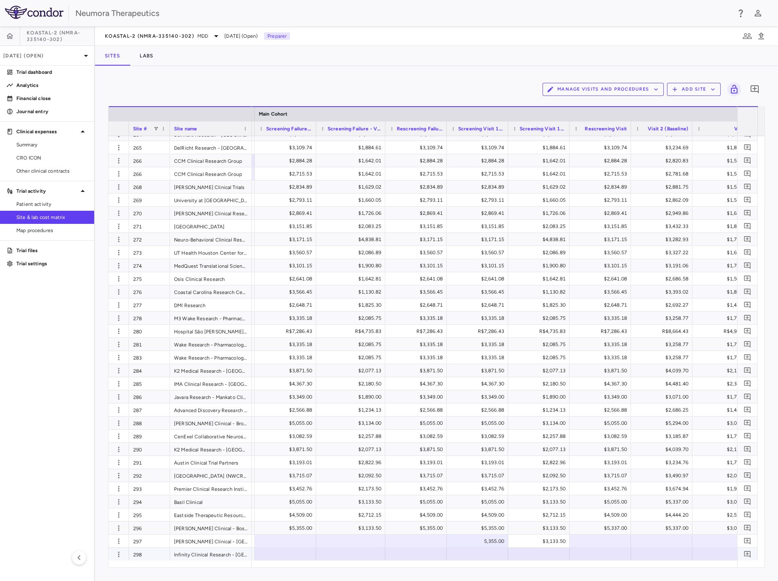
click at [299, 537] on div at bounding box center [285, 541] width 53 height 12
click at [431, 540] on div at bounding box center [416, 541] width 53 height 12
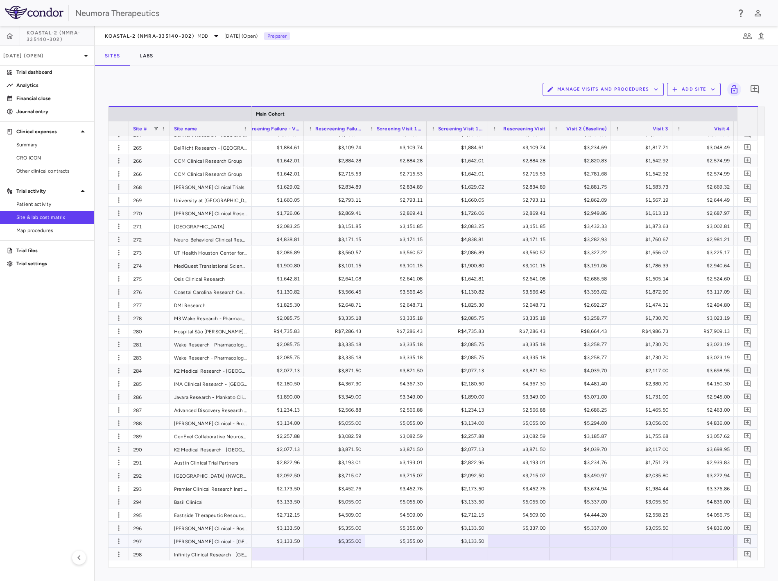
click at [535, 540] on div at bounding box center [518, 541] width 53 height 12
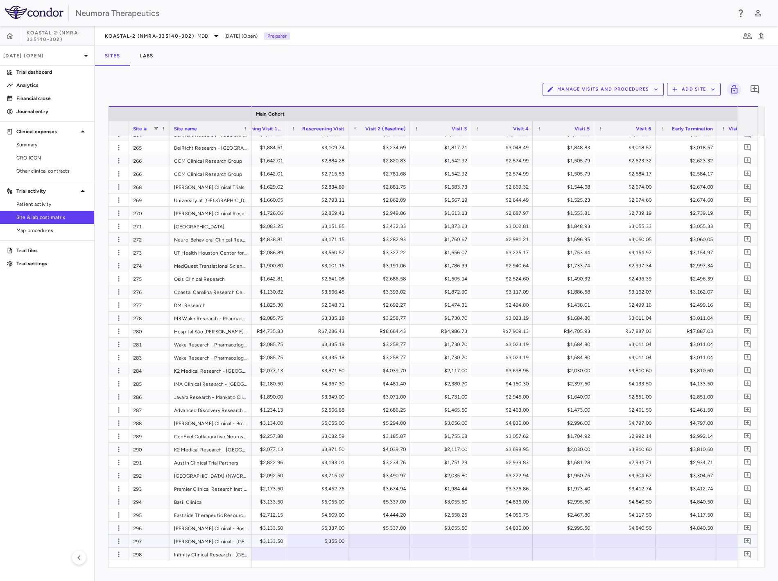
click at [377, 536] on div at bounding box center [379, 541] width 53 height 12
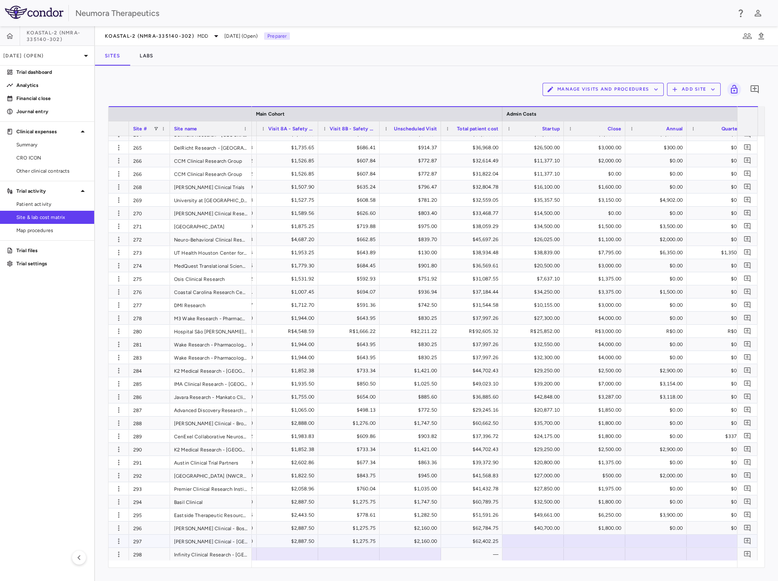
click at [522, 536] on div at bounding box center [533, 541] width 53 height 12
click at [613, 544] on div at bounding box center [594, 541] width 53 height 12
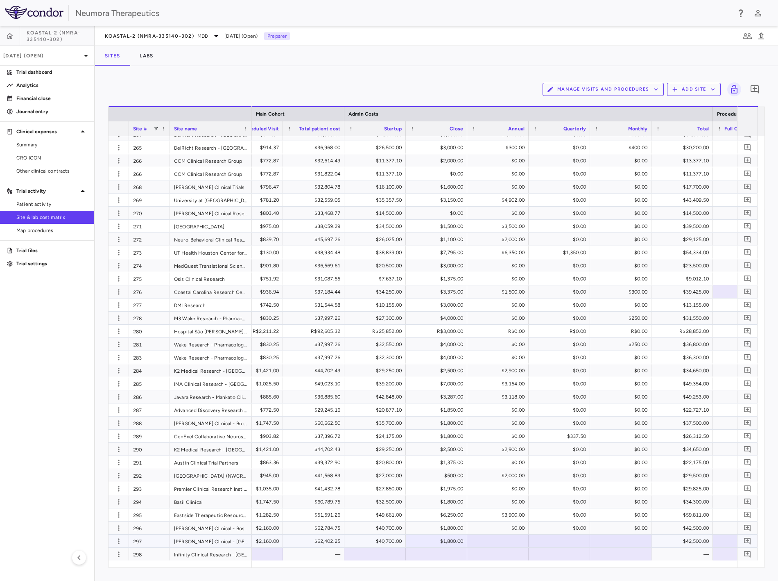
click at [507, 537] on div at bounding box center [498, 541] width 53 height 12
type input "*"
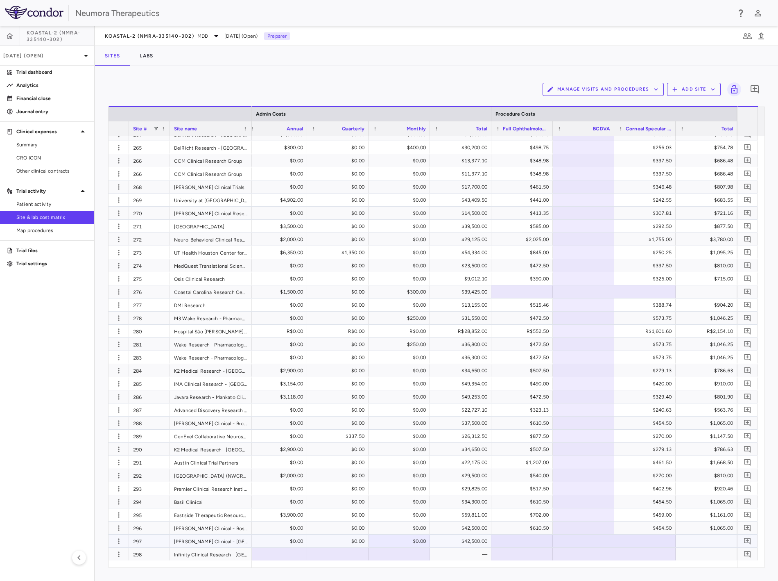
click at [523, 541] on div at bounding box center [522, 541] width 53 height 12
click at [649, 539] on div at bounding box center [645, 541] width 53 height 12
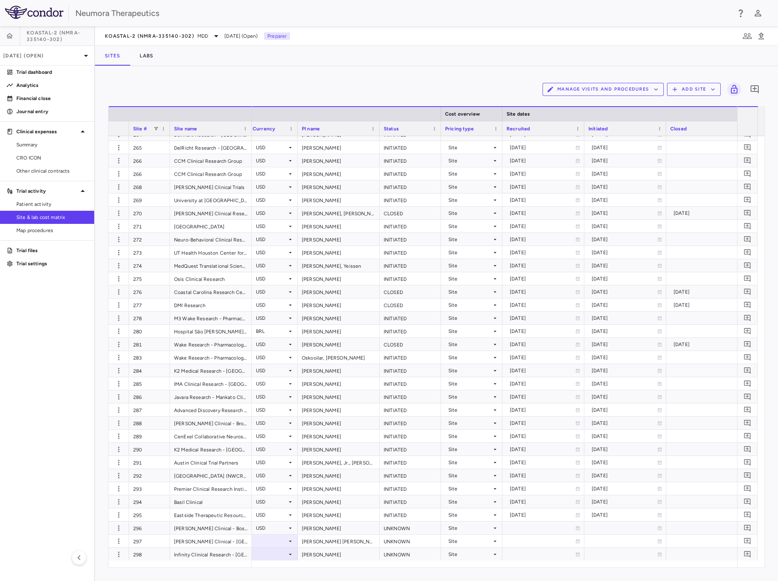
scroll to position [0, 265]
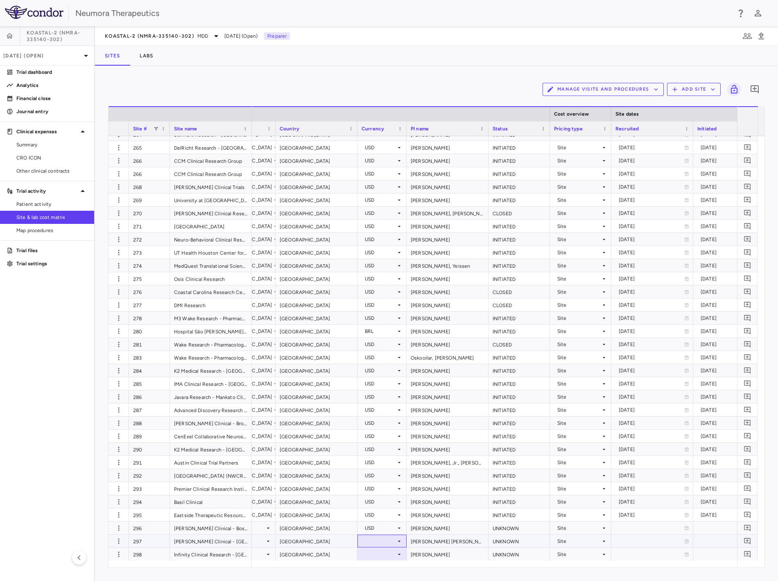
click at [368, 538] on div at bounding box center [382, 541] width 41 height 12
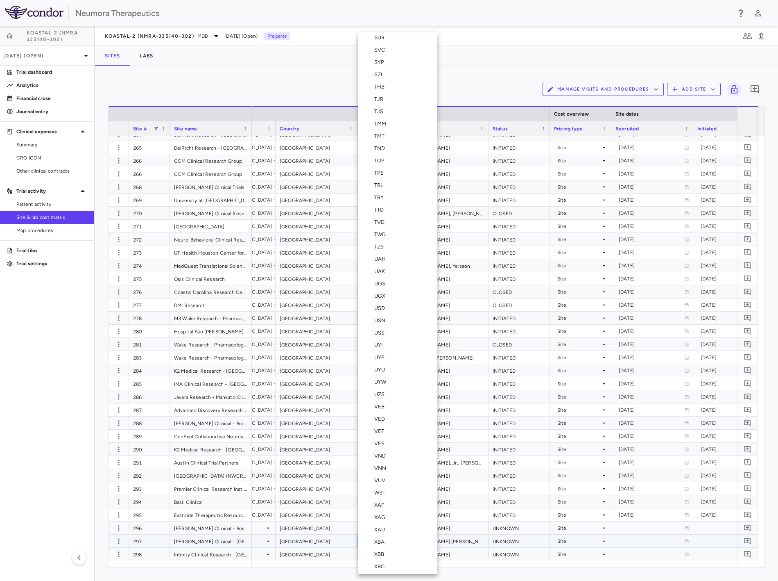
drag, startPoint x: 387, startPoint y: 305, endPoint x: 431, endPoint y: 460, distance: 161.2
click at [387, 304] on div "USD" at bounding box center [381, 307] width 14 height 7
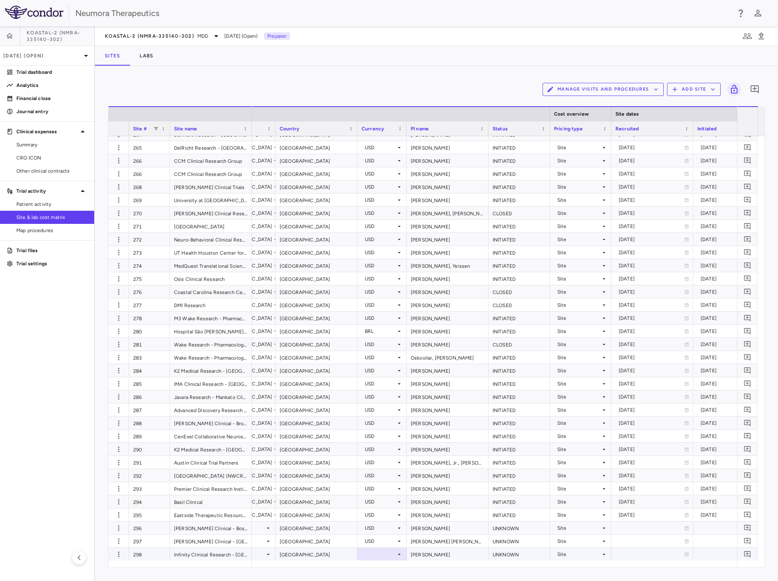
click at [387, 550] on div at bounding box center [382, 554] width 41 height 12
click at [396, 555] on icon at bounding box center [399, 554] width 7 height 7
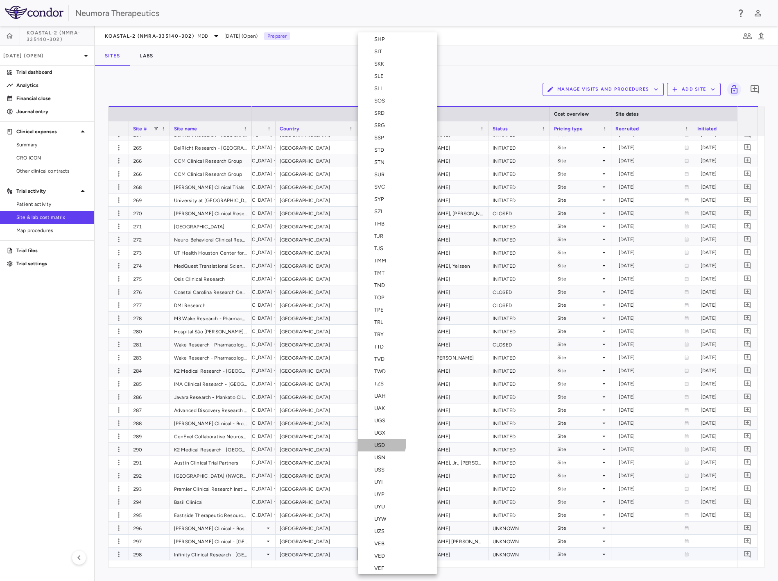
click at [381, 441] on div "USD" at bounding box center [381, 444] width 14 height 7
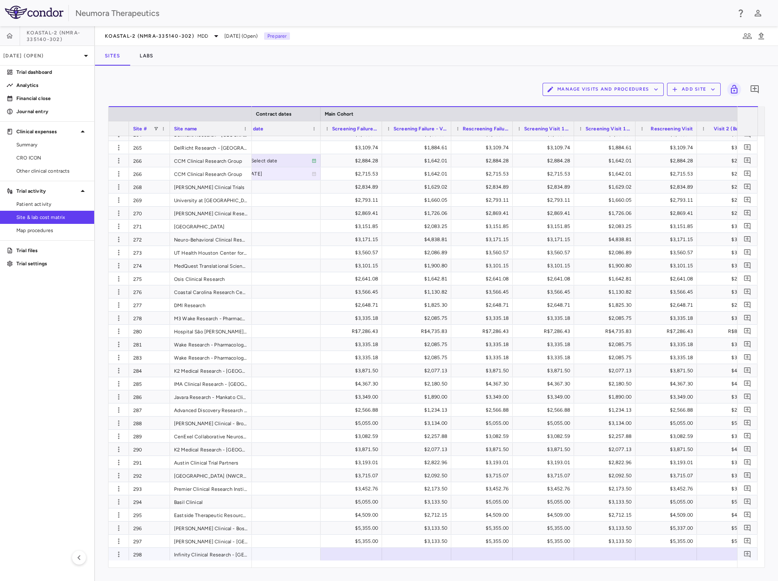
click at [358, 551] on div at bounding box center [351, 554] width 53 height 12
type input "**********"
click at [350, 554] on div at bounding box center [351, 554] width 53 height 12
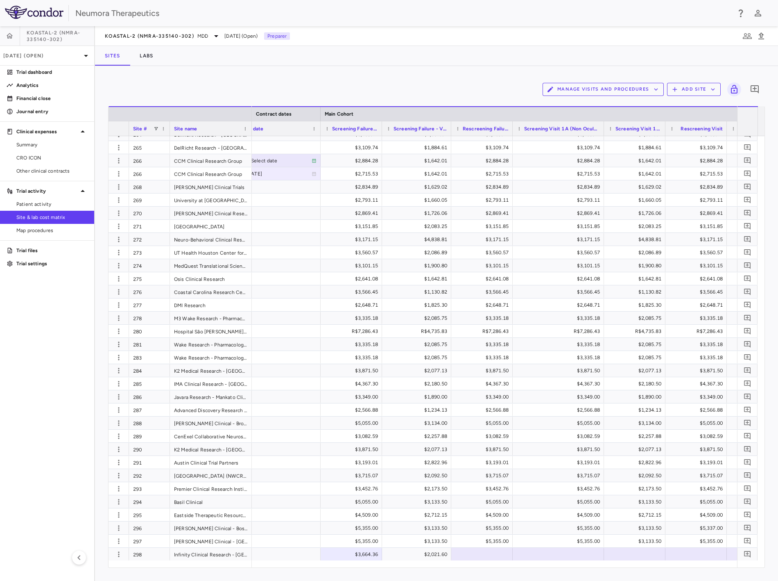
drag, startPoint x: 573, startPoint y: 125, endPoint x: 628, endPoint y: 132, distance: 55.2
click at [602, 132] on div at bounding box center [603, 128] width 3 height 14
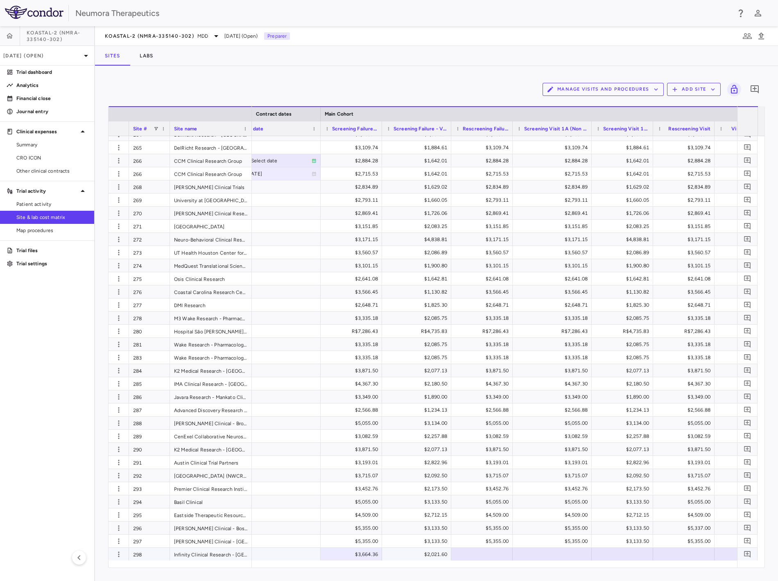
click at [550, 553] on div at bounding box center [552, 554] width 71 height 12
click at [483, 551] on div at bounding box center [482, 554] width 53 height 12
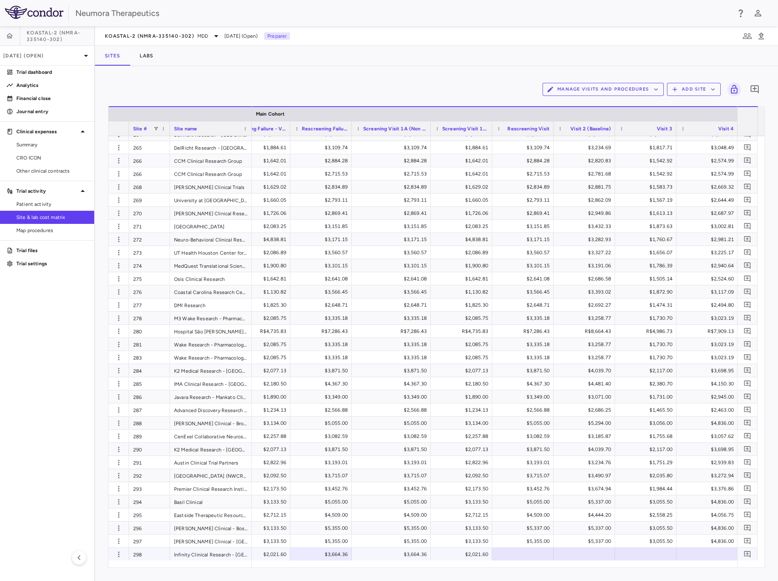
click at [537, 551] on div at bounding box center [523, 554] width 53 height 12
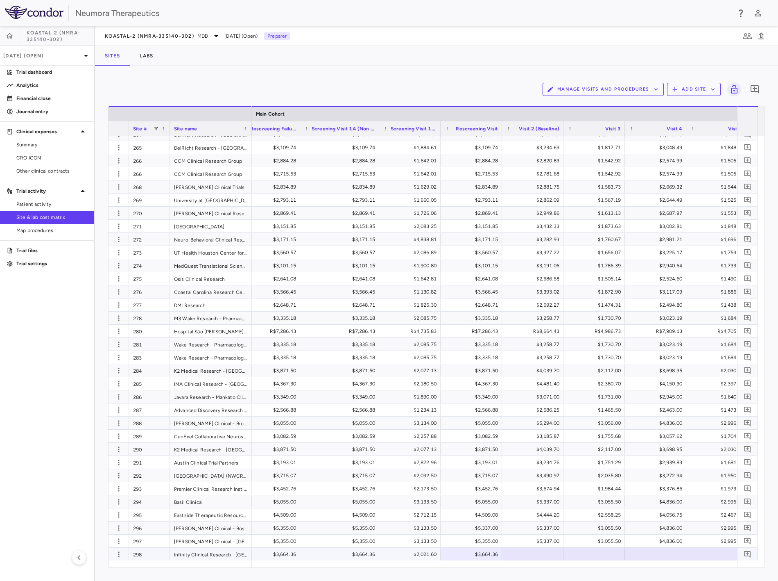
click at [531, 551] on div at bounding box center [532, 554] width 53 height 12
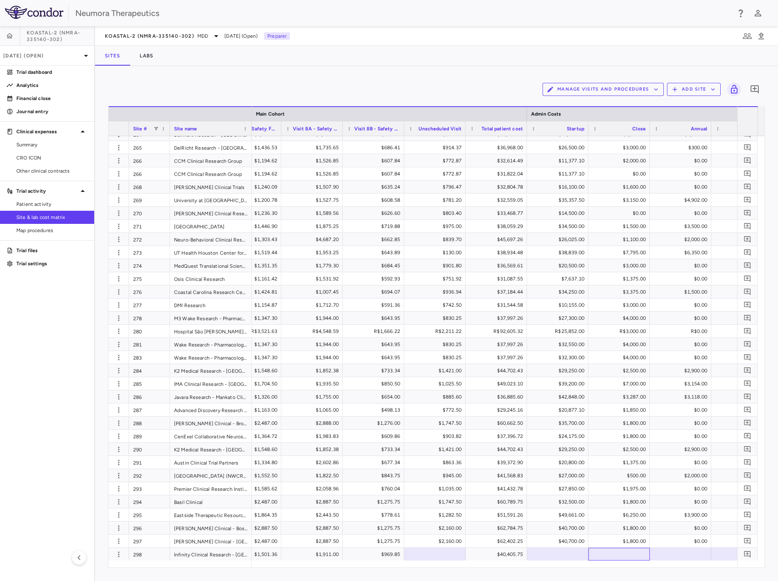
drag, startPoint x: 594, startPoint y: 559, endPoint x: 619, endPoint y: 560, distance: 24.2
click at [619, 560] on div "Site # Site name Main Cohort Admin Costs" at bounding box center [437, 336] width 656 height 461
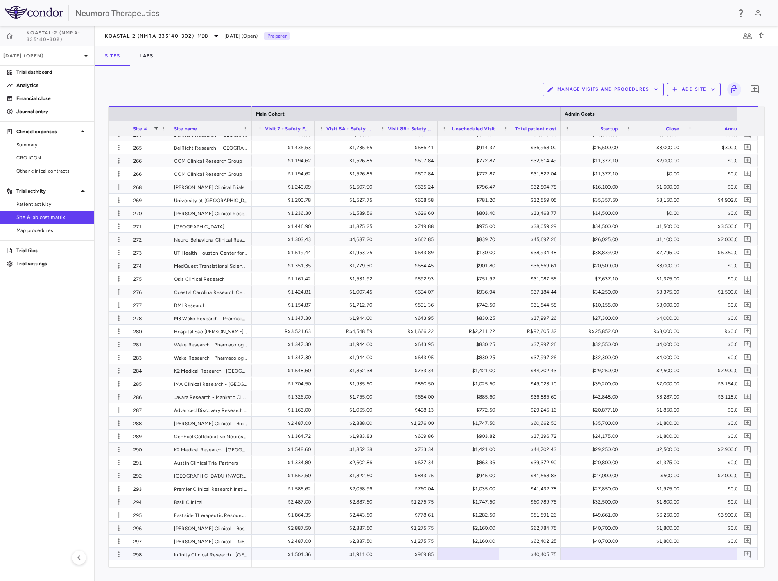
click at [483, 554] on div at bounding box center [468, 554] width 53 height 12
click at [592, 551] on div at bounding box center [591, 554] width 53 height 12
type input "*"
click at [710, 550] on div at bounding box center [714, 554] width 53 height 12
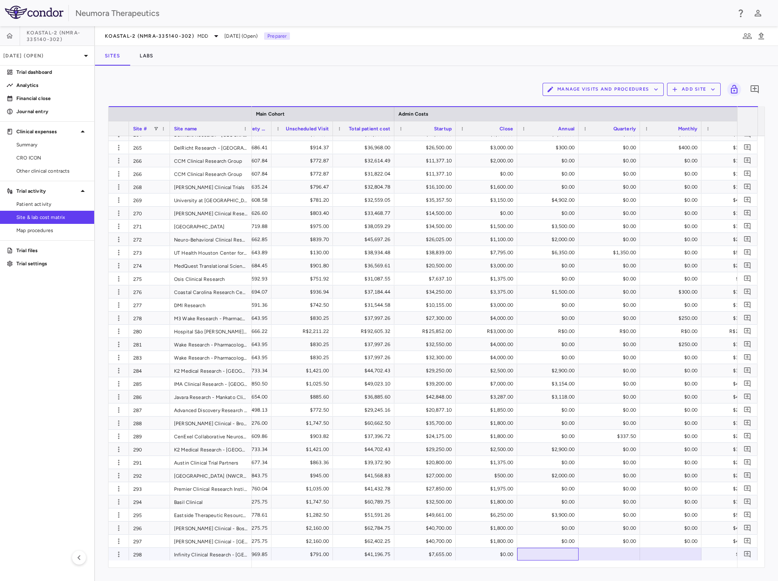
click at [563, 552] on div at bounding box center [548, 554] width 53 height 12
type input "*"
click at [614, 550] on div at bounding box center [609, 554] width 53 height 12
type input "*"
type input "****"
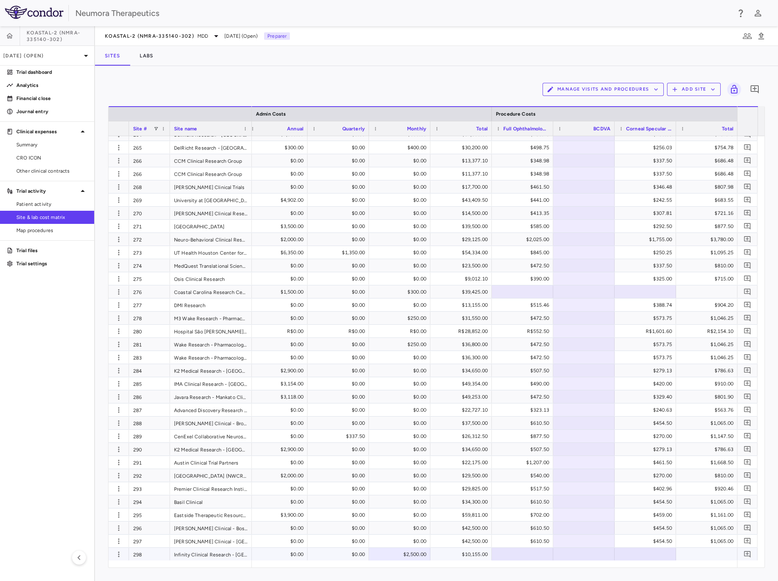
click at [527, 554] on div at bounding box center [522, 554] width 53 height 12
click at [656, 555] on div at bounding box center [645, 554] width 53 height 12
click at [758, 88] on icon "Add comment" at bounding box center [755, 89] width 10 height 10
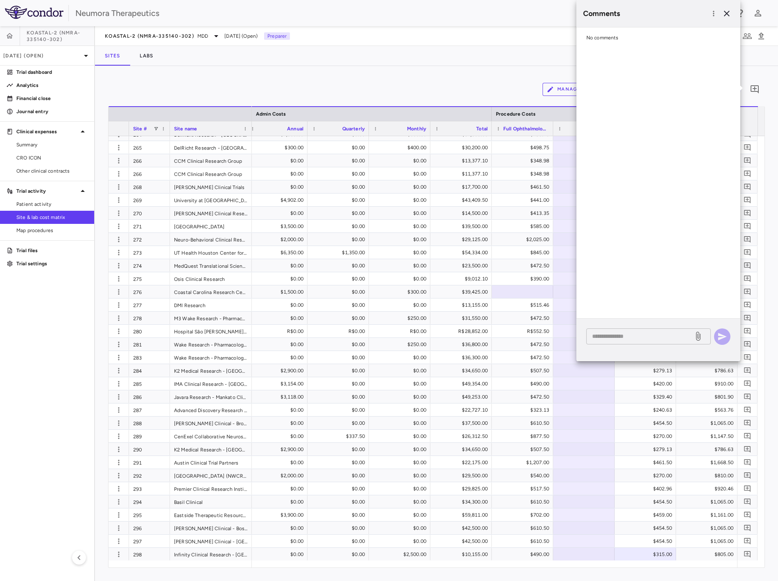
click at [650, 341] on div "* ​" at bounding box center [649, 336] width 125 height 16
type textarea "**********"
click at [694, 337] on icon at bounding box center [699, 336] width 10 height 10
click at [0, 0] on input "file" at bounding box center [0, 0] width 0 height 0
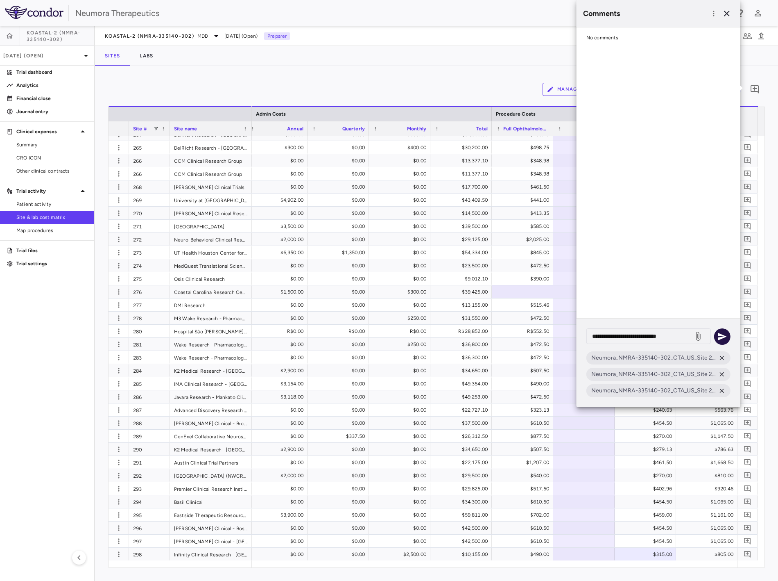
click at [724, 337] on icon "button" at bounding box center [723, 336] width 9 height 7
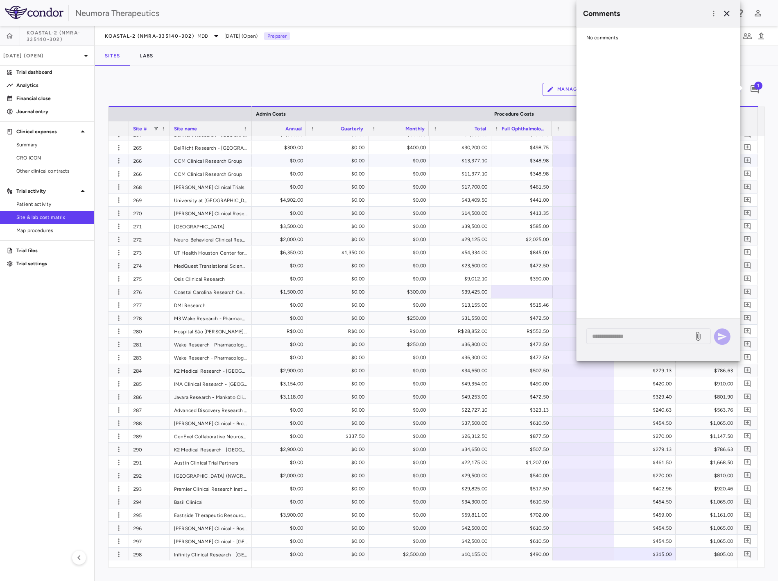
scroll to position [0, 2104]
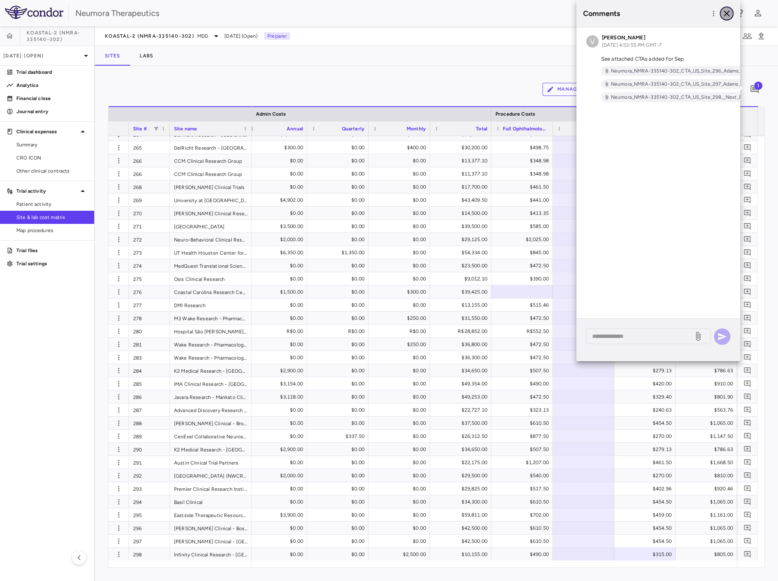
click at [726, 13] on icon "button" at bounding box center [727, 14] width 6 height 6
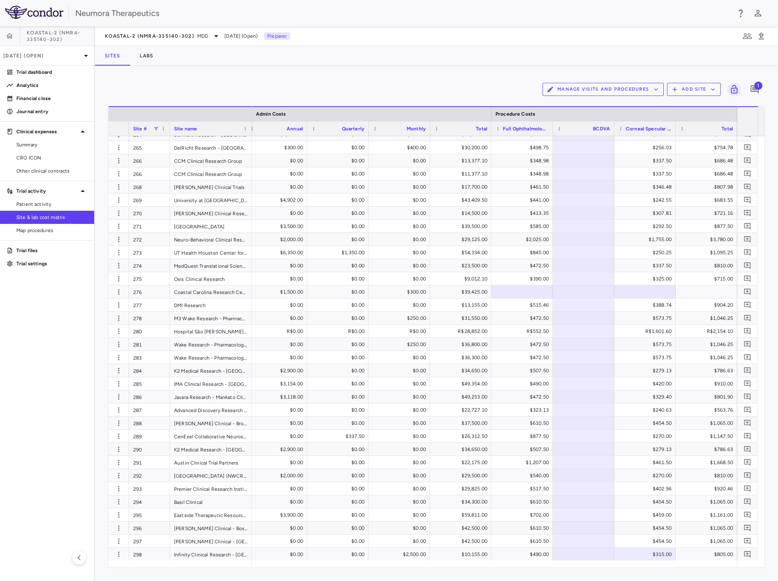
drag, startPoint x: 427, startPoint y: 83, endPoint x: 427, endPoint y: 91, distance: 7.4
click at [427, 83] on div "Manage Visits and Procedures Add Site 1" at bounding box center [436, 89] width 657 height 20
drag, startPoint x: 668, startPoint y: 560, endPoint x: 615, endPoint y: 464, distance: 110.0
click at [656, 563] on div at bounding box center [494, 563] width 485 height 7
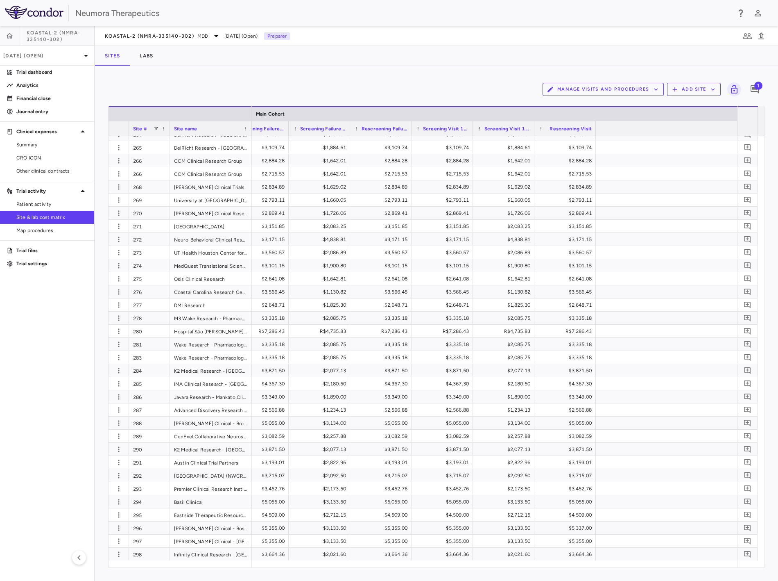
scroll to position [0, 563]
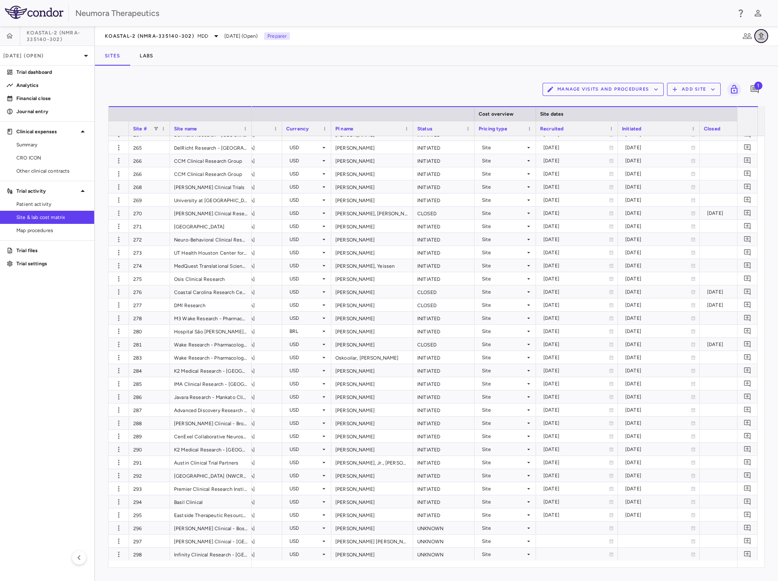
click at [760, 32] on icon "button" at bounding box center [762, 36] width 10 height 10
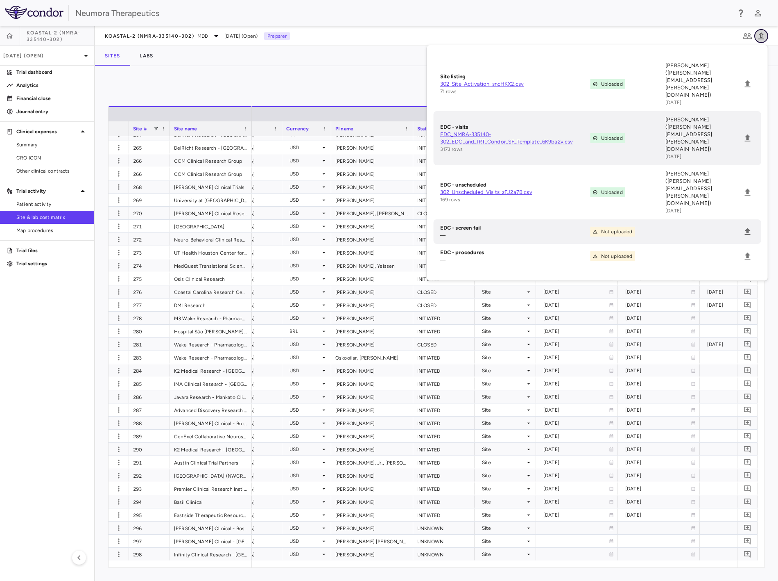
click at [761, 32] on icon "button" at bounding box center [762, 36] width 10 height 10
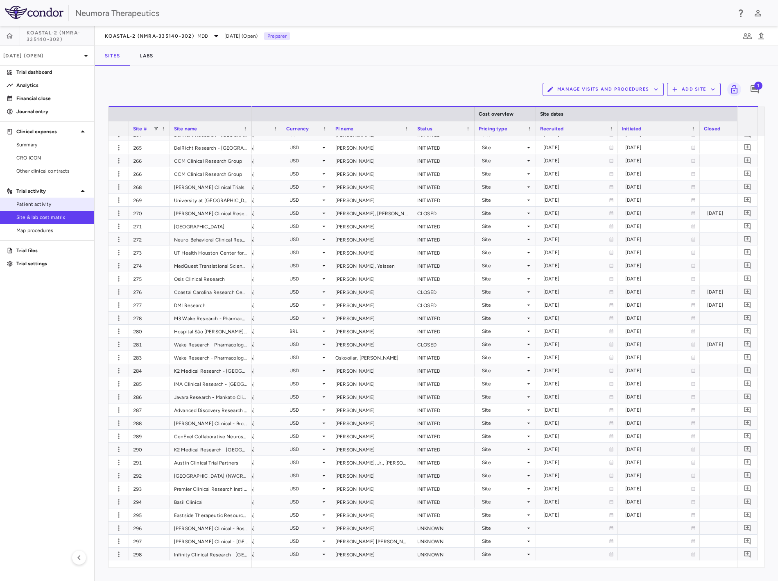
click at [52, 205] on span "Patient activity" at bounding box center [51, 203] width 71 height 7
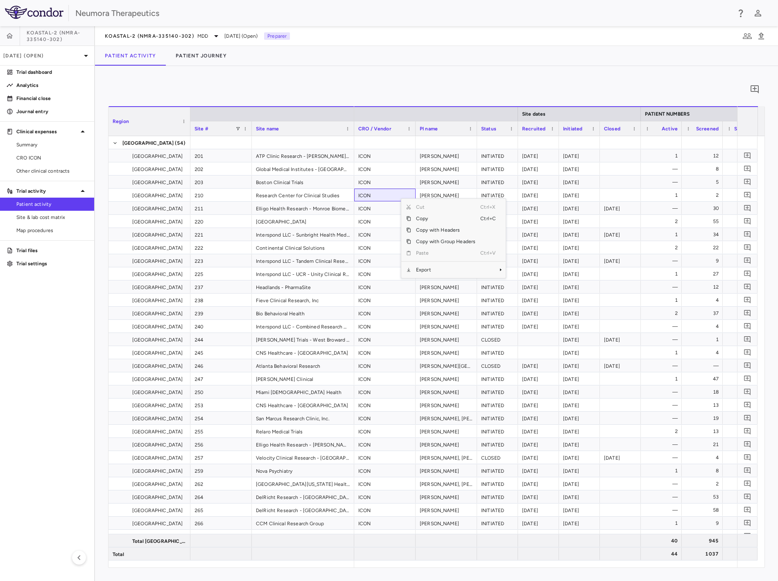
click at [440, 270] on span "Export" at bounding box center [445, 269] width 69 height 11
click at [462, 269] on span "Export" at bounding box center [445, 269] width 69 height 11
click at [540, 284] on span "Excel Export" at bounding box center [533, 283] width 39 height 11
click at [494, 78] on div "0 Region Drag here to set column labels Region Site # Site name 1" at bounding box center [436, 323] width 683 height 515
click at [49, 219] on span "Site & lab cost matrix" at bounding box center [51, 216] width 71 height 7
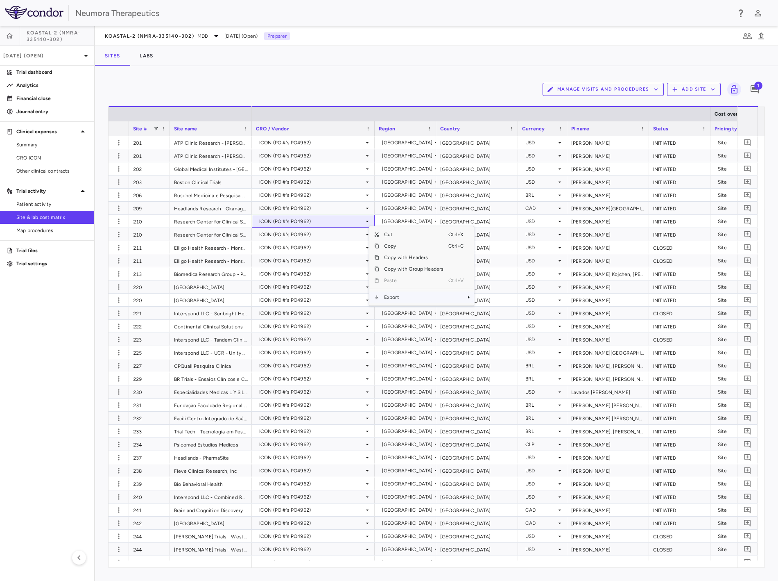
click at [396, 300] on span "Export" at bounding box center [413, 296] width 69 height 11
click at [512, 300] on span "CSV Export" at bounding box center [501, 299] width 39 height 11
click at [36, 10] on img at bounding box center [34, 12] width 59 height 13
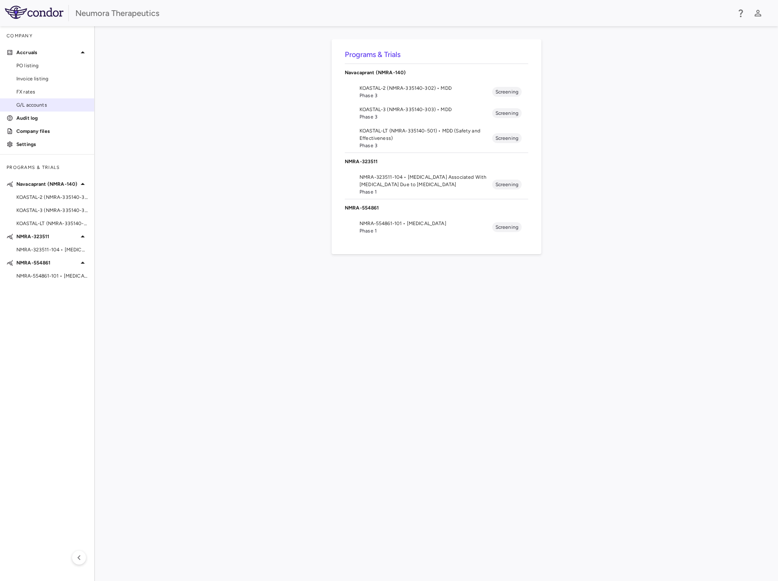
click at [52, 98] on div "G/L accounts" at bounding box center [47, 104] width 94 height 13
click at [54, 88] on span "FX rates" at bounding box center [51, 91] width 71 height 7
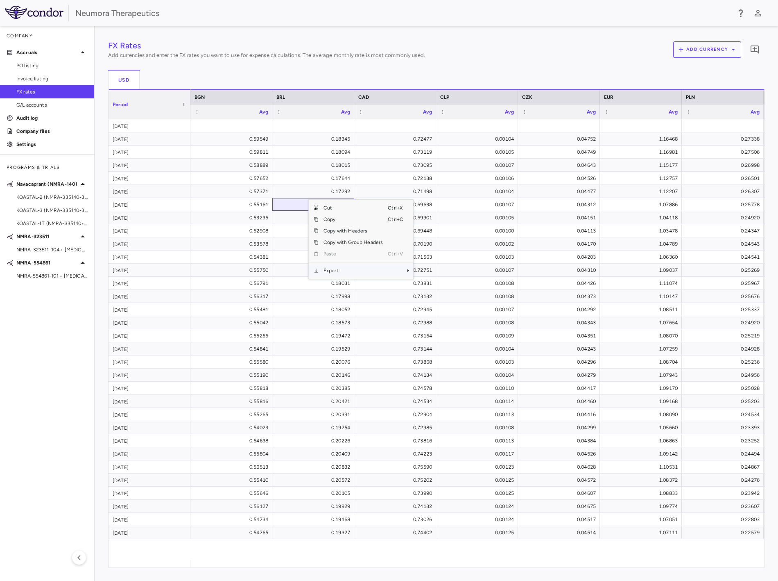
click at [342, 272] on span "Export" at bounding box center [353, 270] width 69 height 11
click at [325, 149] on div "0.18094" at bounding box center [315, 151] width 70 height 13
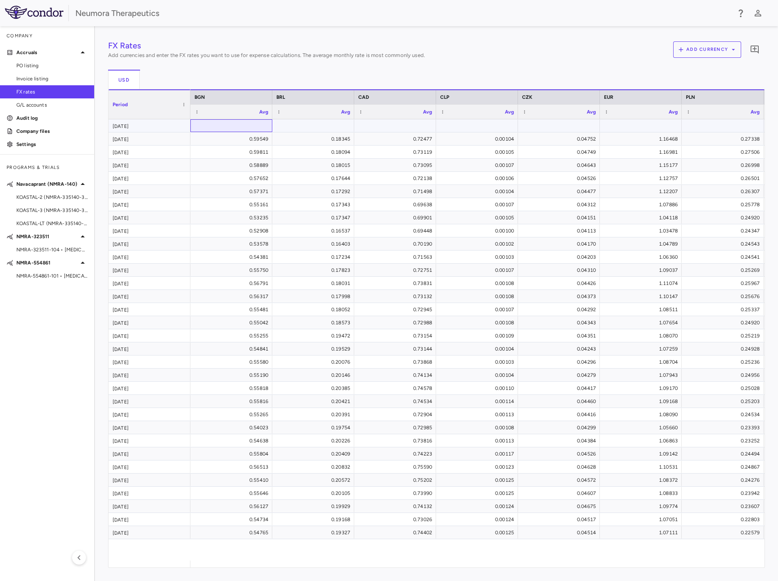
click at [244, 127] on div at bounding box center [232, 126] width 74 height 12
drag, startPoint x: 335, startPoint y: 199, endPoint x: 484, endPoint y: 217, distance: 150.7
drag, startPoint x: 411, startPoint y: 201, endPoint x: 497, endPoint y: 201, distance: 86.0
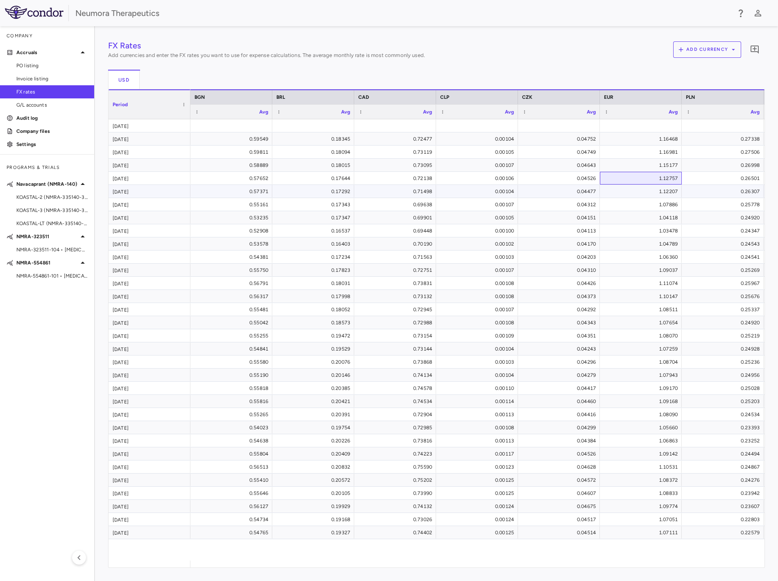
drag, startPoint x: 390, startPoint y: 185, endPoint x: 252, endPoint y: 178, distance: 138.2
click at [222, 125] on div at bounding box center [232, 126] width 74 height 12
click at [230, 150] on div "0.59811" at bounding box center [233, 151] width 70 height 13
click at [380, 345] on div "0.73144" at bounding box center [397, 348] width 70 height 13
click at [50, 10] on img at bounding box center [34, 12] width 59 height 13
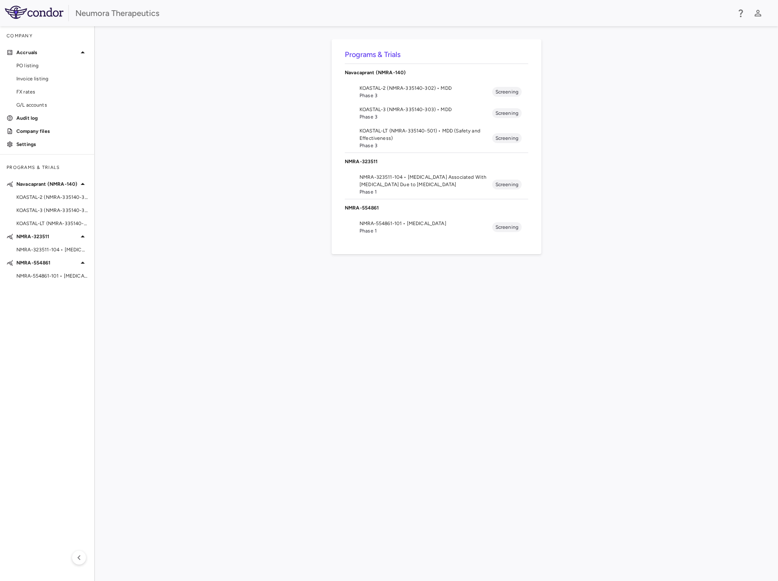
click at [243, 340] on div "Programs & Trials Navacaprant (NMRA-140) KOASTAL-2 (NMRA-335140-302) • MDD Phas…" at bounding box center [436, 303] width 657 height 528
click at [33, 9] on img at bounding box center [34, 12] width 59 height 13
click at [75, 204] on div "KOASTAL-3 (NMRA-335140-303) • MDD" at bounding box center [47, 210] width 94 height 12
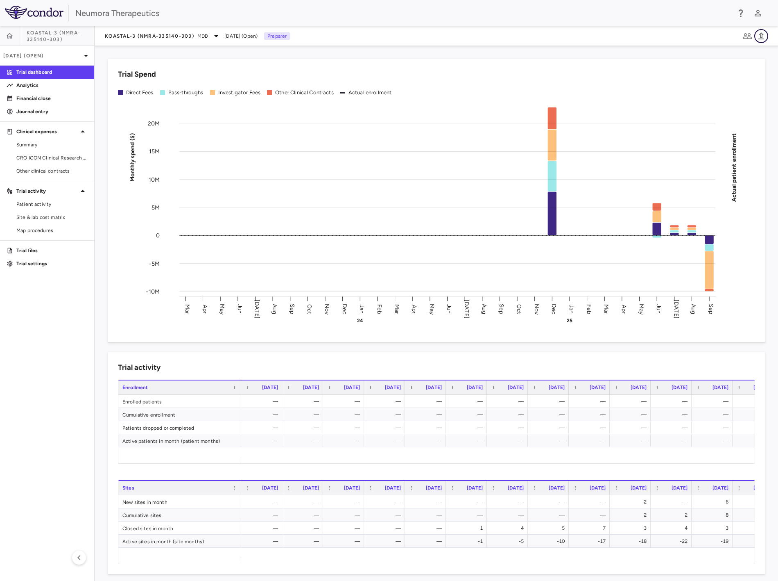
click at [760, 36] on icon "button" at bounding box center [762, 36] width 10 height 10
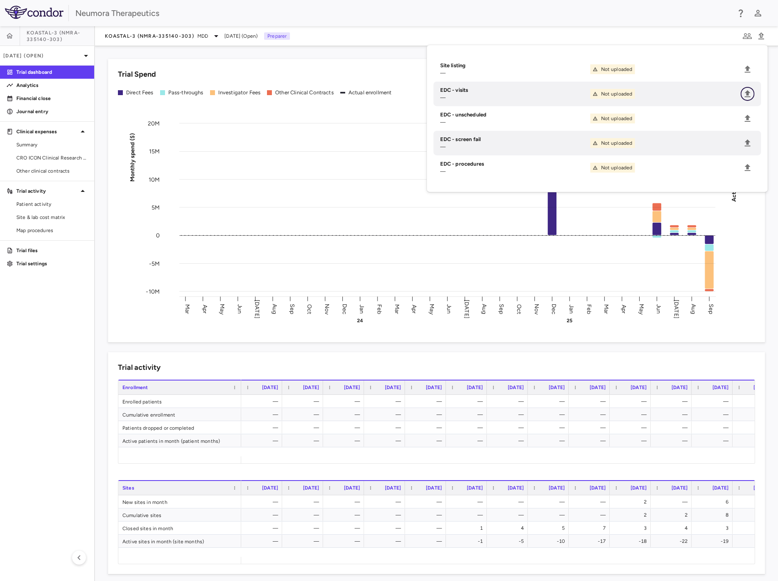
click at [748, 91] on icon "Upload" at bounding box center [748, 93] width 6 height 7
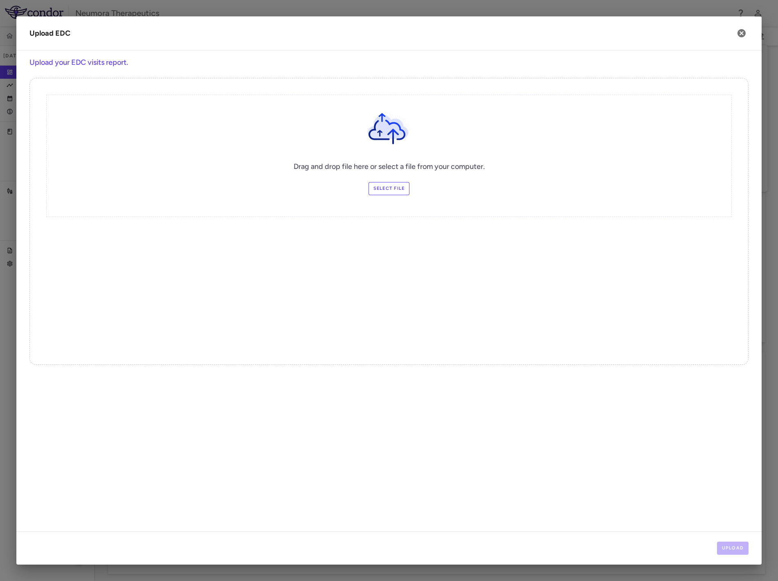
click at [399, 185] on label "Select file" at bounding box center [389, 188] width 41 height 13
click at [0, 0] on input "Select file" at bounding box center [0, 0] width 0 height 0
click at [737, 550] on button "Upload" at bounding box center [733, 547] width 32 height 13
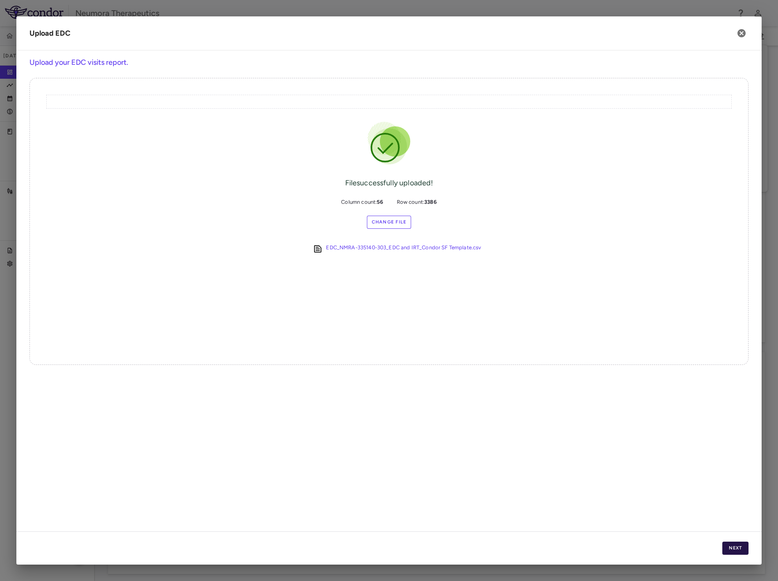
click at [733, 547] on button "Next" at bounding box center [736, 547] width 26 height 13
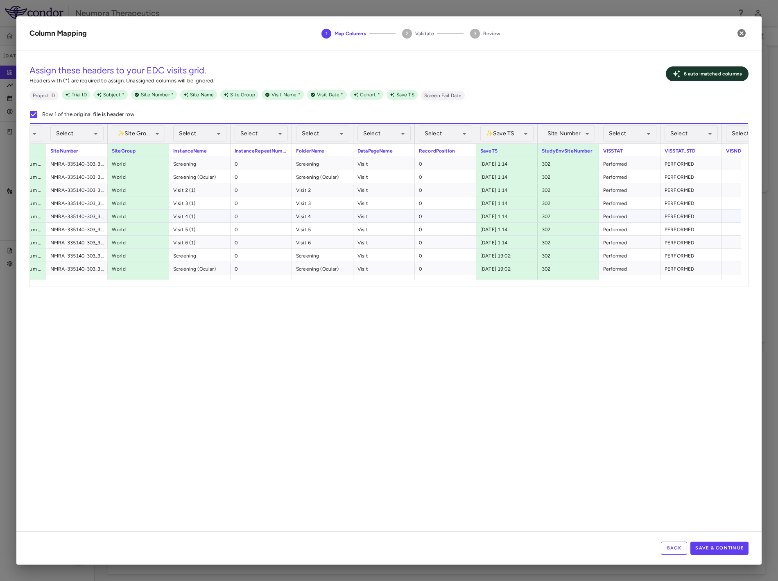
scroll to position [0, 322]
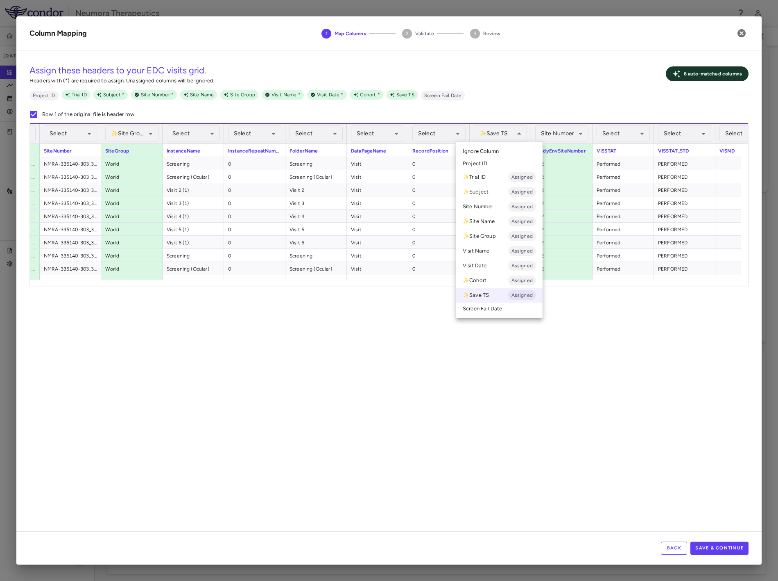
click at [507, 150] on li "Ignore Column" at bounding box center [499, 151] width 86 height 12
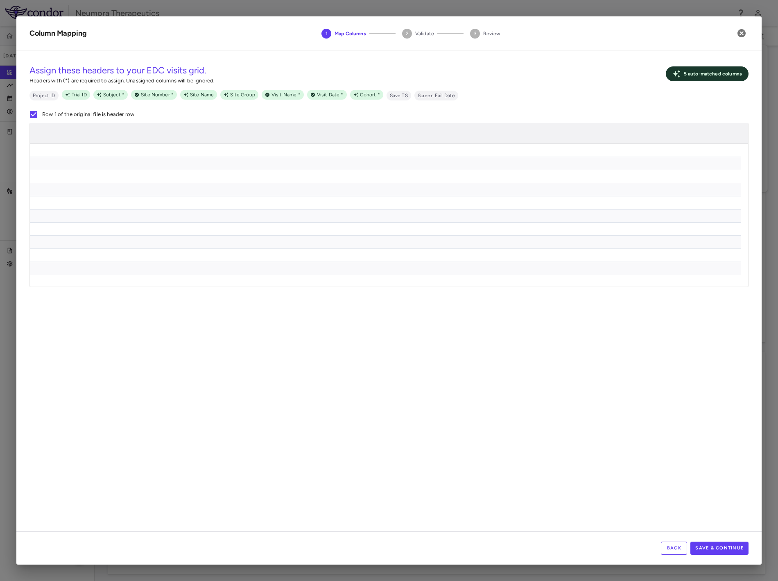
scroll to position [0, 2135]
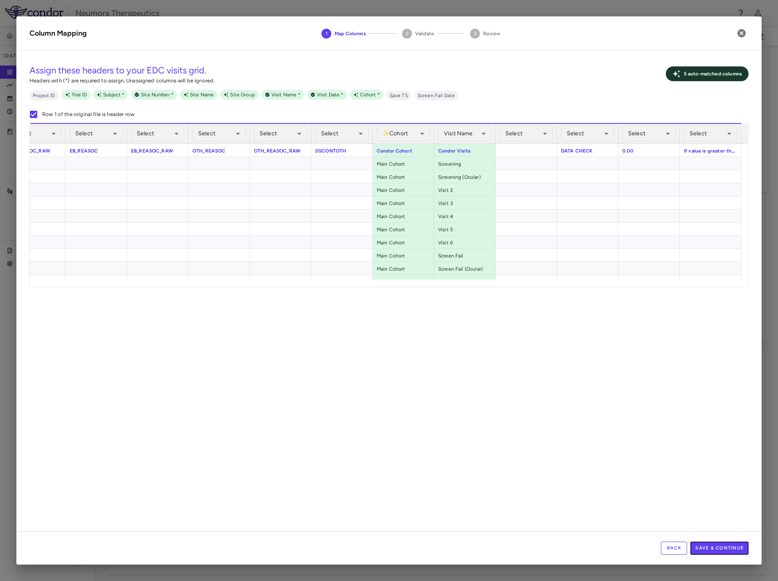
click at [722, 548] on button "Save & Continue" at bounding box center [720, 547] width 58 height 13
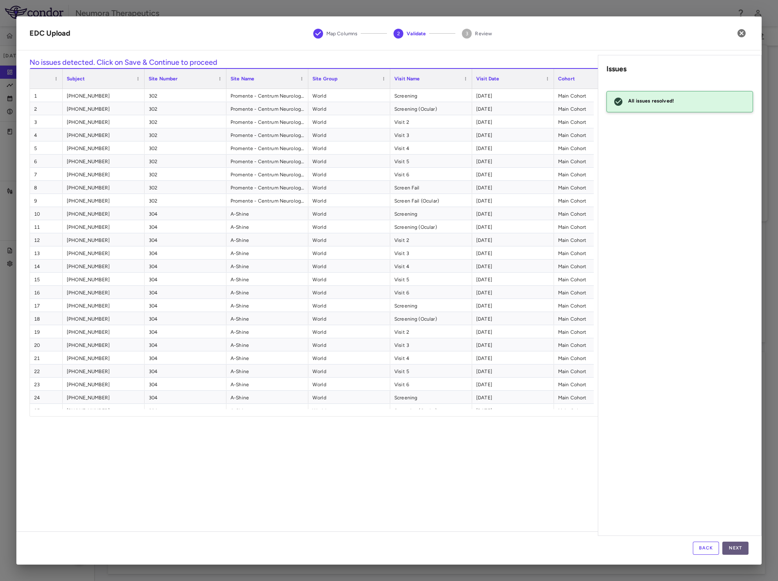
click at [739, 546] on button "Next" at bounding box center [736, 547] width 26 height 13
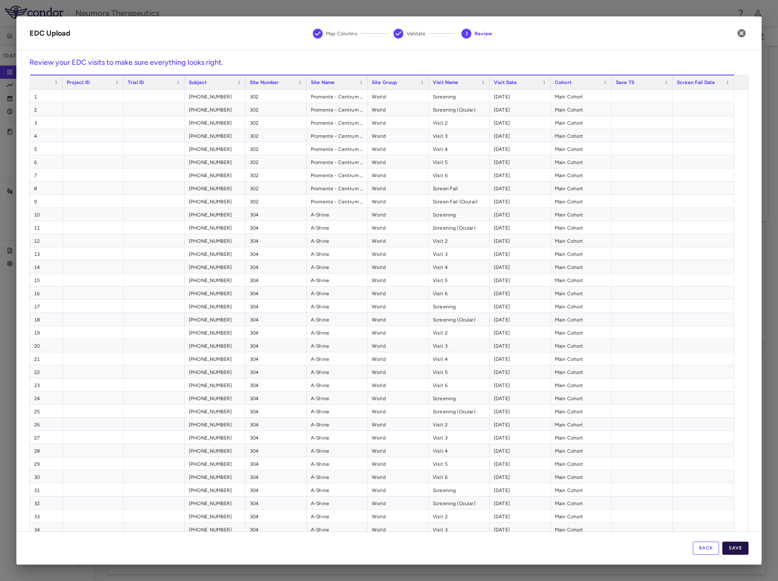
click at [737, 544] on button "Save" at bounding box center [736, 547] width 26 height 13
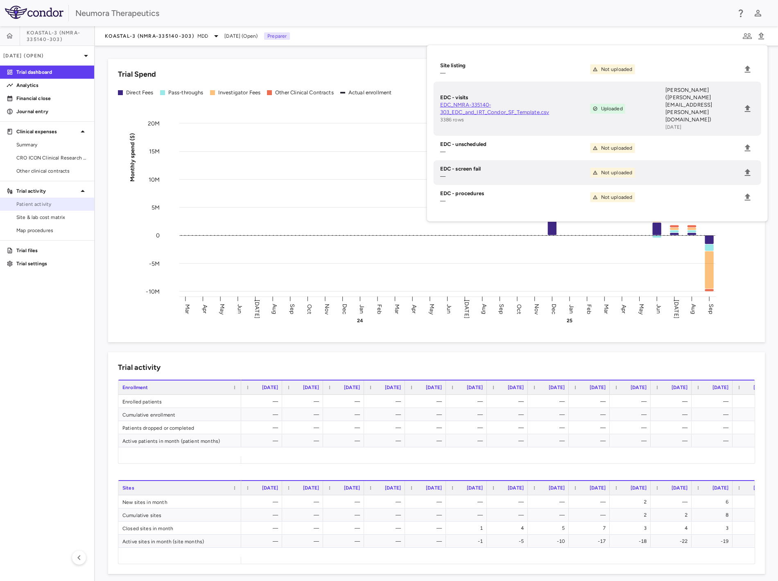
click at [68, 202] on span "Patient activity" at bounding box center [51, 203] width 71 height 7
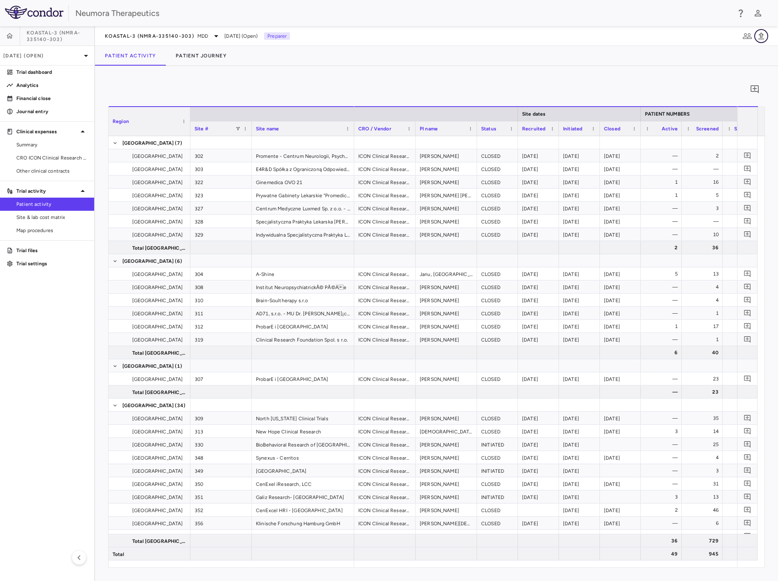
click at [759, 36] on icon "button" at bounding box center [762, 36] width 10 height 10
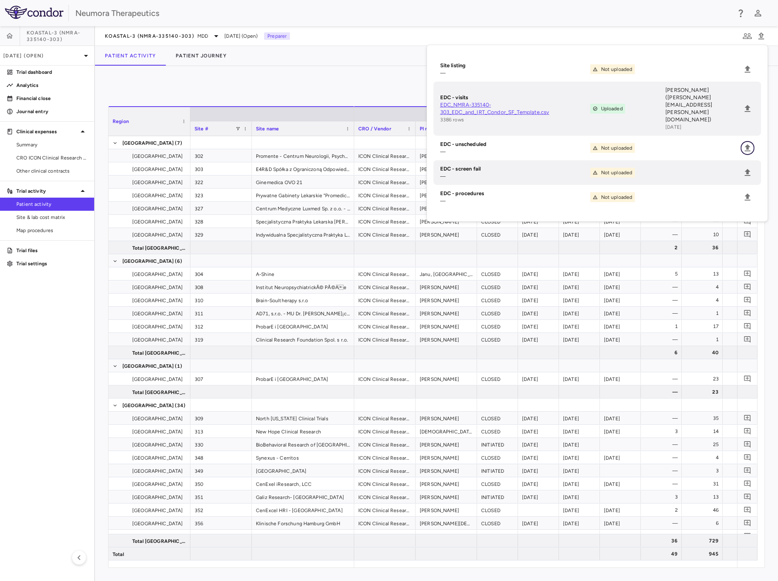
click at [748, 144] on icon "Upload" at bounding box center [748, 147] width 6 height 7
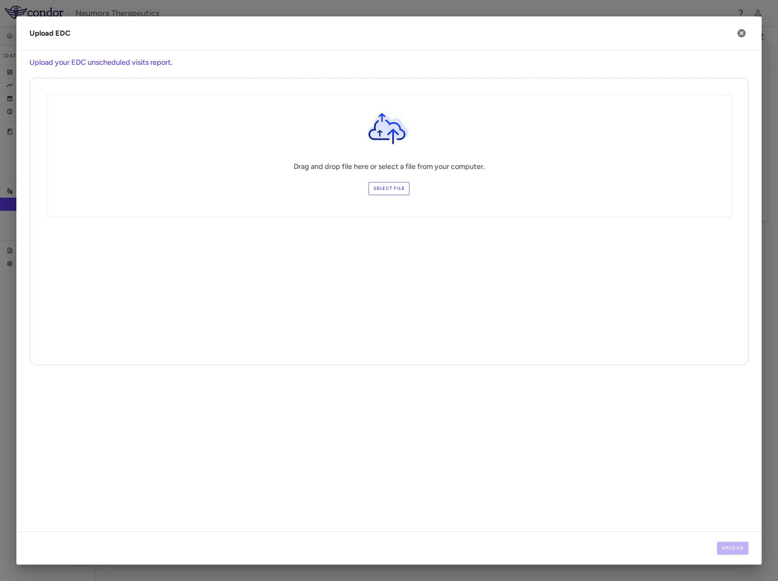
click at [387, 188] on label "Select file" at bounding box center [389, 188] width 41 height 13
click at [0, 0] on input "Select file" at bounding box center [0, 0] width 0 height 0
click at [733, 549] on button "Upload" at bounding box center [733, 547] width 32 height 13
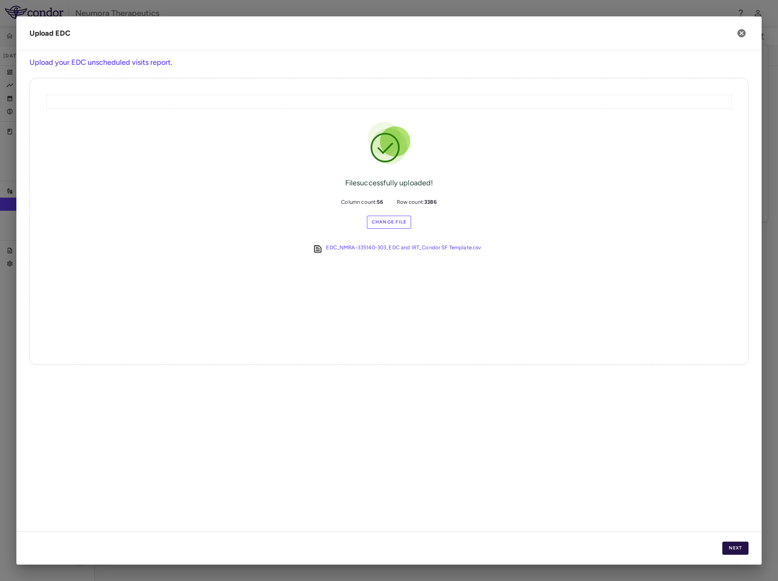
click at [738, 550] on button "Next" at bounding box center [736, 547] width 26 height 13
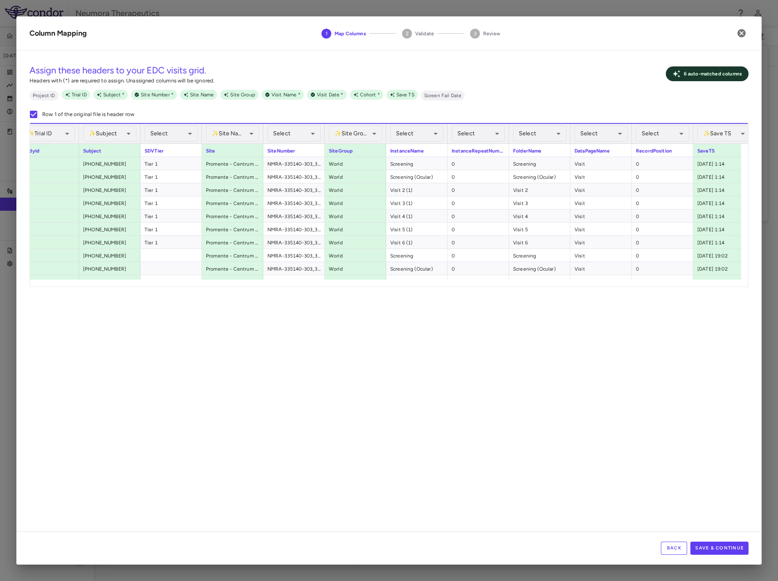
scroll to position [0, 105]
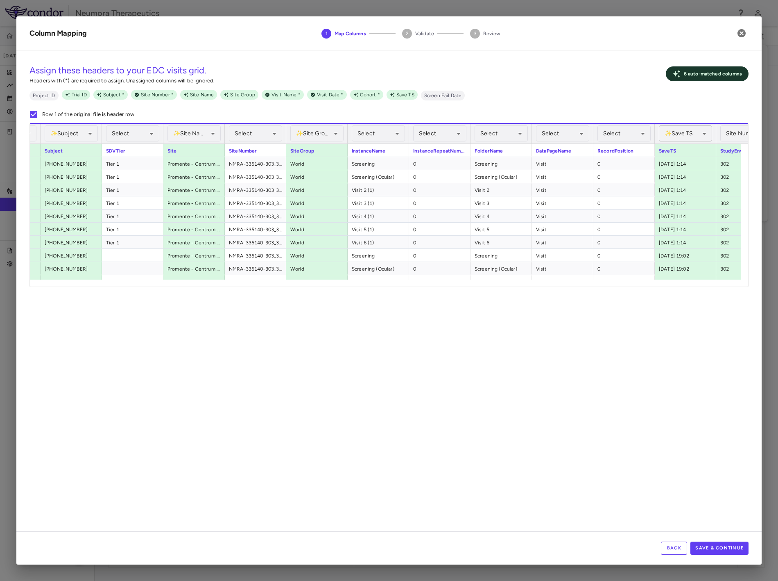
click at [693, 136] on div "✨ Save TS Assigned" at bounding box center [685, 133] width 53 height 16
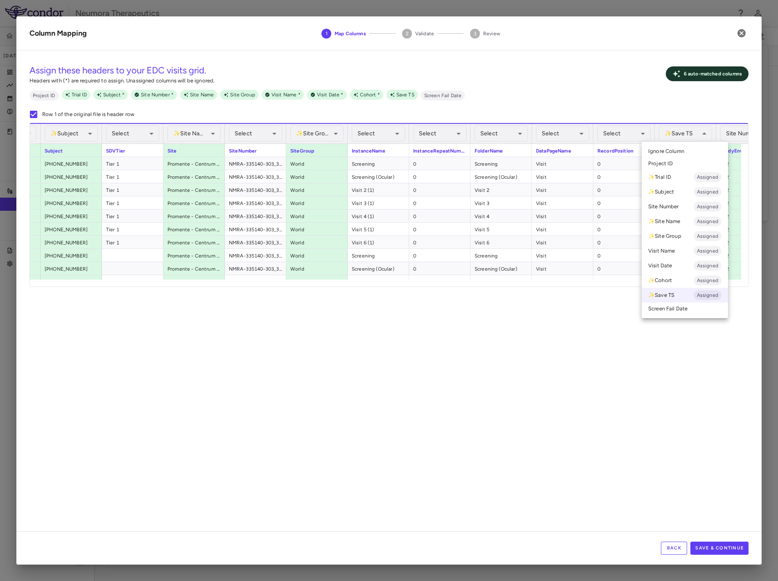
click at [685, 149] on li "Ignore Column" at bounding box center [685, 151] width 86 height 12
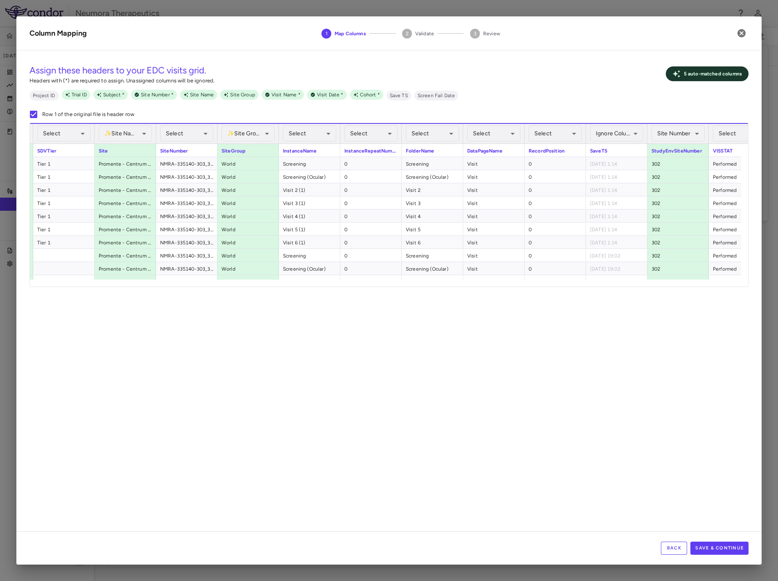
scroll to position [0, 235]
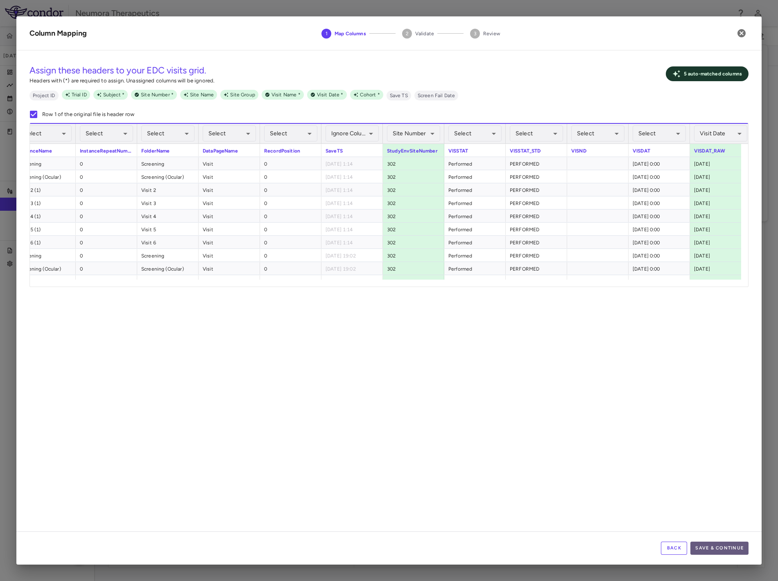
click at [723, 545] on button "Save & Continue" at bounding box center [720, 547] width 58 height 13
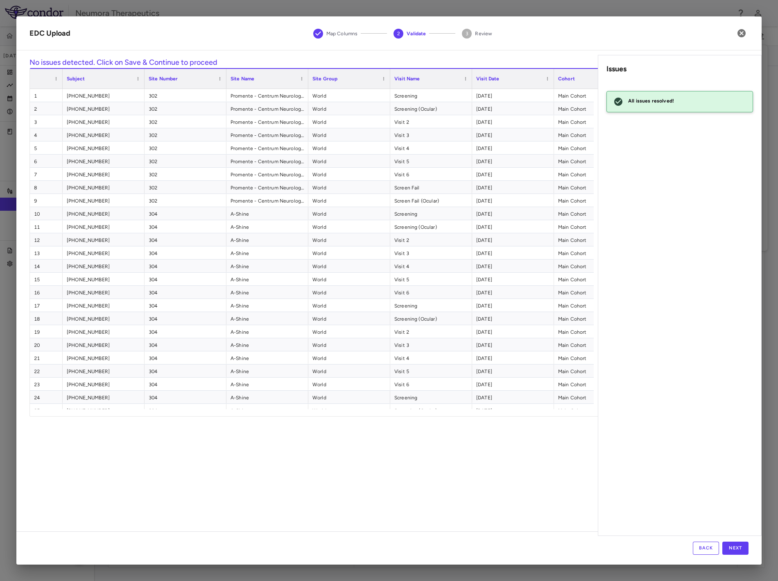
click at [732, 541] on div "Back Next" at bounding box center [389, 547] width 746 height 33
click at [703, 547] on button "Back" at bounding box center [706, 547] width 26 height 13
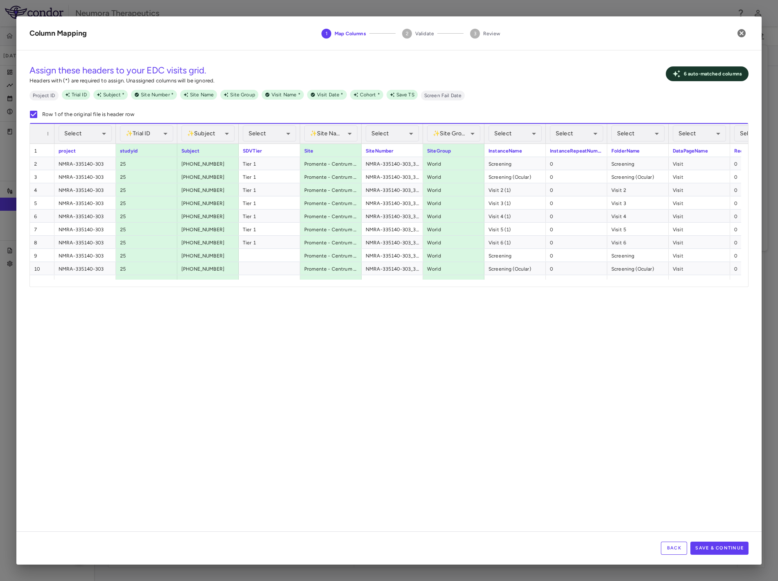
click at [678, 547] on button "Back" at bounding box center [674, 547] width 26 height 13
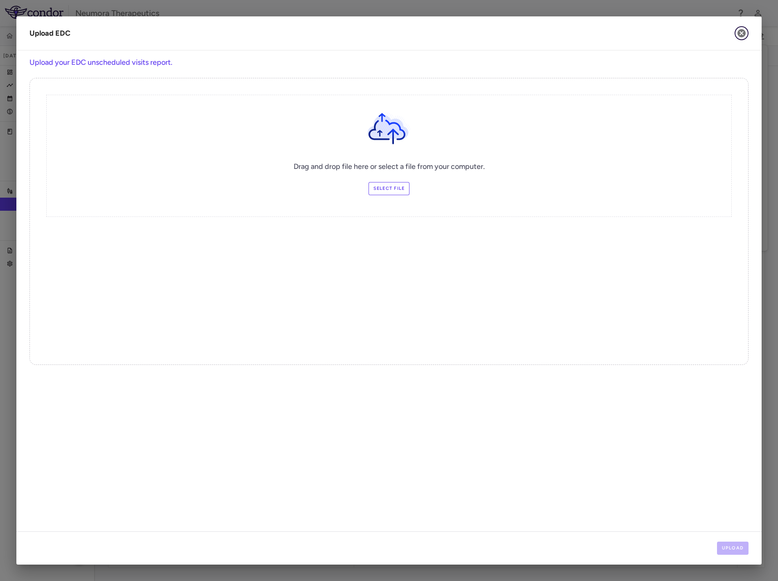
click at [743, 34] on icon "button" at bounding box center [742, 33] width 10 height 10
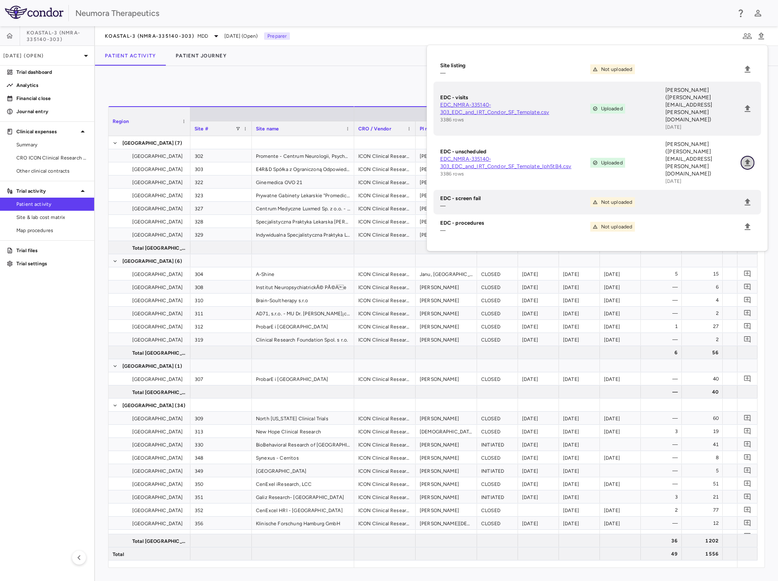
click at [747, 159] on icon "Upload" at bounding box center [748, 162] width 6 height 7
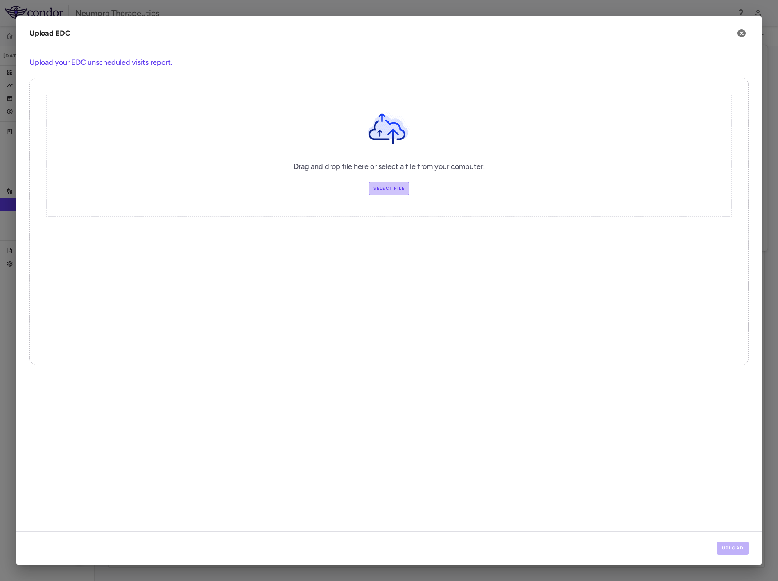
click at [396, 189] on label "Select file" at bounding box center [389, 188] width 41 height 13
click at [0, 0] on input "Select file" at bounding box center [0, 0] width 0 height 0
click at [735, 546] on button "Upload" at bounding box center [733, 547] width 32 height 13
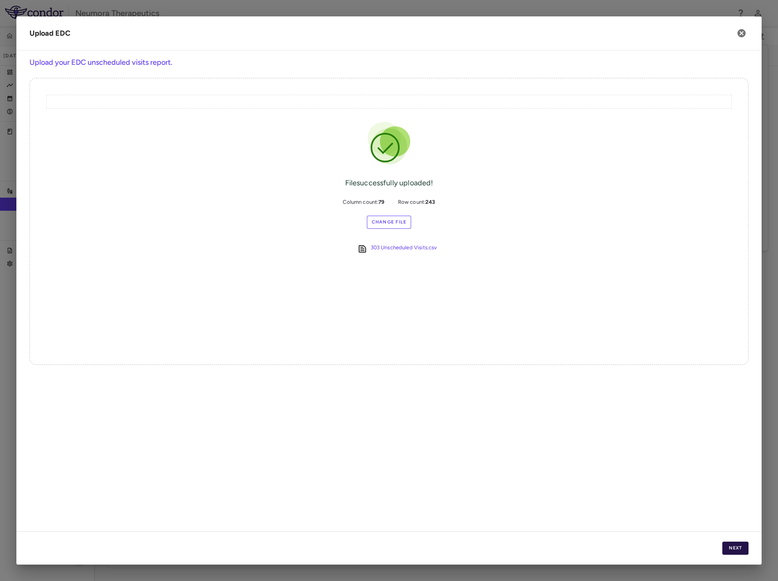
click at [740, 547] on button "Next" at bounding box center [736, 547] width 26 height 13
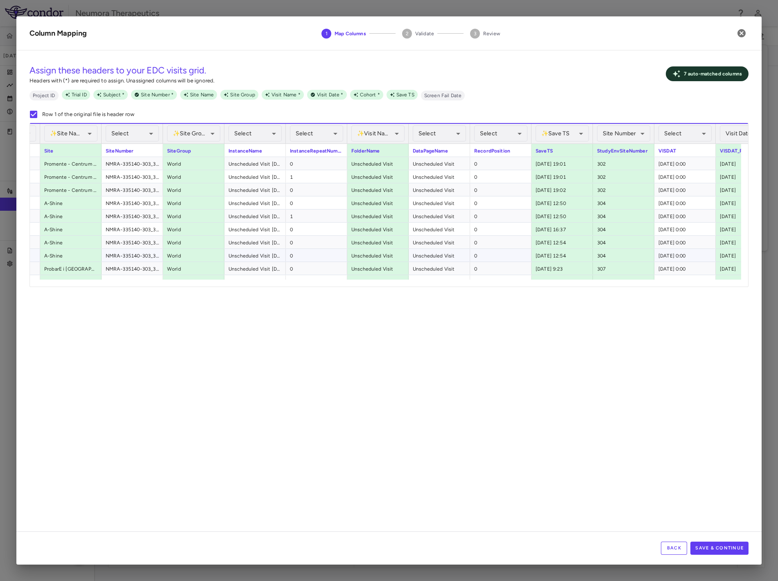
scroll to position [0, 331]
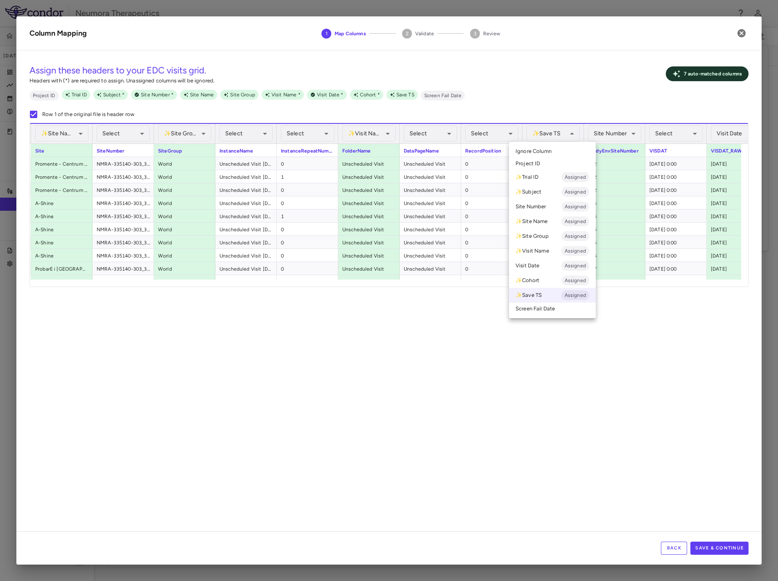
click at [549, 152] on span "Ignore Column" at bounding box center [534, 150] width 36 height 7
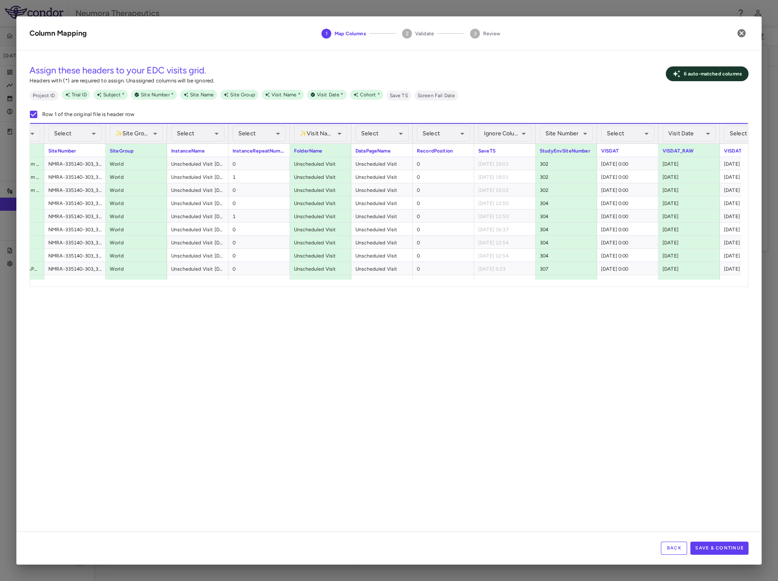
scroll to position [0, 460]
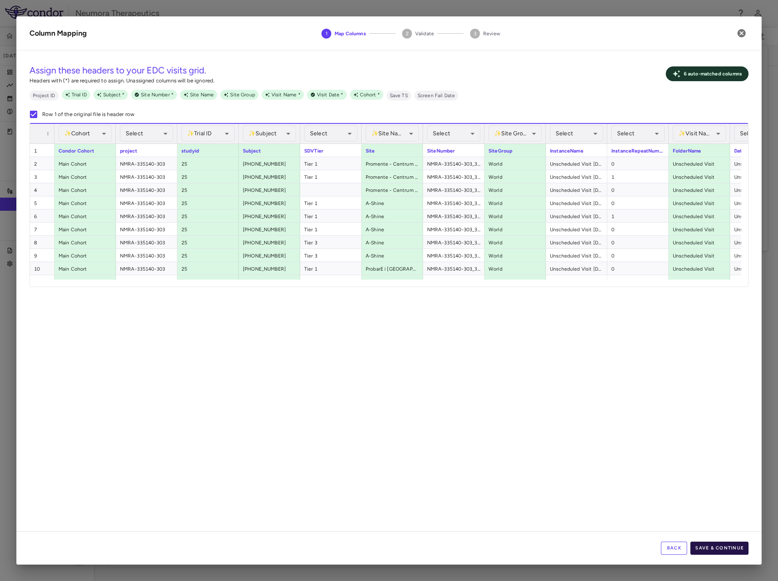
click at [738, 552] on button "Save & Continue" at bounding box center [720, 547] width 58 height 13
drag, startPoint x: 482, startPoint y: 407, endPoint x: 488, endPoint y: 404, distance: 6.3
click at [484, 404] on div "Assign these headers to your EDC visits grid. Headers with (*) are required to …" at bounding box center [389, 294] width 746 height 474
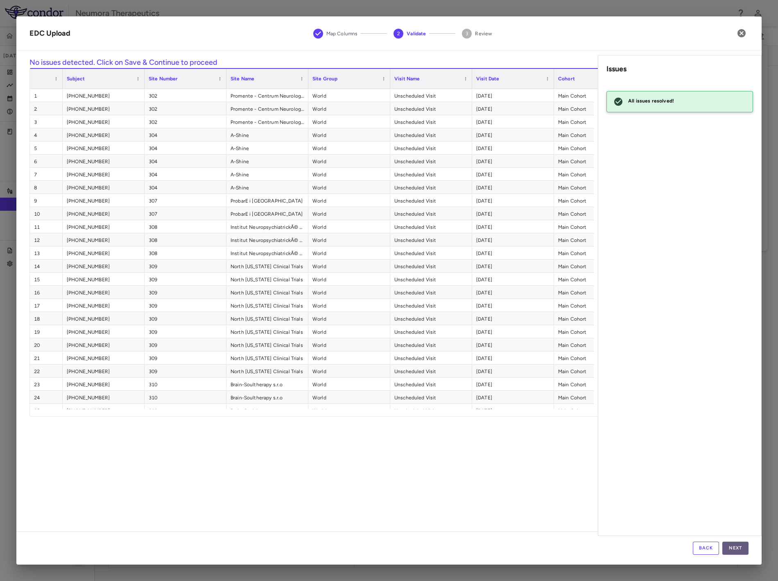
click at [734, 545] on button "Next" at bounding box center [736, 547] width 26 height 13
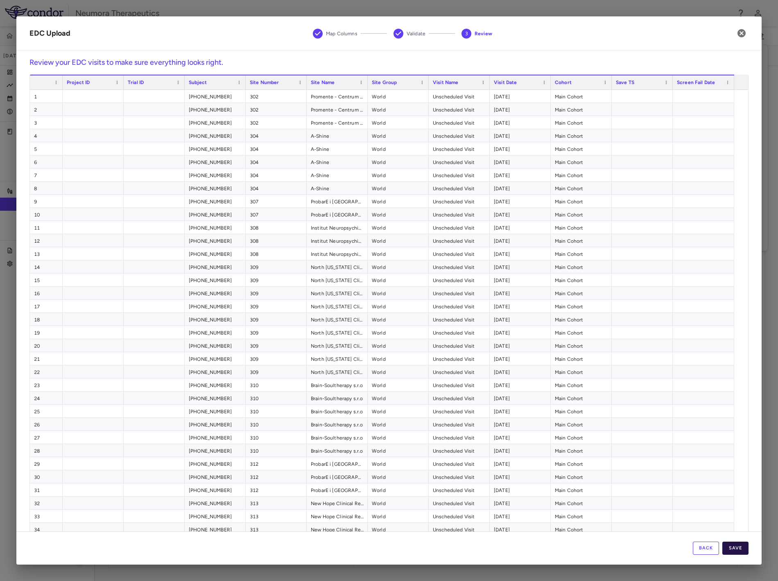
click at [728, 547] on button "Save" at bounding box center [736, 547] width 26 height 13
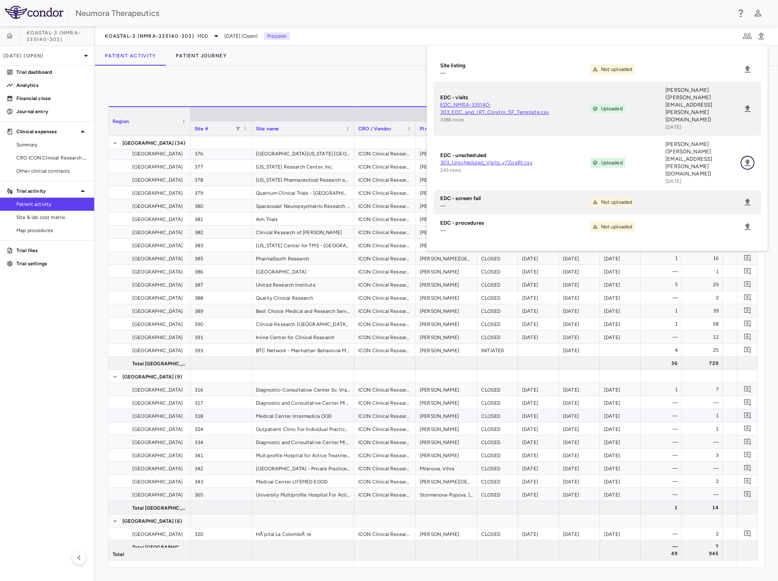
scroll to position [755, 0]
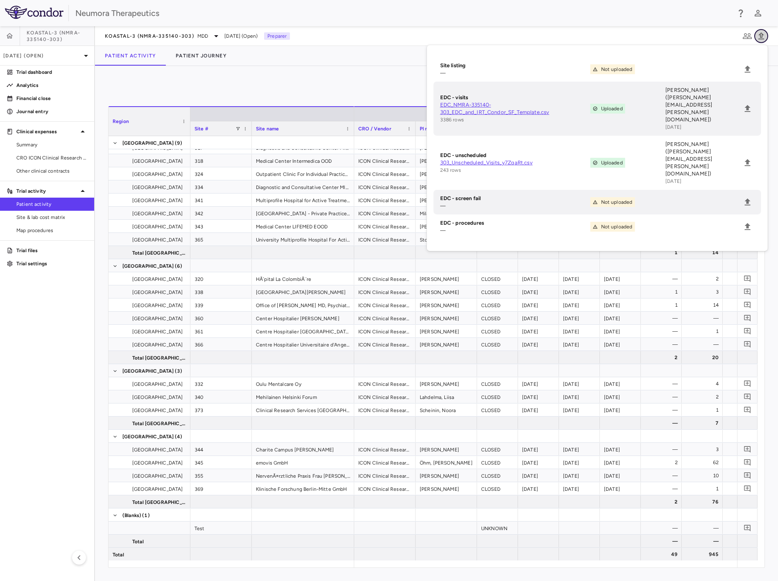
click at [761, 38] on icon "button" at bounding box center [762, 36] width 10 height 10
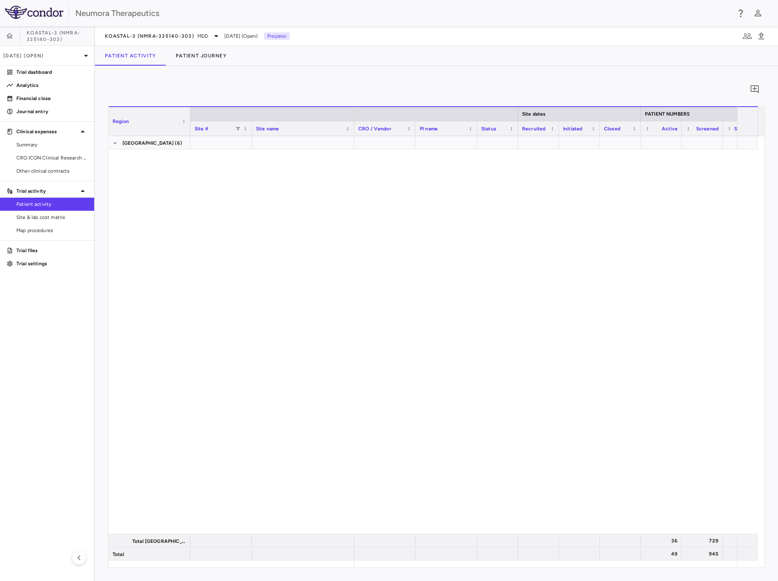
scroll to position [118, 0]
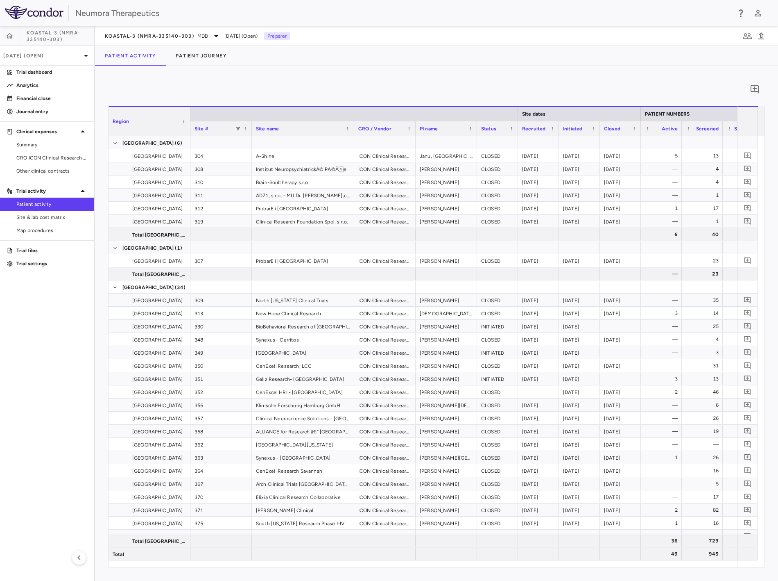
drag, startPoint x: 340, startPoint y: 84, endPoint x: 365, endPoint y: 81, distance: 24.8
click at [341, 84] on div "0" at bounding box center [436, 89] width 657 height 20
click at [760, 35] on icon "button" at bounding box center [762, 36] width 10 height 10
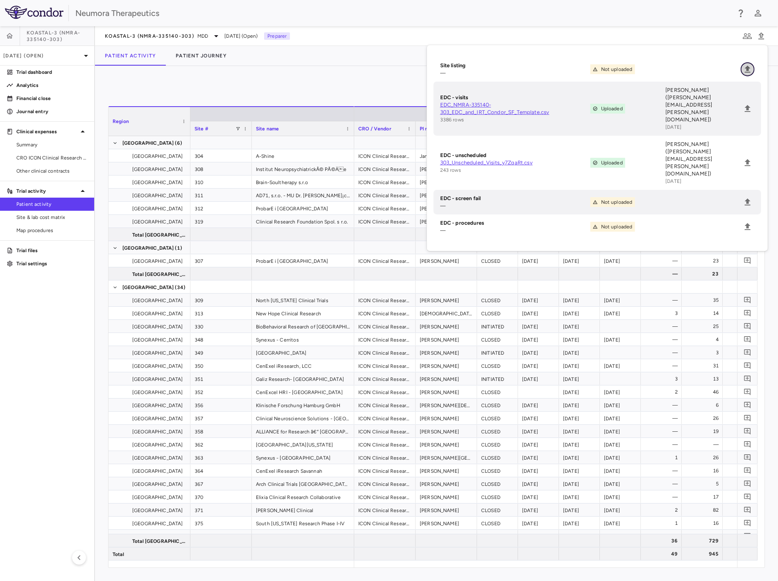
click at [749, 68] on icon "Upload" at bounding box center [748, 69] width 6 height 7
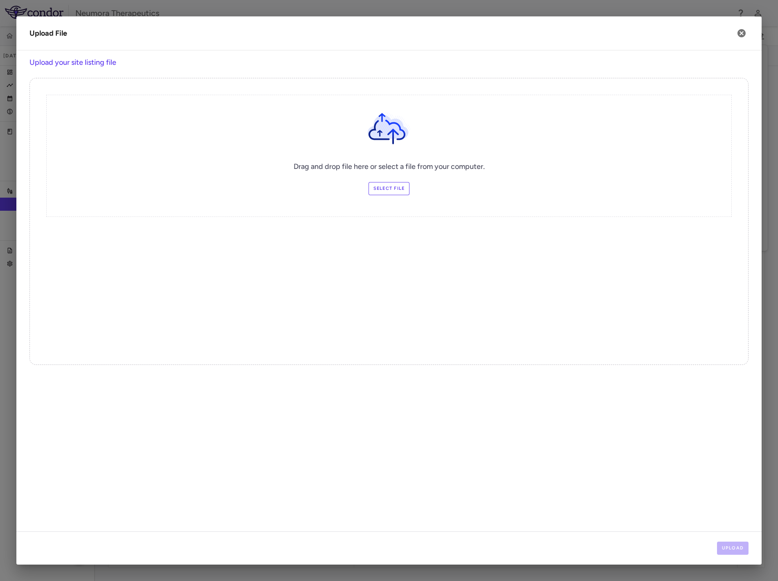
click at [380, 191] on label "Select file" at bounding box center [389, 188] width 41 height 13
click at [0, 0] on input "Select file" at bounding box center [0, 0] width 0 height 0
click at [724, 544] on button "Upload" at bounding box center [733, 547] width 32 height 13
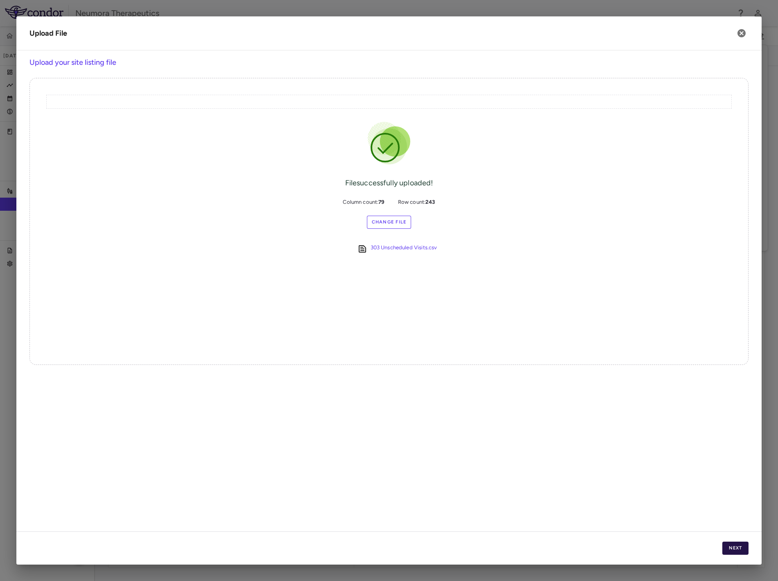
click at [734, 548] on button "Next" at bounding box center [736, 547] width 26 height 13
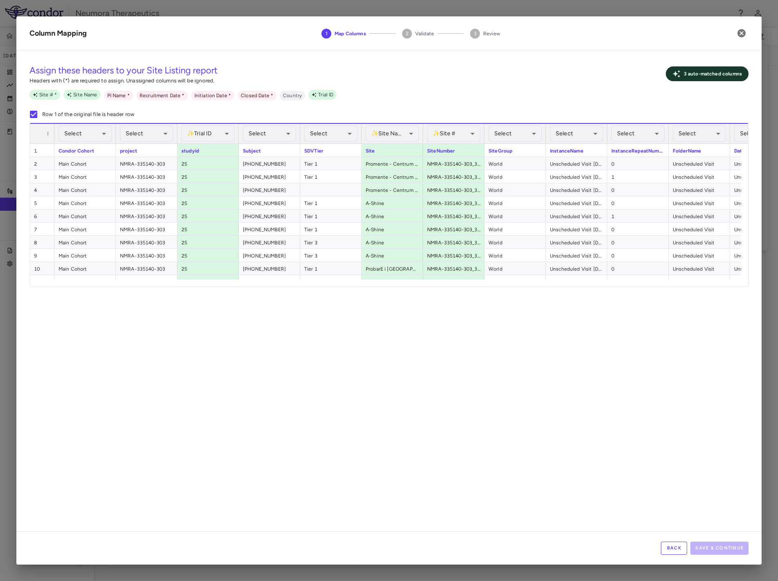
click at [669, 548] on button "Back" at bounding box center [674, 547] width 26 height 13
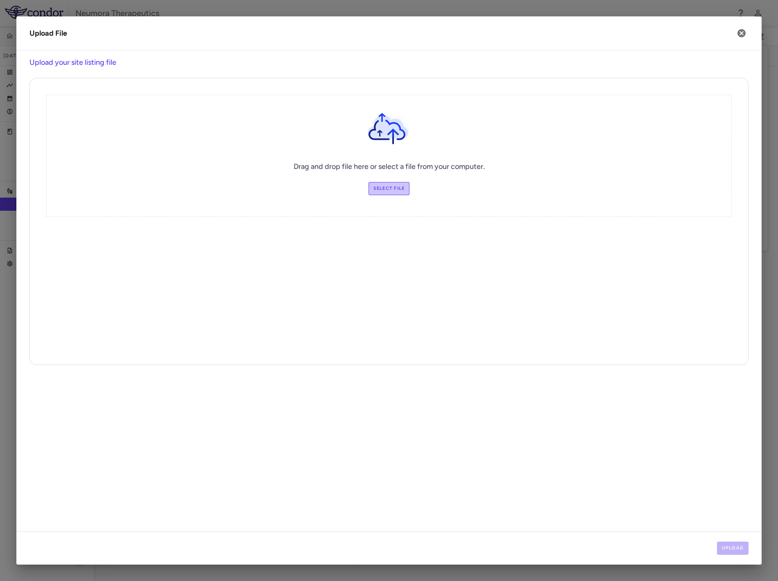
click at [391, 186] on label "Select file" at bounding box center [389, 188] width 41 height 13
click at [0, 0] on input "Select file" at bounding box center [0, 0] width 0 height 0
drag, startPoint x: 730, startPoint y: 557, endPoint x: 731, endPoint y: 551, distance: 5.9
click at [730, 556] on div "Upload" at bounding box center [389, 547] width 746 height 33
drag, startPoint x: 732, startPoint y: 548, endPoint x: 726, endPoint y: 530, distance: 18.5
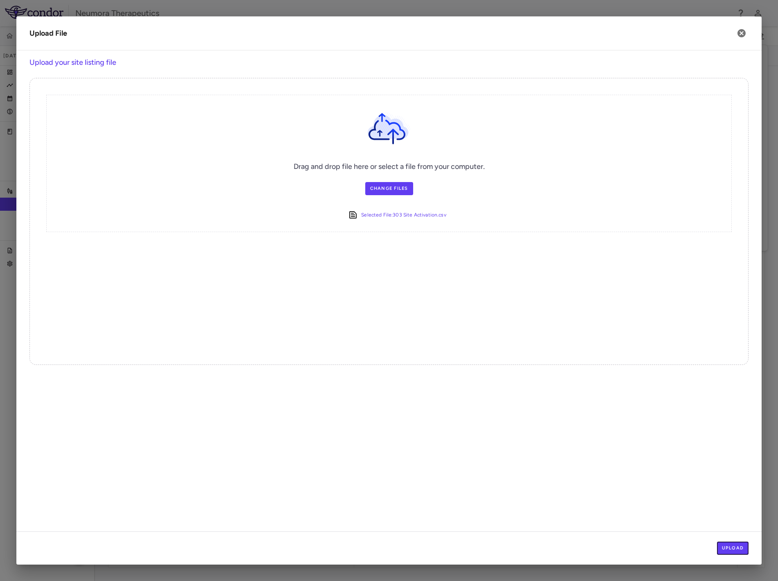
click at [732, 547] on button "Upload" at bounding box center [733, 547] width 32 height 13
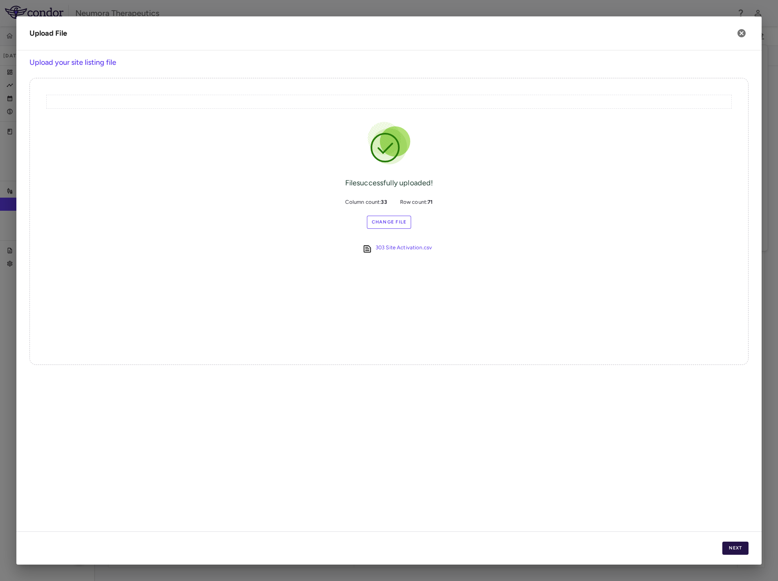
click at [730, 547] on button "Next" at bounding box center [736, 547] width 26 height 13
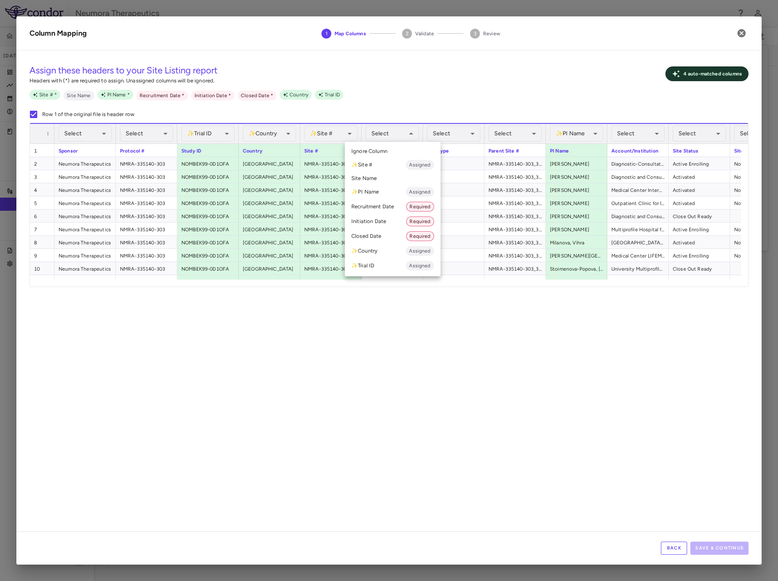
click at [412, 132] on div at bounding box center [389, 290] width 778 height 581
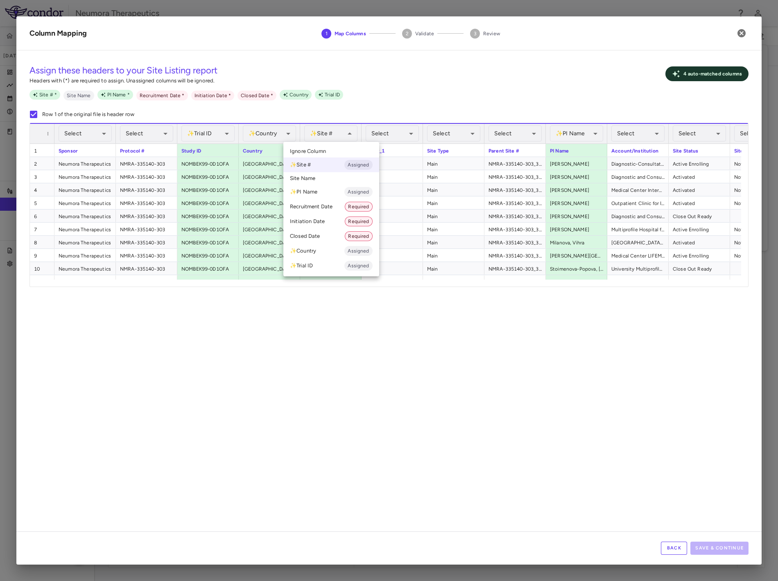
click at [337, 146] on li "Ignore Column" at bounding box center [332, 151] width 96 height 12
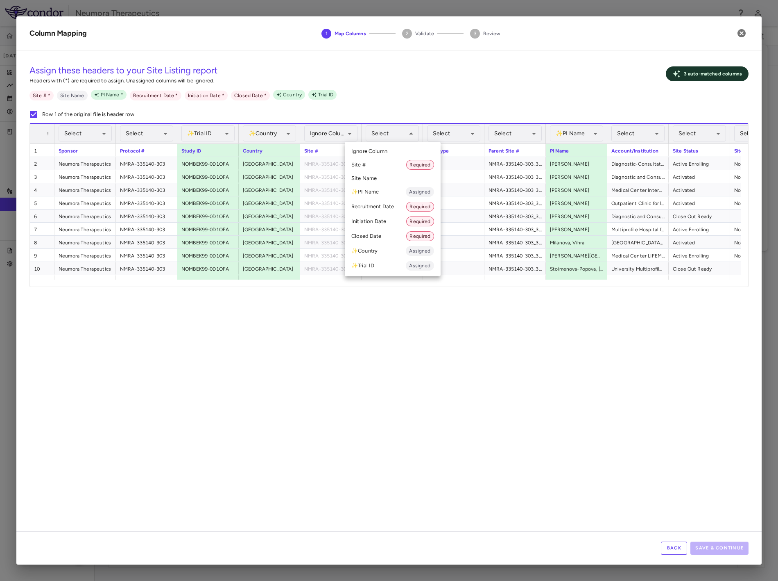
click at [386, 162] on li "Site # Required" at bounding box center [393, 164] width 96 height 15
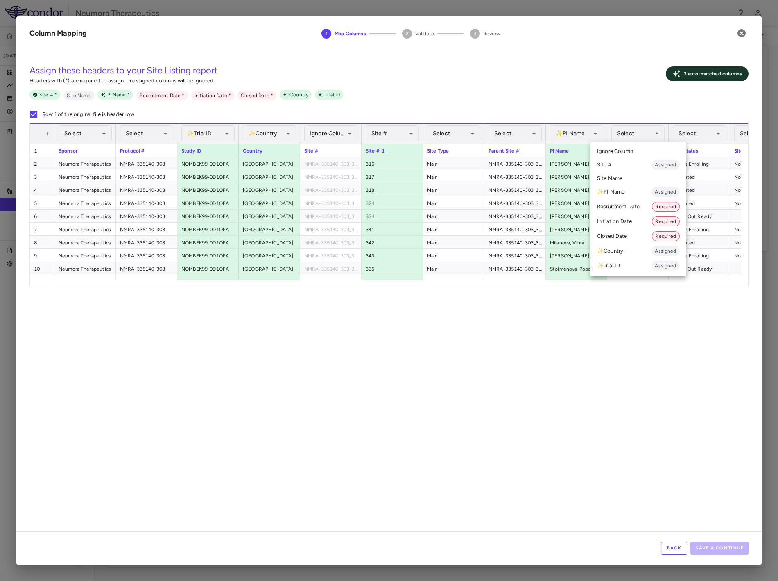
click at [580, 125] on div at bounding box center [389, 290] width 778 height 581
click at [648, 179] on li "Site Name" at bounding box center [639, 178] width 96 height 12
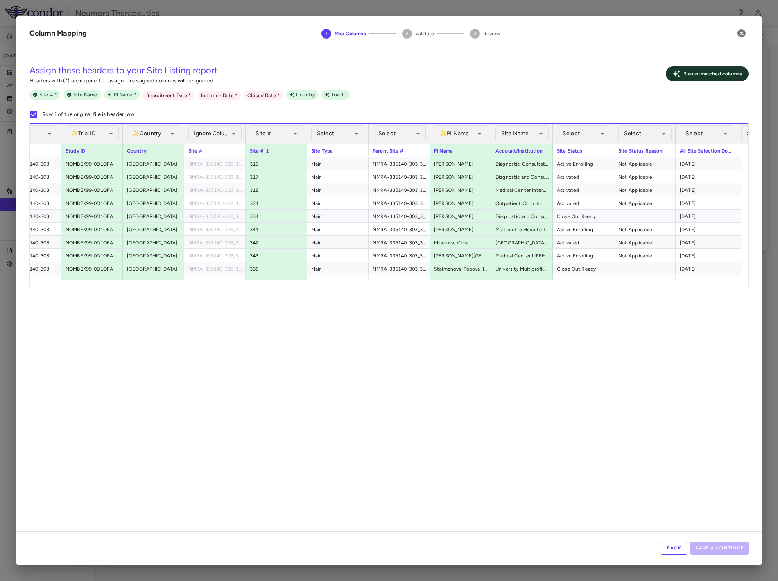
scroll to position [0, 119]
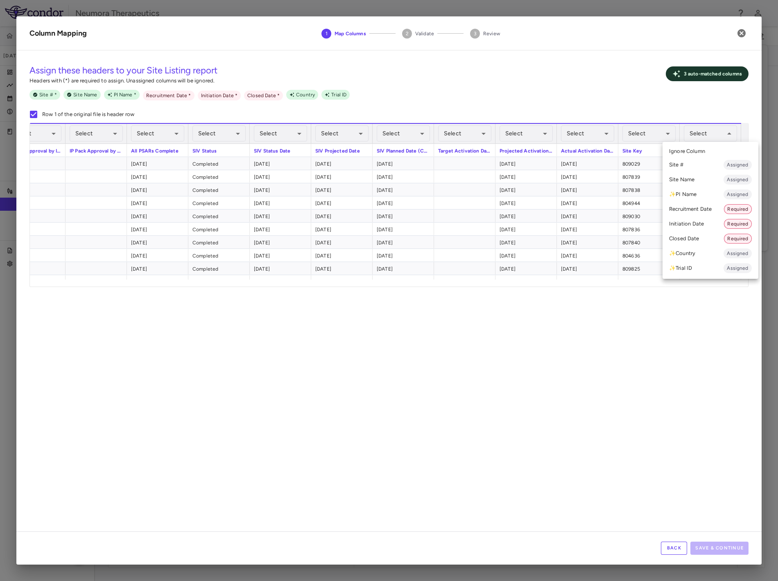
click at [699, 240] on li "Closed Date Required" at bounding box center [711, 238] width 96 height 15
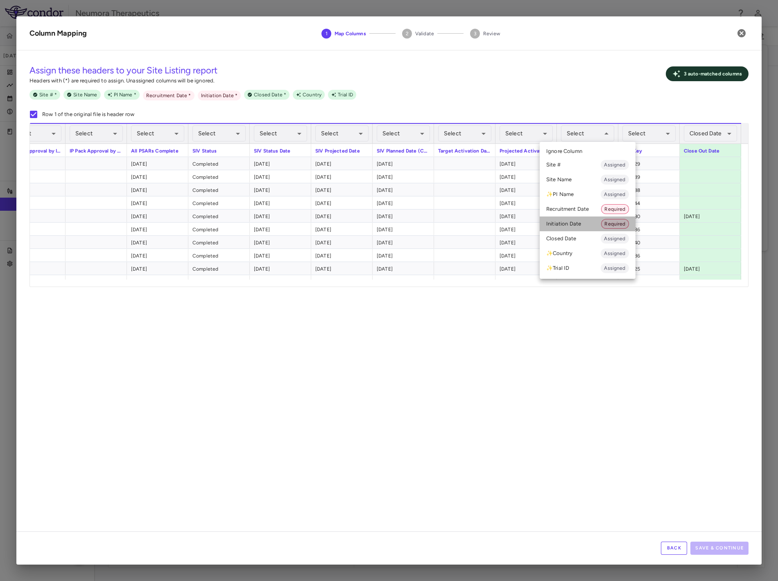
click at [586, 224] on li "Initiation Date Required" at bounding box center [588, 223] width 96 height 15
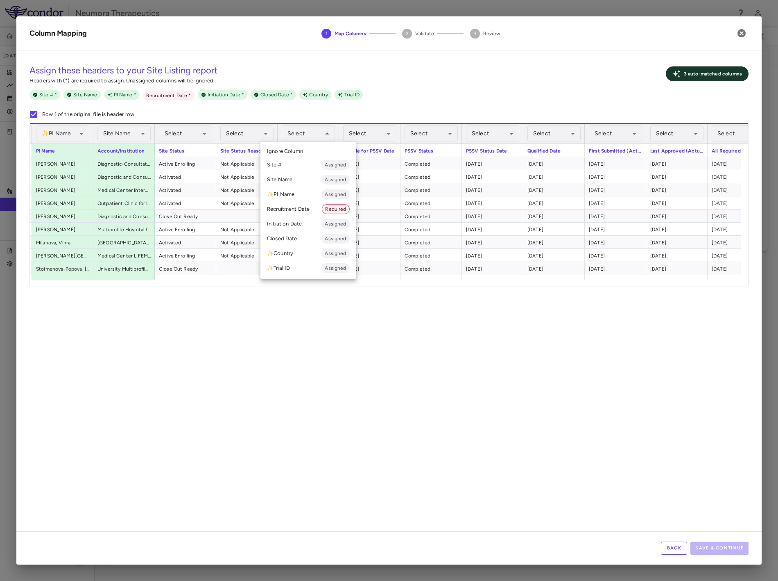
click at [298, 208] on li "Recruitment Date Required" at bounding box center [309, 209] width 96 height 15
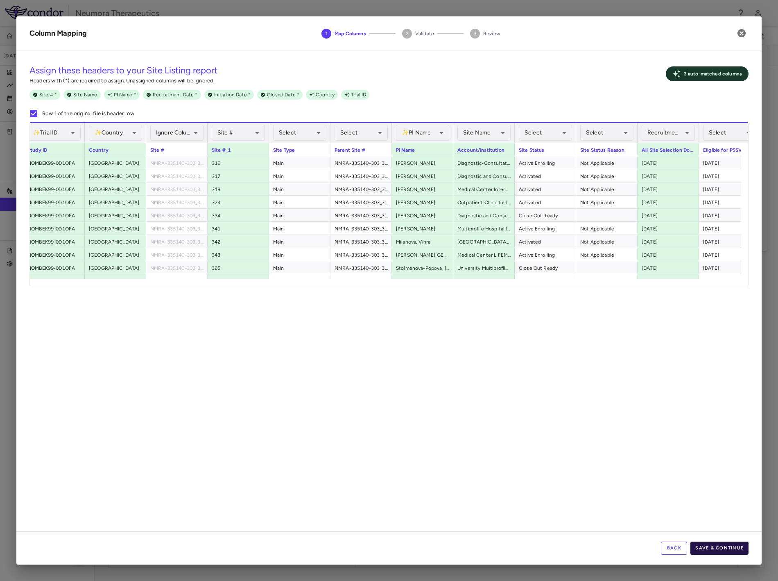
click at [719, 549] on button "Save & Continue" at bounding box center [720, 547] width 58 height 13
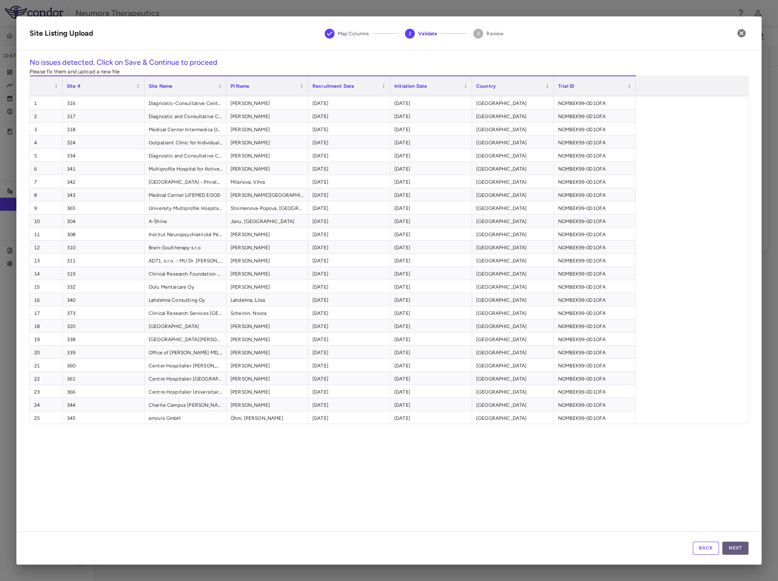
click at [739, 546] on button "Next" at bounding box center [736, 547] width 26 height 13
click at [738, 552] on button "Save" at bounding box center [736, 547] width 26 height 13
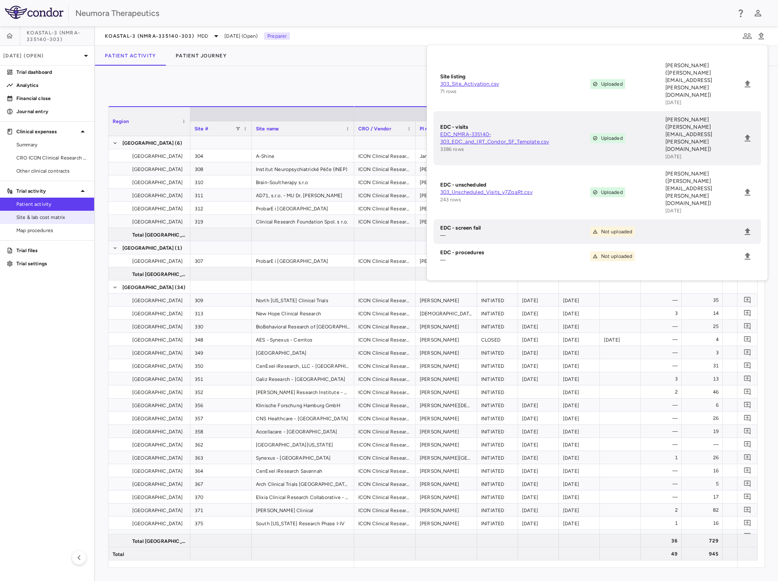
drag, startPoint x: 58, startPoint y: 215, endPoint x: 82, endPoint y: 216, distance: 24.2
click at [58, 215] on span "Site & lab cost matrix" at bounding box center [51, 216] width 71 height 7
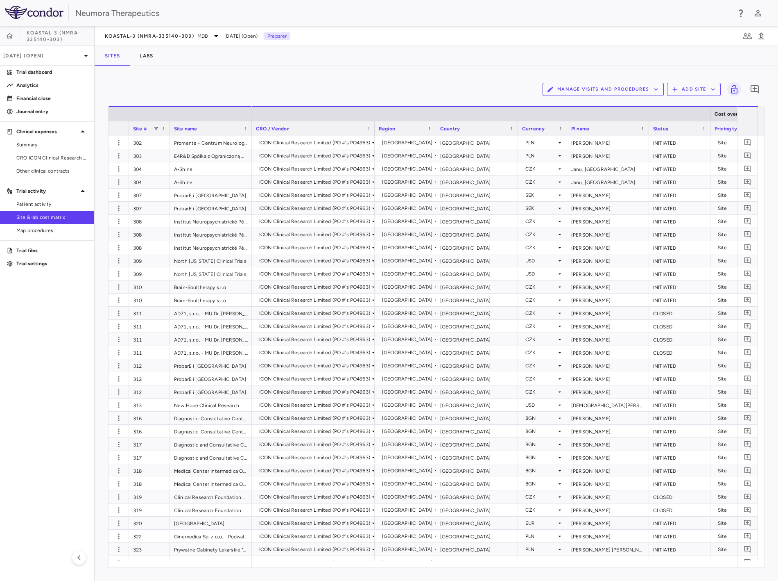
click at [587, 85] on button "Manage Visits and Procedures" at bounding box center [603, 89] width 121 height 13
click at [607, 106] on li "Visit Schedules" at bounding box center [594, 105] width 87 height 12
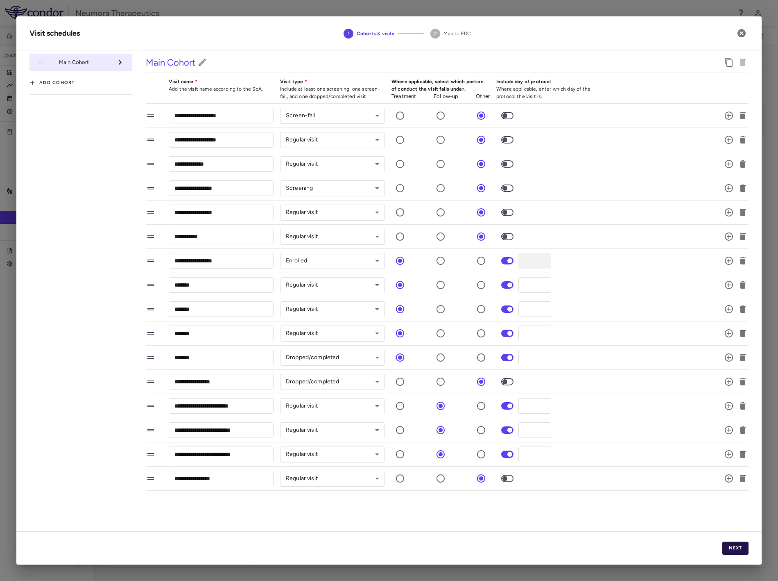
click at [730, 541] on div "Next" at bounding box center [389, 547] width 746 height 33
click at [733, 548] on button "Next" at bounding box center [736, 547] width 26 height 13
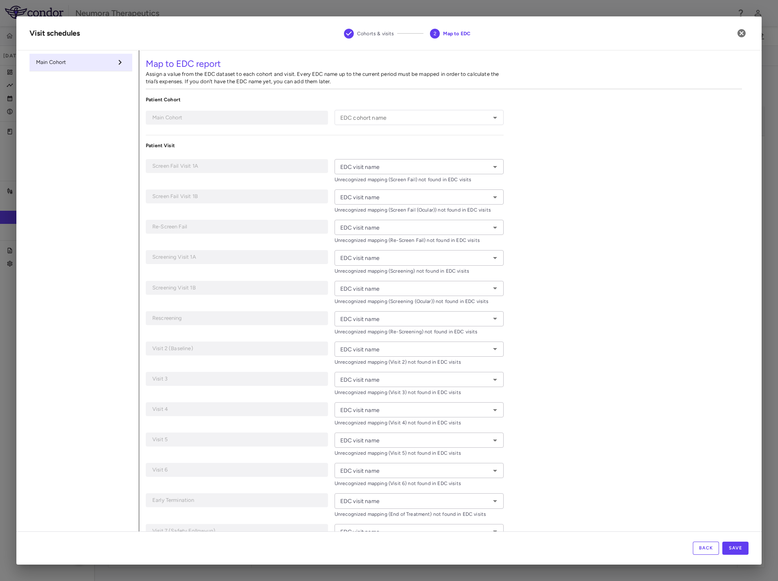
type input "**********"
type input "*********"
type input "**********"
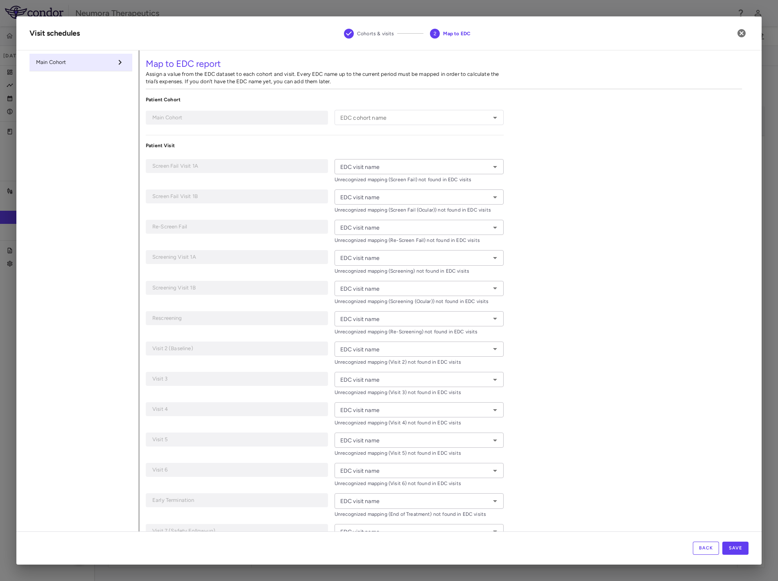
type input "**********"
type input "*******"
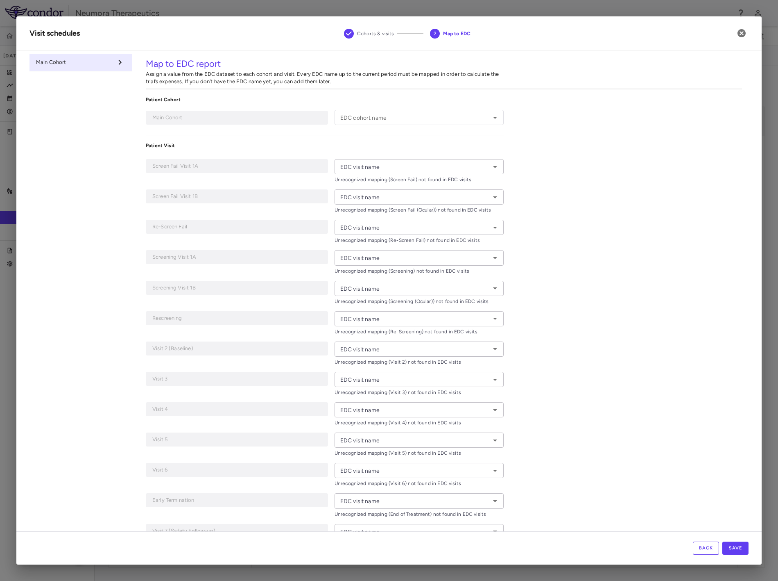
type input "*******"
type input "**********"
type input "*******"
type input "**********"
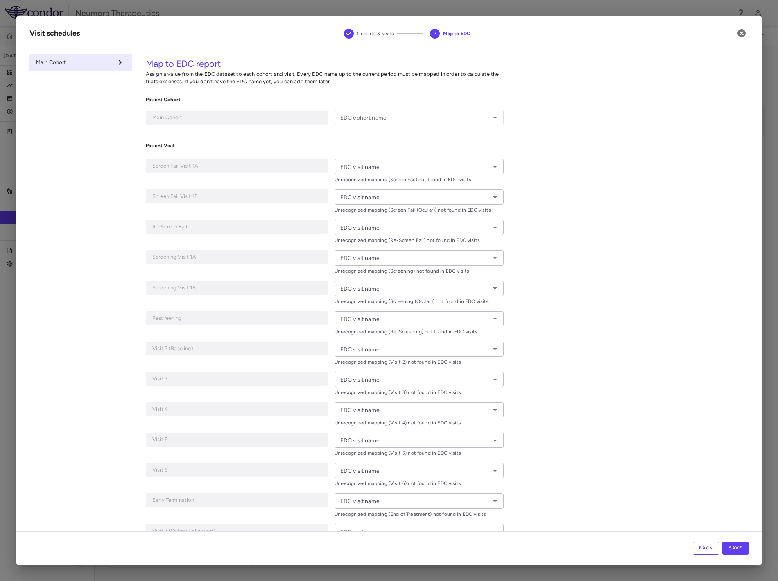
type input "**********"
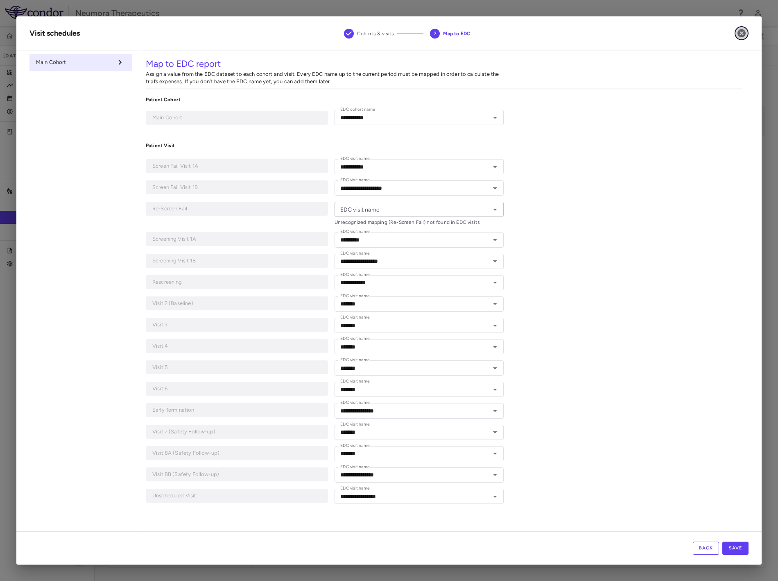
click at [743, 29] on icon "button" at bounding box center [742, 33] width 10 height 10
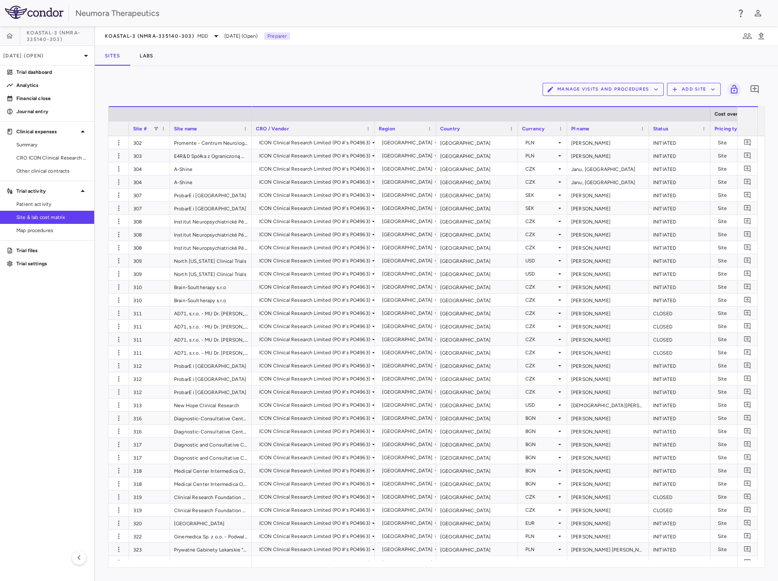
drag, startPoint x: 350, startPoint y: 79, endPoint x: 346, endPoint y: 81, distance: 4.3
click at [349, 79] on div "Manage Visits and Procedures Add Site 0" at bounding box center [436, 89] width 657 height 20
click at [760, 35] on icon "button" at bounding box center [762, 36] width 10 height 10
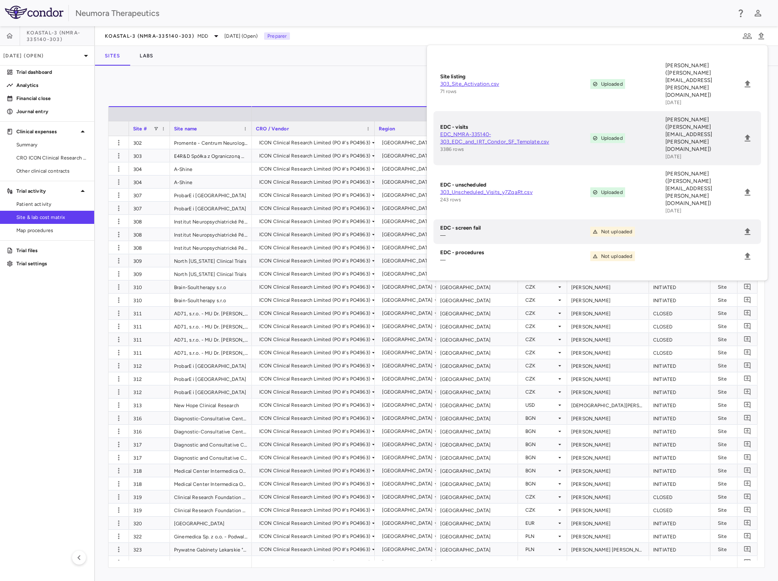
click at [365, 79] on div "Manage Visits and Procedures Add Site 0" at bounding box center [436, 89] width 657 height 20
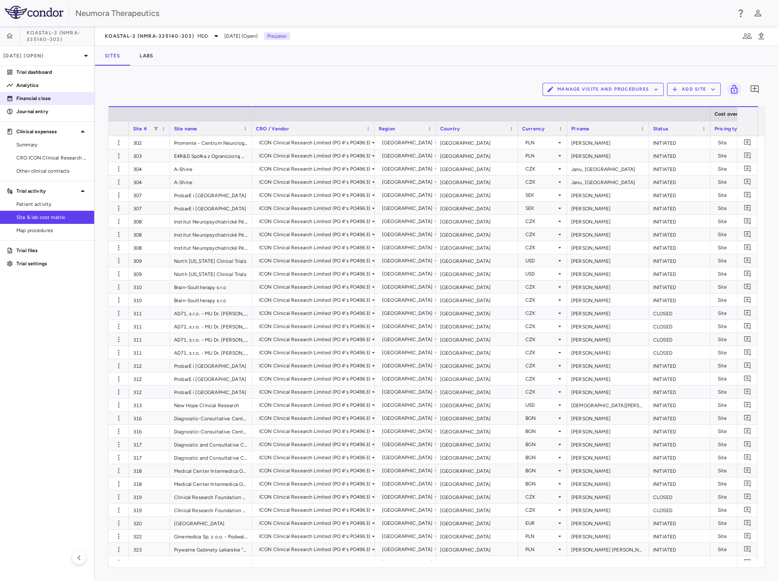
click at [34, 96] on p "Financial close" at bounding box center [51, 98] width 71 height 7
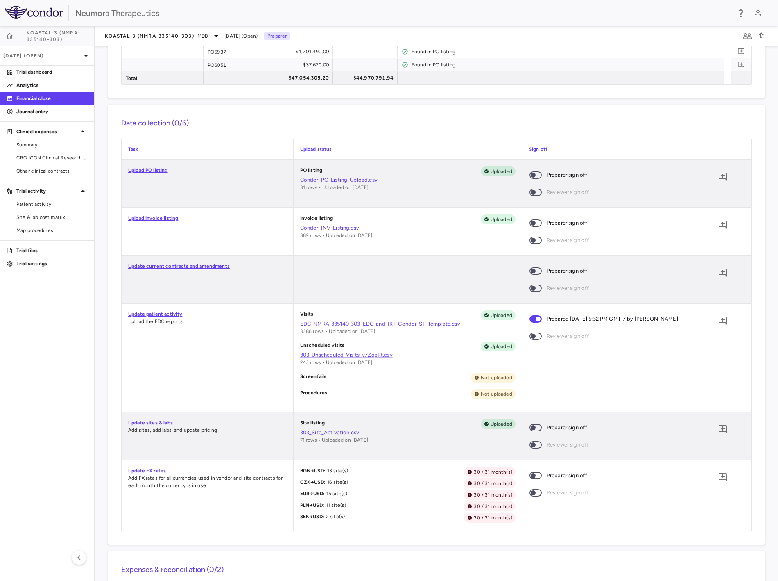
click at [534, 424] on span at bounding box center [536, 427] width 22 height 17
click at [718, 318] on icon "Add comment" at bounding box center [723, 320] width 10 height 10
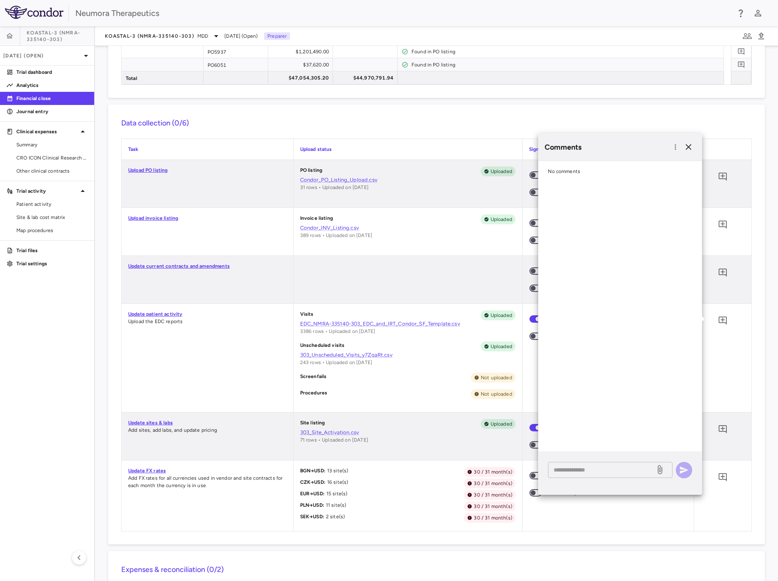
click at [605, 467] on textarea at bounding box center [602, 469] width 96 height 9
click at [660, 467] on icon at bounding box center [660, 469] width 10 height 10
click at [0, 0] on input "file" at bounding box center [0, 0] width 0 height 0
click at [622, 469] on textarea "**********" at bounding box center [602, 469] width 96 height 9
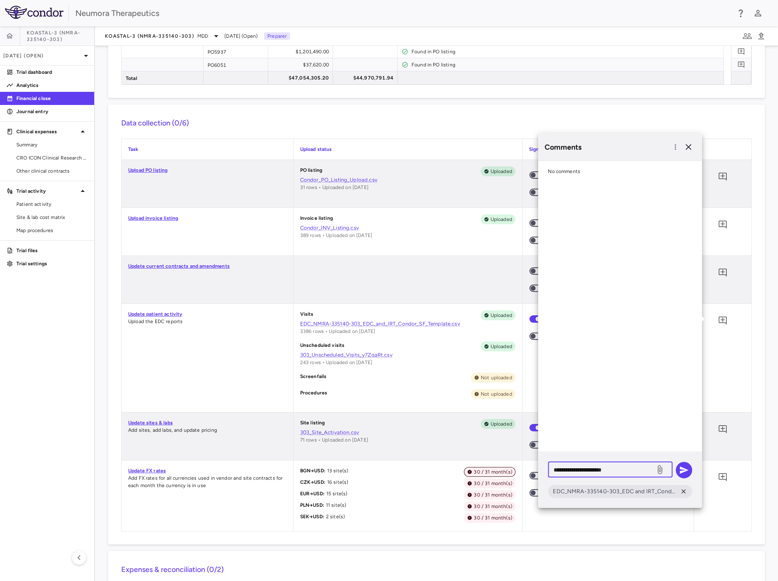
drag, startPoint x: 478, startPoint y: 474, endPoint x: 465, endPoint y: 474, distance: 13.1
click at [465, 474] on body "Skip to sidebar Skip to main content Neumora Therapeutics KOASTAL-3 (NMRA-33514…" at bounding box center [389, 290] width 778 height 581
type textarea "**********"
click at [683, 470] on icon "button" at bounding box center [684, 470] width 10 height 10
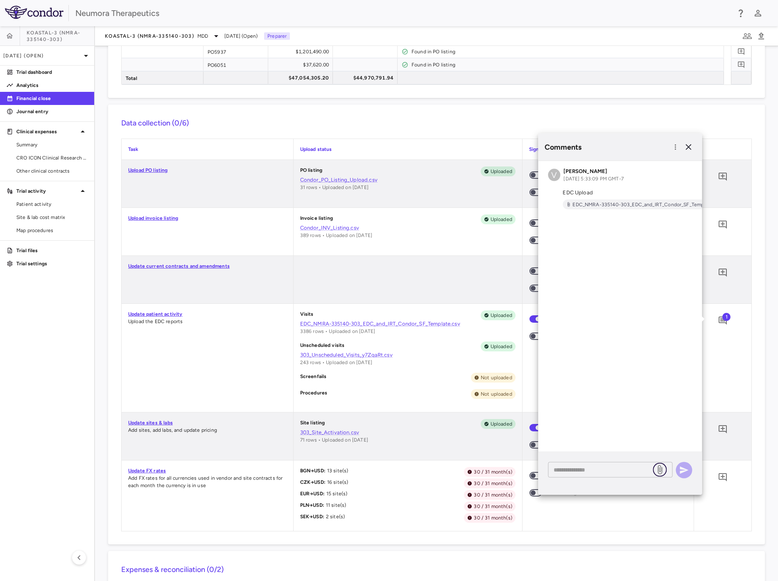
click at [661, 469] on icon at bounding box center [660, 469] width 5 height 9
click at [0, 0] on input "file" at bounding box center [0, 0] width 0 height 0
click at [631, 468] on textarea at bounding box center [602, 469] width 96 height 9
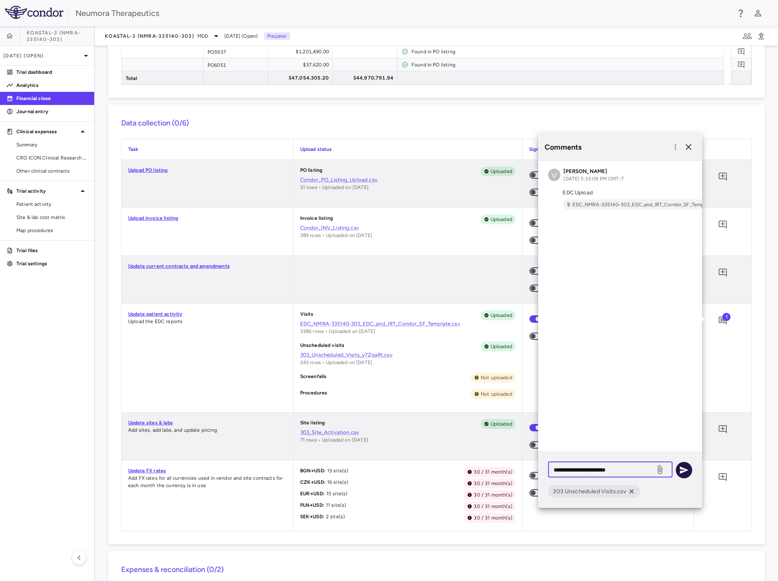
type textarea "**********"
click at [685, 470] on icon "button" at bounding box center [684, 469] width 9 height 7
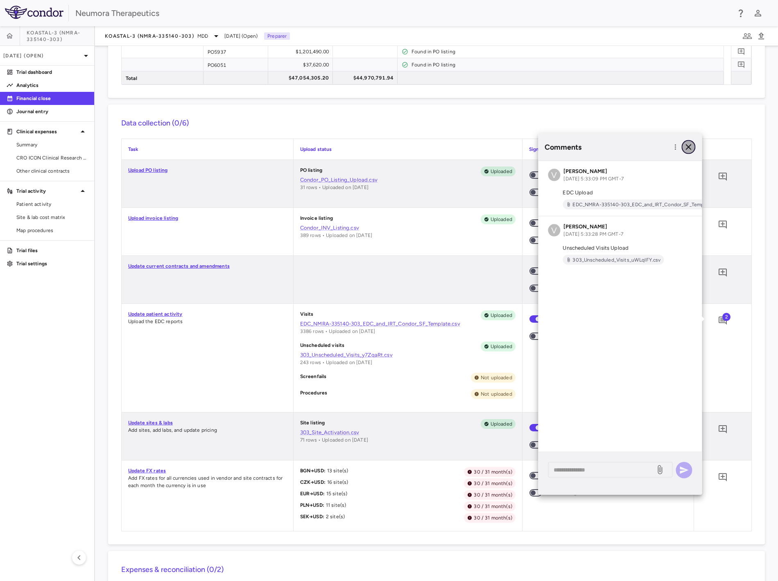
click at [687, 146] on icon "button" at bounding box center [689, 147] width 10 height 10
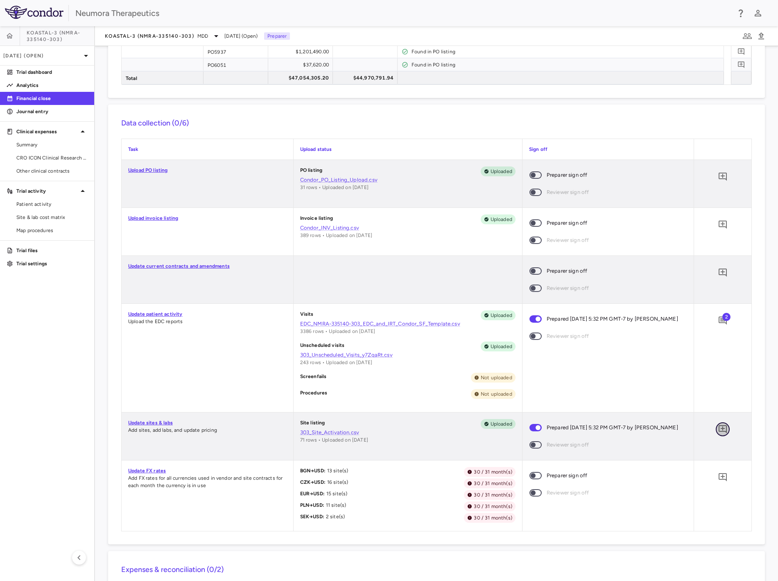
click at [719, 429] on icon "Add comment" at bounding box center [723, 429] width 8 height 8
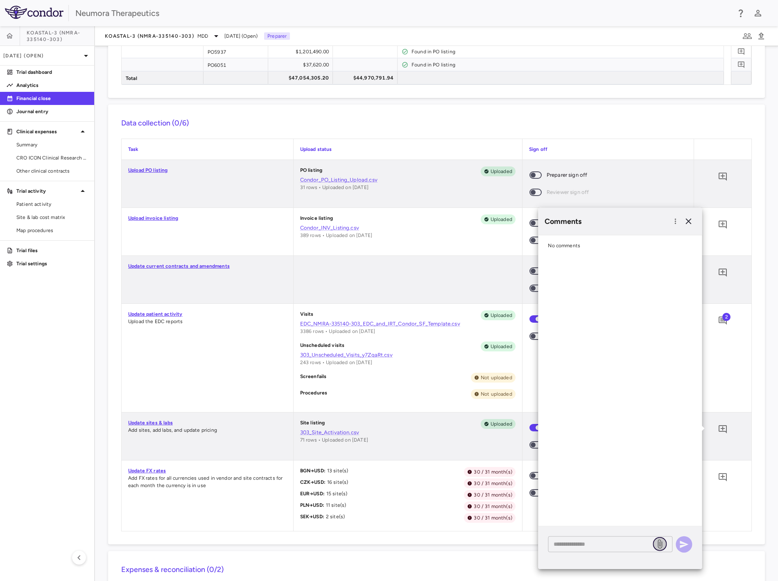
click at [661, 539] on icon at bounding box center [660, 544] width 10 height 10
click at [0, 0] on input "file" at bounding box center [0, 0] width 0 height 0
click at [605, 544] on textarea at bounding box center [602, 543] width 96 height 9
type textarea "**********"
click at [678, 551] on div "**********" at bounding box center [620, 543] width 144 height 16
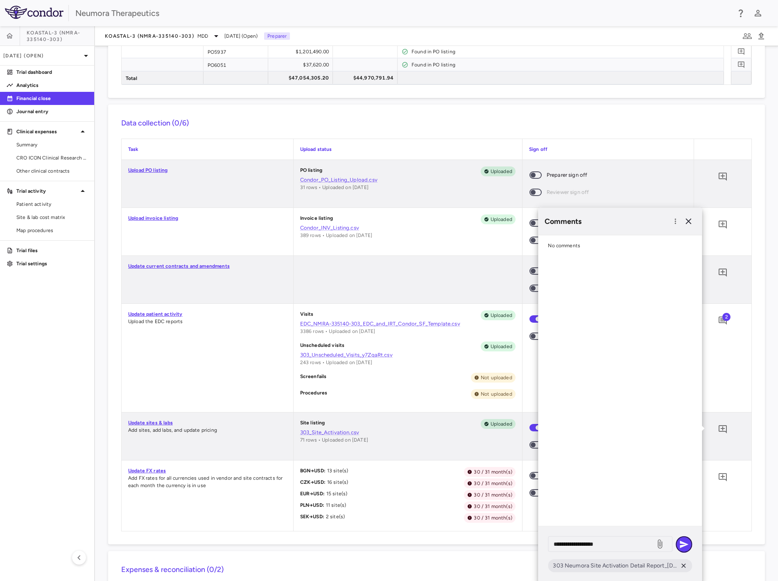
click at [683, 543] on icon "button" at bounding box center [684, 543] width 9 height 7
drag, startPoint x: 35, startPoint y: 8, endPoint x: 43, endPoint y: 11, distance: 8.7
click at [35, 8] on img at bounding box center [34, 12] width 59 height 13
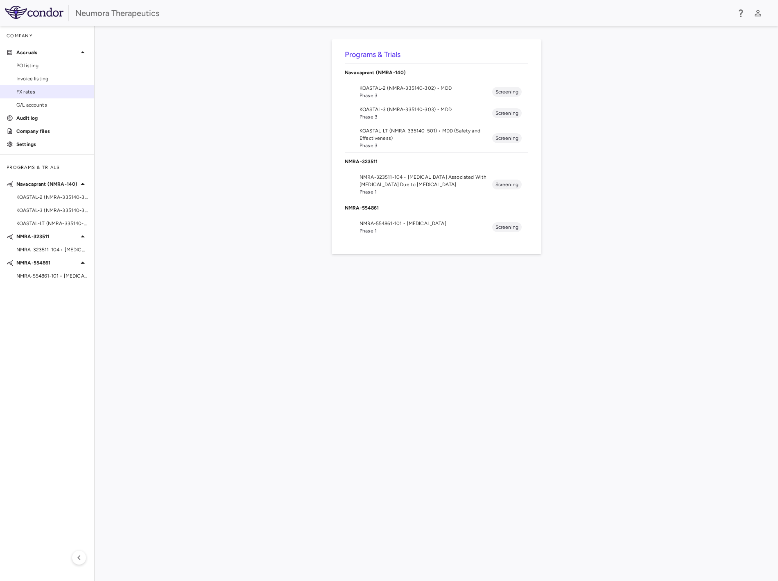
click at [35, 96] on link "FX rates" at bounding box center [47, 92] width 94 height 12
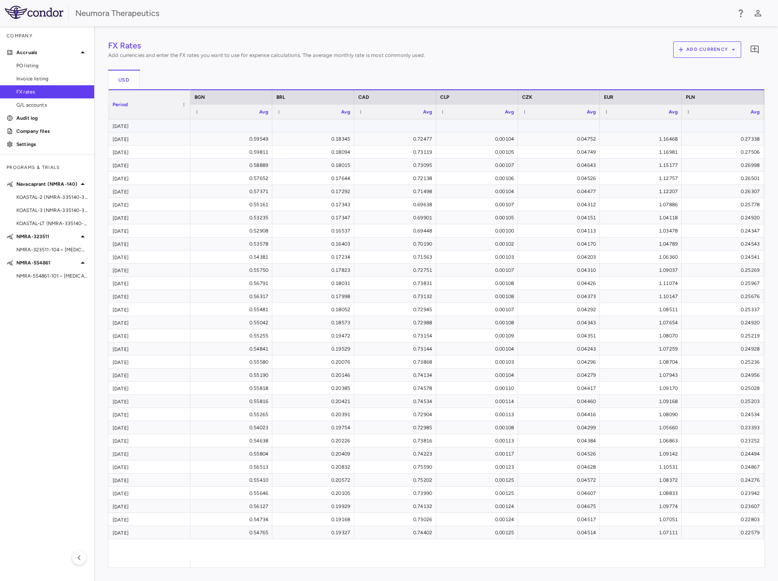
click at [252, 129] on div at bounding box center [232, 126] width 74 height 12
click at [590, 284] on span "Export" at bounding box center [601, 283] width 69 height 11
click at [690, 287] on span "CSV Export" at bounding box center [689, 286] width 39 height 11
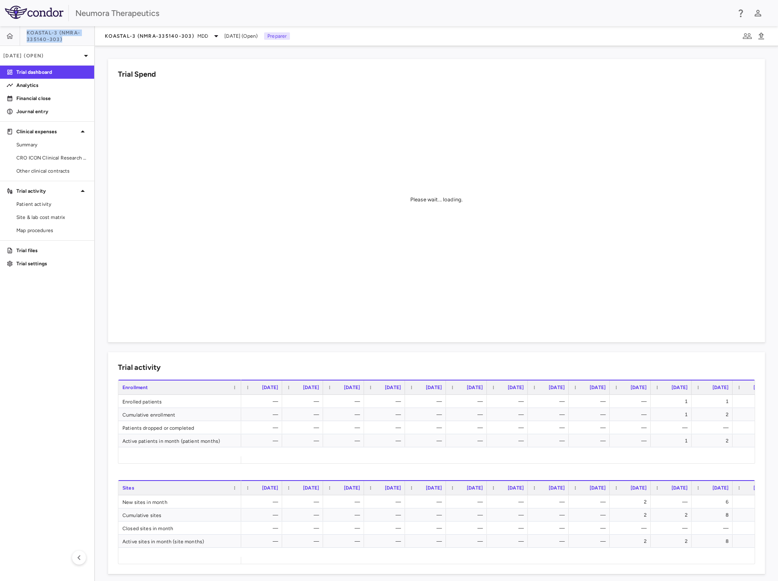
drag, startPoint x: 62, startPoint y: 39, endPoint x: 23, endPoint y: 32, distance: 39.5
click at [23, 32] on div "KOASTAL-3 (NMRA-335140-303)" at bounding box center [47, 36] width 94 height 20
copy span "KOASTAL-3 (NMRA-335140-303)"
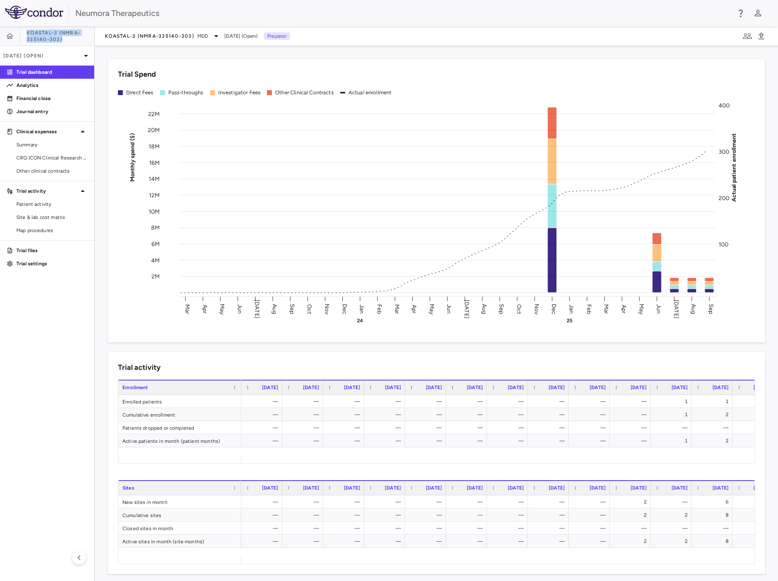
click at [41, 37] on span "KOASTAL-3 (NMRA-335140-303)" at bounding box center [61, 35] width 68 height 13
click at [151, 37] on span "KOASTAL-3 (NMRA-335140-303)" at bounding box center [149, 36] width 89 height 7
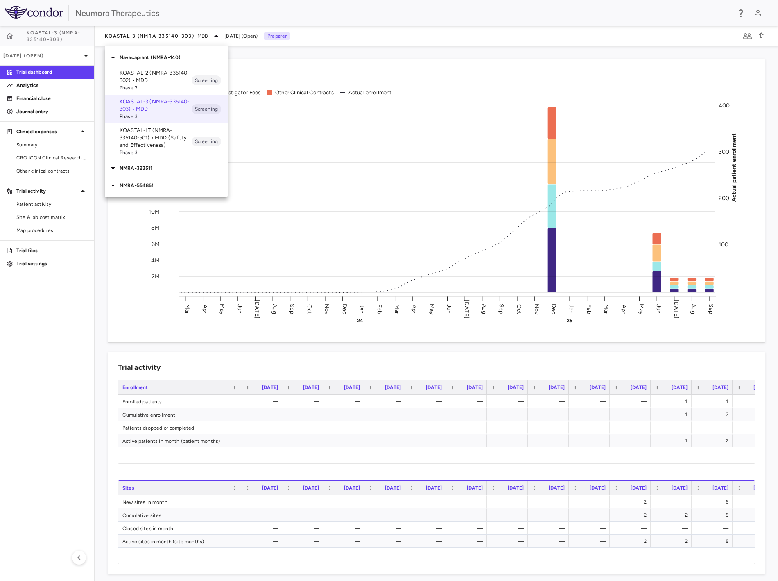
click at [183, 138] on p "KOASTAL-LT (NMRA-335140-501) • MDD (Safety and Effectiveness)" at bounding box center [156, 138] width 72 height 22
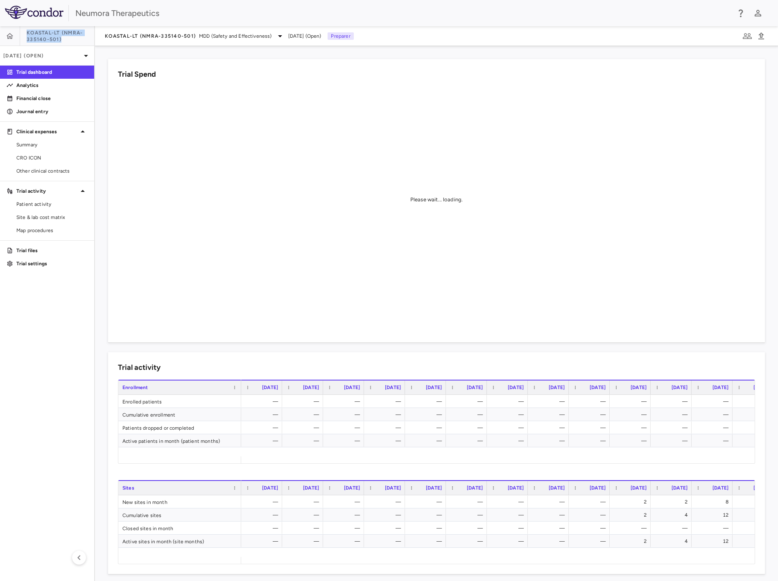
drag, startPoint x: 63, startPoint y: 39, endPoint x: 22, endPoint y: 34, distance: 41.2
click at [22, 34] on div "KOASTAL-LT (NMRA-335140-501)" at bounding box center [47, 36] width 94 height 20
copy div "KOASTAL-LT (NMRA-335140-501)"
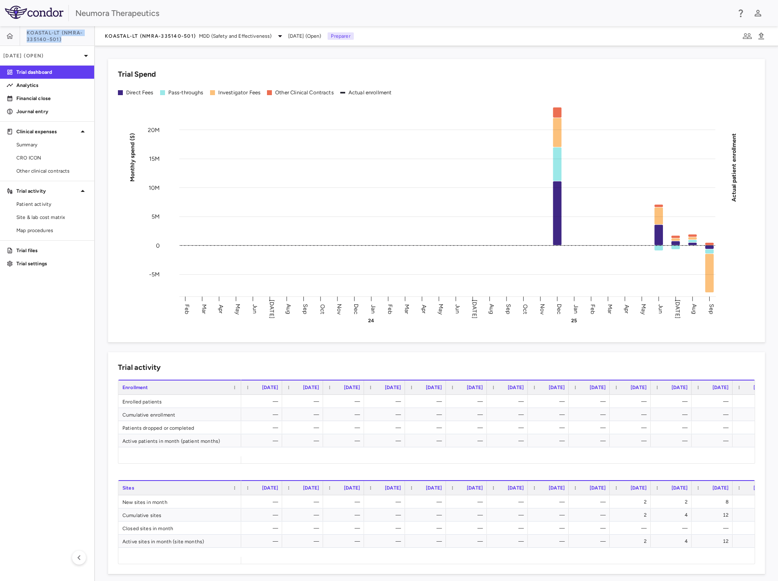
click at [59, 33] on span "KOASTAL-LT (NMRA-335140-501)" at bounding box center [61, 35] width 68 height 13
drag, startPoint x: 61, startPoint y: 35, endPoint x: 26, endPoint y: 32, distance: 35.8
click at [26, 32] on div "KOASTAL-LT (NMRA-335140-501)" at bounding box center [47, 36] width 94 height 20
copy span "KOASTAL-LT"
click at [60, 39] on span "KOASTAL-LT (NMRA-335140-501)" at bounding box center [61, 35] width 68 height 13
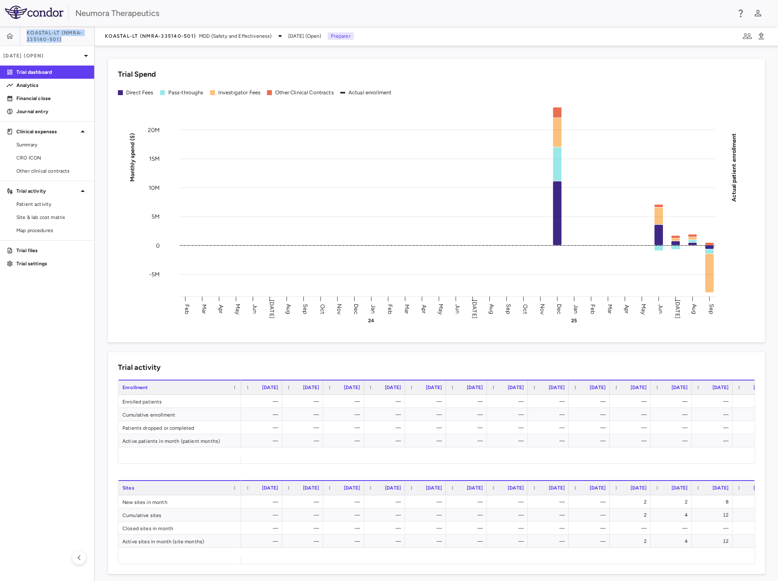
drag, startPoint x: 61, startPoint y: 39, endPoint x: 27, endPoint y: 35, distance: 33.4
click at [27, 35] on span "KOASTAL-LT (NMRA-335140-501)" at bounding box center [61, 35] width 68 height 13
copy span "KOASTAL-LT (NMRA-335140-501)"
click at [104, 39] on div "KOASTAL-LT (NMRA-335140-501) MDD (Safety and Effectiveness) [DATE] (Open) Prepa…" at bounding box center [436, 36] width 683 height 20
click at [232, 34] on span "MDD (Safety and Effectiveness)" at bounding box center [235, 35] width 73 height 7
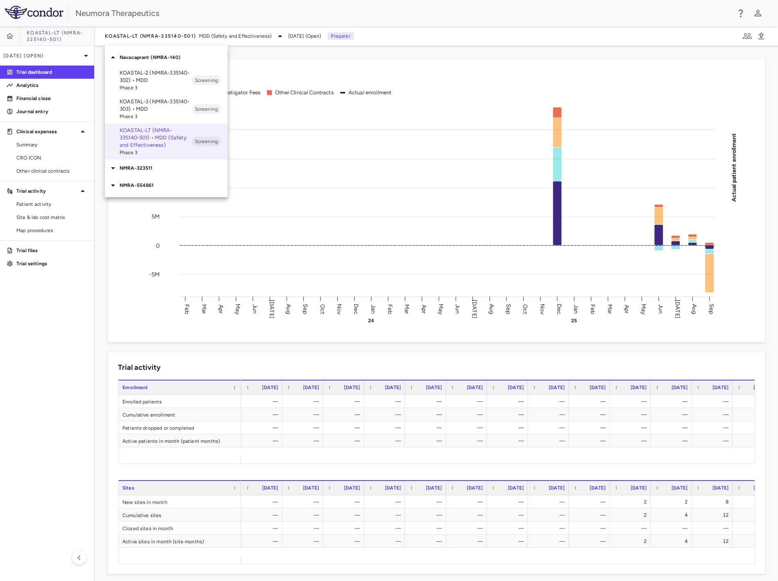
click at [165, 80] on p "KOASTAL-2 (NMRA-335140-302) • MDD" at bounding box center [156, 76] width 72 height 15
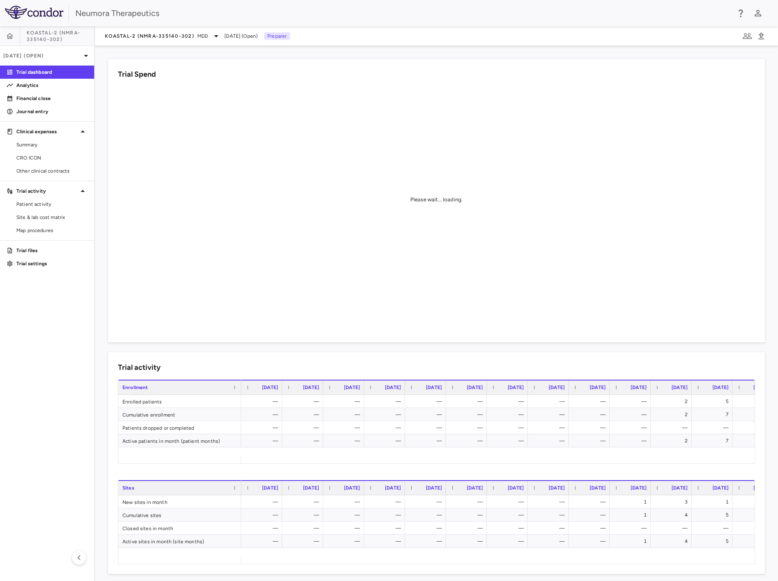
click at [72, 39] on span "KOASTAL-2 (NMRA-335140-302)" at bounding box center [61, 35] width 68 height 13
drag, startPoint x: 63, startPoint y: 38, endPoint x: 23, endPoint y: 32, distance: 40.2
click at [23, 32] on div "KOASTAL-2 (NMRA-335140-302)" at bounding box center [47, 36] width 94 height 20
copy span "KOASTAL-2 (NMRA-335140-302)"
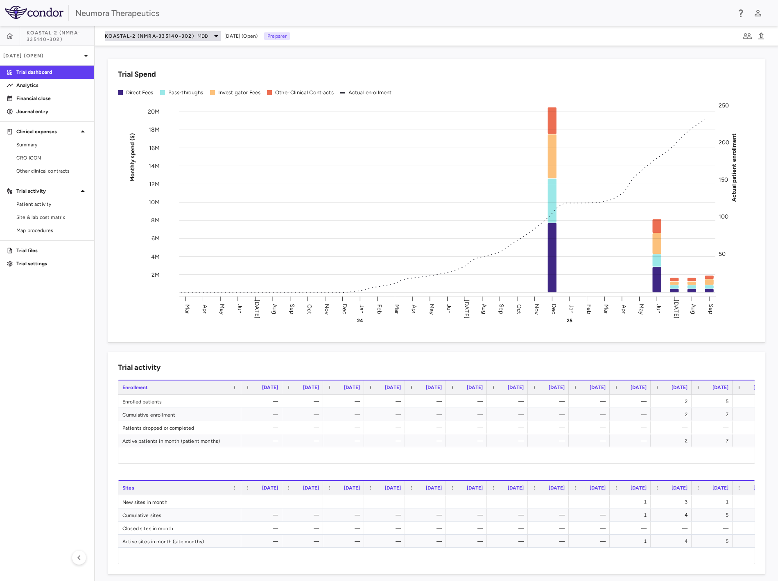
click at [179, 38] on span "KOASTAL-2 (NMRA-335140-302)" at bounding box center [149, 36] width 89 height 7
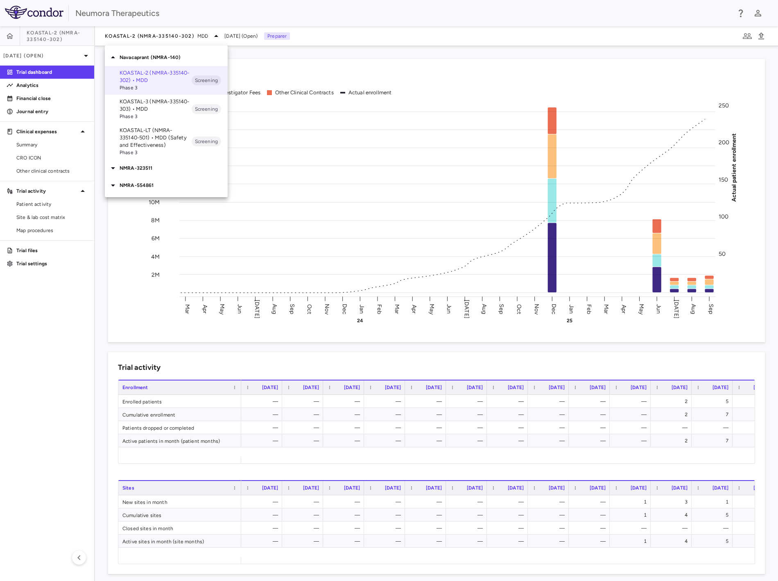
click at [159, 168] on p "NMRA-323511" at bounding box center [174, 167] width 108 height 7
click at [157, 188] on p "NMRA-323511-104 • [MEDICAL_DATA] Associated With [MEDICAL_DATA] Due to [MEDICAL…" at bounding box center [156, 198] width 72 height 37
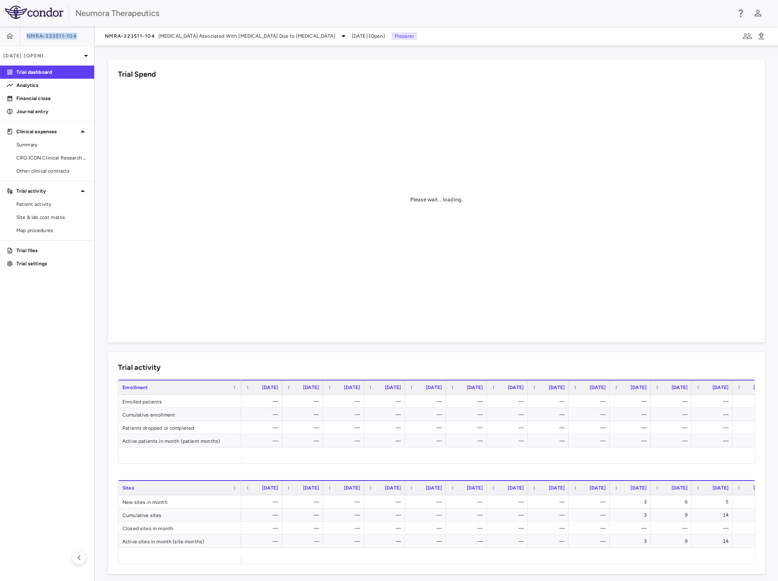
drag, startPoint x: 77, startPoint y: 36, endPoint x: 23, endPoint y: 39, distance: 53.8
click at [23, 39] on div "NMRA-323511-104" at bounding box center [47, 36] width 94 height 20
copy div "NMRA-323511-104"
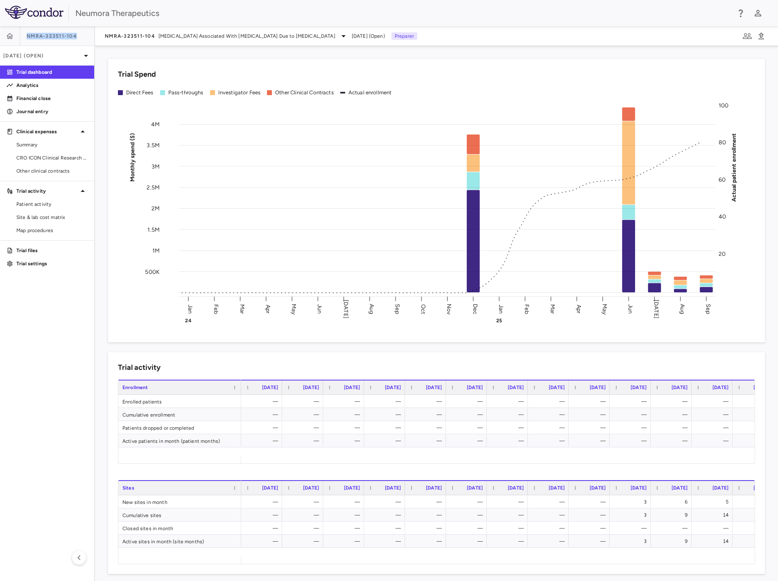
click at [74, 37] on span "NMRA-323511-104" at bounding box center [52, 36] width 50 height 7
drag, startPoint x: 75, startPoint y: 35, endPoint x: 27, endPoint y: 36, distance: 47.1
click at [27, 36] on span "NMRA-323511-104" at bounding box center [52, 36] width 50 height 7
copy span "NMRA-323511-104"
click at [186, 42] on div "NMRA-323511-104 [MEDICAL_DATA] Associated With [MEDICAL_DATA] Due to [MEDICAL_D…" at bounding box center [436, 36] width 683 height 20
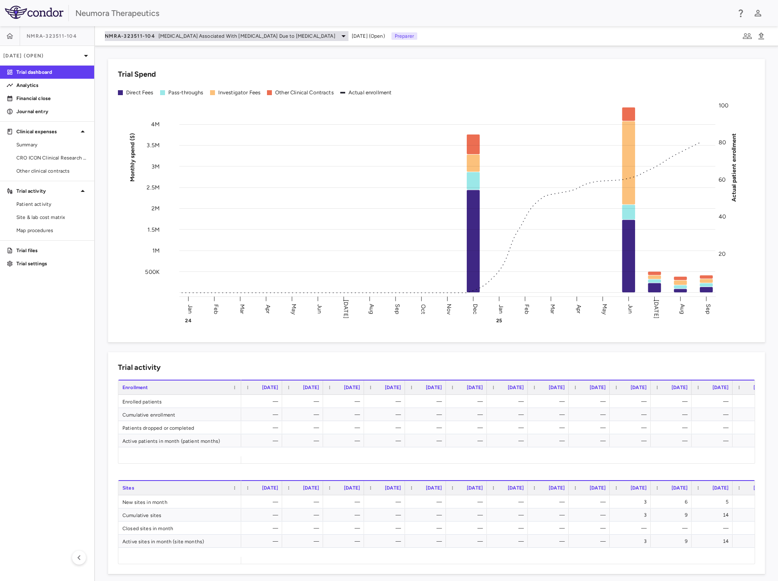
click at [190, 34] on span "[MEDICAL_DATA] Associated With [MEDICAL_DATA] Due to [MEDICAL_DATA]" at bounding box center [247, 35] width 177 height 7
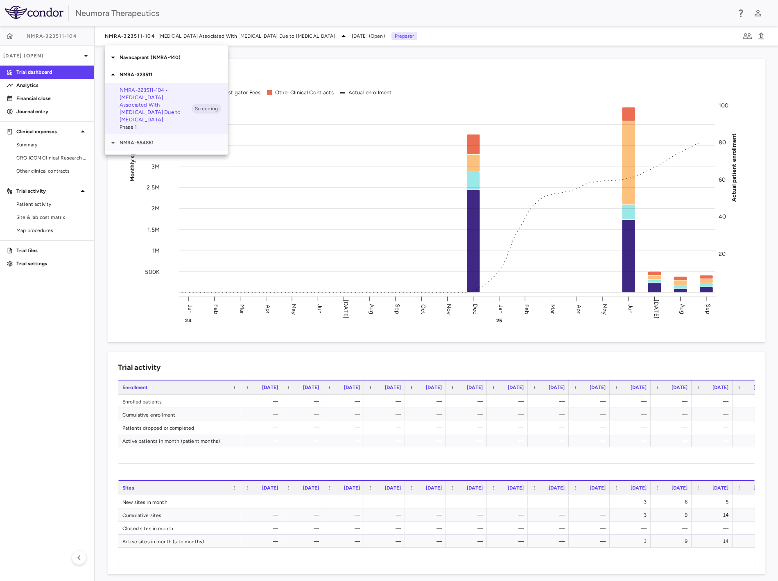
click at [163, 139] on p "NMRA-554861" at bounding box center [174, 142] width 108 height 7
click at [160, 157] on p "NMRA‐554861‐101 • [MEDICAL_DATA]" at bounding box center [156, 161] width 72 height 15
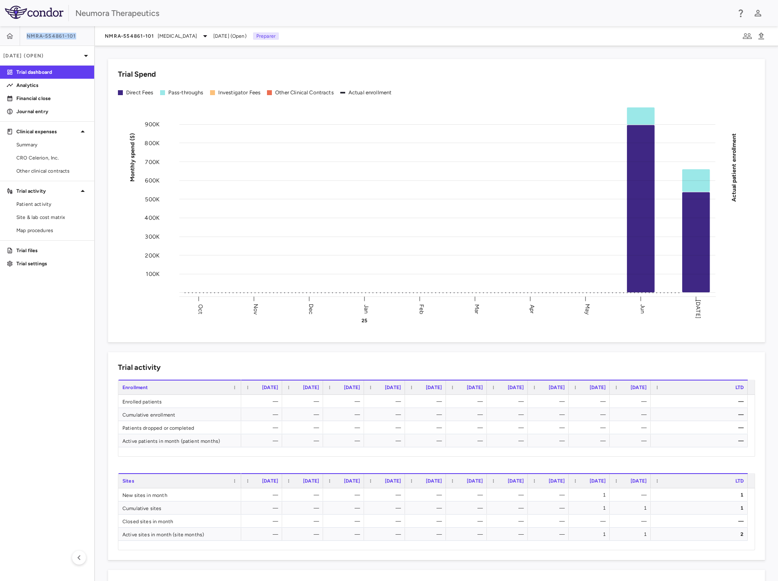
drag, startPoint x: 27, startPoint y: 33, endPoint x: 86, endPoint y: 36, distance: 59.1
click at [86, 36] on div "NMRA‐554861‐101" at bounding box center [47, 36] width 94 height 20
copy span "NMRA‐554861‐101"
click at [4, 34] on button "button" at bounding box center [10, 36] width 20 height 20
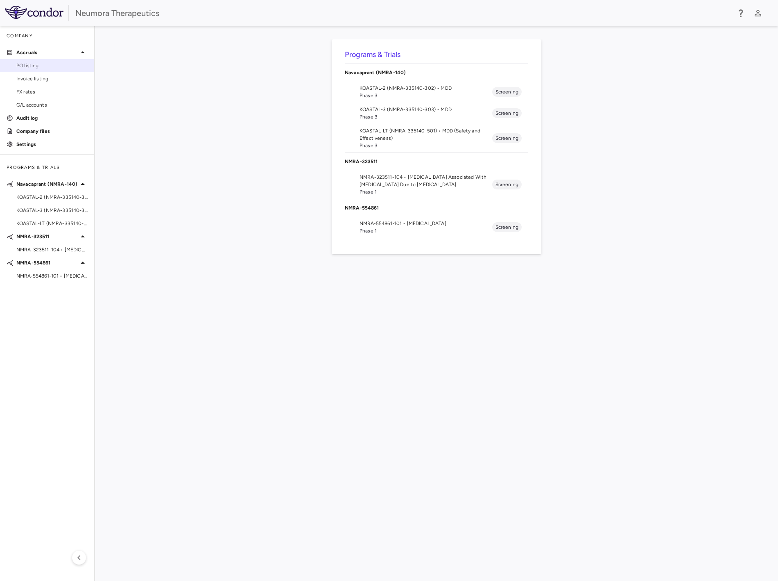
click at [50, 63] on span "PO listing" at bounding box center [51, 65] width 71 height 7
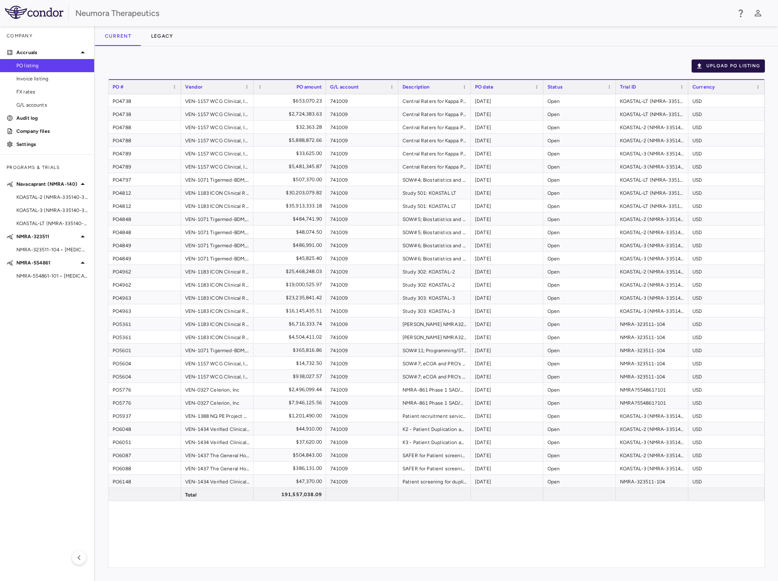
click at [735, 63] on button "Upload PO Listing" at bounding box center [728, 65] width 73 height 13
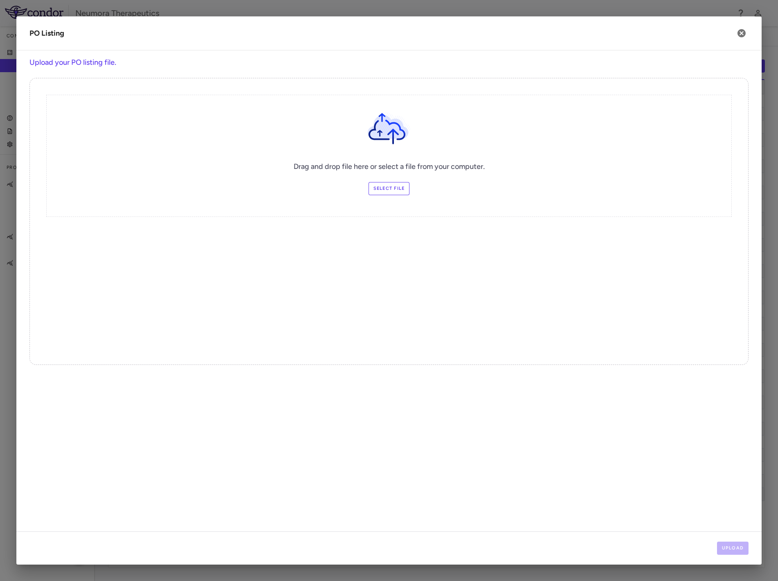
click at [398, 183] on label "Select file" at bounding box center [389, 188] width 41 height 13
click at [0, 0] on input "Select file" at bounding box center [0, 0] width 0 height 0
click at [744, 29] on icon "button" at bounding box center [742, 33] width 10 height 10
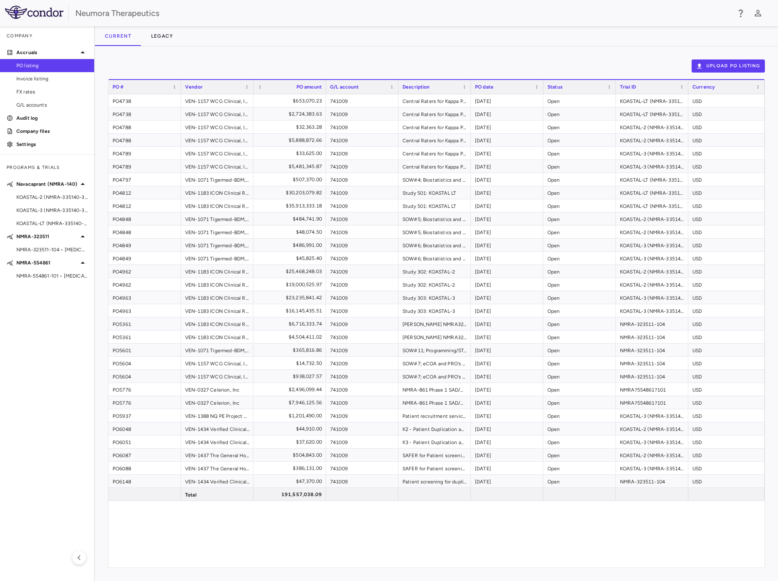
click at [35, 14] on img at bounding box center [34, 12] width 59 height 13
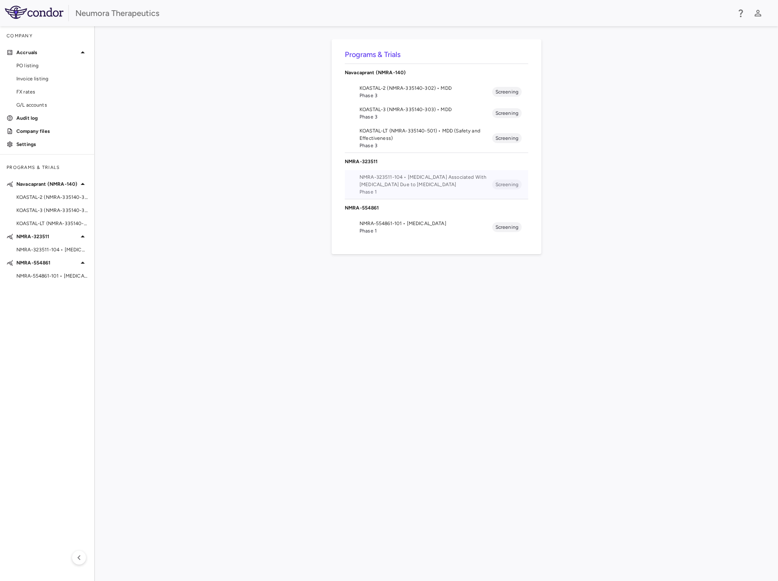
click at [441, 178] on span "NMRA-323511-104 • [MEDICAL_DATA] Associated With [MEDICAL_DATA] Due to [MEDICAL…" at bounding box center [426, 180] width 133 height 15
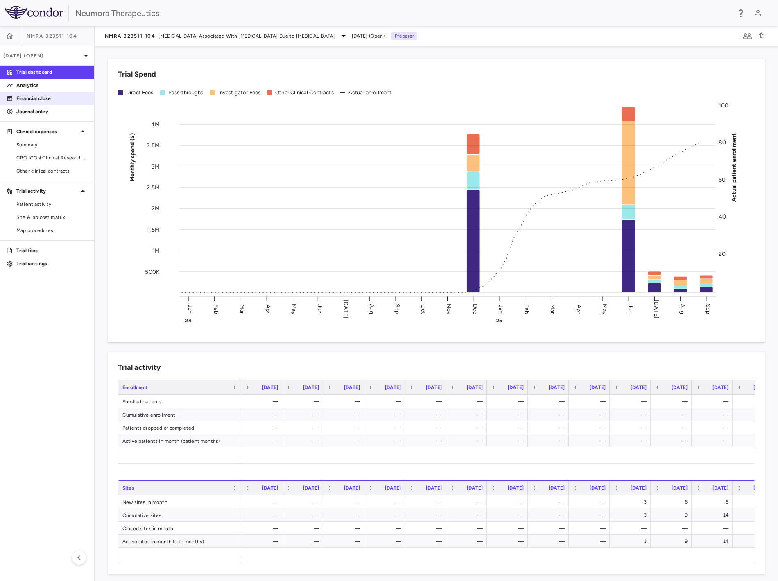
click at [31, 95] on p "Financial close" at bounding box center [51, 98] width 71 height 7
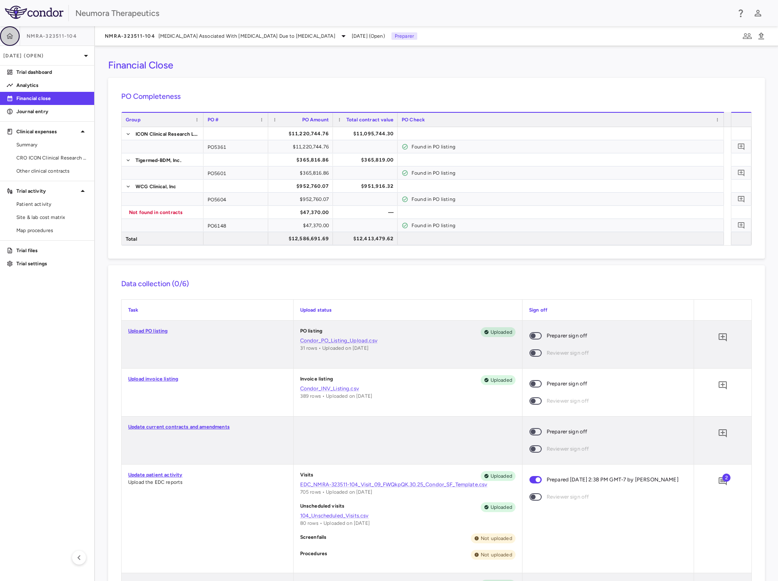
click at [13, 37] on icon "button" at bounding box center [10, 36] width 8 height 8
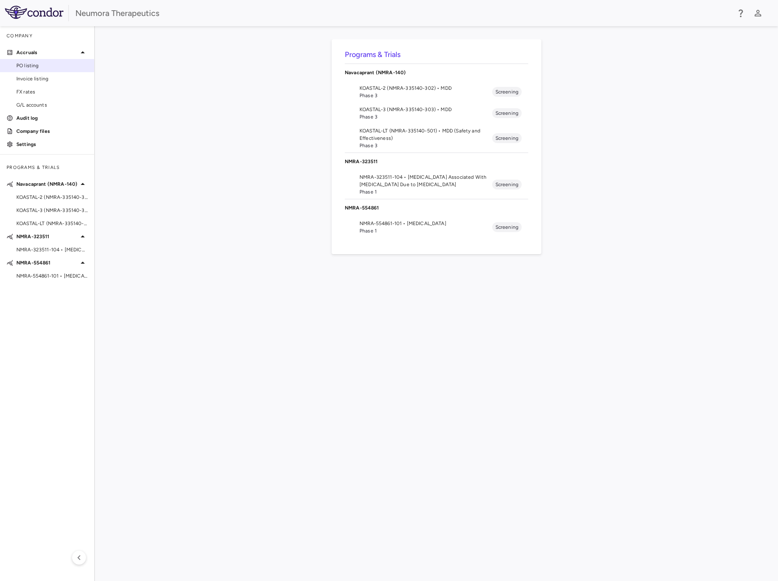
click at [37, 67] on span "PO listing" at bounding box center [51, 65] width 71 height 7
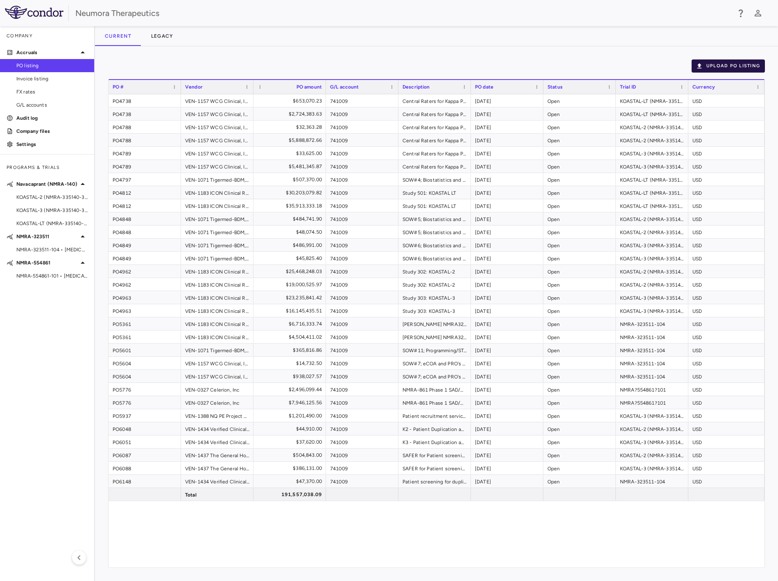
click at [748, 64] on button "Upload PO Listing" at bounding box center [728, 65] width 73 height 13
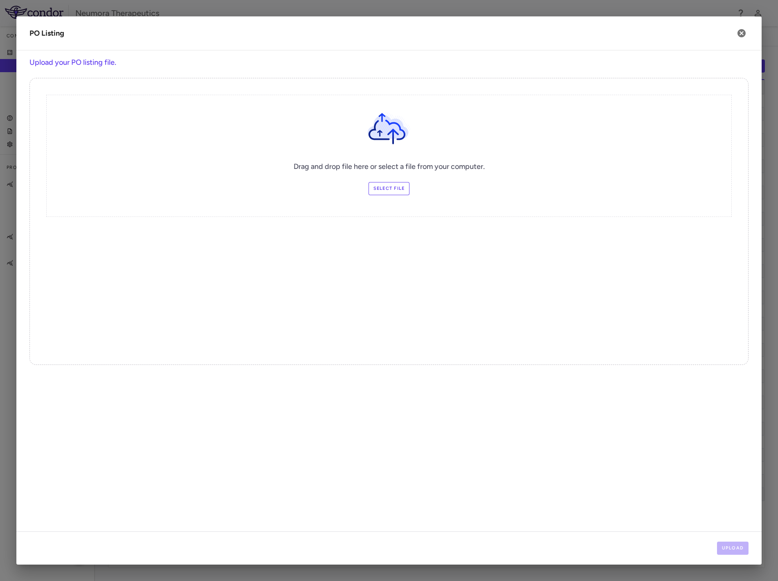
click at [388, 186] on label "Select file" at bounding box center [389, 188] width 41 height 13
click at [0, 0] on input "Select file" at bounding box center [0, 0] width 0 height 0
click at [731, 550] on button "Upload" at bounding box center [733, 547] width 32 height 13
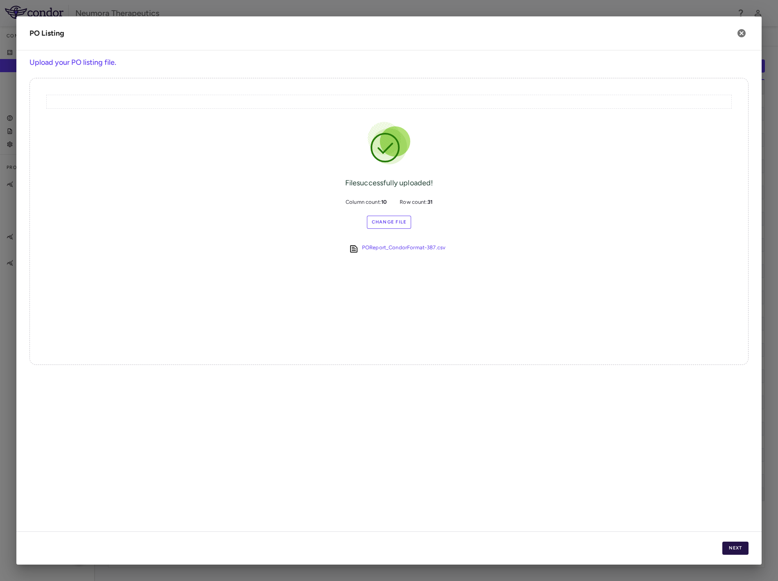
click at [734, 549] on button "Next" at bounding box center [736, 547] width 26 height 13
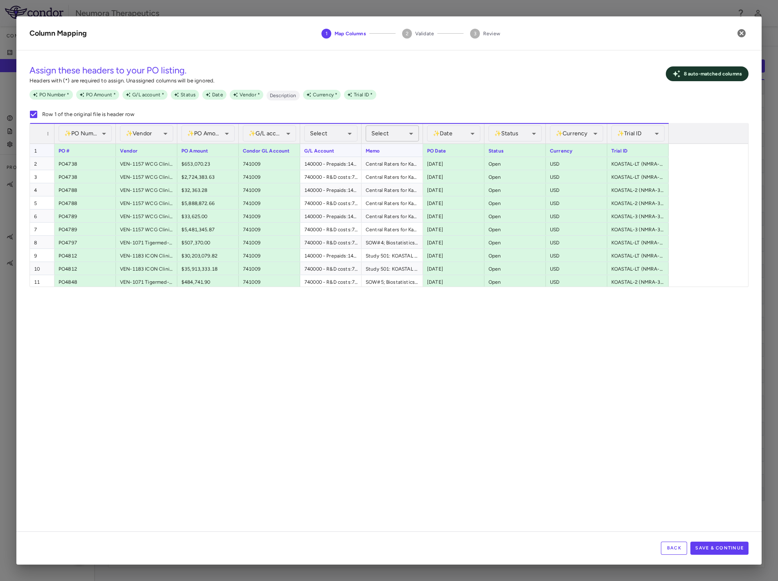
click at [408, 136] on div "Select" at bounding box center [392, 133] width 53 height 16
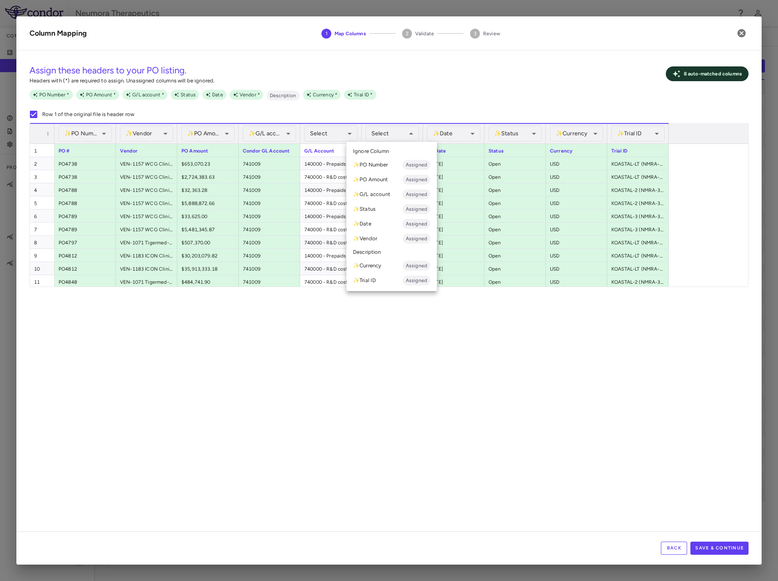
click at [394, 250] on li "Description" at bounding box center [392, 252] width 91 height 12
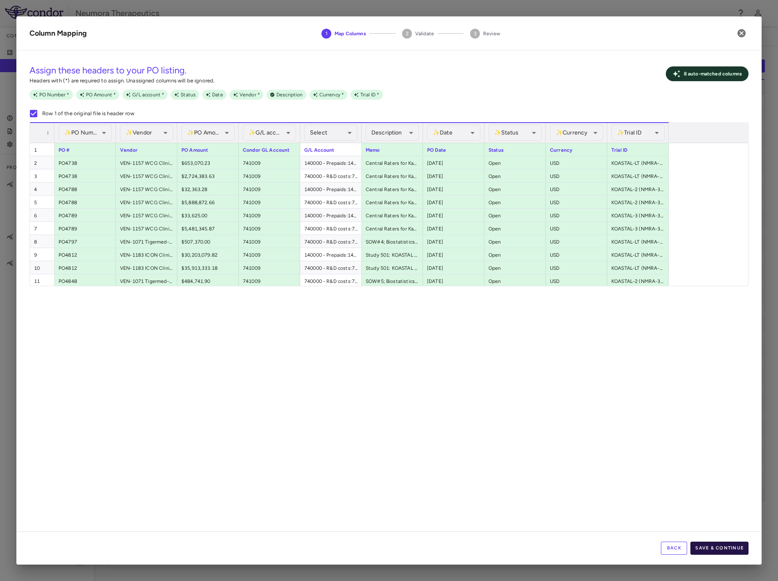
click at [717, 544] on button "Save & Continue" at bounding box center [720, 547] width 58 height 13
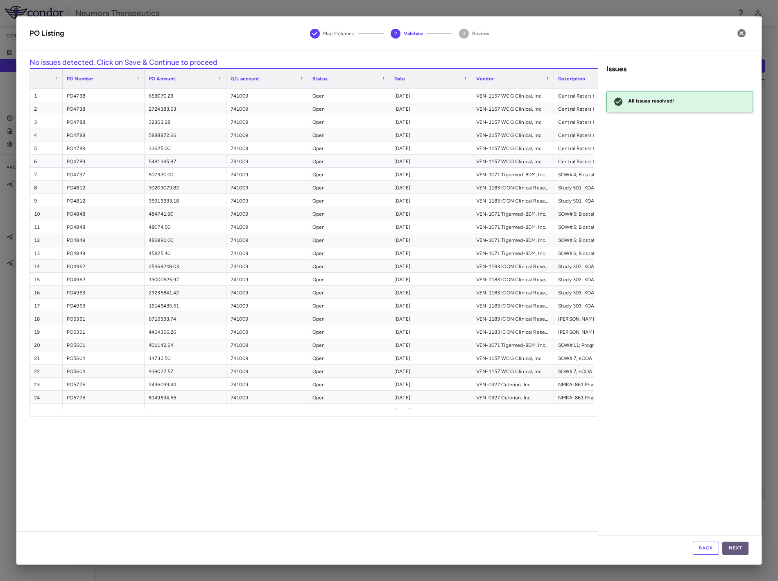
click at [740, 545] on button "Next" at bounding box center [736, 547] width 26 height 13
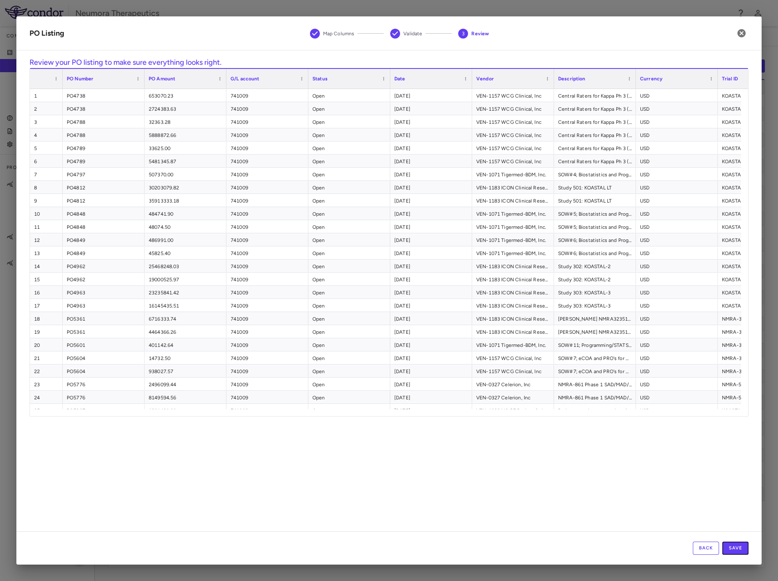
click at [739, 543] on button "Save" at bounding box center [736, 547] width 26 height 13
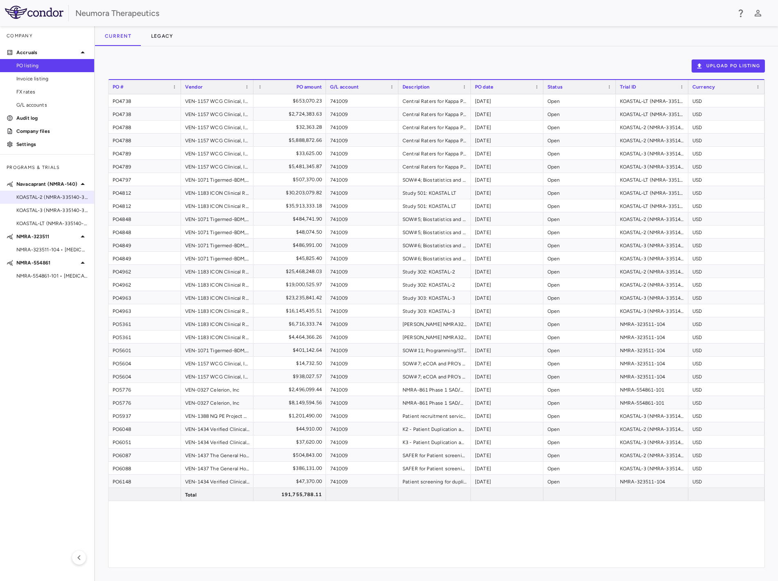
click at [56, 197] on span "KOASTAL-2 (NMRA-335140-302) • MDD" at bounding box center [51, 196] width 71 height 7
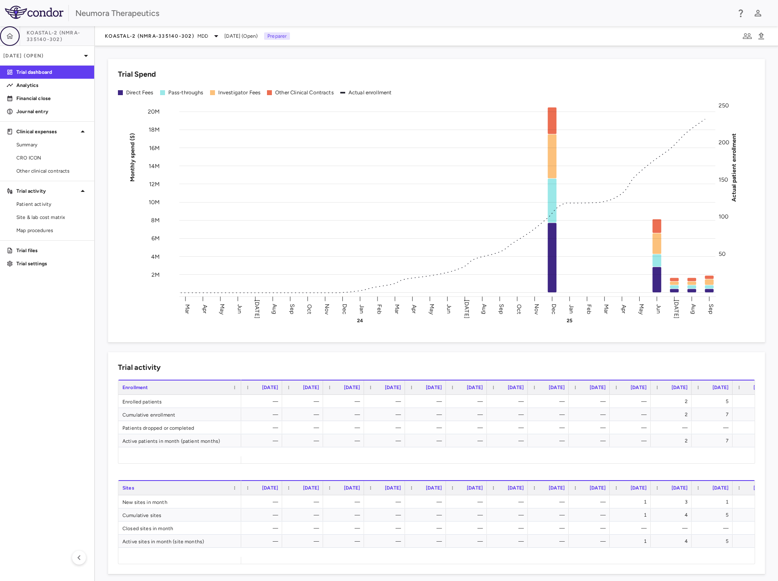
click at [11, 37] on icon "button" at bounding box center [10, 36] width 8 height 8
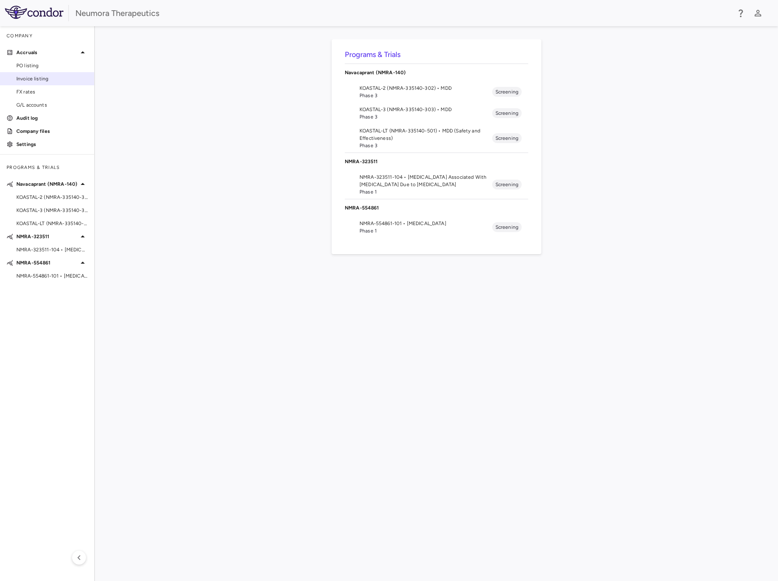
click at [52, 77] on span "Invoice listing" at bounding box center [51, 78] width 71 height 7
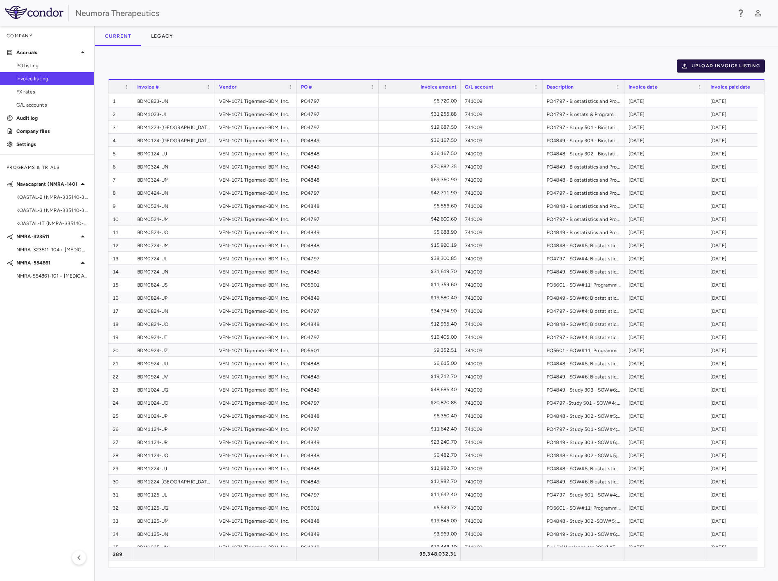
click at [706, 66] on button "Upload invoice listing" at bounding box center [721, 65] width 88 height 13
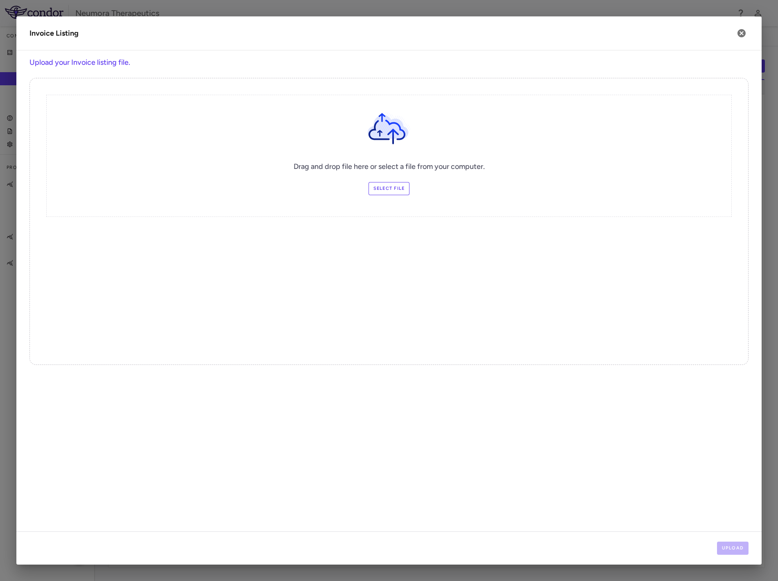
drag, startPoint x: 399, startPoint y: 198, endPoint x: 399, endPoint y: 188, distance: 10.7
click at [399, 197] on div "Drag and drop file here or select a file from your computer. Select file" at bounding box center [389, 156] width 686 height 122
click at [399, 188] on label "Select file" at bounding box center [389, 188] width 41 height 13
click at [0, 0] on input "Select file" at bounding box center [0, 0] width 0 height 0
click at [735, 550] on button "Upload" at bounding box center [733, 547] width 32 height 13
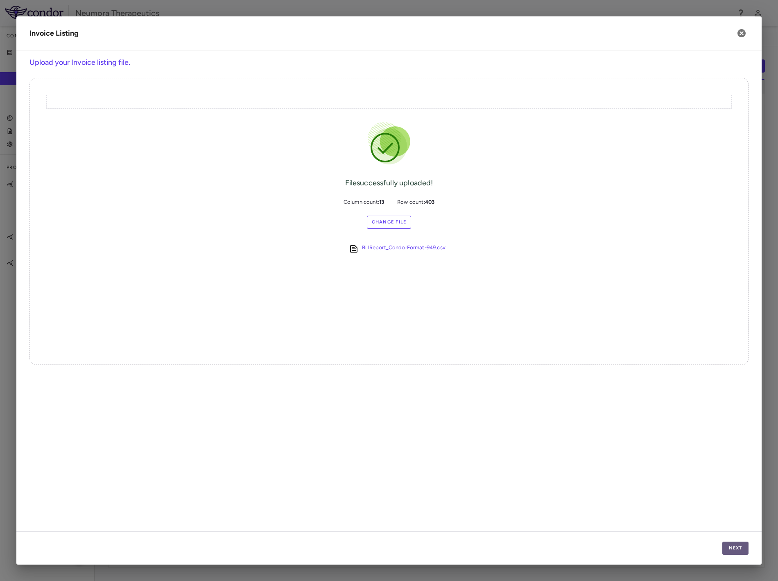
click at [744, 547] on button "Next" at bounding box center [736, 547] width 26 height 13
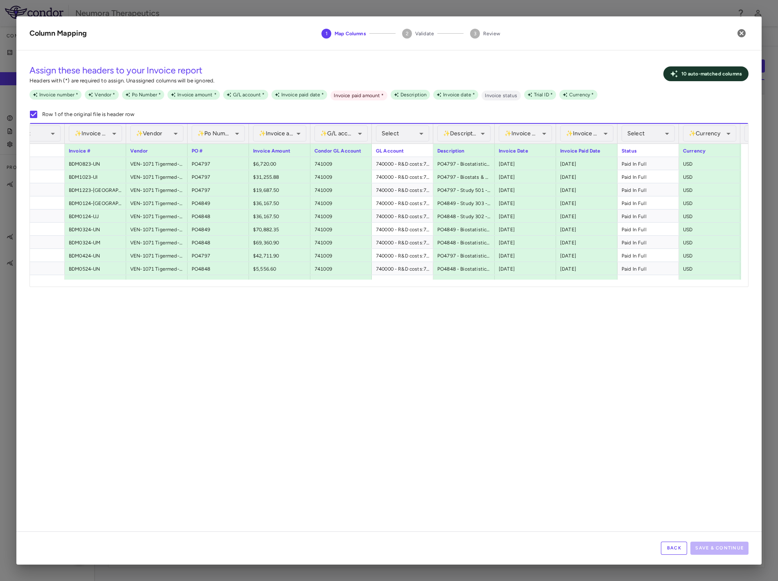
scroll to position [0, 56]
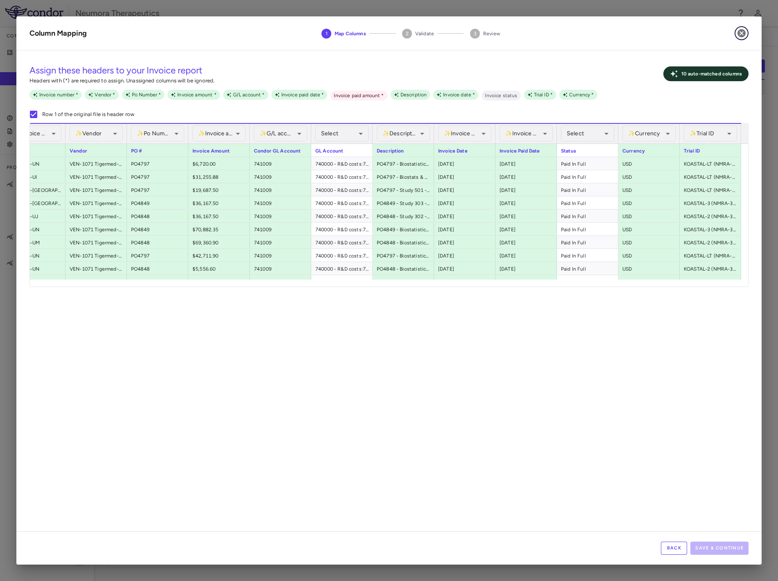
click at [739, 27] on button "button" at bounding box center [742, 33] width 14 height 14
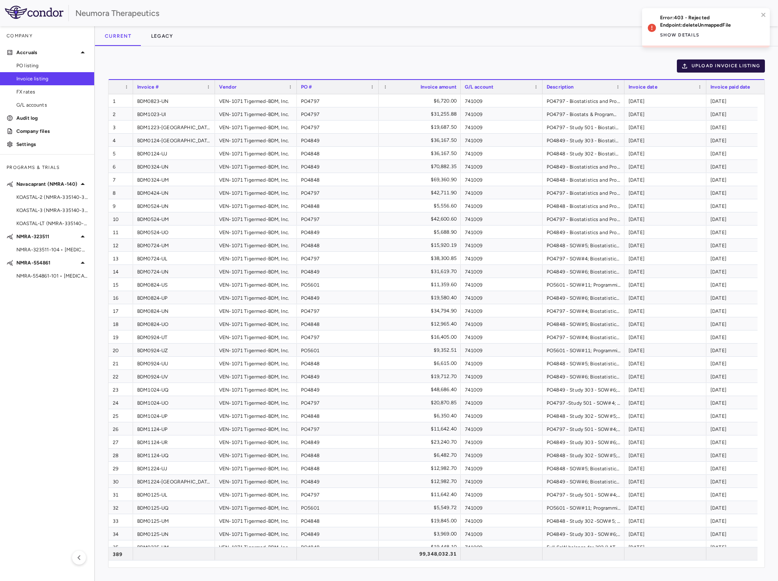
click at [705, 64] on button "Upload invoice listing" at bounding box center [721, 65] width 88 height 13
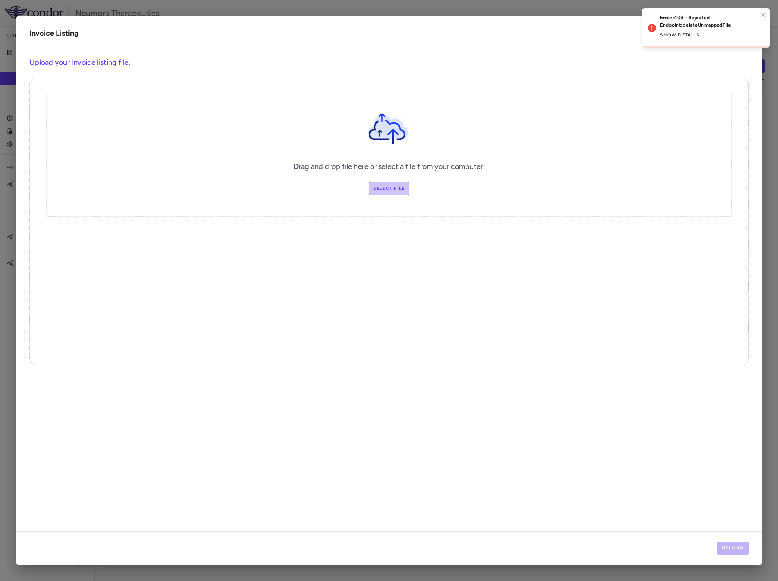
click at [390, 186] on label "Select file" at bounding box center [389, 188] width 41 height 13
click at [0, 0] on input "Select file" at bounding box center [0, 0] width 0 height 0
click at [735, 547] on button "Upload" at bounding box center [733, 547] width 32 height 13
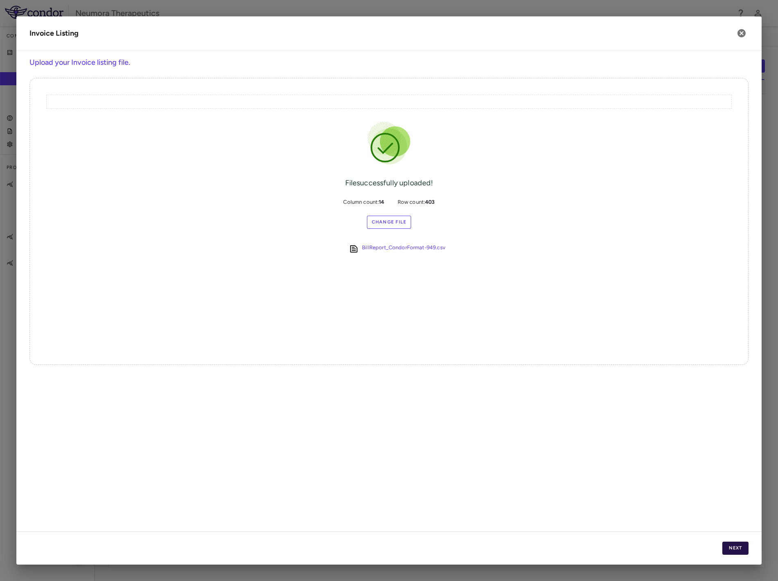
click at [741, 552] on button "Next" at bounding box center [736, 547] width 26 height 13
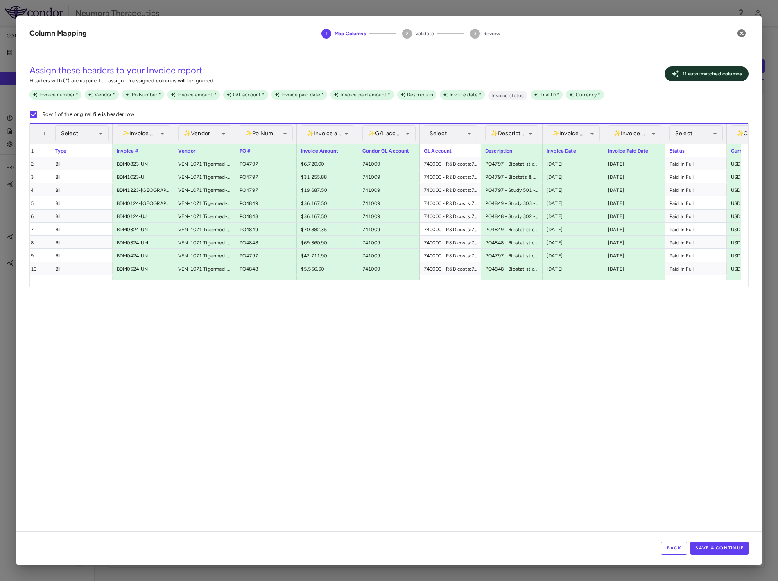
scroll to position [0, 0]
click at [703, 545] on button "Save & Continue" at bounding box center [720, 547] width 58 height 13
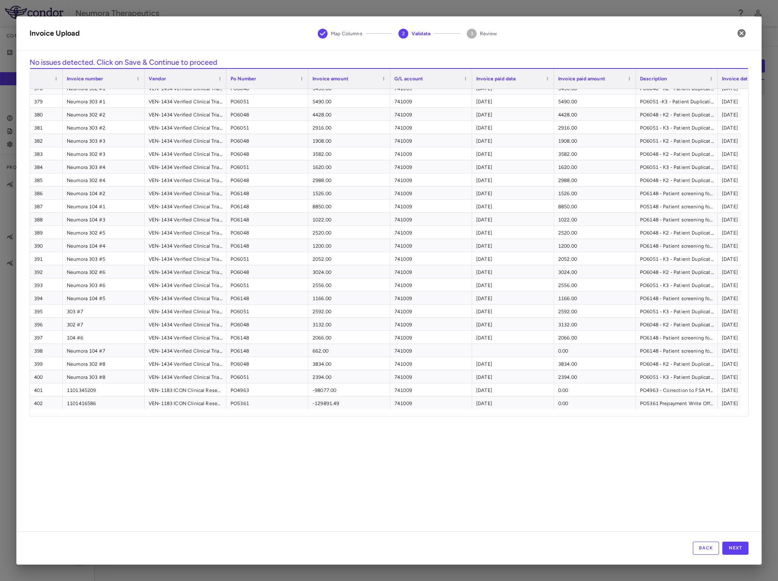
click at [703, 553] on button "Back" at bounding box center [706, 547] width 26 height 13
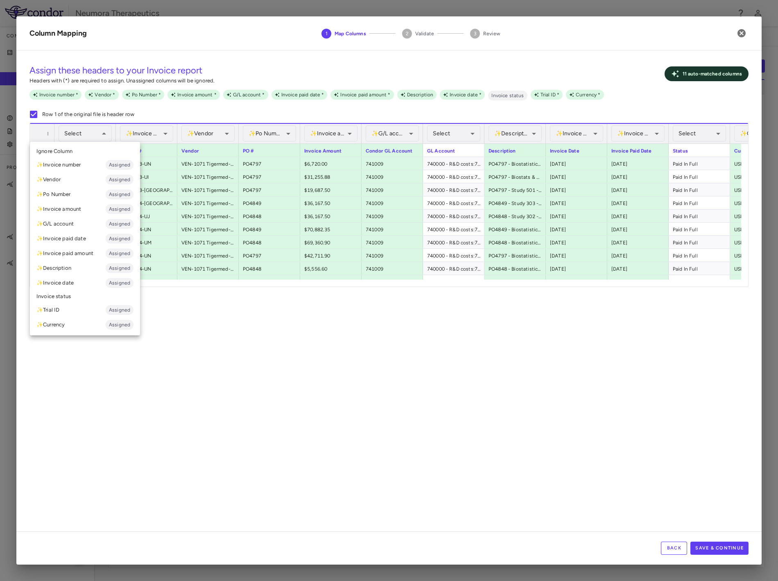
click at [372, 437] on div at bounding box center [389, 290] width 778 height 581
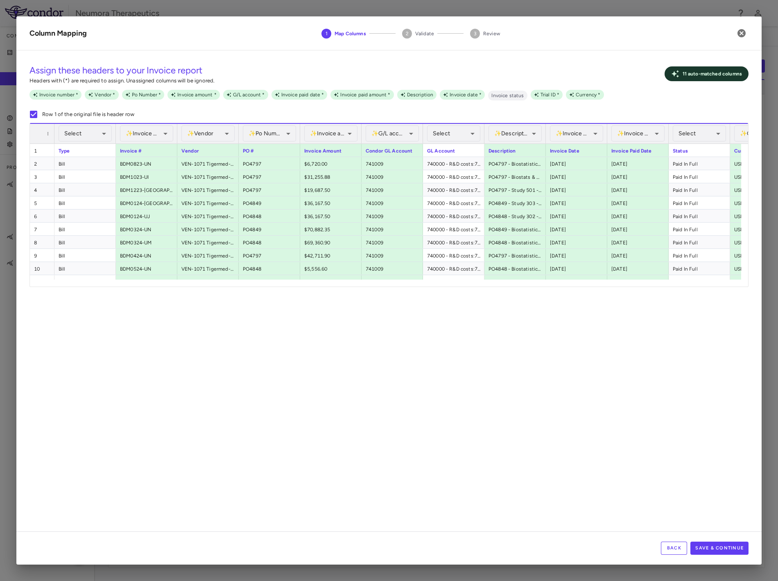
click at [346, 460] on div "**********" at bounding box center [389, 294] width 746 height 474
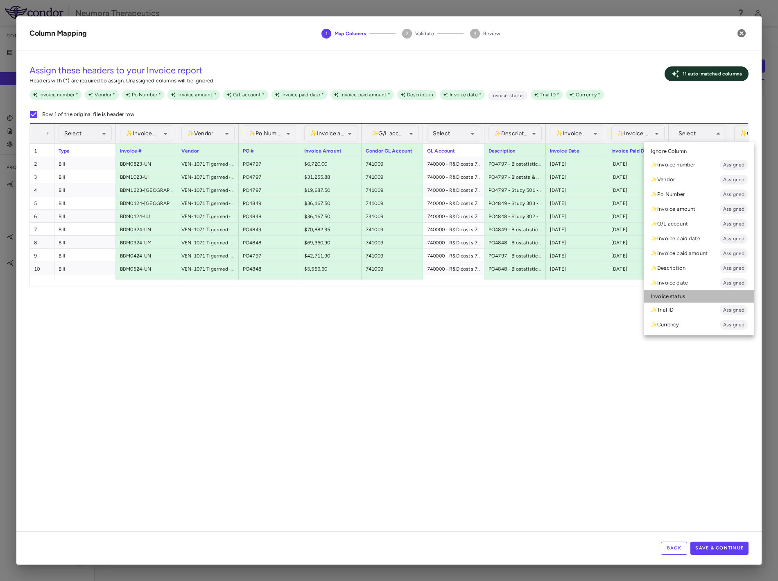
click at [685, 297] on li "Invoice status" at bounding box center [699, 296] width 110 height 12
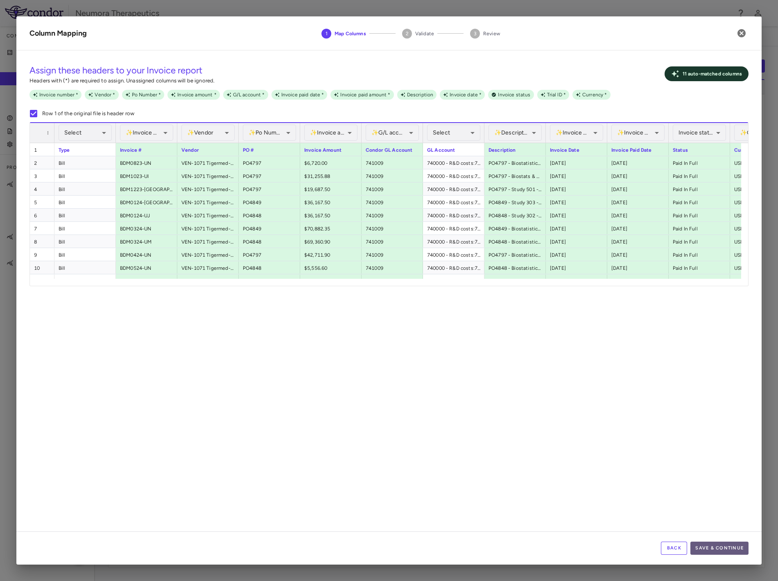
click at [730, 552] on button "Save & Continue" at bounding box center [720, 547] width 58 height 13
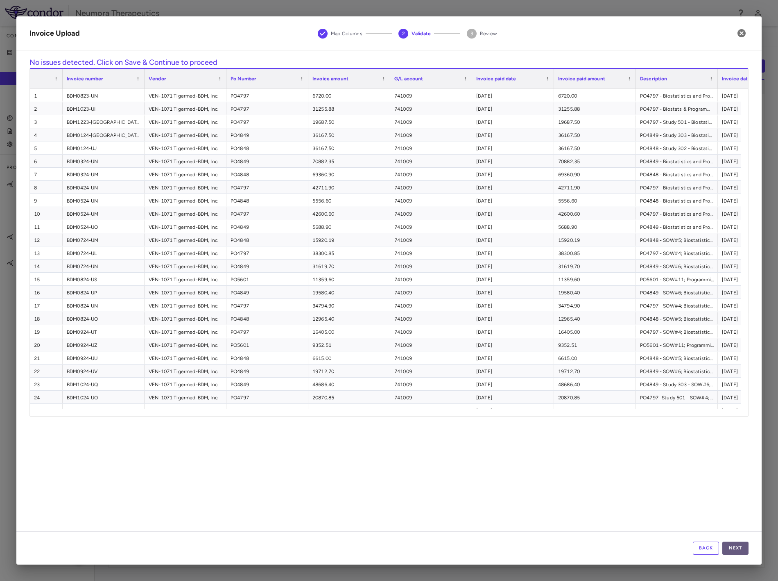
click at [735, 546] on button "Next" at bounding box center [736, 547] width 26 height 13
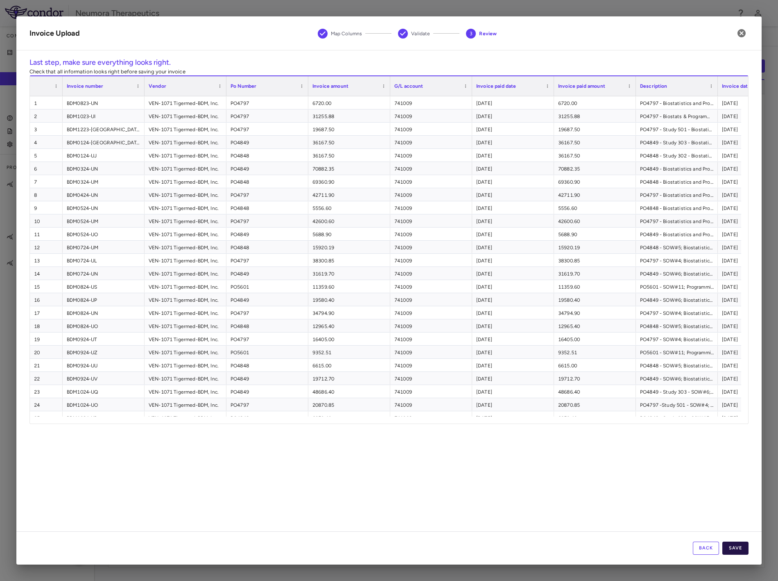
click at [742, 549] on button "Save" at bounding box center [736, 547] width 26 height 13
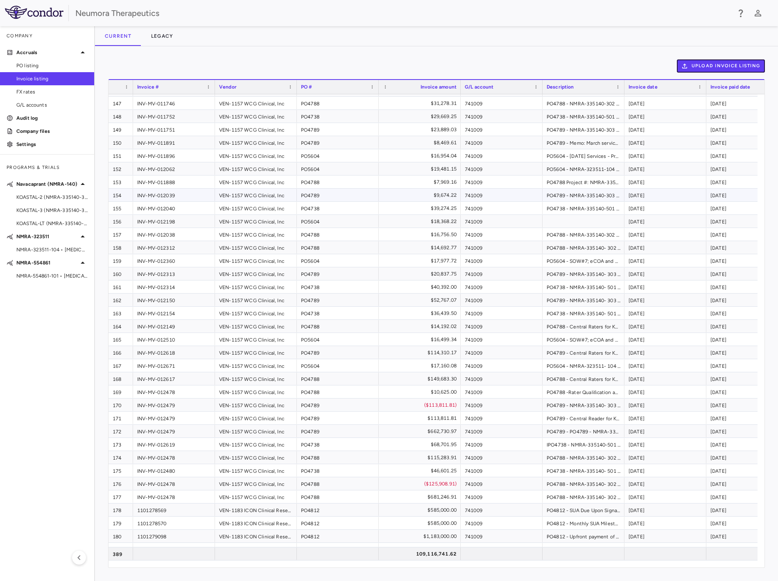
scroll to position [1912, 0]
click at [25, 66] on span "PO listing" at bounding box center [51, 65] width 71 height 7
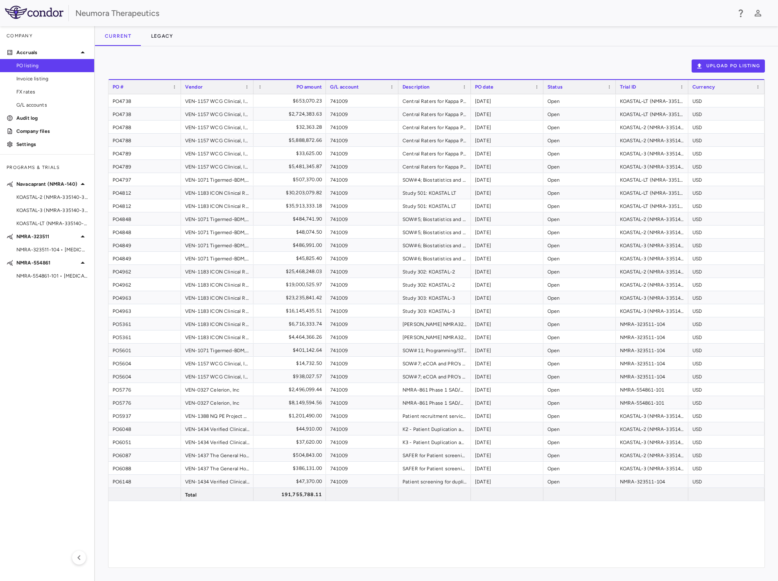
click at [30, 14] on img at bounding box center [34, 12] width 59 height 13
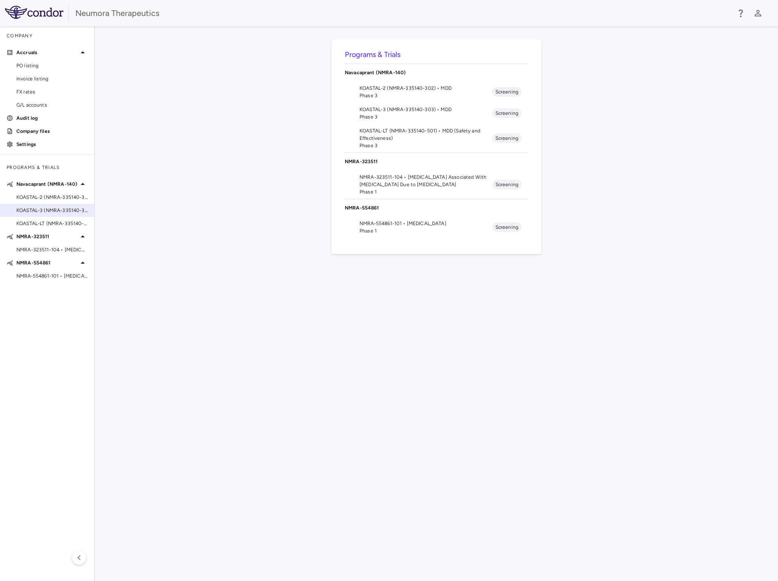
click at [57, 208] on span "KOASTAL-3 (NMRA-335140-303) • MDD" at bounding box center [51, 209] width 71 height 7
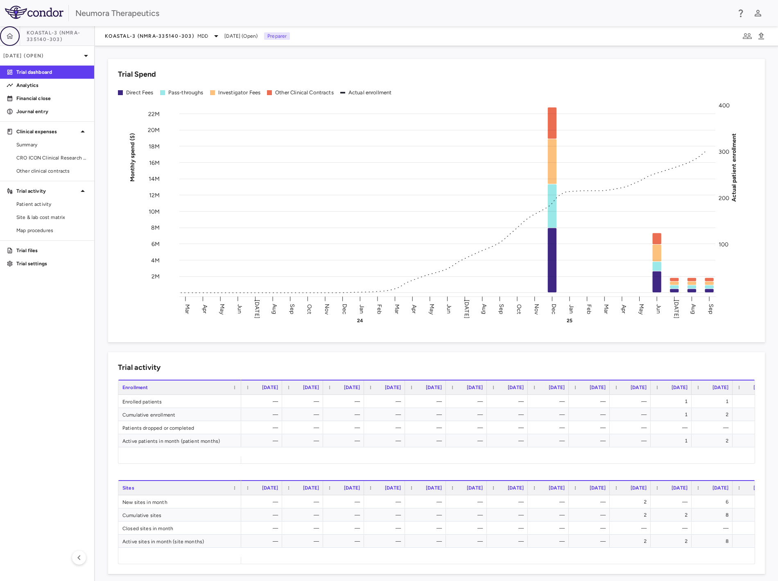
click at [11, 33] on icon "button" at bounding box center [10, 36] width 8 height 8
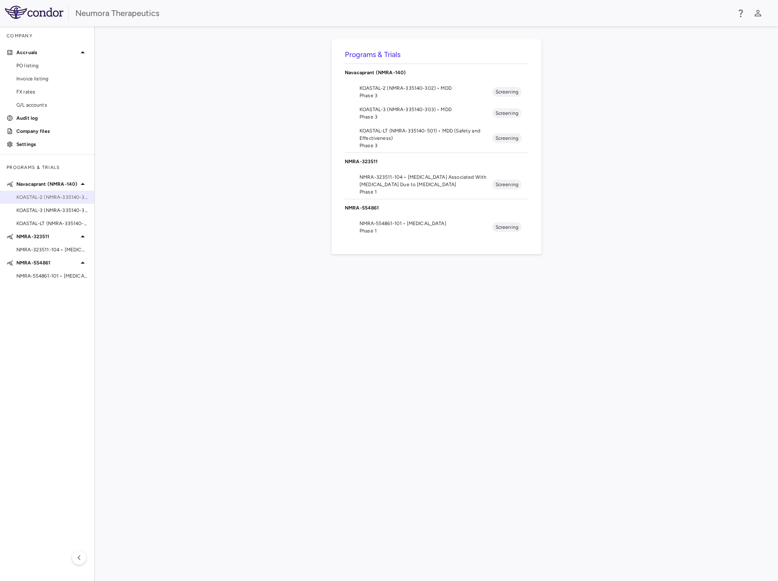
click at [64, 201] on div "KOASTAL-2 (NMRA-335140-302) • MDD" at bounding box center [47, 197] width 94 height 12
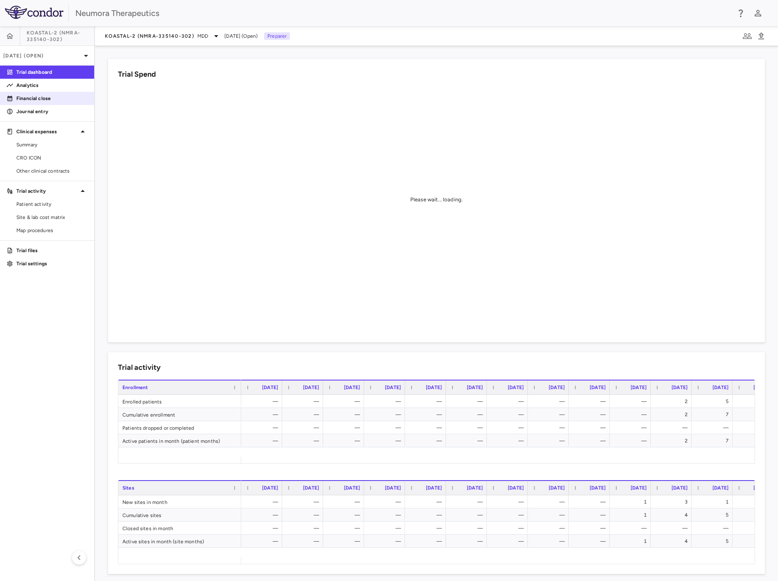
click at [45, 97] on p "Financial close" at bounding box center [51, 98] width 71 height 7
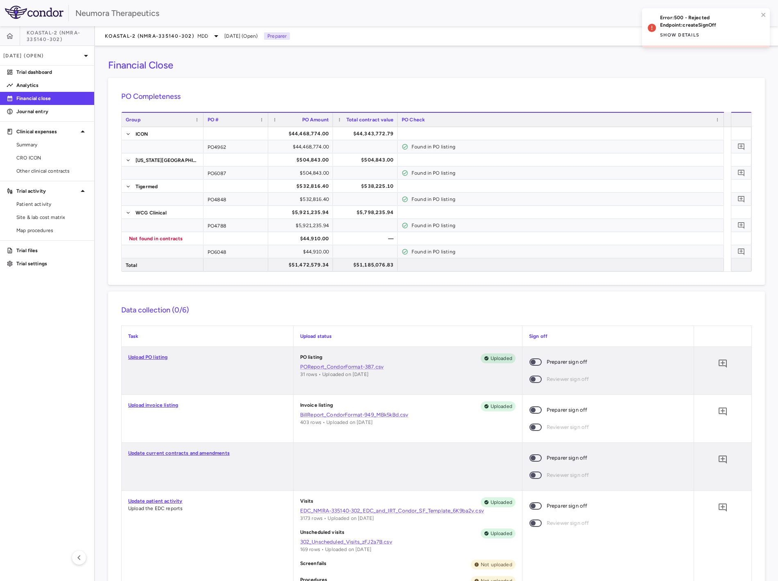
click at [531, 355] on span at bounding box center [536, 361] width 22 height 17
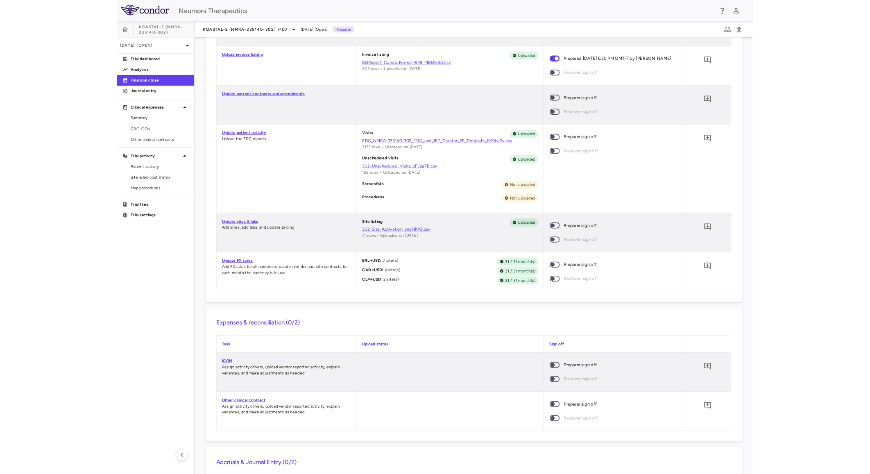
scroll to position [128, 0]
